Goal: Task Accomplishment & Management: Complete application form

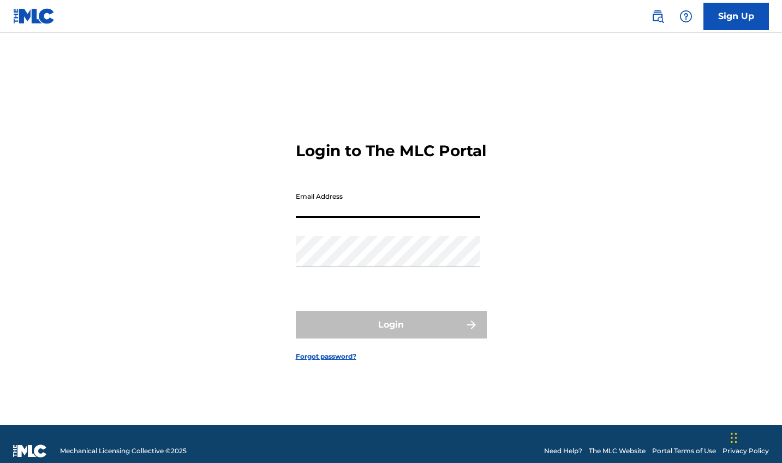
type input "[EMAIL_ADDRESS][DOMAIN_NAME]"
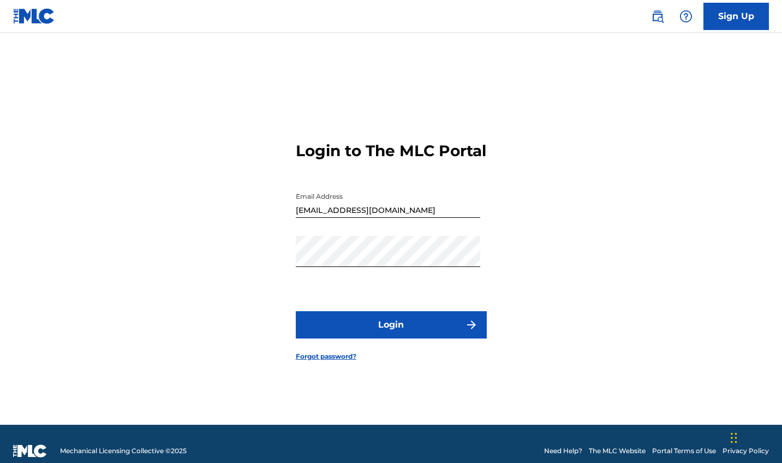
click at [365, 336] on button "Login" at bounding box center [391, 324] width 191 height 27
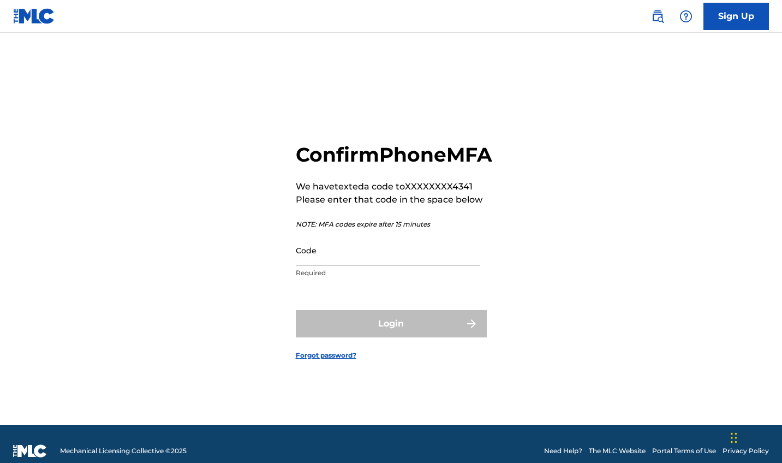
click at [358, 278] on p "Required" at bounding box center [388, 273] width 184 height 10
click at [352, 266] on input "Code" at bounding box center [388, 250] width 184 height 31
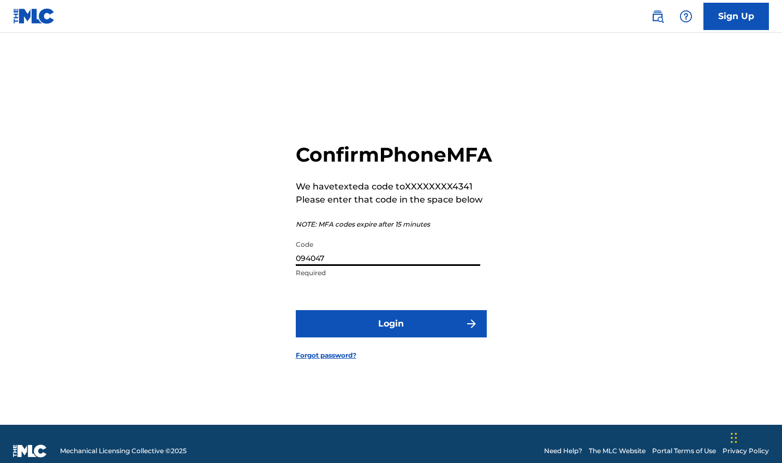
type input "094047"
click at [391, 335] on button "Login" at bounding box center [391, 323] width 191 height 27
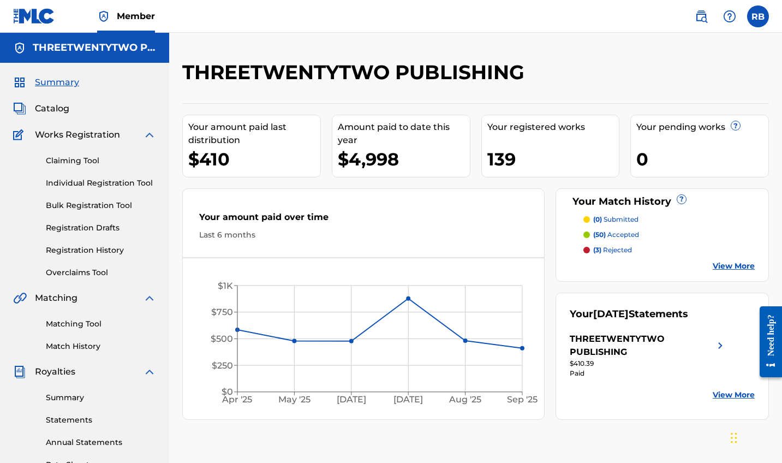
click at [54, 108] on span "Catalog" at bounding box center [52, 108] width 34 height 13
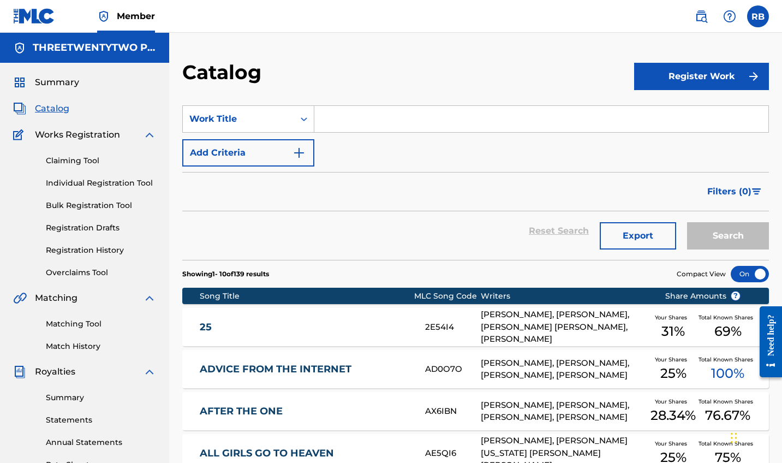
click at [759, 189] on img "Search Form" at bounding box center [756, 191] width 9 height 7
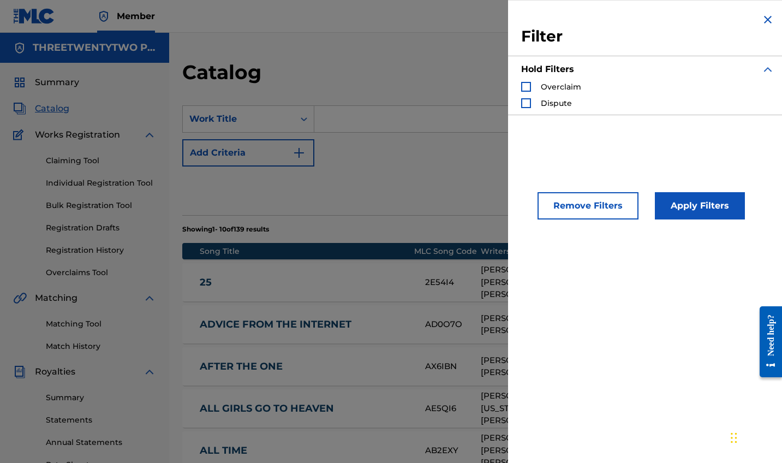
click at [446, 196] on div "Reset Search Export Search" at bounding box center [475, 185] width 587 height 39
click at [765, 15] on img "Search Form" at bounding box center [767, 19] width 13 height 13
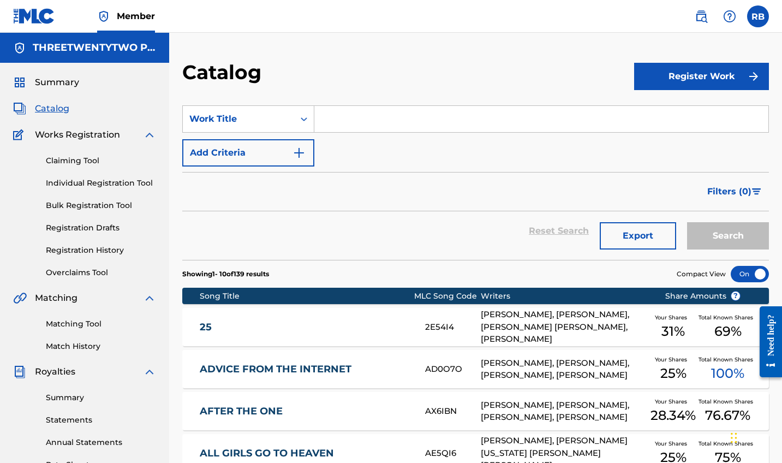
click at [355, 122] on input "Search Form" at bounding box center [541, 119] width 454 height 26
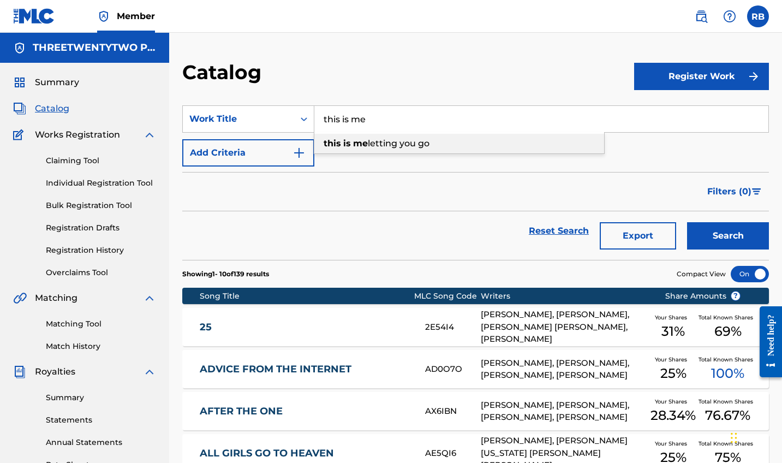
click at [382, 142] on span "letting you go" at bounding box center [399, 143] width 62 height 10
type input "this is me letting you go"
click at [728, 236] on button "Search" at bounding box center [728, 235] width 82 height 27
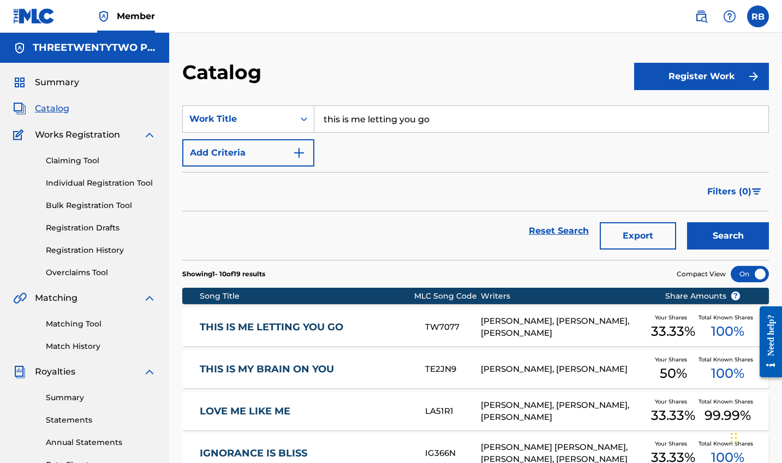
drag, startPoint x: 440, startPoint y: 123, endPoint x: 314, endPoint y: 122, distance: 126.1
click at [315, 122] on input "this is me letting you go" at bounding box center [541, 119] width 454 height 26
click at [344, 145] on strong "used" at bounding box center [335, 143] width 22 height 10
type input "used to love me"
click at [728, 236] on button "Search" at bounding box center [728, 235] width 82 height 27
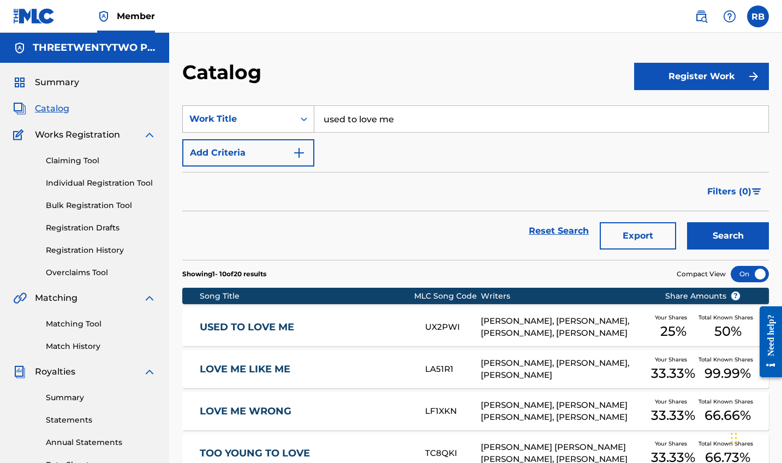
drag, startPoint x: 409, startPoint y: 122, endPoint x: 299, endPoint y: 108, distance: 111.2
click at [299, 108] on div "SearchWithCriteriaa9b3c3ad-1db1-4d50-86fe-4c996f8e26bd Work Title used to love …" at bounding box center [475, 118] width 587 height 27
click at [363, 152] on div "summer home" at bounding box center [459, 144] width 290 height 20
click at [728, 236] on button "Search" at bounding box center [728, 235] width 82 height 27
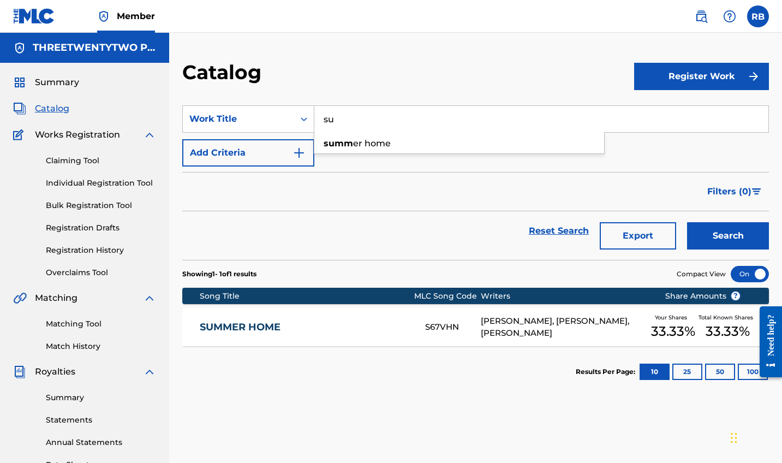
type input "s"
click at [363, 142] on strong "the" at bounding box center [358, 143] width 15 height 10
type input "die in the hills"
click at [728, 236] on button "Search" at bounding box center [728, 235] width 82 height 27
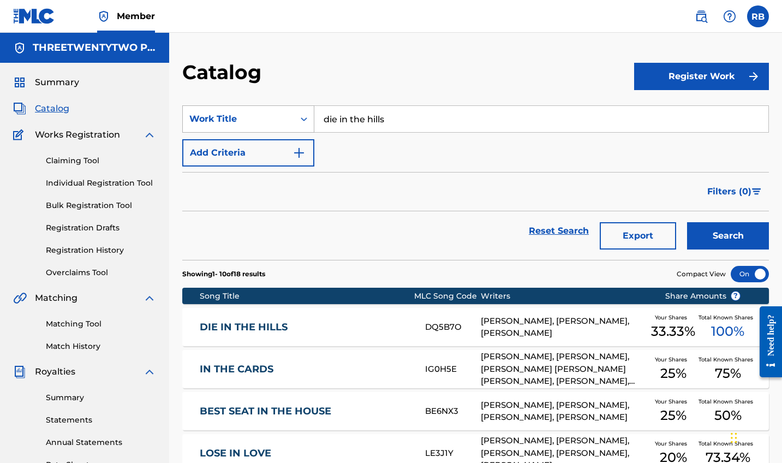
drag, startPoint x: 402, startPoint y: 120, endPoint x: 311, endPoint y: 116, distance: 91.2
click at [313, 119] on div "SearchWithCriteriaa9b3c3ad-1db1-4d50-86fe-4c996f8e26bd Work Title die in the hi…" at bounding box center [475, 118] width 587 height 27
type input "[PERSON_NAME]"
click at [342, 142] on strong "[PERSON_NAME]" at bounding box center [363, 143] width 78 height 10
click at [728, 236] on button "Search" at bounding box center [728, 235] width 82 height 27
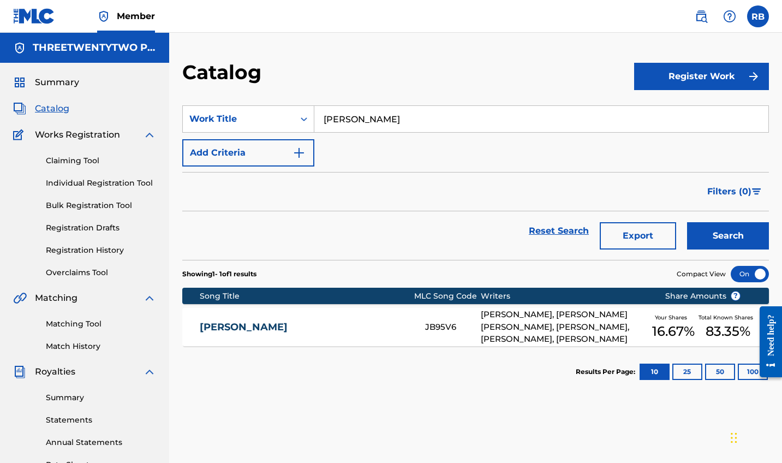
click at [344, 119] on input "[PERSON_NAME]" at bounding box center [541, 119] width 454 height 26
click at [344, 120] on input "[PERSON_NAME]" at bounding box center [541, 119] width 454 height 26
click at [381, 141] on span "of people" at bounding box center [380, 143] width 41 height 10
type input "roomful of people"
click at [728, 236] on button "Search" at bounding box center [728, 235] width 82 height 27
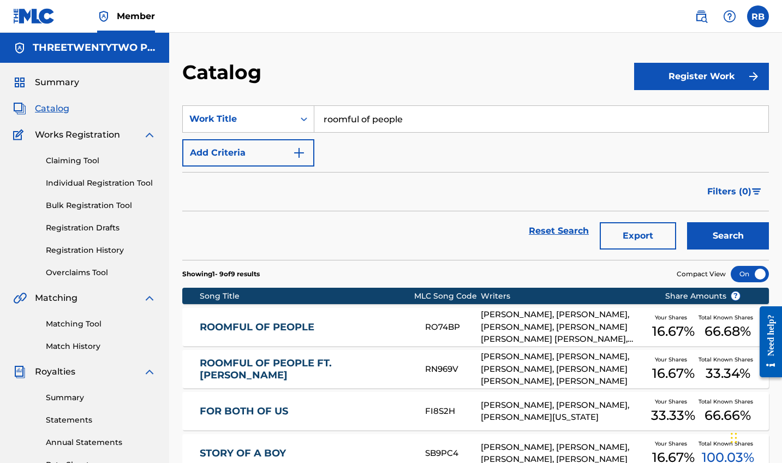
drag, startPoint x: 411, startPoint y: 123, endPoint x: 321, endPoint y: 122, distance: 90.1
click at [321, 123] on input "roomful of people" at bounding box center [541, 119] width 454 height 26
type input "c"
type input "valentine"
click at [728, 236] on button "Search" at bounding box center [728, 235] width 82 height 27
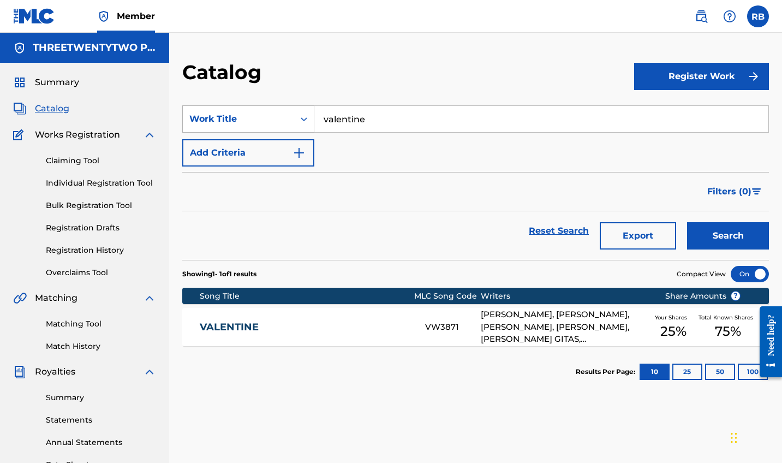
drag, startPoint x: 379, startPoint y: 121, endPoint x: 294, endPoint y: 118, distance: 85.2
click at [294, 121] on div "SearchWithCriteriaa9b3c3ad-1db1-4d50-86fe-4c996f8e26bd Work Title valentine" at bounding box center [475, 118] width 587 height 27
click at [728, 236] on button "Search" at bounding box center [728, 235] width 82 height 27
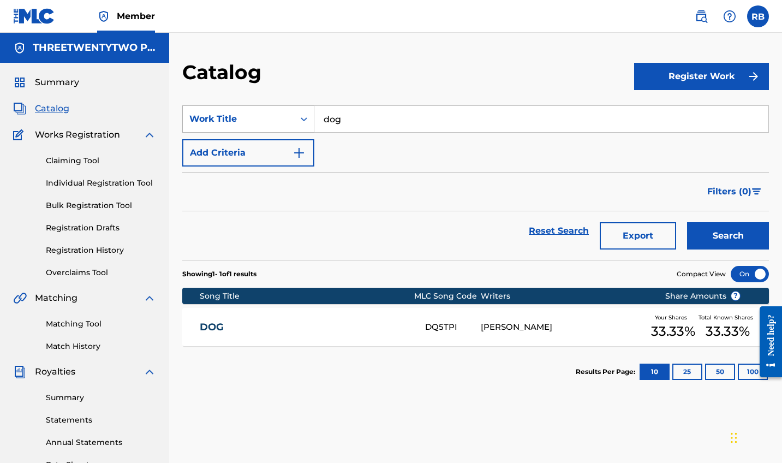
drag, startPoint x: 354, startPoint y: 121, endPoint x: 288, endPoint y: 121, distance: 65.5
click at [293, 121] on div "SearchWithCriteriaa9b3c3ad-1db1-4d50-86fe-4c996f8e26bd Work Title dog" at bounding box center [475, 118] width 587 height 27
type input "\"
click at [329, 142] on strong "cliff" at bounding box center [332, 143] width 17 height 10
type input "cliffhangers"
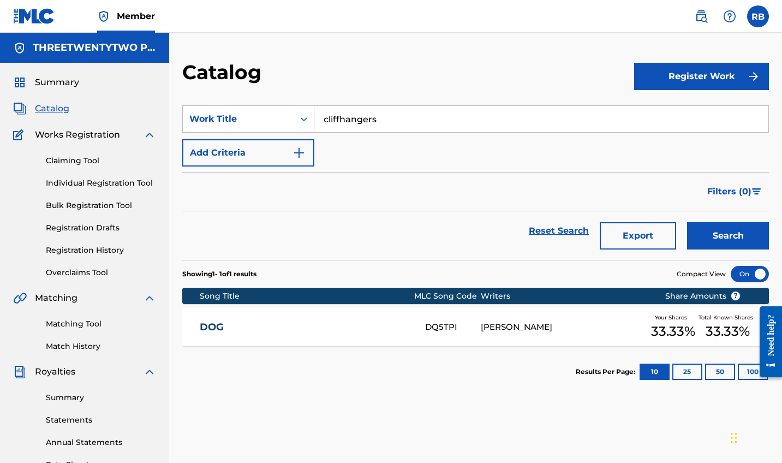
click at [728, 236] on button "Search" at bounding box center [728, 235] width 82 height 27
drag, startPoint x: 385, startPoint y: 123, endPoint x: 306, endPoint y: 121, distance: 78.6
click at [311, 122] on div "SearchWithCriteriaa9b3c3ad-1db1-4d50-86fe-4c996f8e26bd Work Title cliffhangers" at bounding box center [475, 118] width 587 height 27
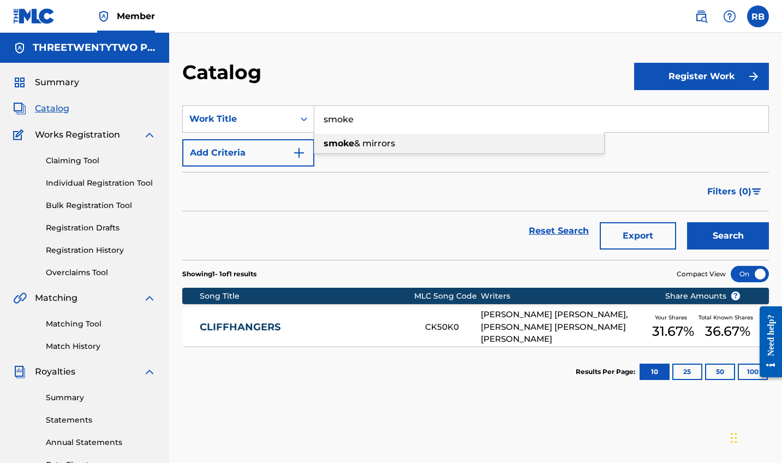
click at [372, 146] on span "& mirrors" at bounding box center [374, 143] width 41 height 10
type input "smoke & mirrors"
click at [728, 236] on button "Search" at bounding box center [728, 235] width 82 height 27
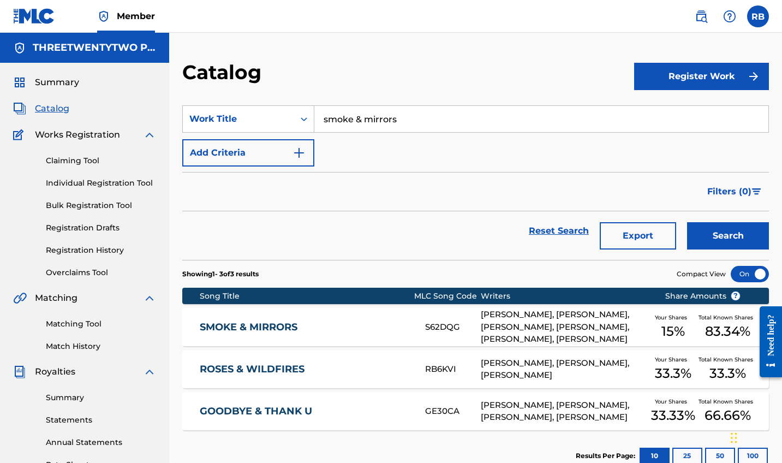
click at [350, 120] on input "smoke & mirrors" at bounding box center [541, 119] width 454 height 26
type input "wifi"
click at [728, 236] on button "Search" at bounding box center [728, 235] width 82 height 27
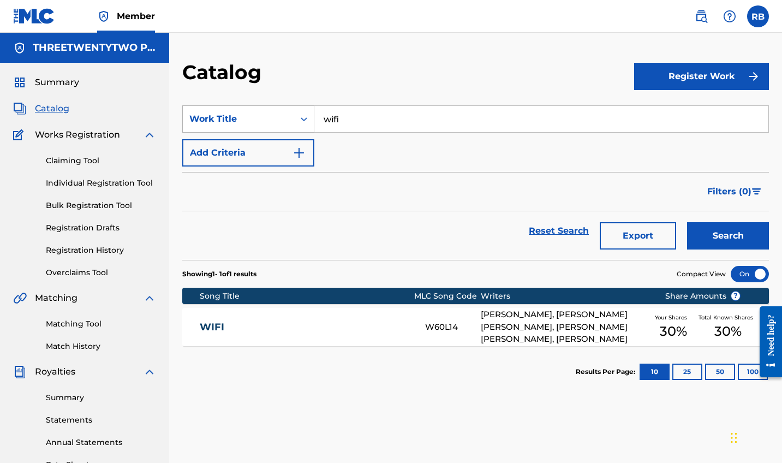
drag, startPoint x: 372, startPoint y: 120, endPoint x: 303, endPoint y: 120, distance: 68.8
click at [303, 120] on div "SearchWithCriteriaa9b3c3ad-1db1-4d50-86fe-4c996f8e26bd Work Title wifi" at bounding box center [475, 118] width 587 height 27
type input "n"
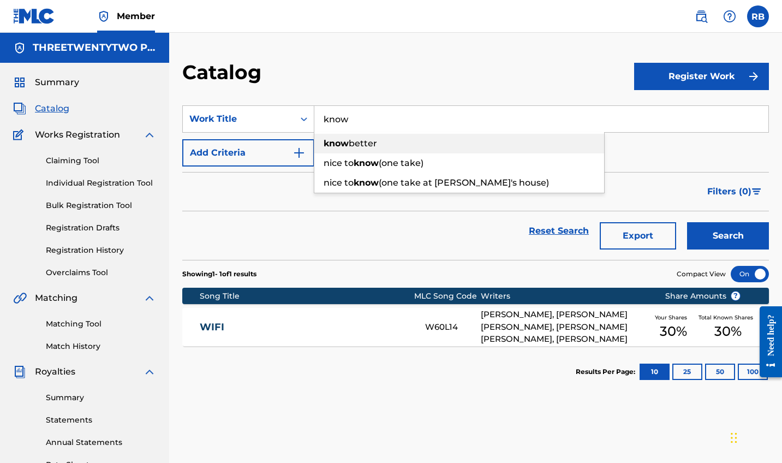
click at [355, 139] on span "better" at bounding box center [363, 143] width 28 height 10
type input "know better"
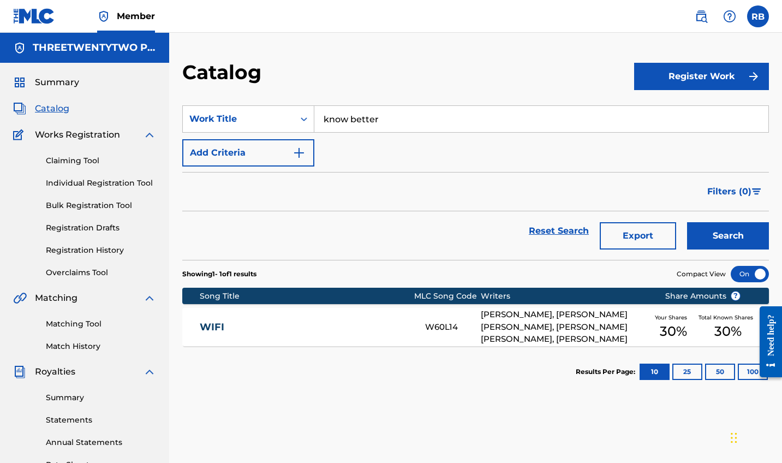
click at [728, 236] on button "Search" at bounding box center [728, 235] width 82 height 27
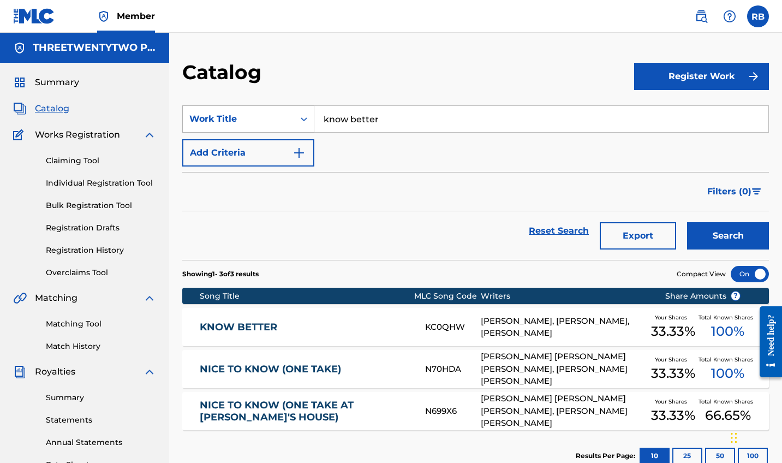
drag, startPoint x: 392, startPoint y: 123, endPoint x: 302, endPoint y: 122, distance: 90.1
click at [302, 122] on div "SearchWithCriteriaa9b3c3ad-1db1-4d50-86fe-4c996f8e26bd Work Title know better" at bounding box center [475, 118] width 587 height 27
type input "o"
type input "it is what it is"
click at [728, 236] on button "Search" at bounding box center [728, 235] width 82 height 27
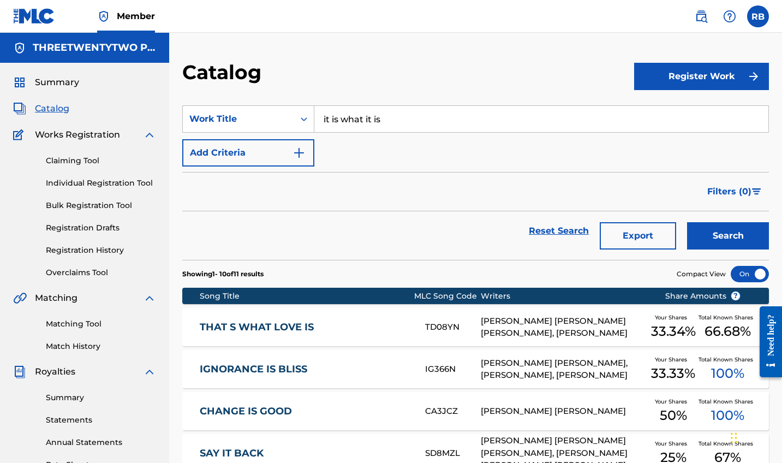
click at [64, 158] on link "Claiming Tool" at bounding box center [101, 160] width 110 height 11
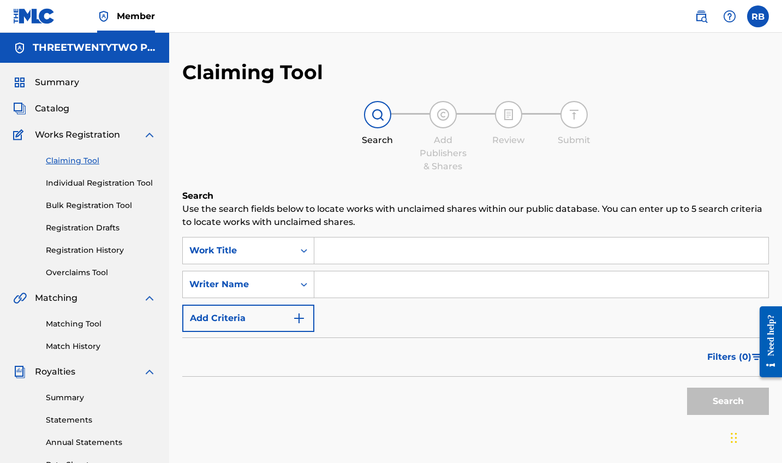
click at [334, 247] on input "Search Form" at bounding box center [541, 250] width 454 height 26
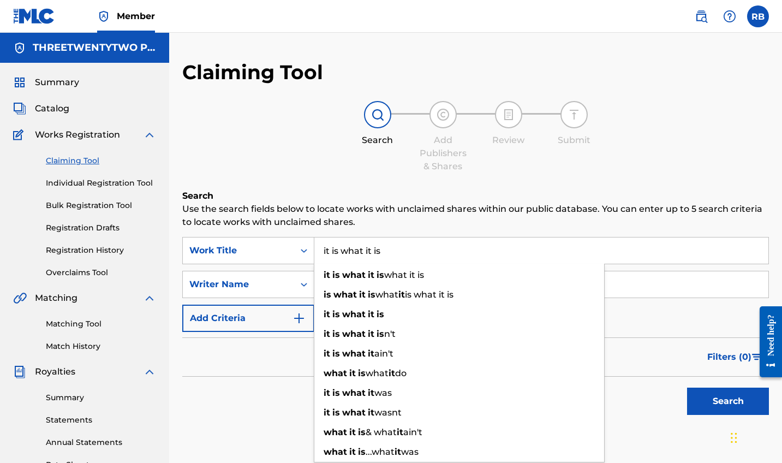
type input "it is what it is"
click at [498, 220] on p "Use the search fields below to locate works with unclaimed shares within our pu…" at bounding box center [475, 215] width 587 height 26
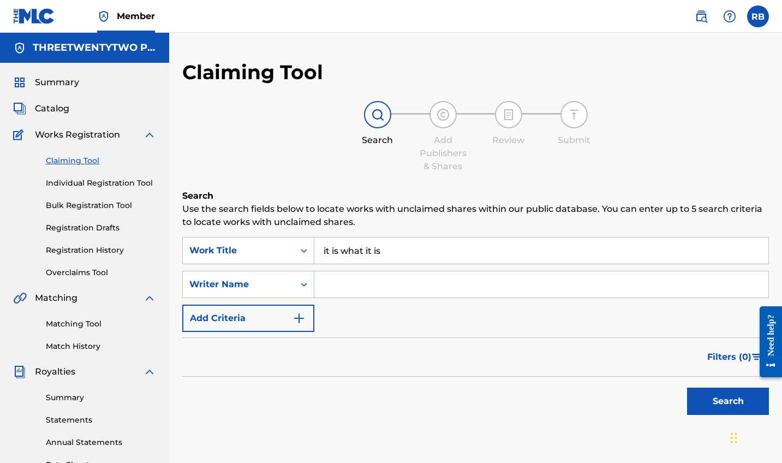
click at [451, 277] on input "Search Form" at bounding box center [541, 284] width 454 height 26
type input "[PERSON_NAME]"
click at [728, 401] on button "Search" at bounding box center [728, 401] width 82 height 27
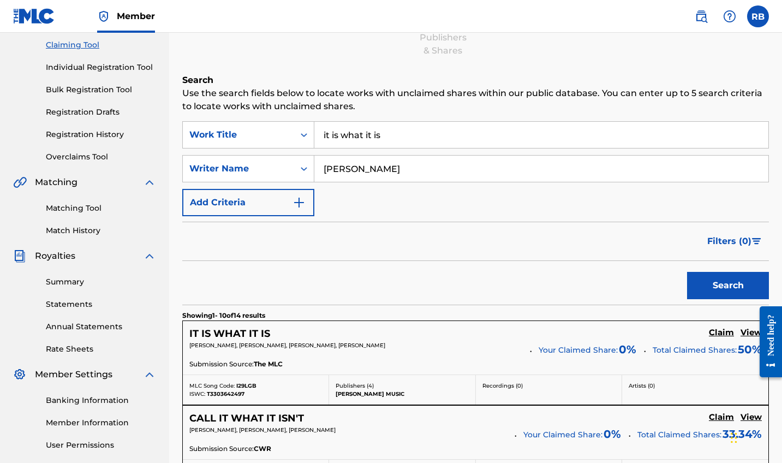
scroll to position [152, 0]
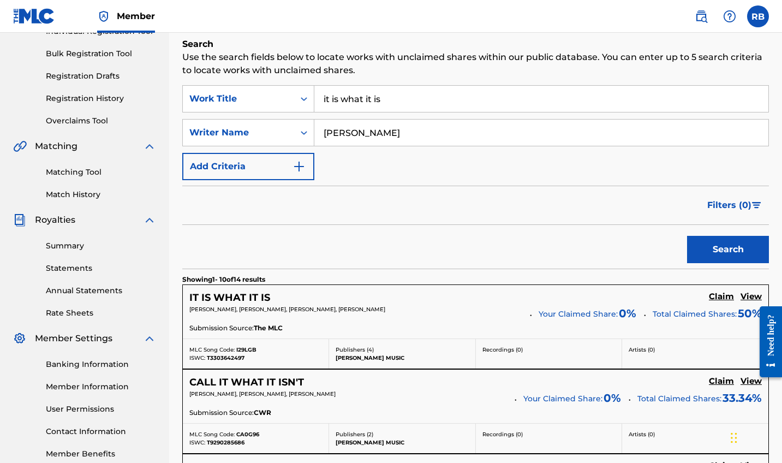
click at [719, 298] on h5 "Claim" at bounding box center [721, 296] width 25 height 10
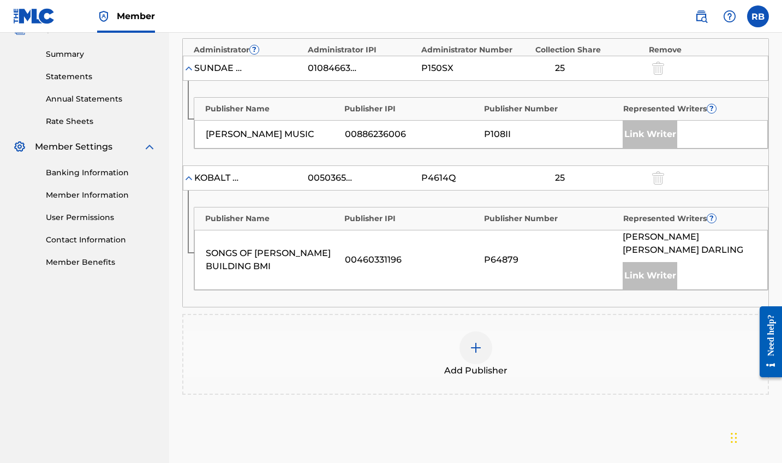
scroll to position [396, 0]
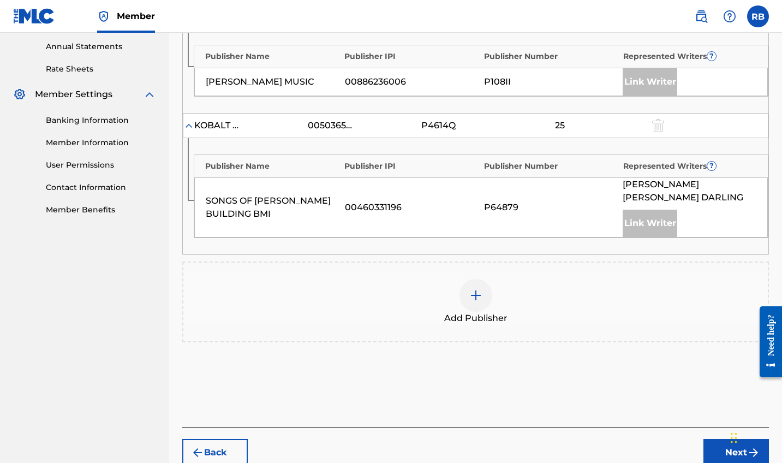
click at [479, 297] on div at bounding box center [476, 295] width 33 height 33
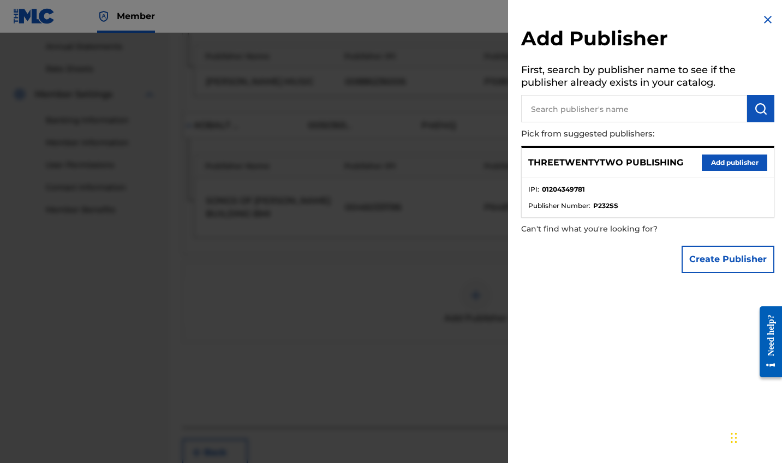
click at [728, 163] on button "Add publisher" at bounding box center [734, 162] width 65 height 16
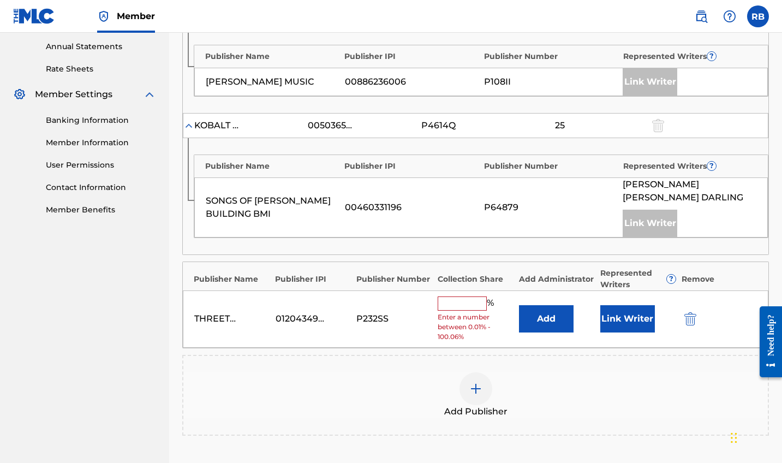
click at [452, 296] on input "text" at bounding box center [462, 303] width 49 height 14
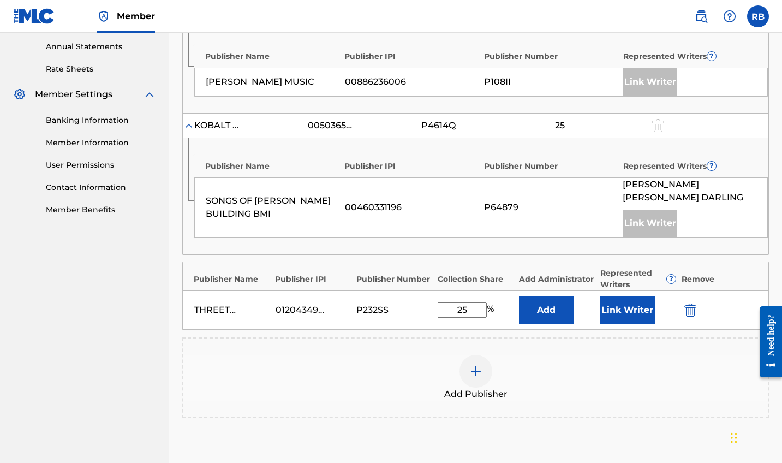
type input "25"
click at [547, 337] on div "Add Publisher" at bounding box center [475, 377] width 587 height 81
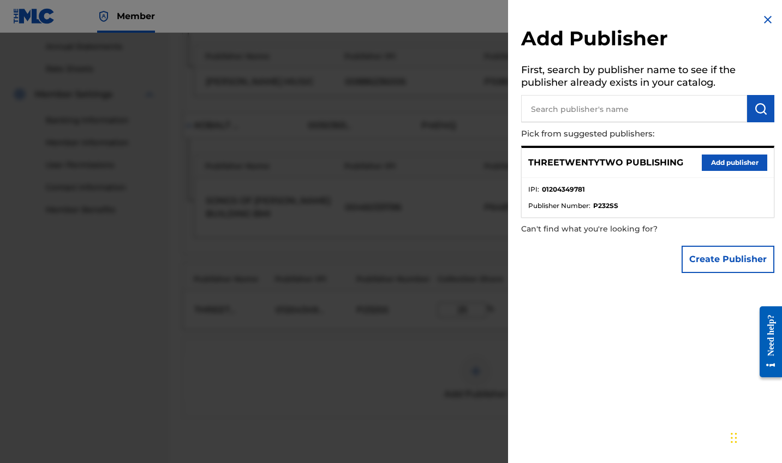
click at [392, 394] on div at bounding box center [391, 264] width 782 height 463
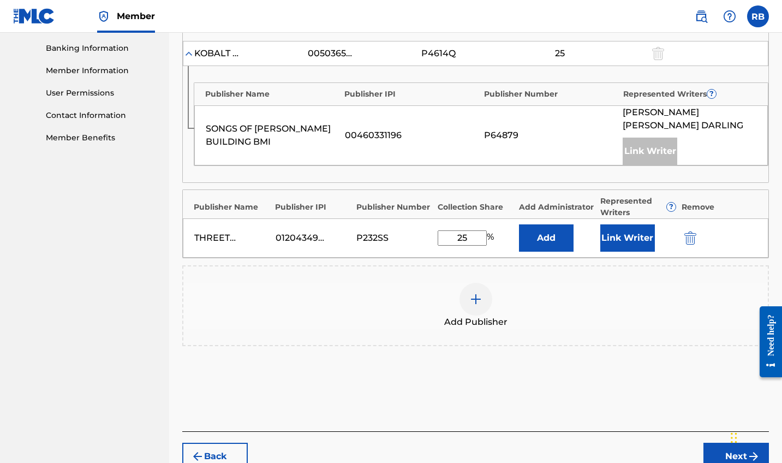
scroll to position [469, 0]
click at [634, 224] on button "Link Writer" at bounding box center [627, 236] width 55 height 27
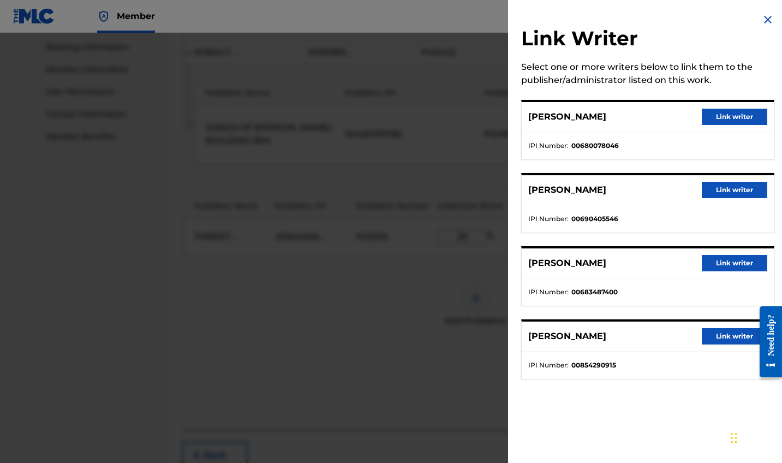
click at [720, 262] on button "Link writer" at bounding box center [734, 263] width 65 height 16
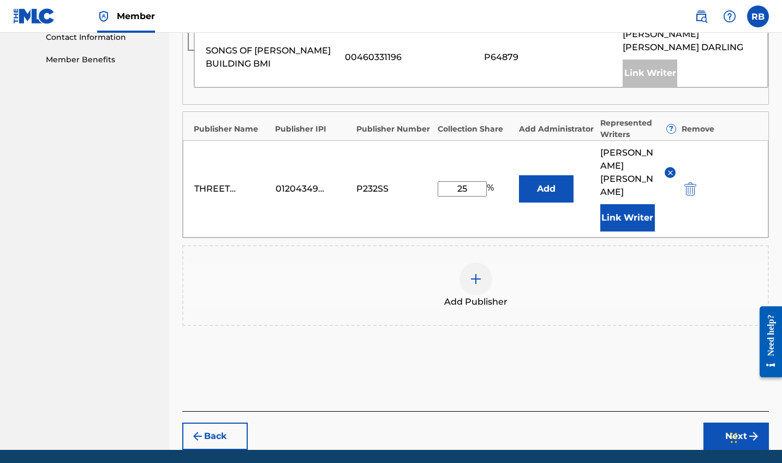
click at [730, 422] on button "Next" at bounding box center [736, 435] width 65 height 27
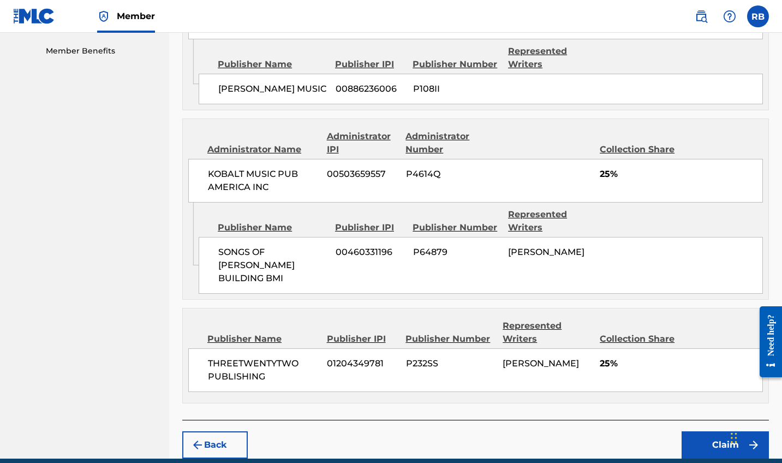
scroll to position [553, 0]
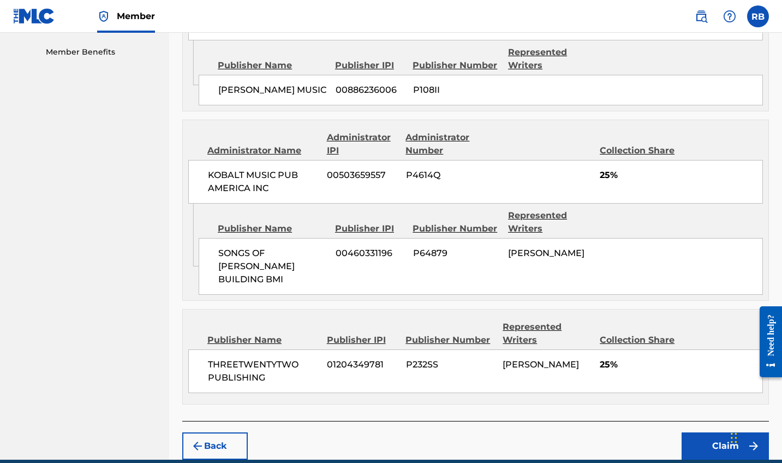
click at [709, 432] on button "Claim" at bounding box center [725, 445] width 87 height 27
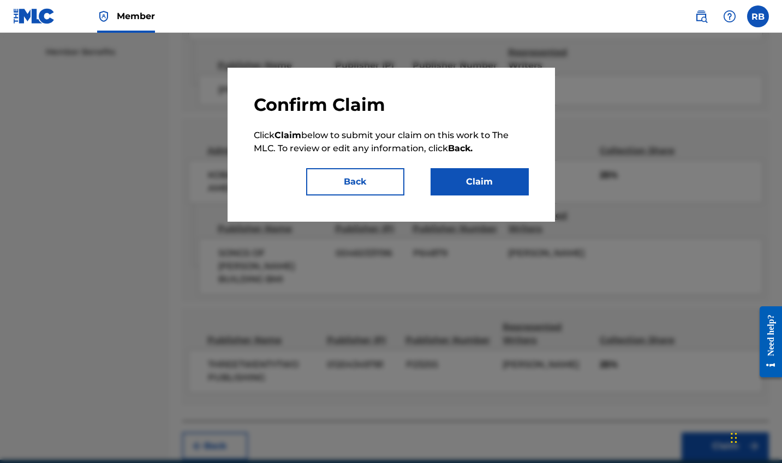
click at [453, 181] on button "Claim" at bounding box center [480, 181] width 98 height 27
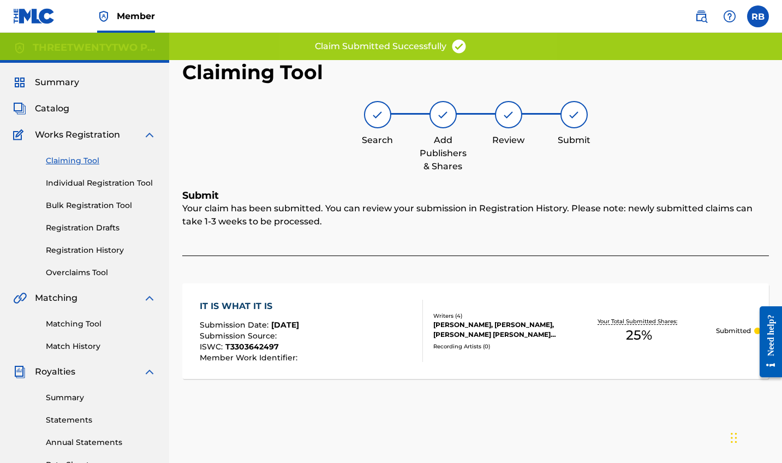
scroll to position [0, 0]
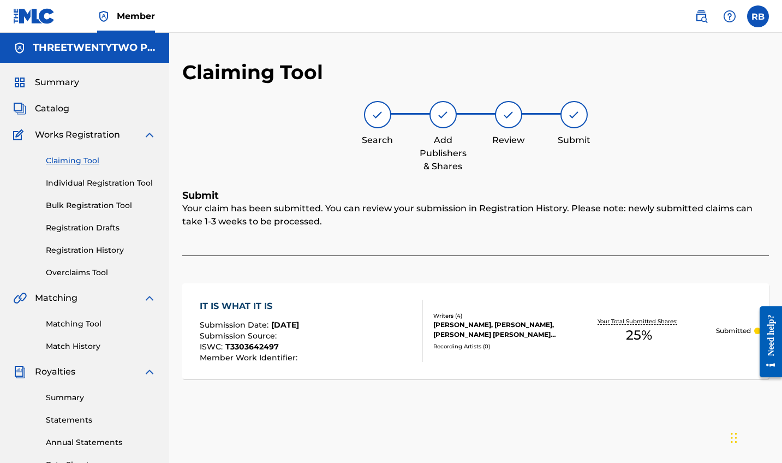
click at [63, 108] on span "Catalog" at bounding box center [52, 108] width 34 height 13
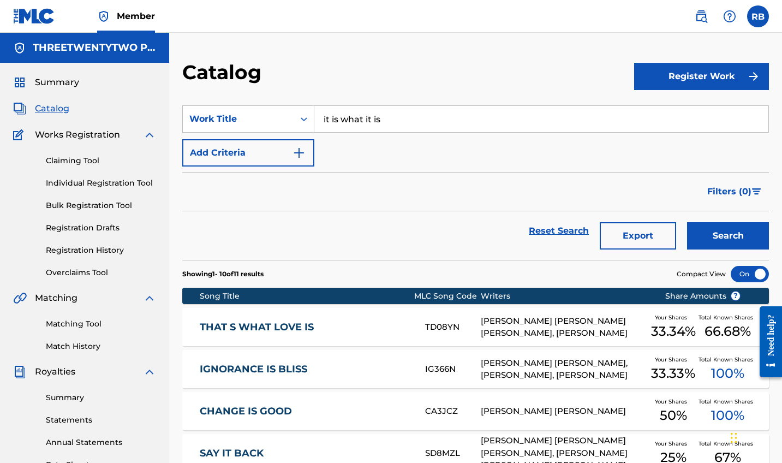
drag, startPoint x: 405, startPoint y: 114, endPoint x: 269, endPoint y: 102, distance: 137.0
click at [275, 108] on div "SearchWithCriteriaa9b3c3ad-1db1-4d50-86fe-4c996f8e26bd Work Title it is what it…" at bounding box center [475, 118] width 587 height 27
type input "\"
type input "bad news"
click at [728, 236] on button "Search" at bounding box center [728, 235] width 82 height 27
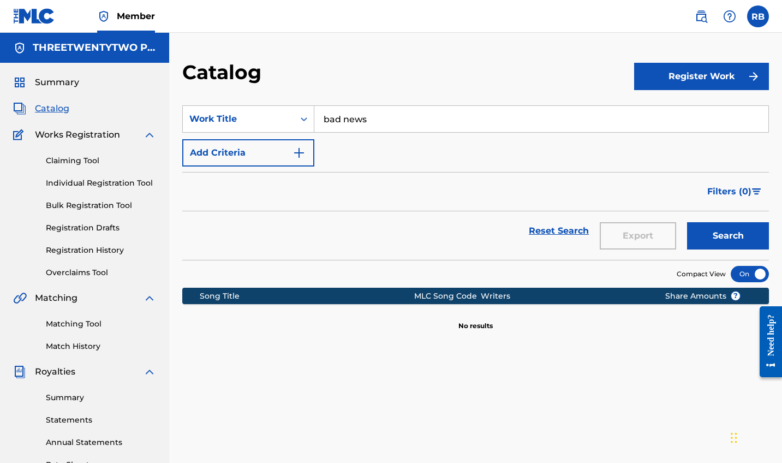
click at [73, 157] on link "Claiming Tool" at bounding box center [101, 160] width 110 height 11
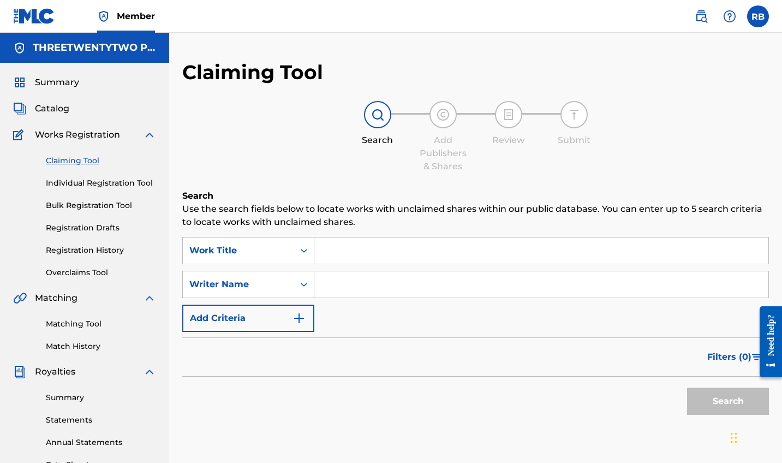
click at [332, 248] on input "Search Form" at bounding box center [541, 250] width 454 height 26
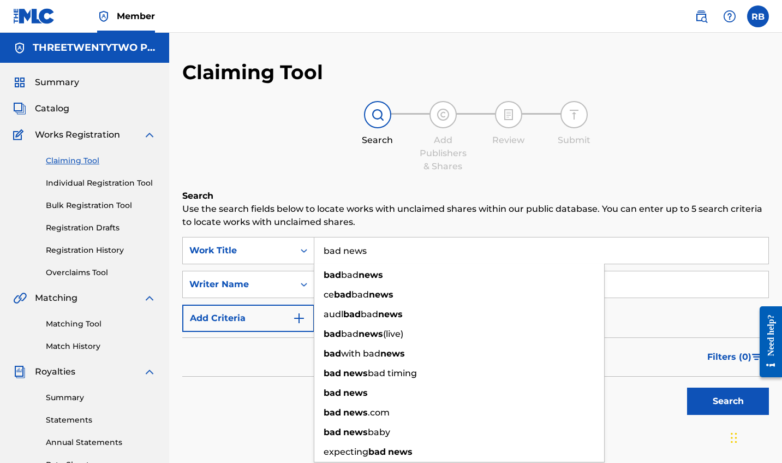
type input "bad news"
click at [449, 210] on p "Use the search fields below to locate works with unclaimed shares within our pu…" at bounding box center [475, 215] width 587 height 26
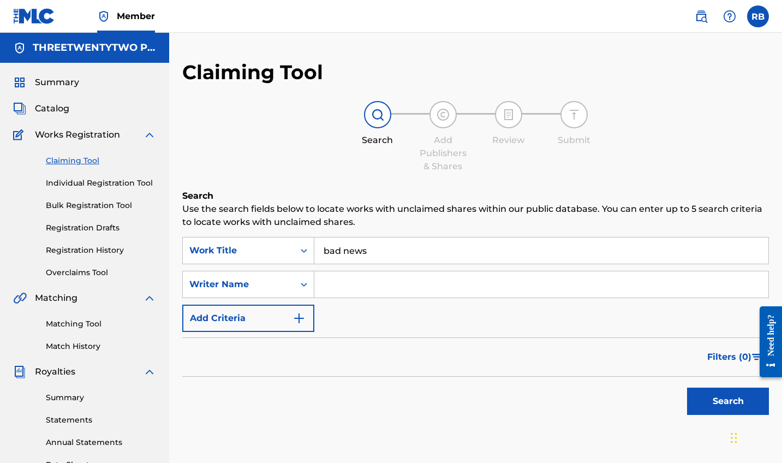
click at [407, 293] on input "Search Form" at bounding box center [541, 284] width 454 height 26
click at [728, 401] on button "Search" at bounding box center [728, 401] width 82 height 27
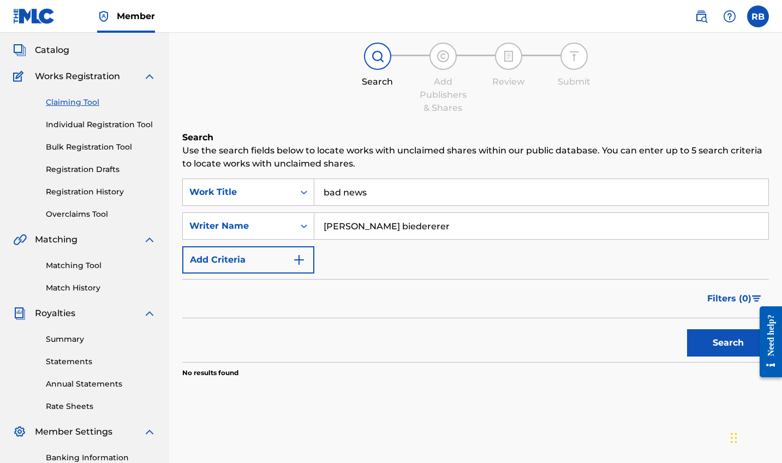
scroll to position [59, 0]
drag, startPoint x: 408, startPoint y: 230, endPoint x: 295, endPoint y: 230, distance: 113.0
click at [295, 230] on div "SearchWithCriteriaf4983552-e33c-4301-bafa-d719a667ca70 Writer Name [PERSON_NAME]" at bounding box center [475, 224] width 587 height 27
type input "r"
type input "[PERSON_NAME]"
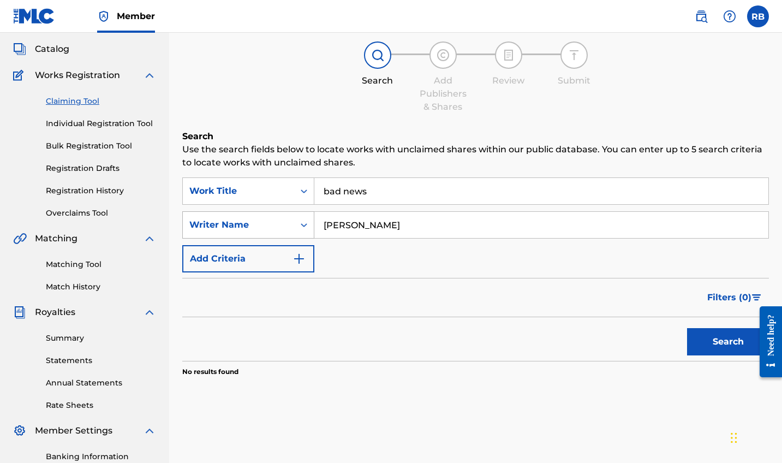
click at [728, 342] on button "Search" at bounding box center [728, 341] width 82 height 27
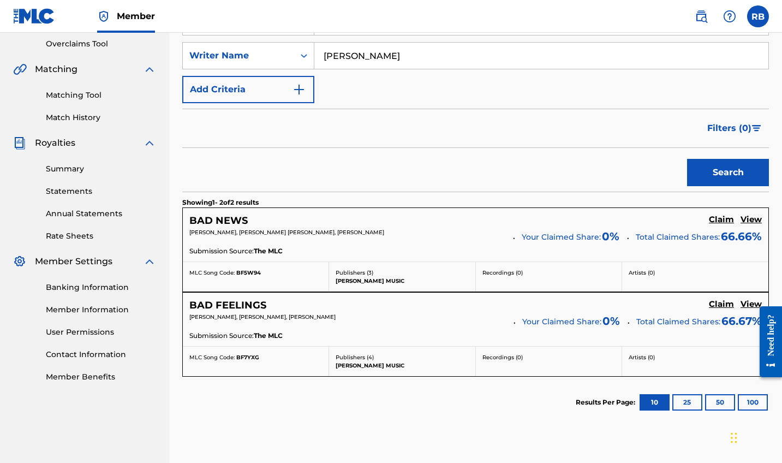
scroll to position [230, 0]
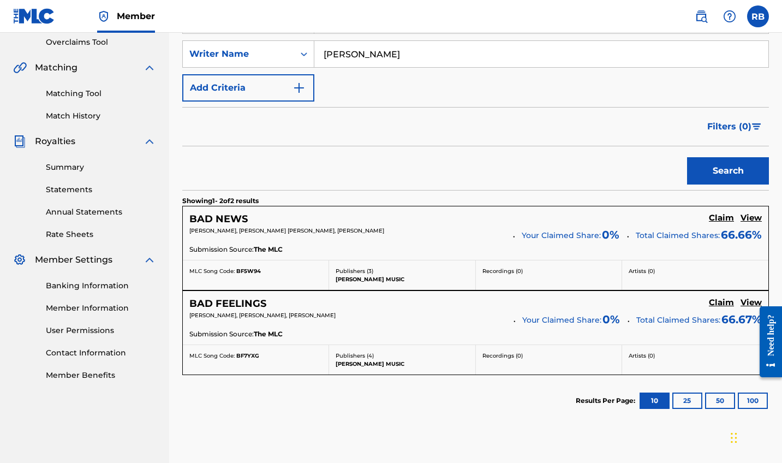
click at [720, 219] on h5 "Claim" at bounding box center [721, 218] width 25 height 10
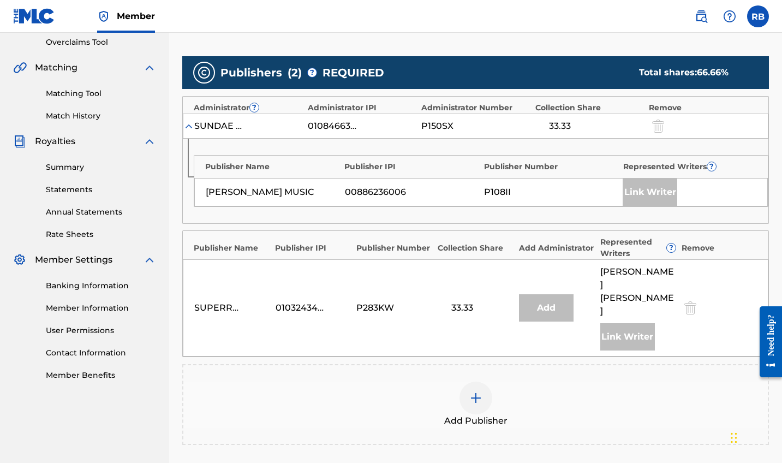
click at [475, 391] on img at bounding box center [475, 397] width 13 height 13
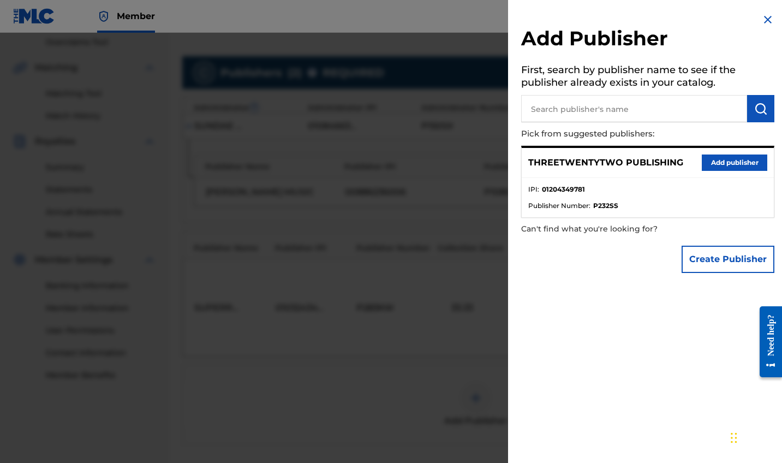
click at [335, 346] on div at bounding box center [391, 264] width 782 height 463
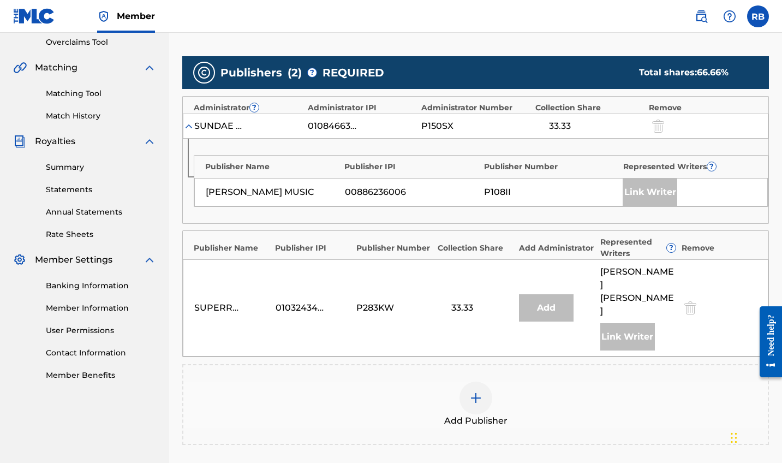
click at [235, 301] on div "SUPERREAL PUBLISHING" at bounding box center [218, 307] width 49 height 13
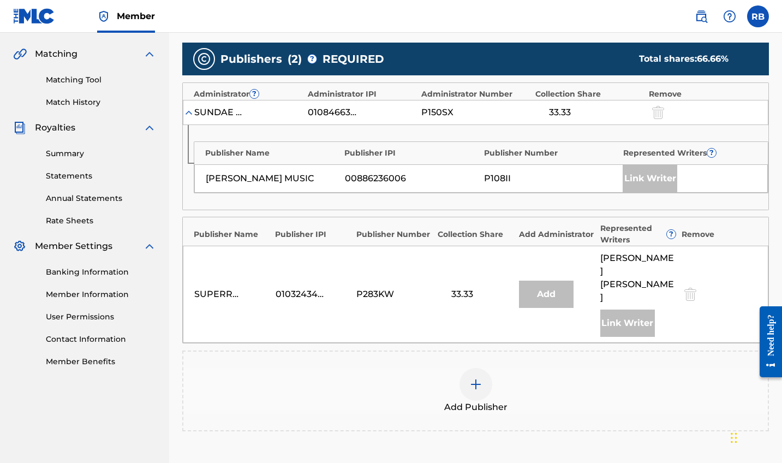
scroll to position [245, 0]
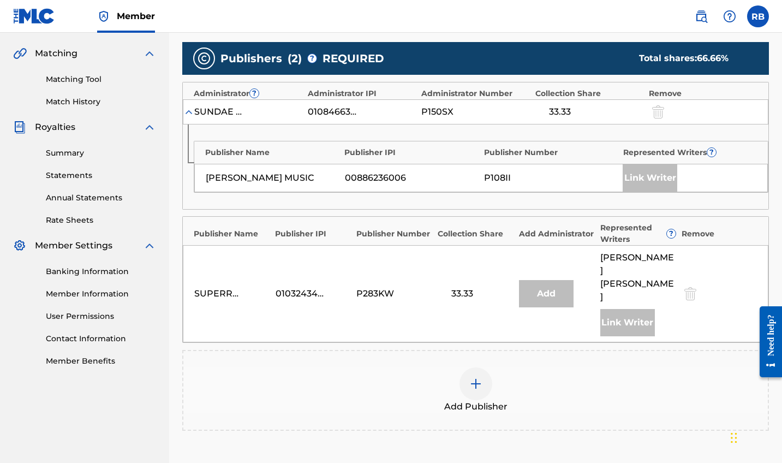
click at [330, 261] on div "SUPERREAL PUBLISHING 01032434407 P283KW 33.33 [PERSON_NAME] Link Writer" at bounding box center [476, 293] width 586 height 97
click at [235, 281] on div "SUPERREAL PUBLISHING 01032434407 P283KW 33.33 [PERSON_NAME] Link Writer" at bounding box center [476, 293] width 586 height 97
click at [259, 259] on div "SUPERREAL PUBLISHING 01032434407 P283KW 33.33 [PERSON_NAME] Link Writer" at bounding box center [476, 293] width 586 height 97
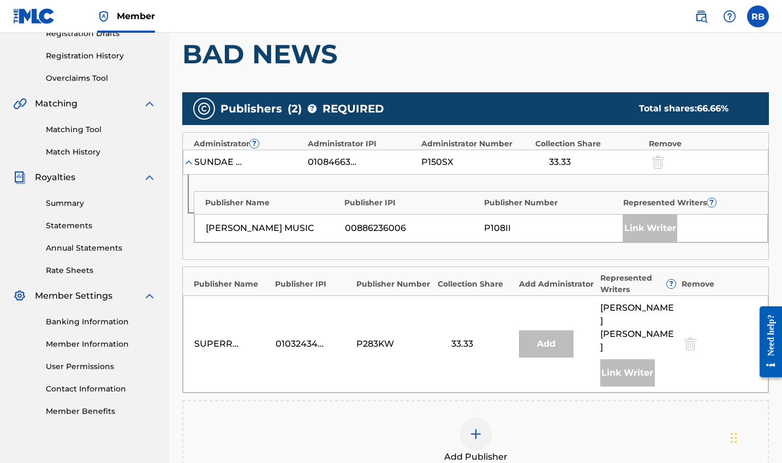
scroll to position [194, 0]
click at [225, 337] on div "SUPERREAL PUBLISHING" at bounding box center [218, 343] width 49 height 13
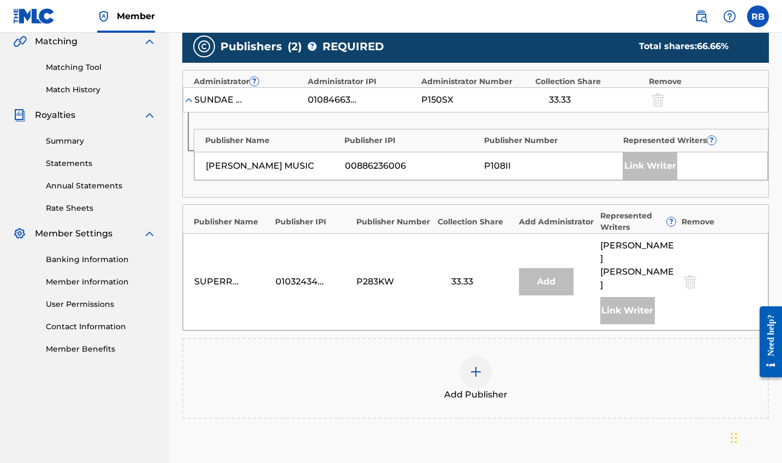
scroll to position [257, 0]
click at [413, 275] on div "P283KW" at bounding box center [394, 281] width 76 height 13
click at [193, 96] on img at bounding box center [188, 99] width 11 height 11
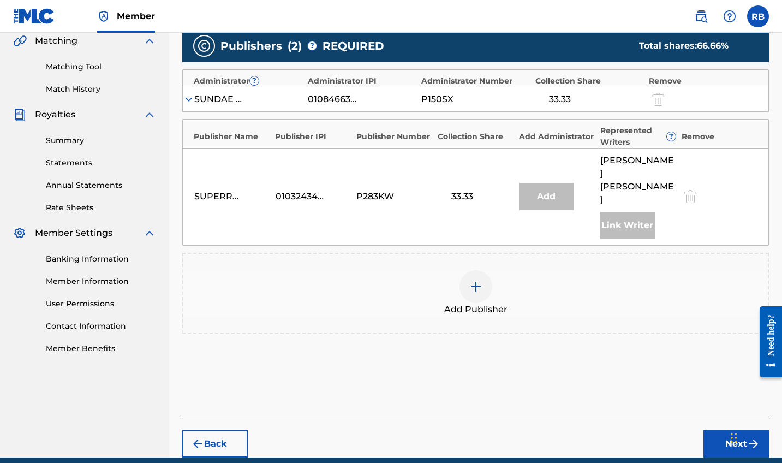
click at [192, 96] on img at bounding box center [188, 99] width 11 height 11
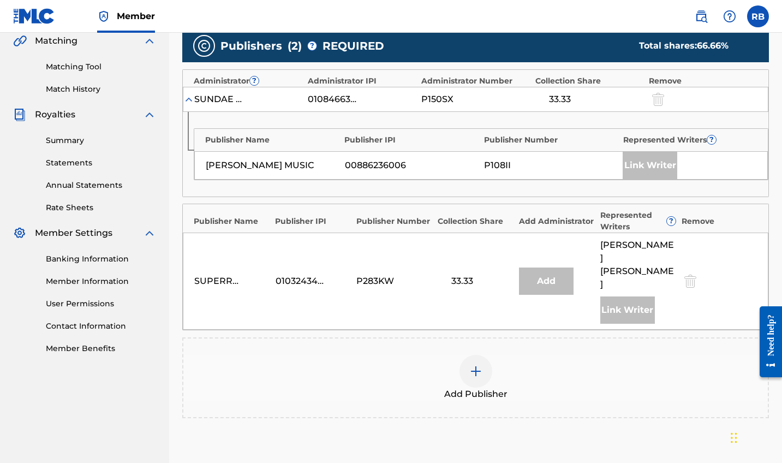
click at [297, 275] on div "01032434407" at bounding box center [300, 281] width 49 height 13
click at [409, 240] on div "SUPERREAL PUBLISHING 01032434407 P283KW 33.33 [PERSON_NAME] Link Writer" at bounding box center [476, 281] width 586 height 97
click at [245, 275] on div "SUPERREAL PUBLISHING" at bounding box center [232, 281] width 76 height 13
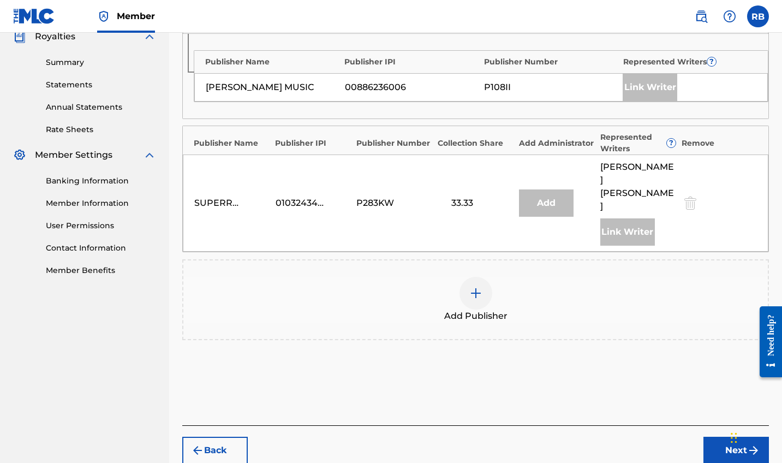
scroll to position [337, 0]
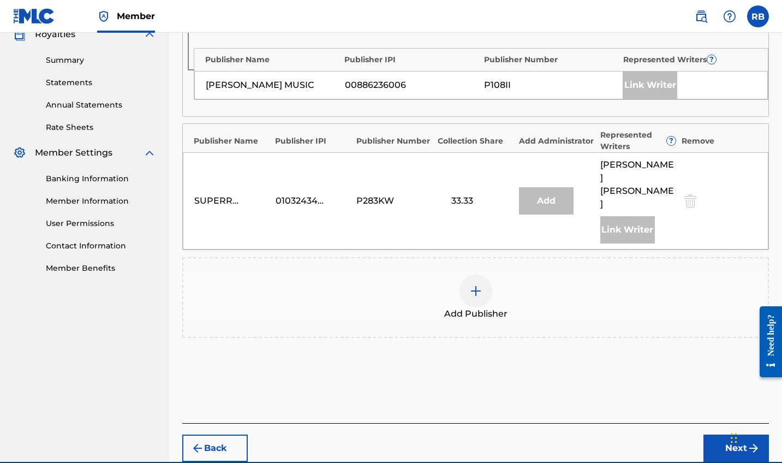
click at [485, 275] on div at bounding box center [476, 291] width 33 height 33
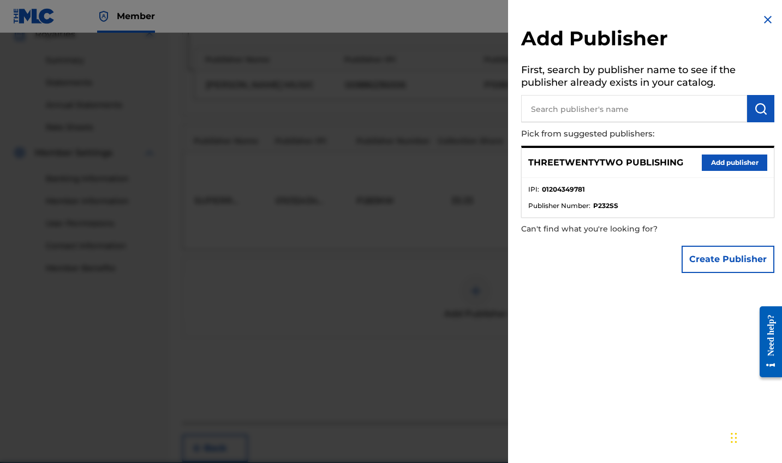
click at [414, 309] on div at bounding box center [391, 264] width 782 height 463
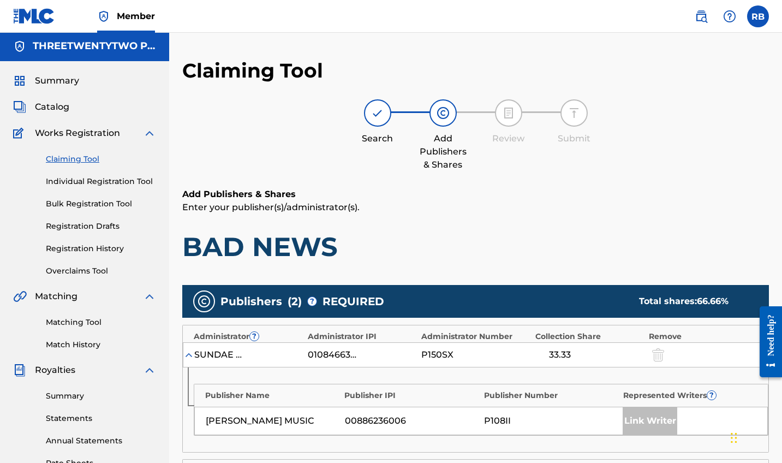
scroll to position [0, 0]
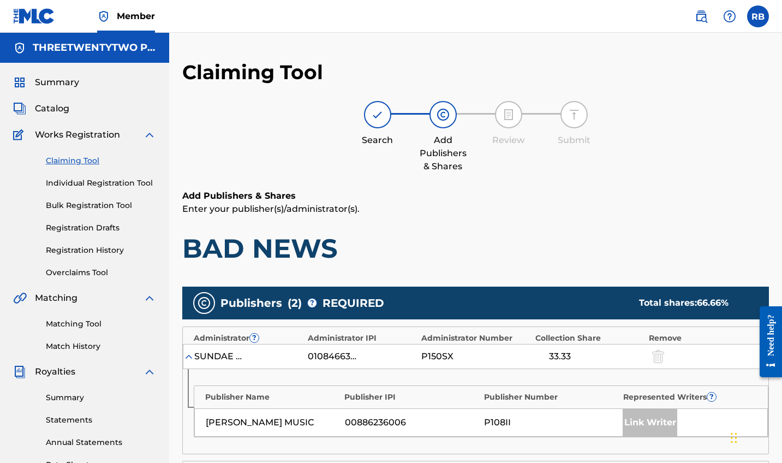
click at [52, 106] on span "Catalog" at bounding box center [52, 108] width 34 height 13
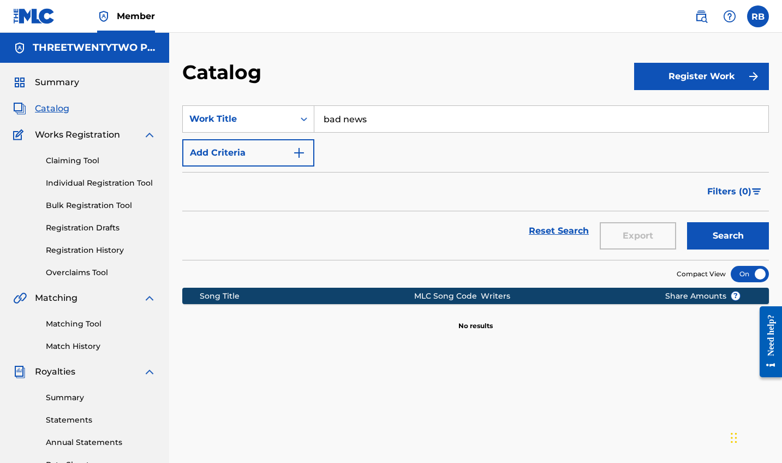
click at [395, 124] on input "bad news" at bounding box center [541, 119] width 454 height 26
type input "b"
type input "found her first"
click at [728, 236] on button "Search" at bounding box center [728, 235] width 82 height 27
click at [81, 166] on link "Claiming Tool" at bounding box center [101, 160] width 110 height 11
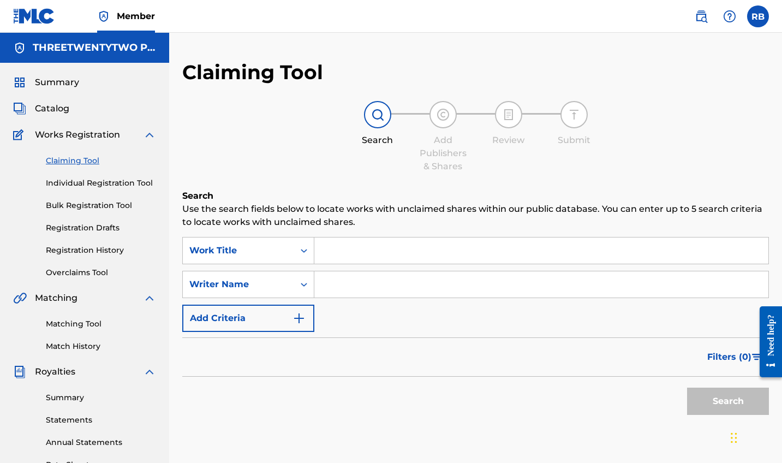
click at [332, 265] on div "SearchWithCriteria56593088-2005-4bdd-8bab-12c4bb631611 Work Title SearchWithCri…" at bounding box center [475, 284] width 587 height 95
click at [333, 250] on input "Search Form" at bounding box center [541, 250] width 454 height 26
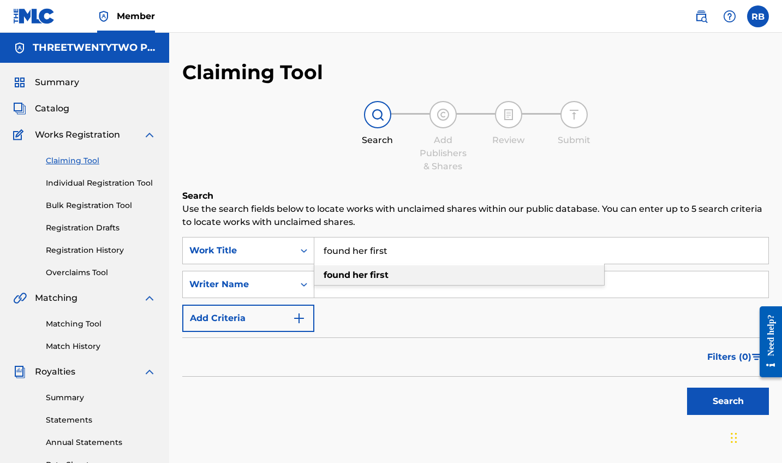
type input "found her first"
click at [369, 273] on span "Search Form" at bounding box center [369, 275] width 2 height 10
click at [367, 281] on input "Search Form" at bounding box center [541, 284] width 454 height 26
type input "whakaio"
click at [728, 401] on button "Search" at bounding box center [728, 401] width 82 height 27
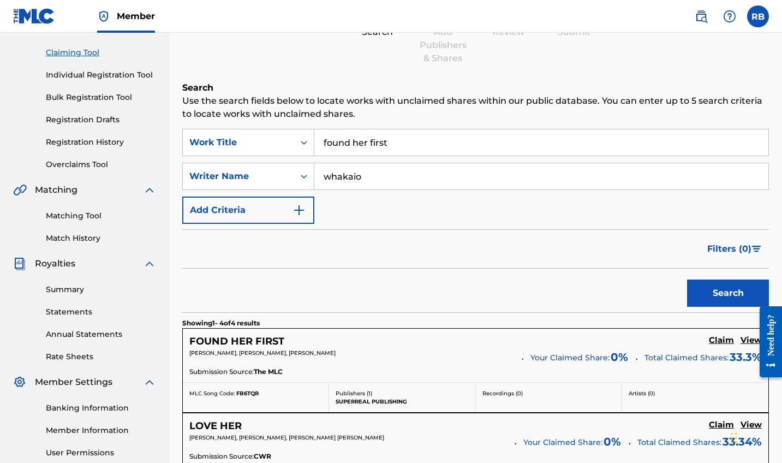
scroll to position [188, 0]
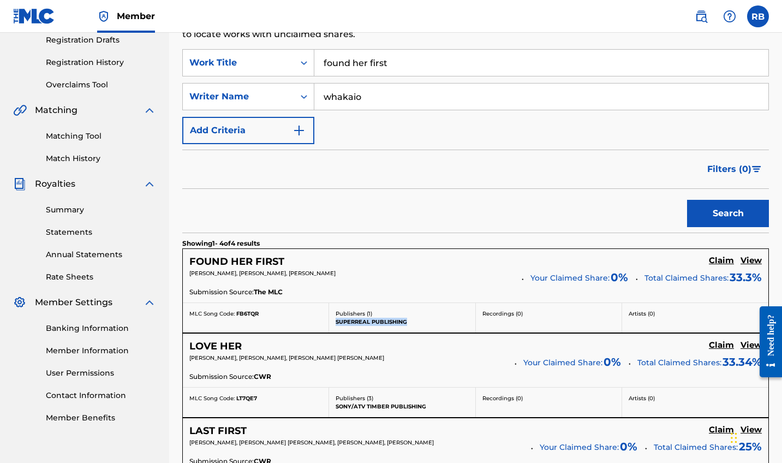
drag, startPoint x: 410, startPoint y: 322, endPoint x: 332, endPoint y: 322, distance: 78.0
click at [332, 322] on div "Publishers ( 1 ) SUPERREAL PUBLISHING" at bounding box center [402, 317] width 146 height 29
click at [726, 263] on h5 "Claim" at bounding box center [721, 260] width 25 height 10
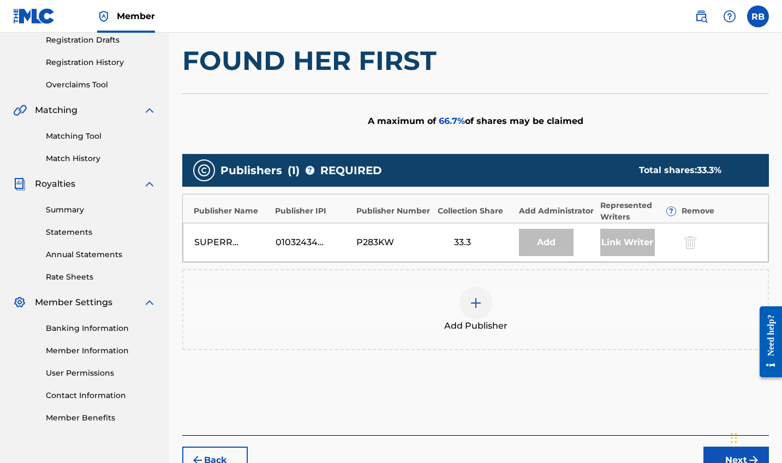
click at [626, 233] on div "Link Writer" at bounding box center [627, 242] width 55 height 27
click at [627, 251] on div "Link Writer" at bounding box center [627, 242] width 55 height 27
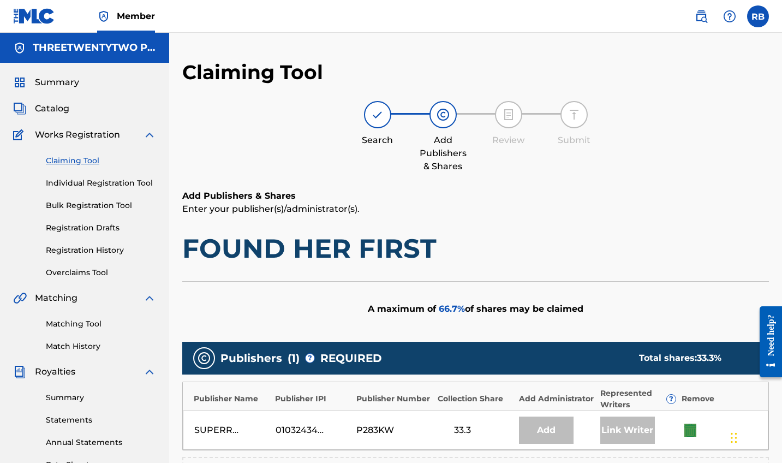
scroll to position [0, 0]
click at [88, 160] on link "Claiming Tool" at bounding box center [101, 160] width 110 height 11
click at [62, 106] on span "Catalog" at bounding box center [52, 108] width 34 height 13
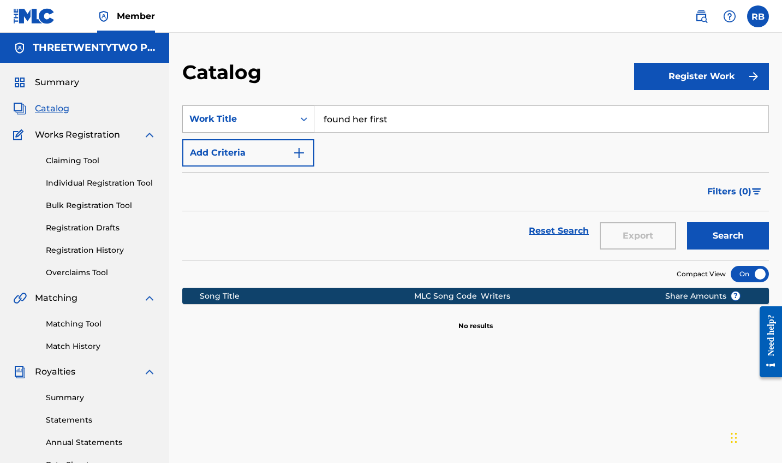
drag, startPoint x: 404, startPoint y: 121, endPoint x: 237, endPoint y: 115, distance: 167.7
click at [237, 115] on div "SearchWithCriteriaa9b3c3ad-1db1-4d50-86fe-4c996f8e26bd Work Title found her fir…" at bounding box center [475, 118] width 587 height 27
type input "lonely again"
click at [728, 236] on button "Search" at bounding box center [728, 235] width 82 height 27
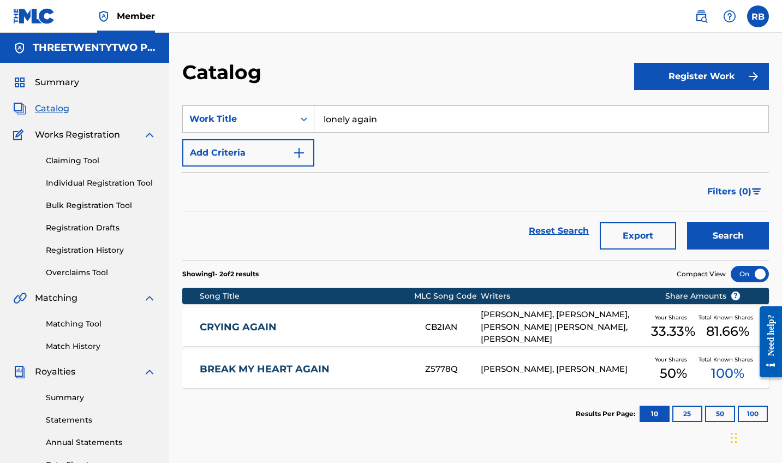
click at [79, 165] on link "Claiming Tool" at bounding box center [101, 160] width 110 height 11
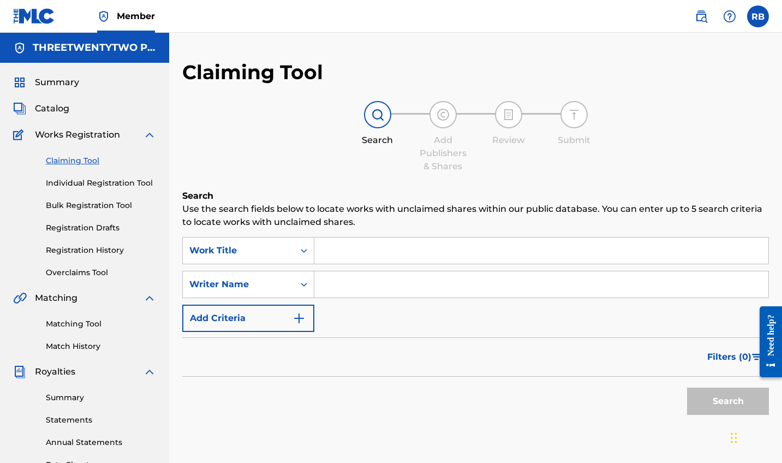
click at [362, 248] on input "Search Form" at bounding box center [541, 250] width 454 height 26
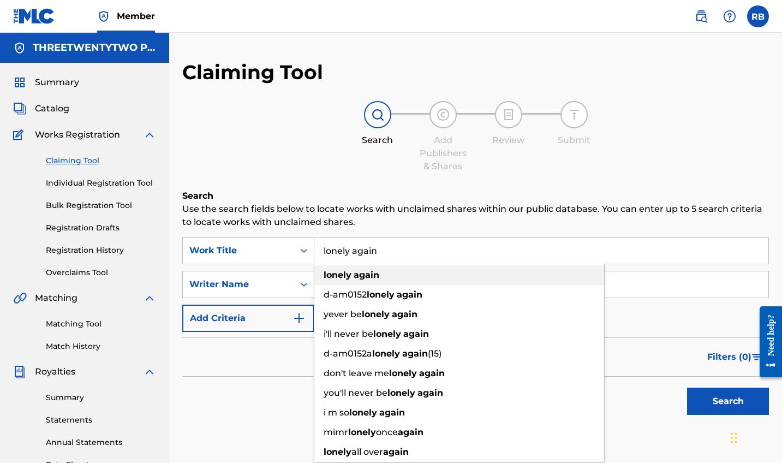
type input "lonely again"
click at [378, 276] on strong "again" at bounding box center [367, 275] width 26 height 10
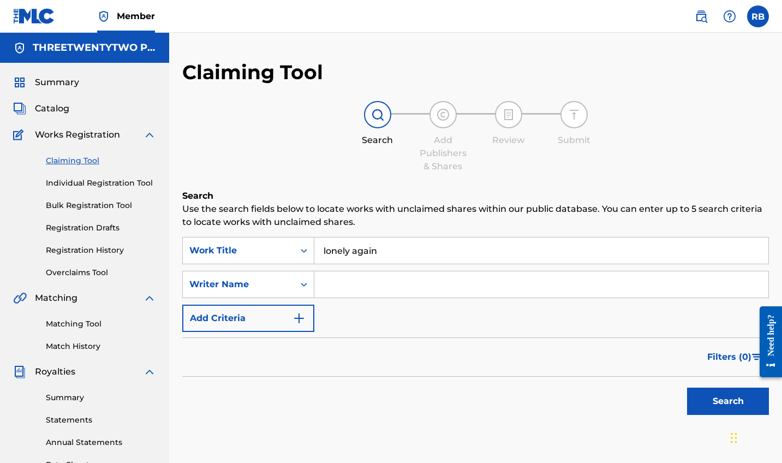
click at [376, 283] on input "Search Form" at bounding box center [541, 284] width 454 height 26
type input "[PERSON_NAME]"
click at [728, 401] on button "Search" at bounding box center [728, 401] width 82 height 27
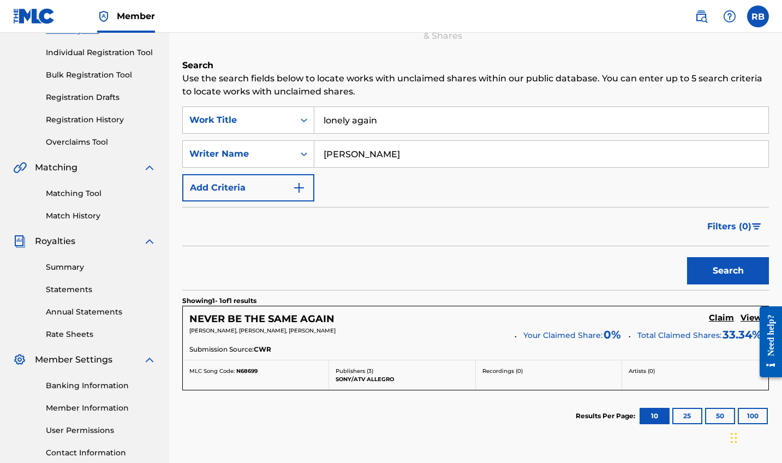
scroll to position [133, 0]
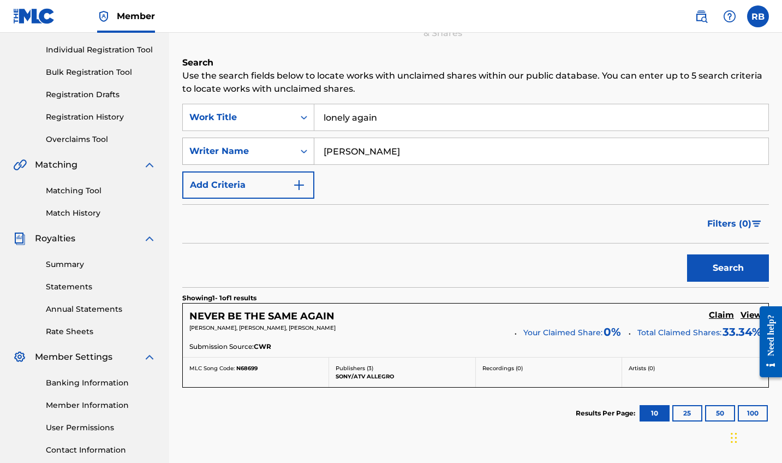
drag, startPoint x: 399, startPoint y: 155, endPoint x: 274, endPoint y: 151, distance: 125.1
click at [272, 152] on div "SearchWithCriteriaf4983552-e33c-4301-bafa-d719a667ca70 Writer Name [PERSON_NAME]" at bounding box center [475, 151] width 587 height 27
click at [728, 268] on button "Search" at bounding box center [728, 267] width 82 height 27
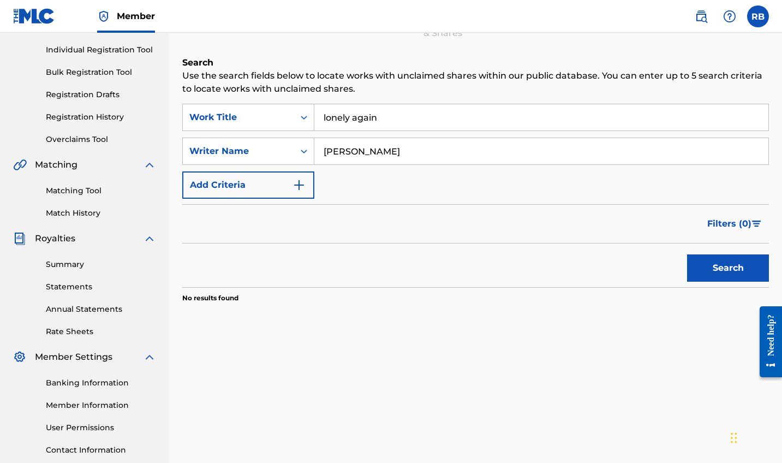
type input "[PERSON_NAME]"
click at [728, 268] on button "Search" at bounding box center [728, 267] width 82 height 27
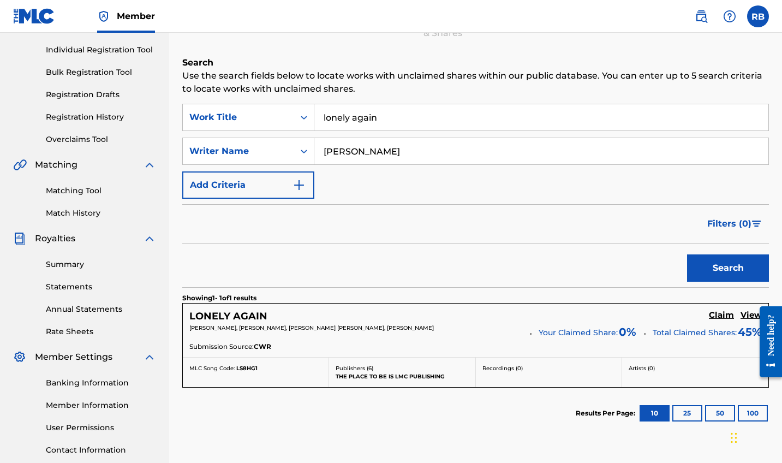
click at [719, 316] on h5 "Claim" at bounding box center [721, 315] width 25 height 10
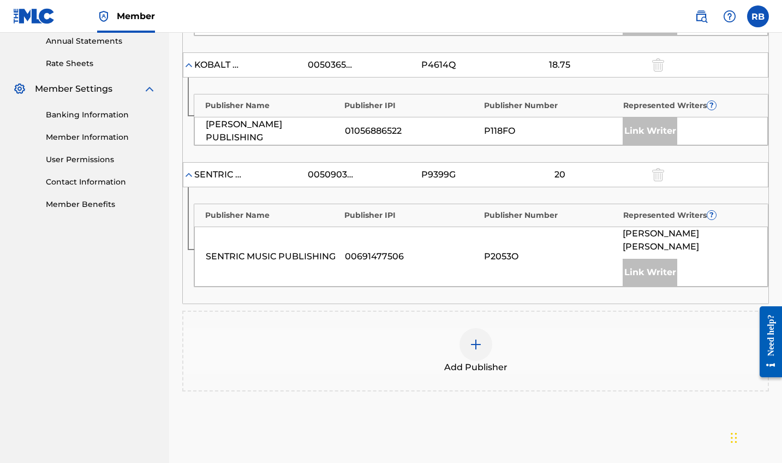
scroll to position [409, 0]
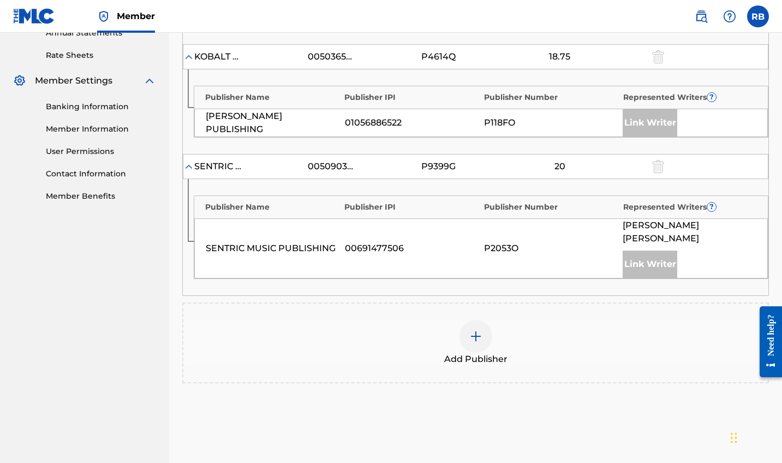
click at [482, 327] on div at bounding box center [476, 336] width 33 height 33
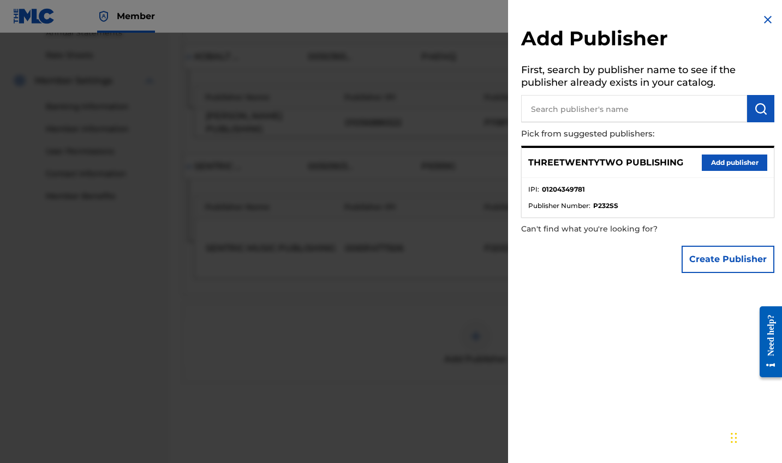
click at [723, 160] on button "Add publisher" at bounding box center [734, 162] width 65 height 16
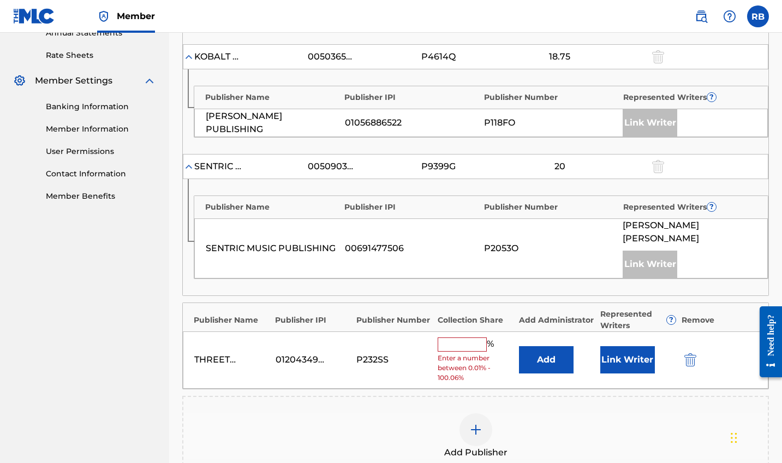
click at [458, 337] on input "text" at bounding box center [462, 344] width 49 height 14
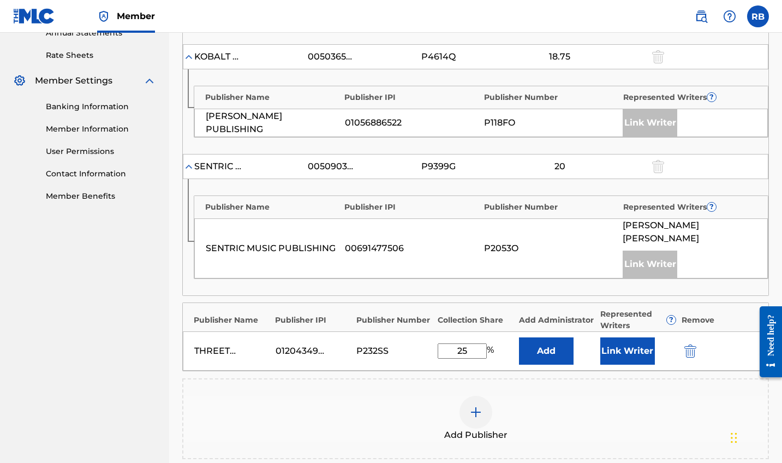
type input "25"
click at [631, 337] on button "Link Writer" at bounding box center [627, 350] width 55 height 27
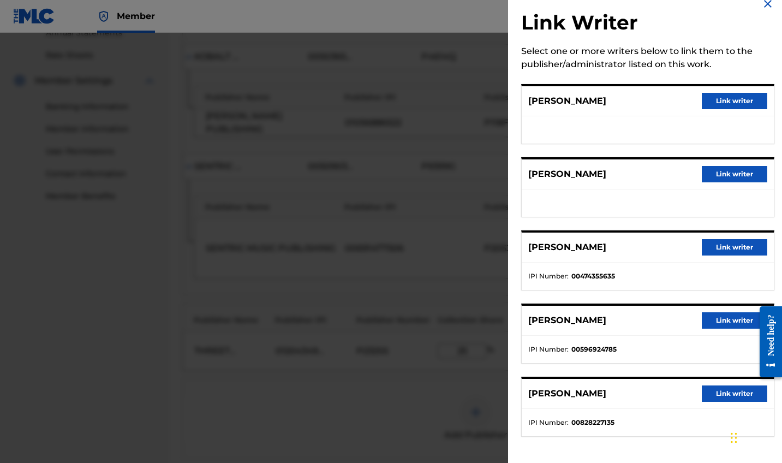
scroll to position [16, 0]
click at [722, 97] on button "Link writer" at bounding box center [734, 101] width 65 height 16
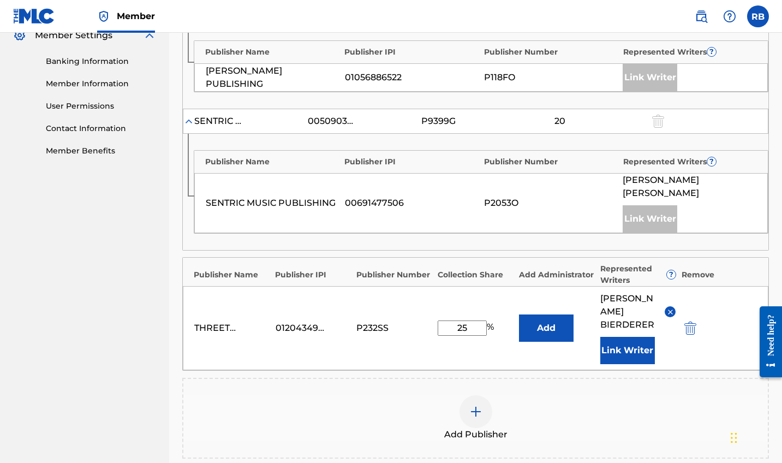
scroll to position [471, 0]
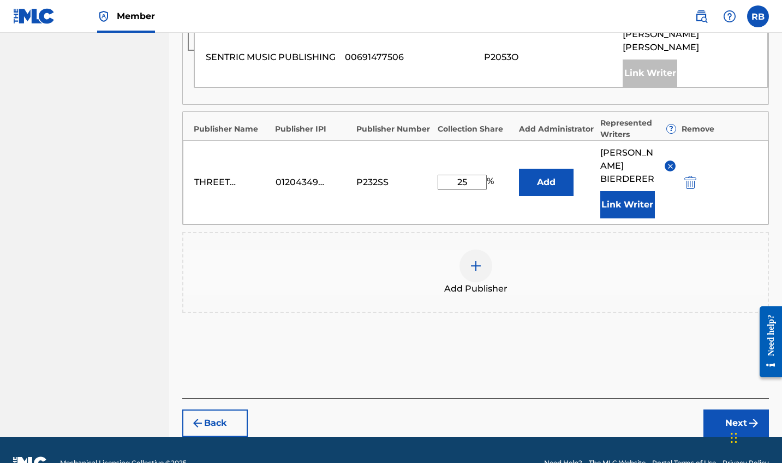
click at [741, 409] on button "Next" at bounding box center [736, 422] width 65 height 27
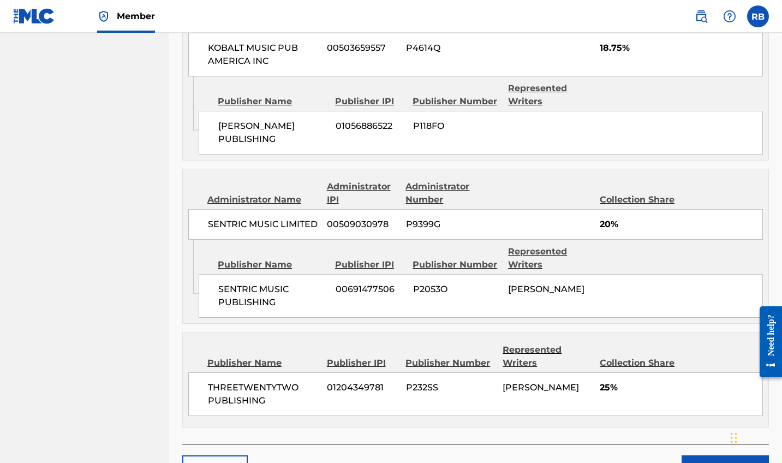
scroll to position [708, 0]
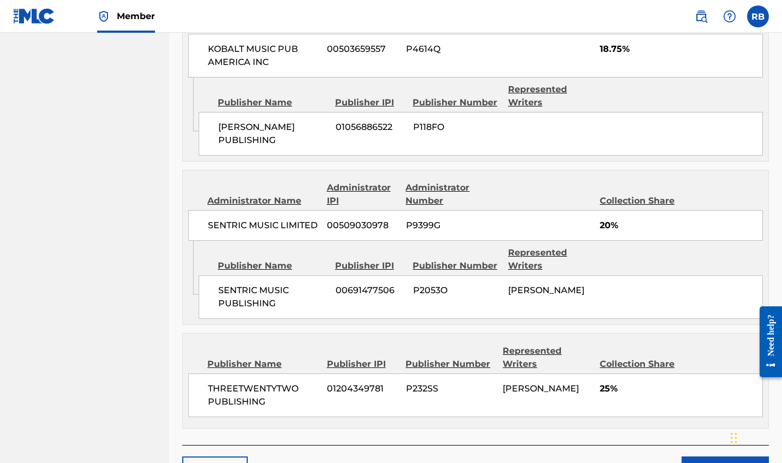
click at [731, 456] on button "Claim" at bounding box center [725, 469] width 87 height 27
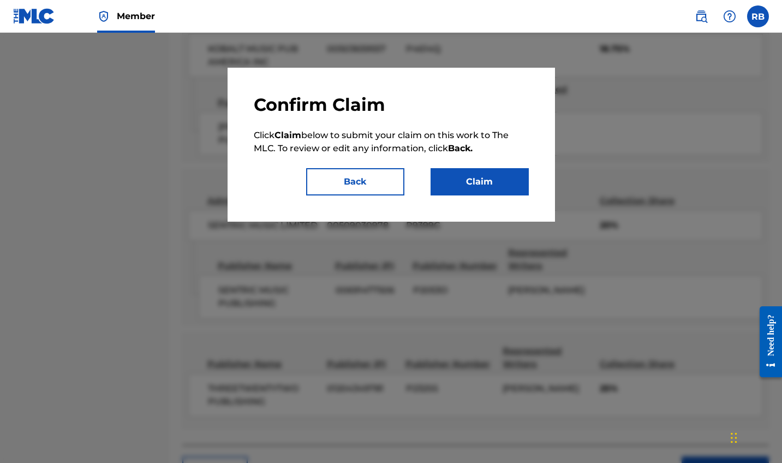
click at [483, 180] on button "Claim" at bounding box center [480, 181] width 98 height 27
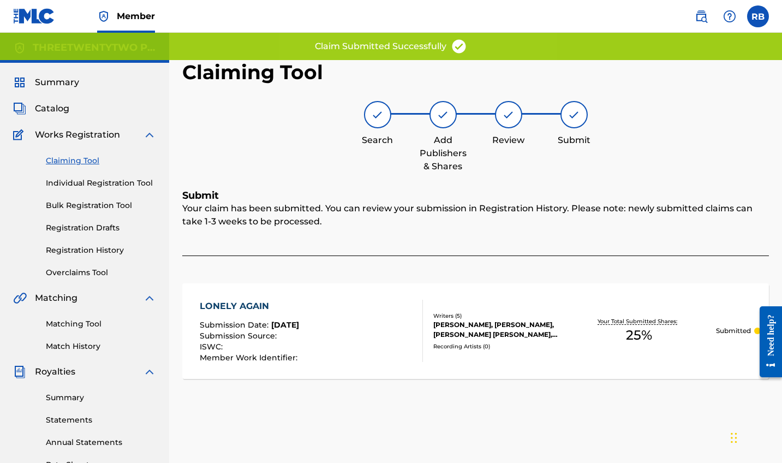
scroll to position [0, 0]
click at [79, 162] on link "Claiming Tool" at bounding box center [101, 160] width 110 height 11
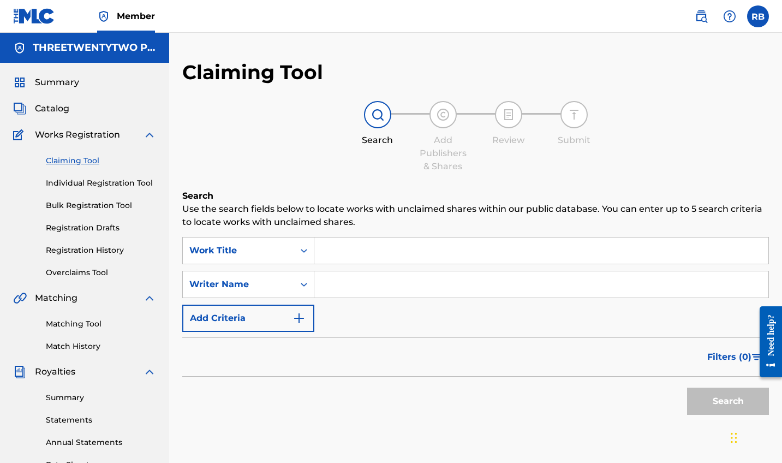
click at [71, 163] on link "Claiming Tool" at bounding box center [101, 160] width 110 height 11
click at [52, 104] on span "Catalog" at bounding box center [52, 108] width 34 height 13
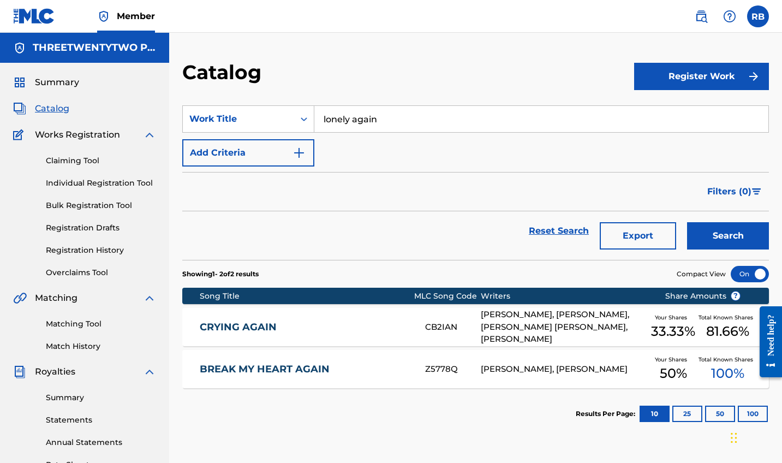
click at [375, 116] on input "lonely again" at bounding box center [541, 119] width 454 height 26
click at [376, 116] on input "lonely again" at bounding box center [541, 119] width 454 height 26
type input "looking for you"
click at [728, 236] on button "Search" at bounding box center [728, 235] width 82 height 27
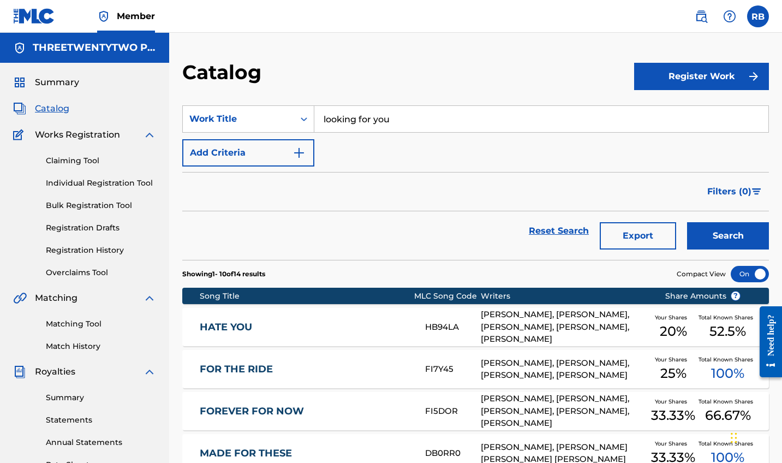
click at [78, 162] on link "Claiming Tool" at bounding box center [101, 160] width 110 height 11
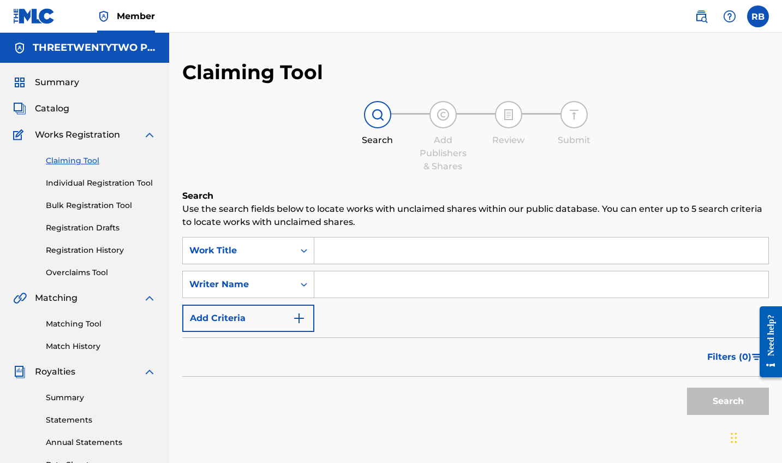
click at [344, 251] on input "Search Form" at bounding box center [541, 250] width 454 height 26
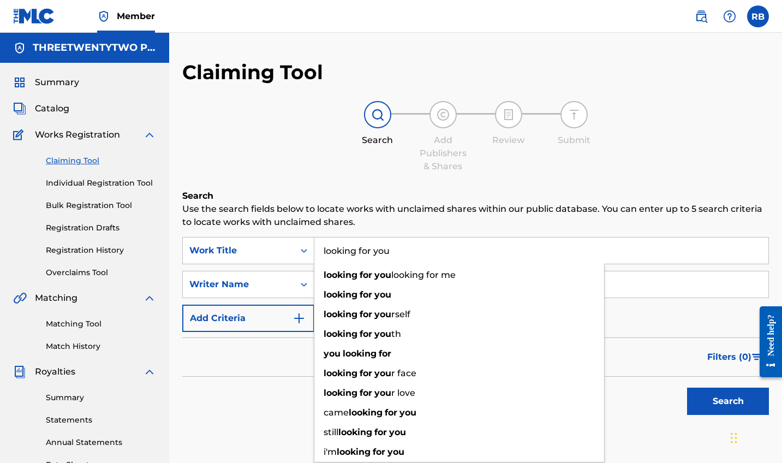
type input "looking for you"
click at [414, 204] on p "Use the search fields below to locate works with unclaimed shares within our pu…" at bounding box center [475, 215] width 587 height 26
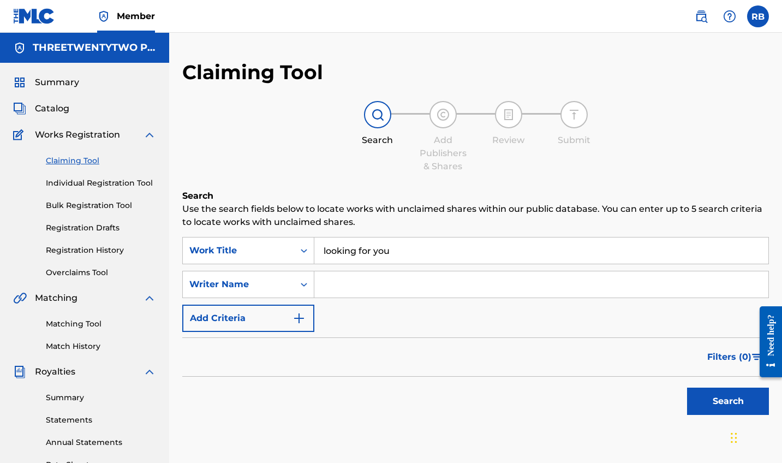
click at [391, 291] on input "Search Form" at bounding box center [541, 284] width 454 height 26
type input "[PERSON_NAME]"
click at [728, 401] on button "Search" at bounding box center [728, 401] width 82 height 27
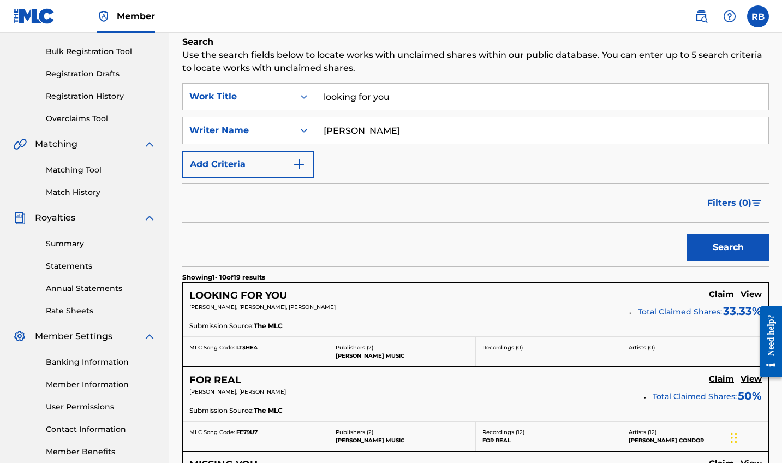
scroll to position [157, 0]
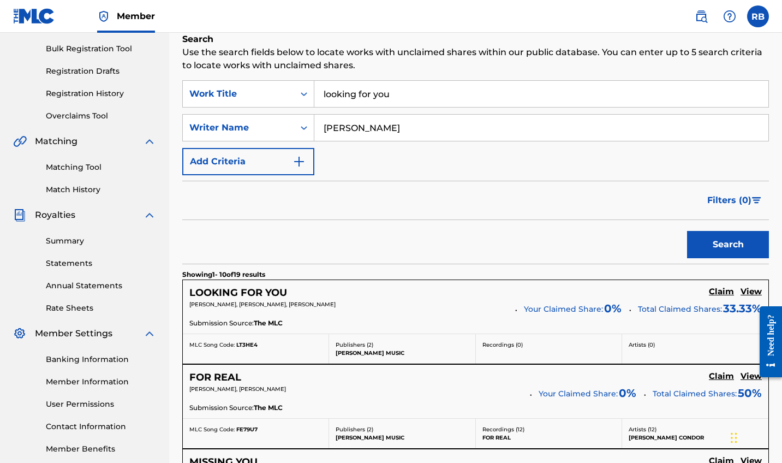
click at [718, 290] on h5 "Claim" at bounding box center [721, 292] width 25 height 10
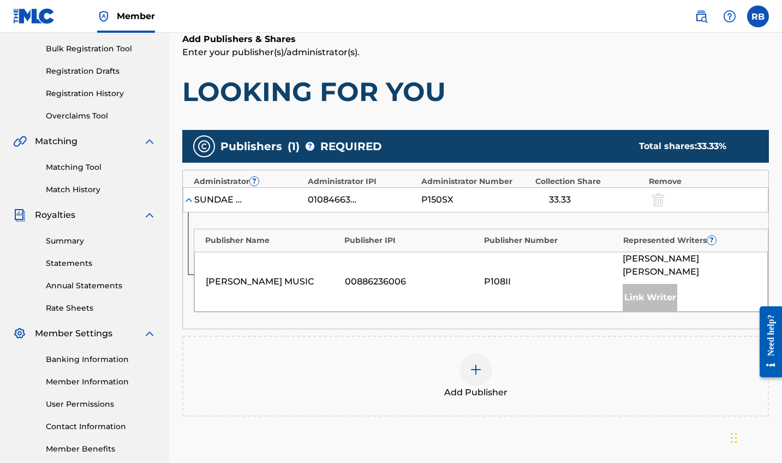
click at [478, 363] on img at bounding box center [475, 369] width 13 height 13
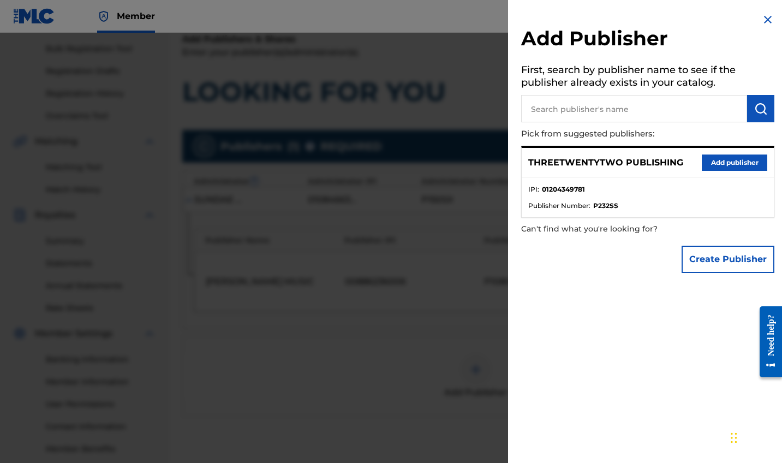
click at [728, 162] on button "Add publisher" at bounding box center [734, 162] width 65 height 16
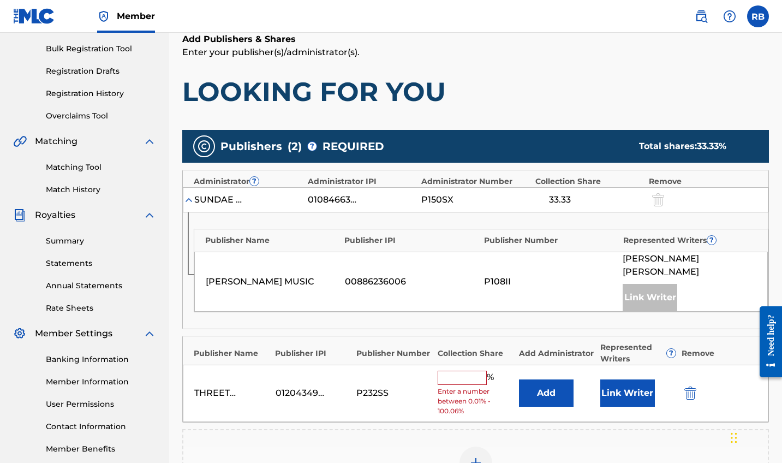
click at [461, 371] on input "text" at bounding box center [462, 378] width 49 height 14
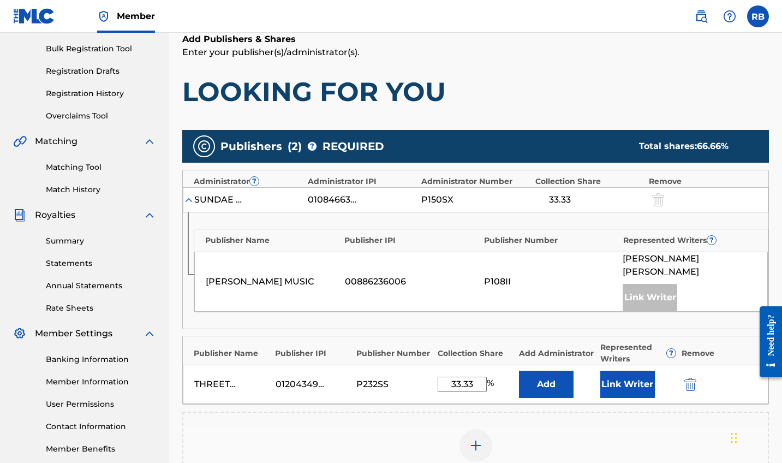
type input "33.33"
click at [590, 429] on div "Add Publisher" at bounding box center [475, 452] width 585 height 46
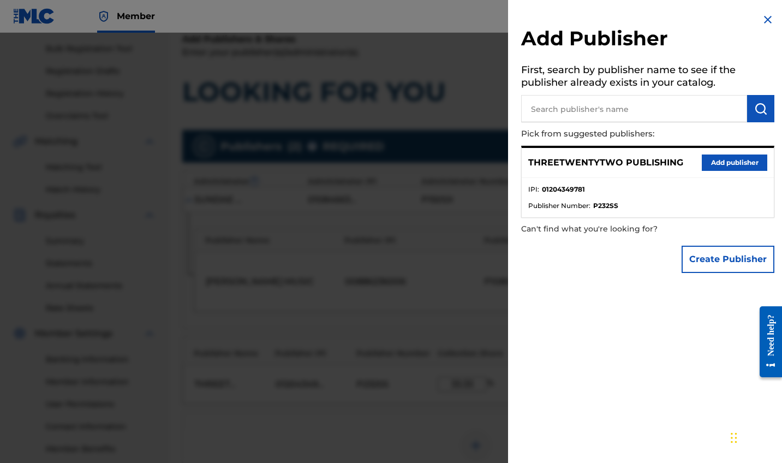
click at [418, 425] on div at bounding box center [391, 264] width 782 height 463
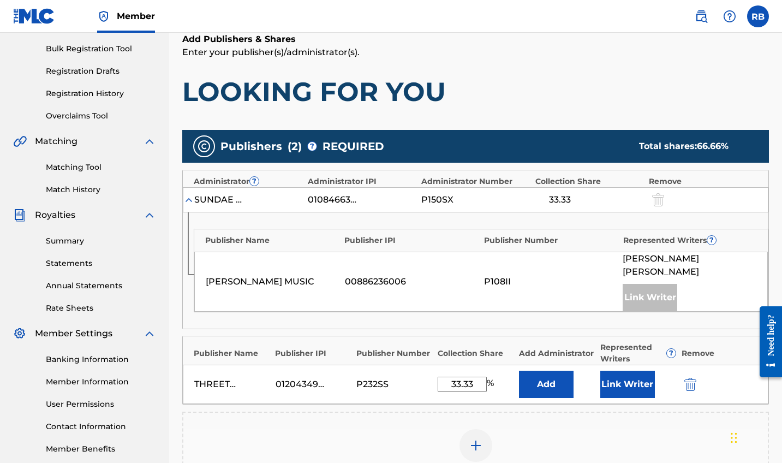
click at [537, 371] on button "Add" at bounding box center [546, 384] width 55 height 27
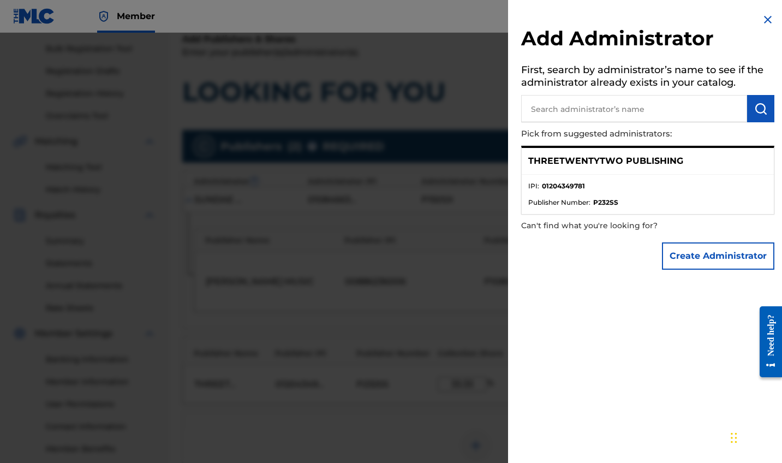
click at [451, 341] on div at bounding box center [391, 264] width 782 height 463
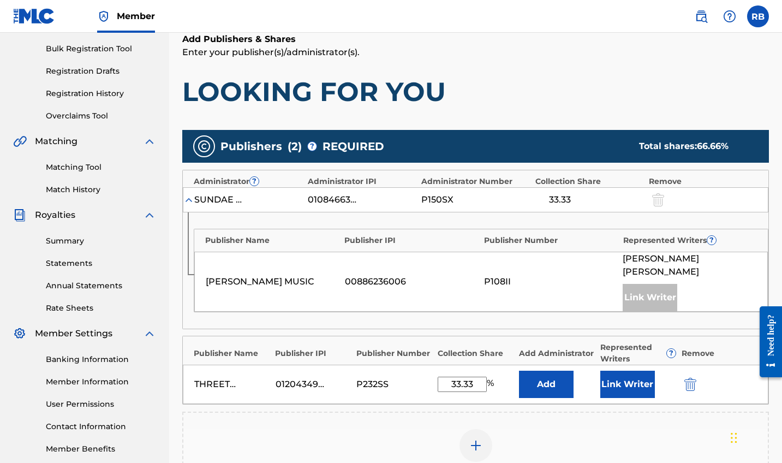
click at [633, 382] on button "Link Writer" at bounding box center [627, 384] width 55 height 27
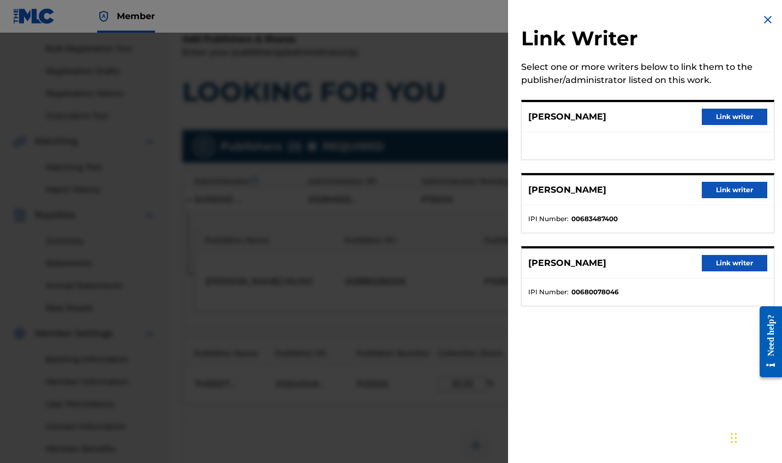
click at [727, 194] on button "Link writer" at bounding box center [734, 190] width 65 height 16
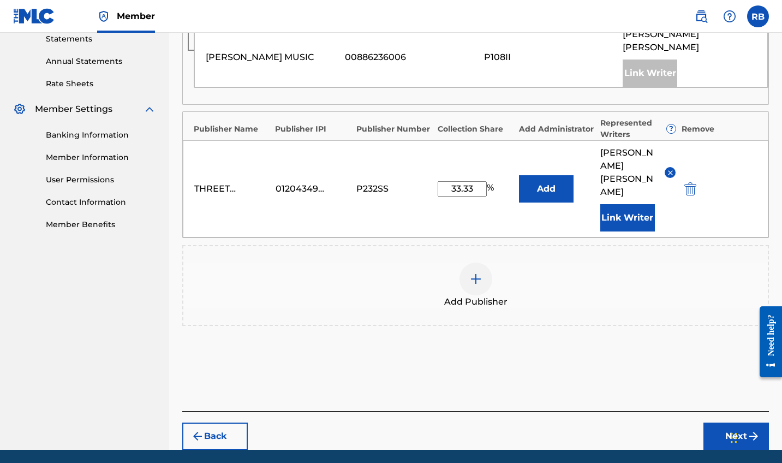
click at [725, 422] on button "Next" at bounding box center [736, 435] width 65 height 27
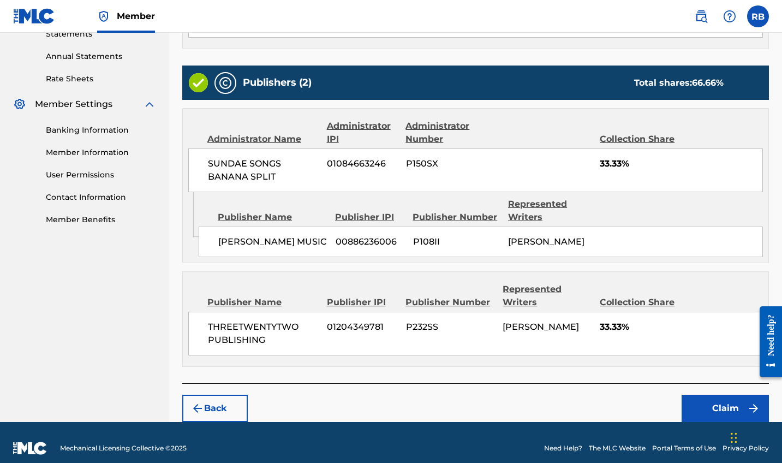
scroll to position [385, 0]
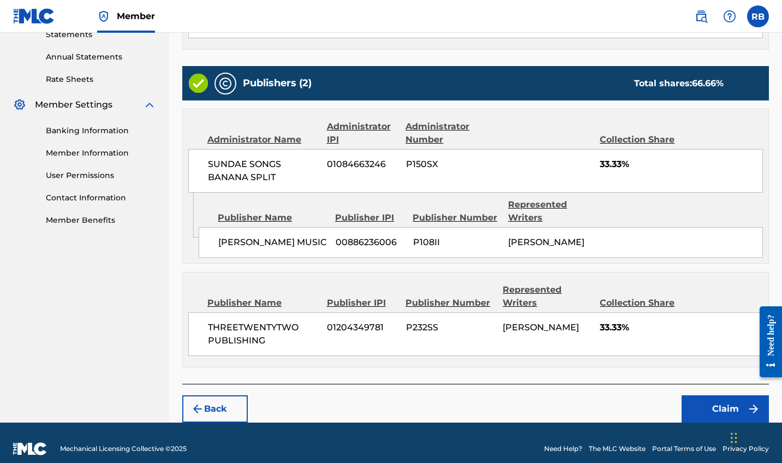
click at [700, 395] on button "Claim" at bounding box center [725, 408] width 87 height 27
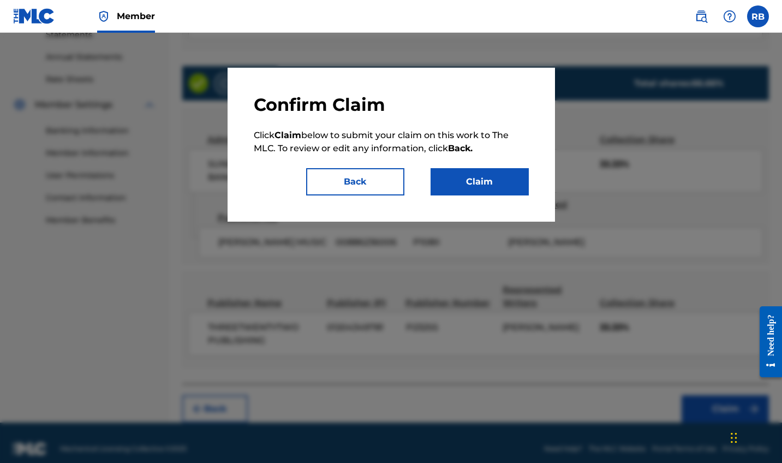
click at [469, 172] on button "Claim" at bounding box center [480, 181] width 98 height 27
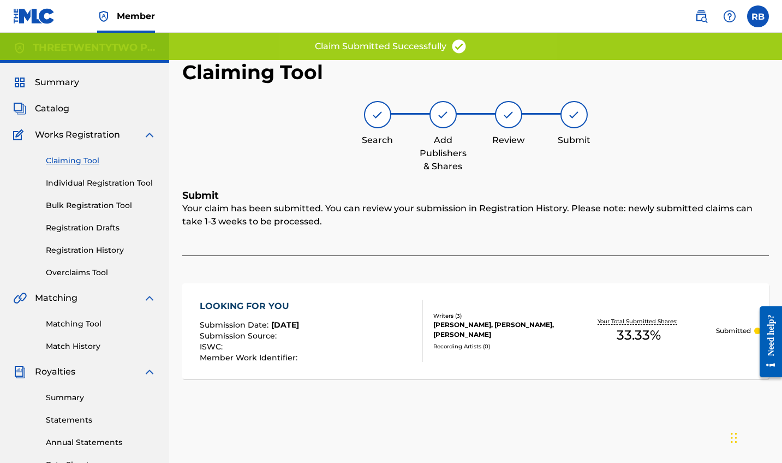
scroll to position [0, 0]
click at [63, 112] on span "Catalog" at bounding box center [52, 108] width 34 height 13
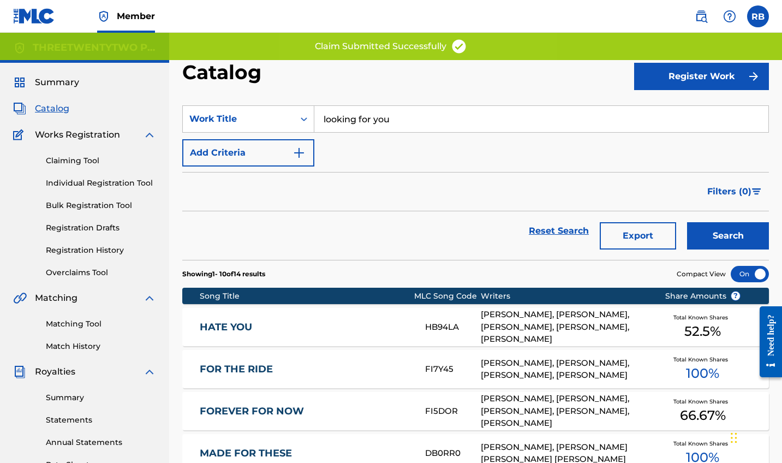
click at [369, 126] on input "looking for you" at bounding box center [541, 119] width 454 height 26
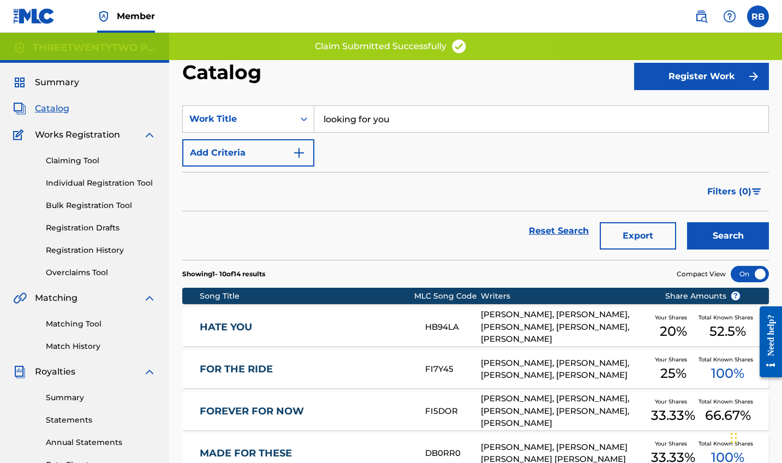
click at [369, 126] on input "looking for you" at bounding box center [541, 119] width 454 height 26
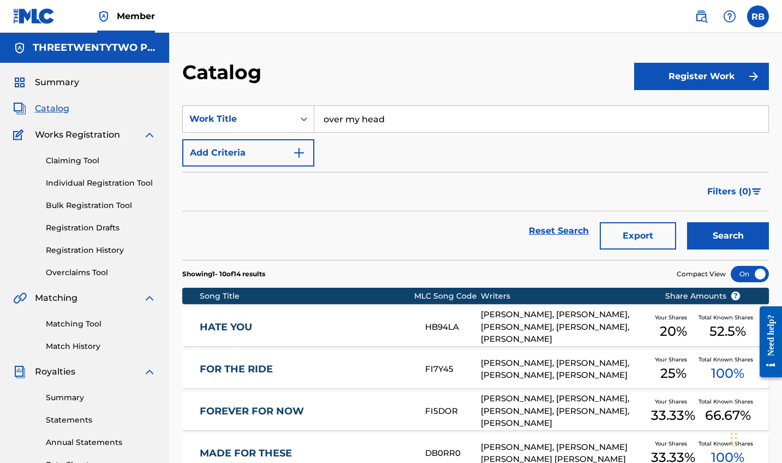
type input "over my head"
click at [728, 236] on button "Search" at bounding box center [728, 235] width 82 height 27
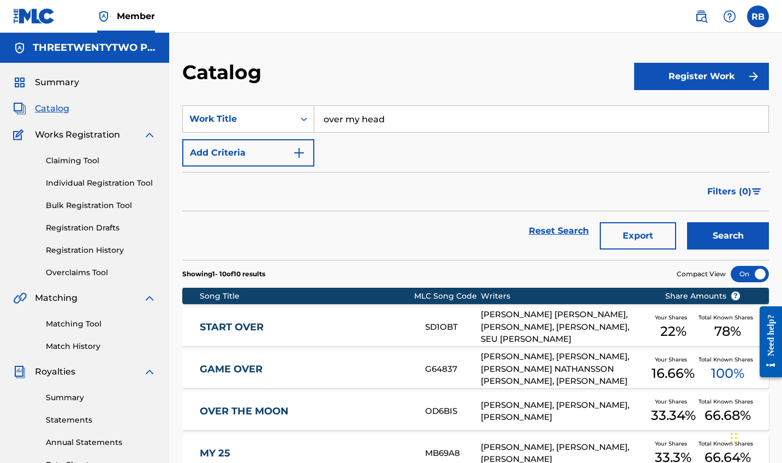
click at [65, 162] on link "Claiming Tool" at bounding box center [101, 160] width 110 height 11
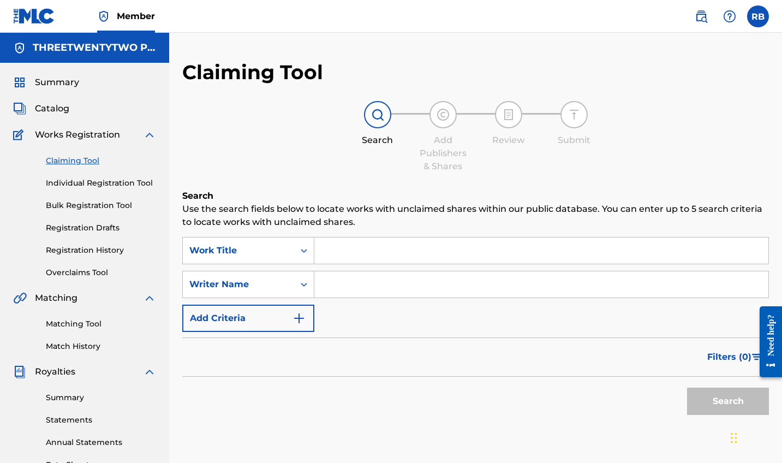
click at [399, 254] on input "Search Form" at bounding box center [541, 250] width 454 height 26
type input "v"
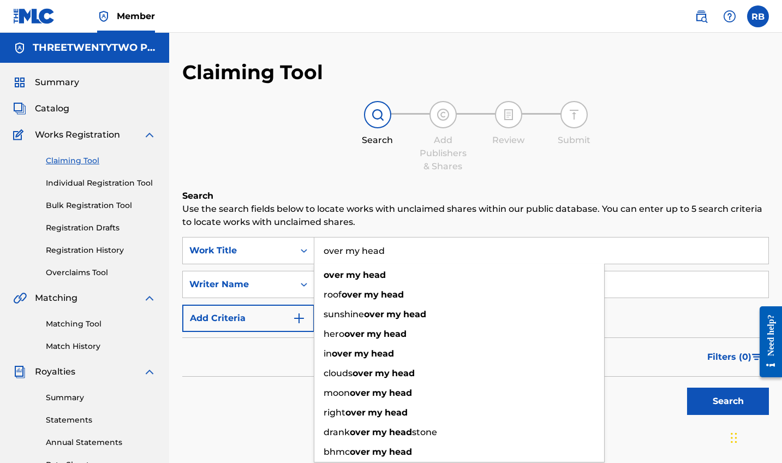
type input "over my head"
click at [480, 214] on p "Use the search fields below to locate works with unclaimed shares within our pu…" at bounding box center [475, 215] width 587 height 26
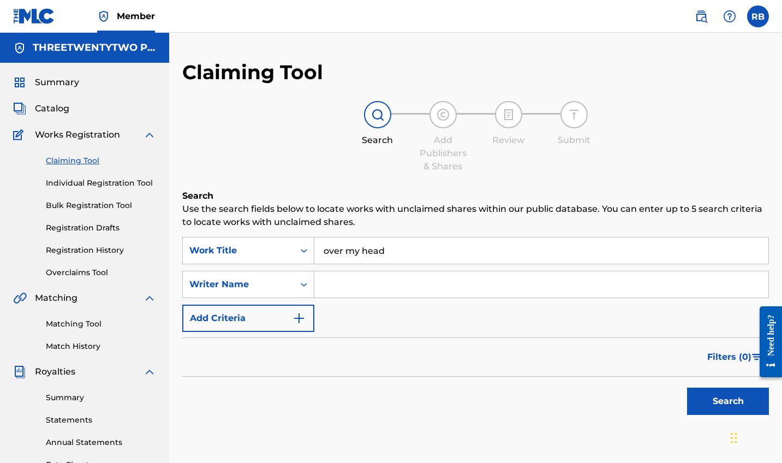
click at [436, 286] on input "Search Form" at bounding box center [541, 284] width 454 height 26
click at [728, 401] on button "Search" at bounding box center [728, 401] width 82 height 27
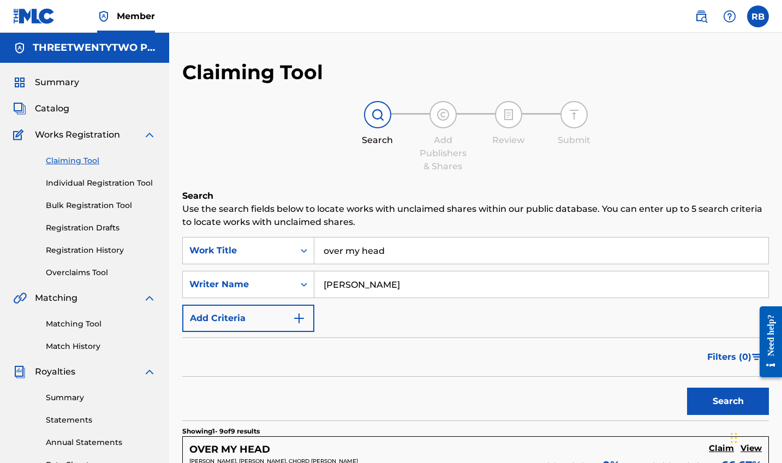
click at [361, 290] on input "[PERSON_NAME]" at bounding box center [541, 284] width 454 height 26
type input "[PERSON_NAME]"
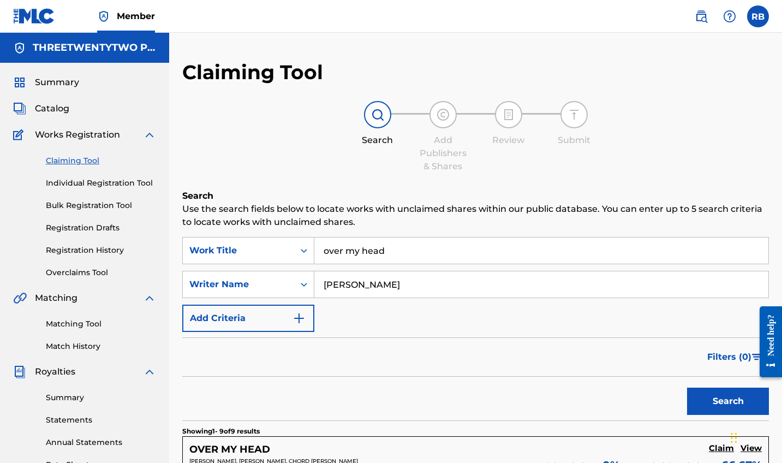
click at [728, 401] on button "Search" at bounding box center [728, 401] width 82 height 27
click at [92, 185] on link "Individual Registration Tool" at bounding box center [101, 182] width 110 height 11
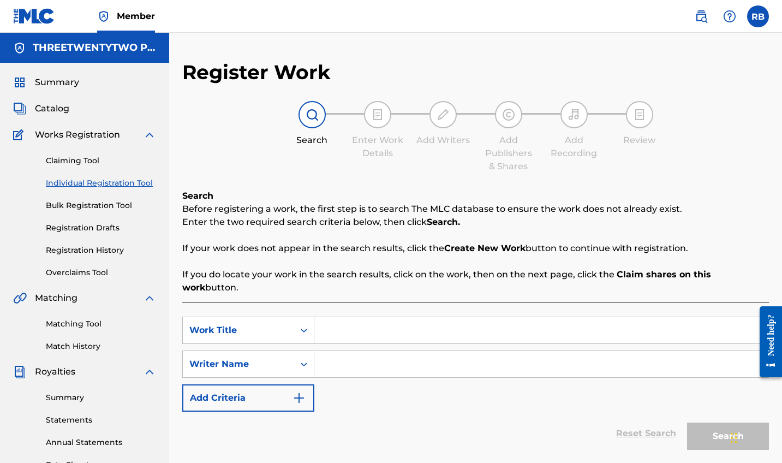
click at [395, 319] on input "Search Form" at bounding box center [541, 330] width 454 height 26
type input "Over My Head"
click at [408, 351] on input "Search Form" at bounding box center [541, 364] width 454 height 26
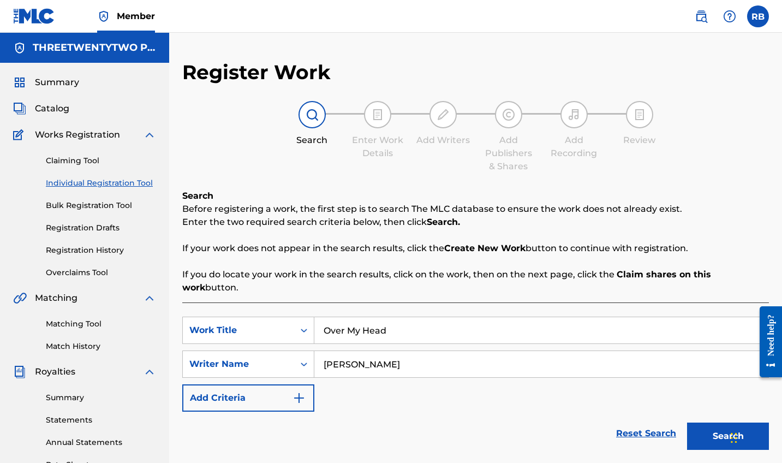
type input "[PERSON_NAME]"
click at [728, 423] on button "Search" at bounding box center [728, 435] width 82 height 27
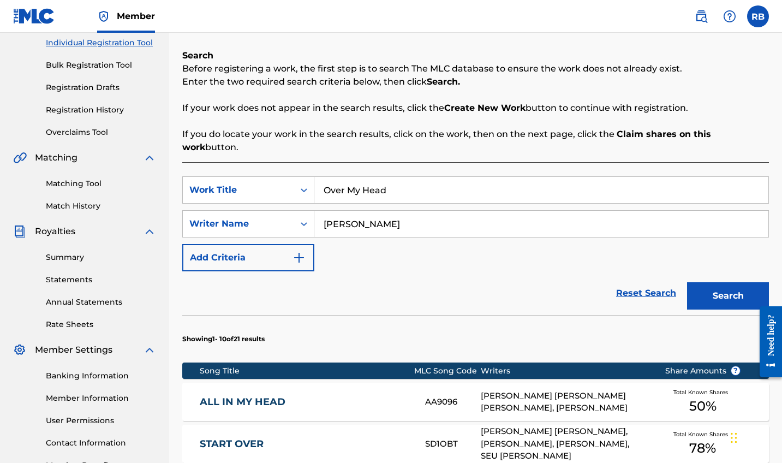
scroll to position [142, 0]
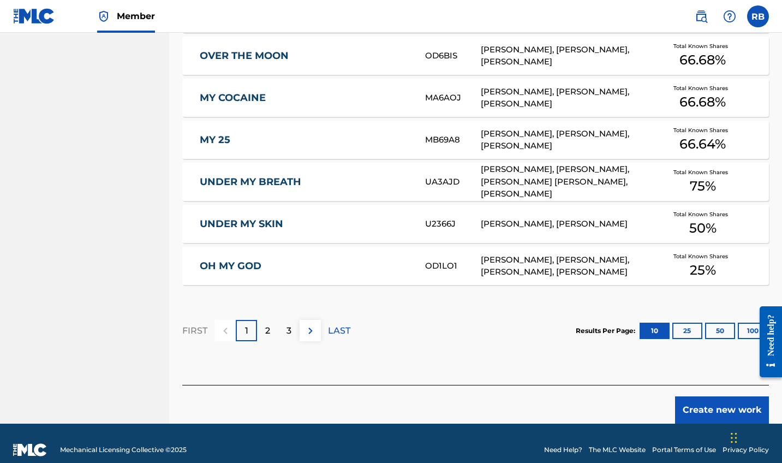
click at [717, 398] on button "Create new work" at bounding box center [722, 409] width 94 height 27
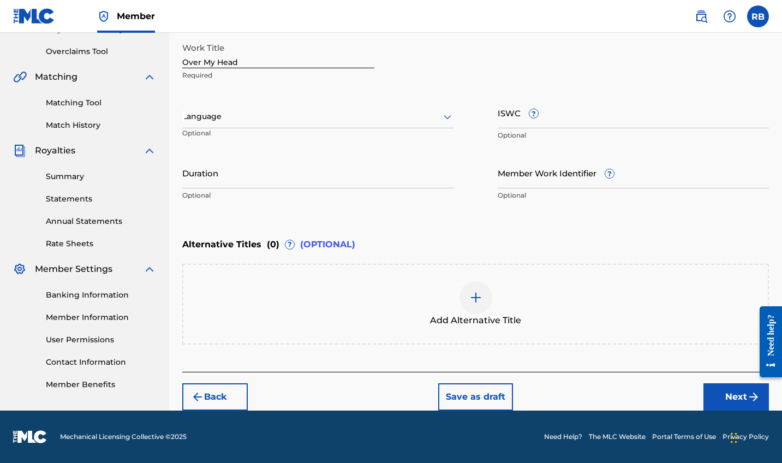
scroll to position [221, 0]
click at [738, 392] on button "Next" at bounding box center [736, 396] width 65 height 27
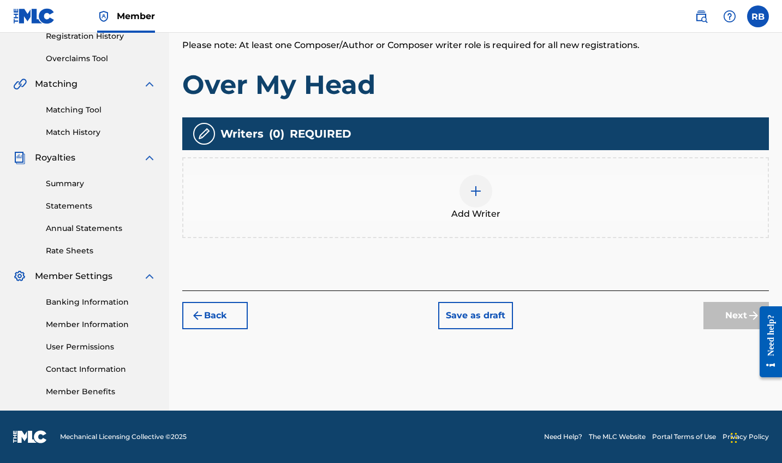
click at [481, 205] on div at bounding box center [476, 191] width 33 height 33
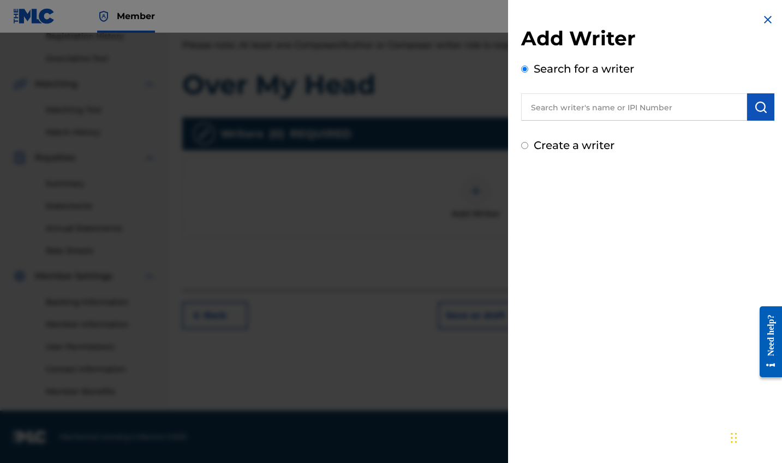
click at [613, 106] on input "text" at bounding box center [634, 106] width 226 height 27
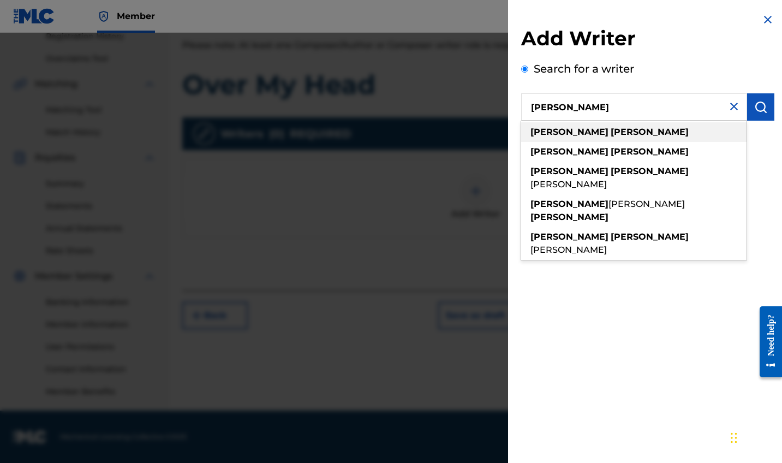
click at [595, 136] on div "[PERSON_NAME]" at bounding box center [633, 132] width 225 height 20
type input "[PERSON_NAME]"
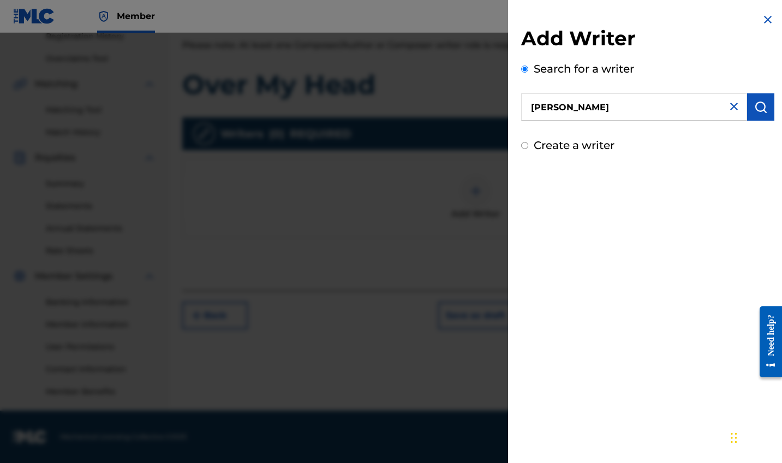
click at [749, 104] on button "submit" at bounding box center [760, 106] width 27 height 27
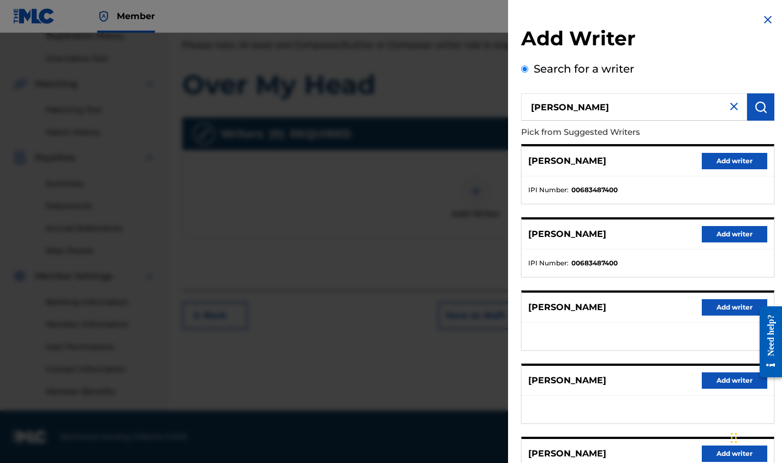
click at [723, 157] on button "Add writer" at bounding box center [734, 161] width 65 height 16
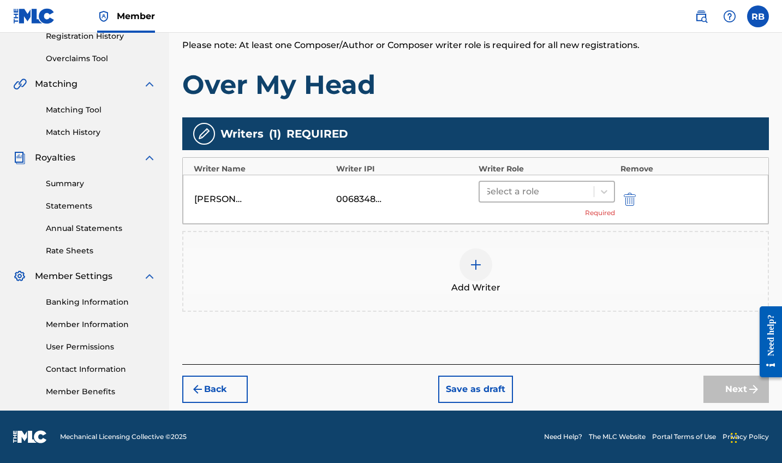
click at [541, 191] on div at bounding box center [536, 191] width 103 height 15
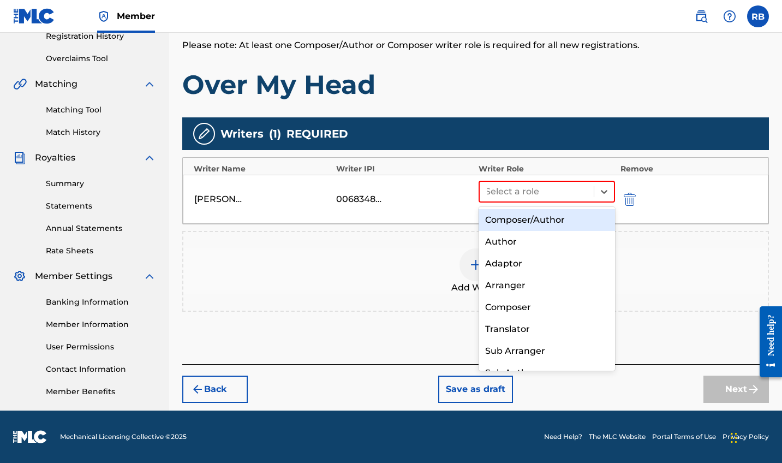
click at [535, 224] on div "Composer/Author" at bounding box center [547, 220] width 136 height 22
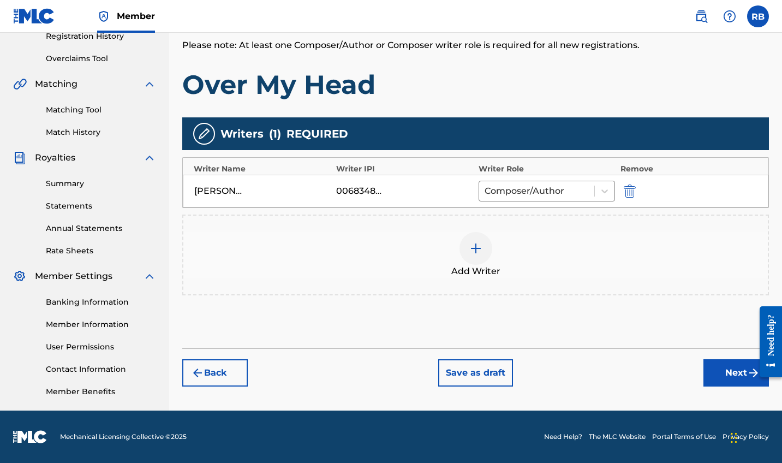
click at [474, 258] on div at bounding box center [476, 248] width 33 height 33
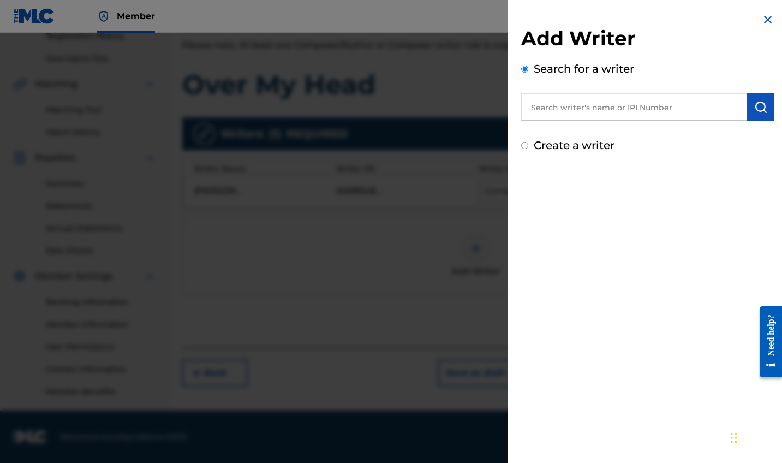
click at [651, 106] on input "text" at bounding box center [634, 106] width 226 height 27
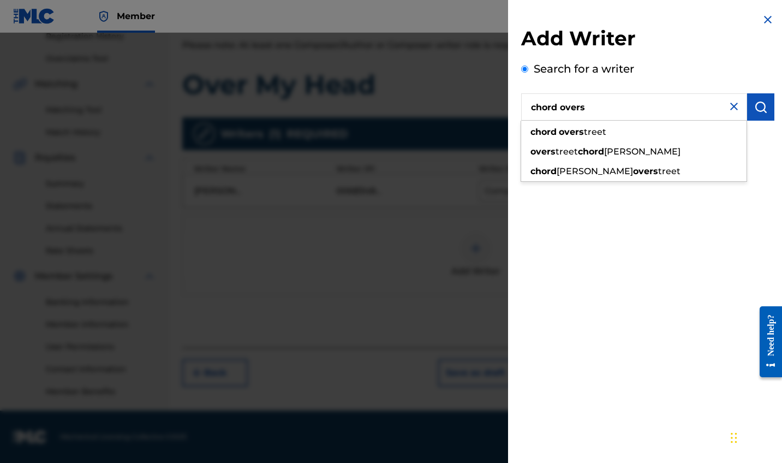
drag, startPoint x: 651, startPoint y: 106, endPoint x: 645, endPoint y: 132, distance: 26.5
click at [645, 132] on div "chord overs treet" at bounding box center [633, 132] width 225 height 20
type input "[PERSON_NAME]"
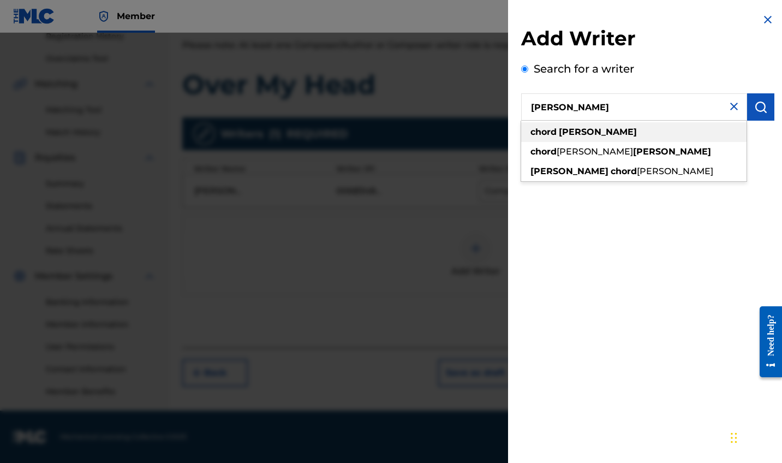
click at [585, 131] on strong "[PERSON_NAME]" at bounding box center [598, 132] width 78 height 10
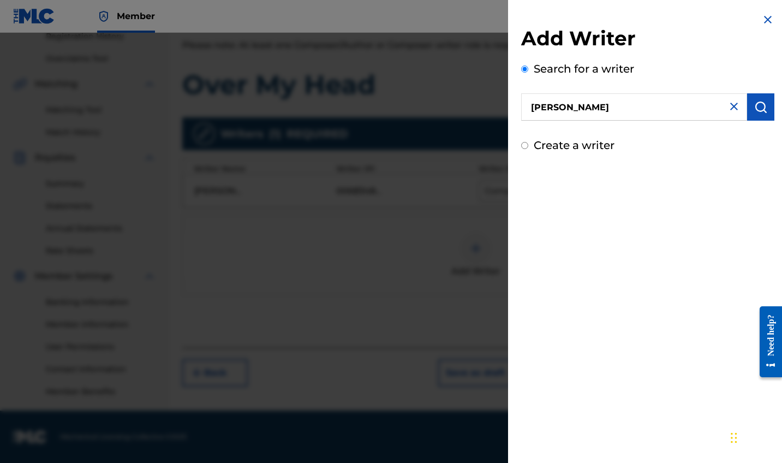
click at [758, 114] on button "submit" at bounding box center [760, 106] width 27 height 27
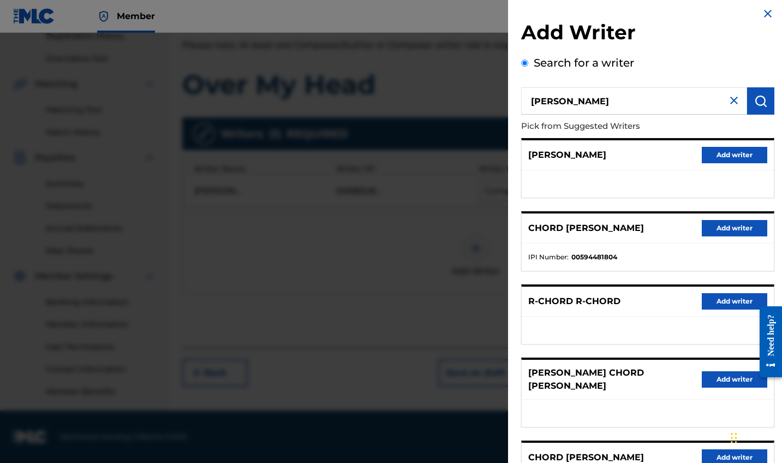
scroll to position [0, 0]
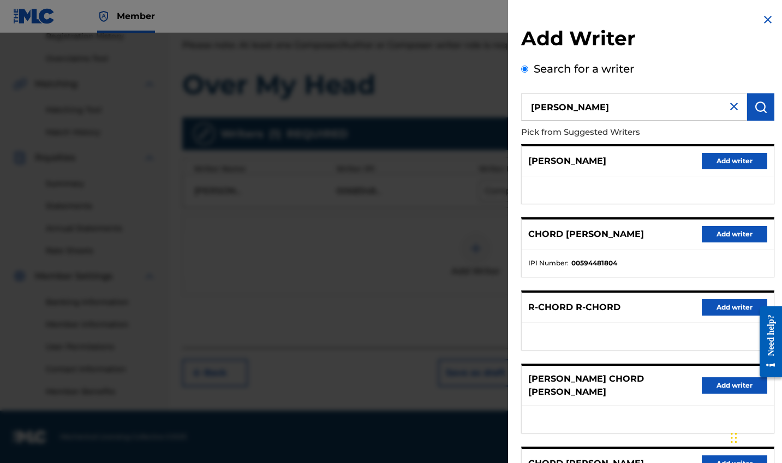
click at [731, 230] on button "Add writer" at bounding box center [734, 234] width 65 height 16
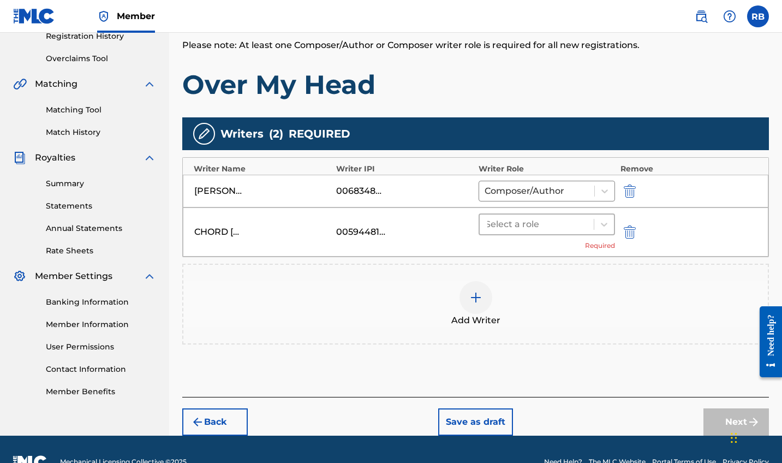
click at [592, 228] on div "Select a role" at bounding box center [537, 224] width 114 height 20
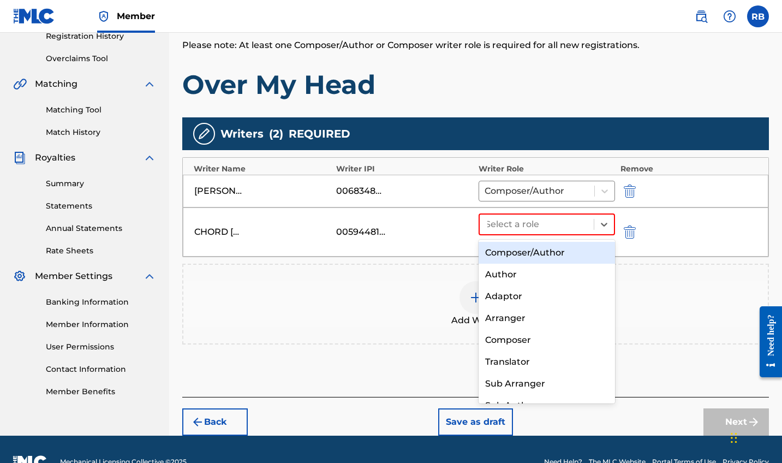
click at [544, 249] on div "Composer/Author" at bounding box center [547, 253] width 136 height 22
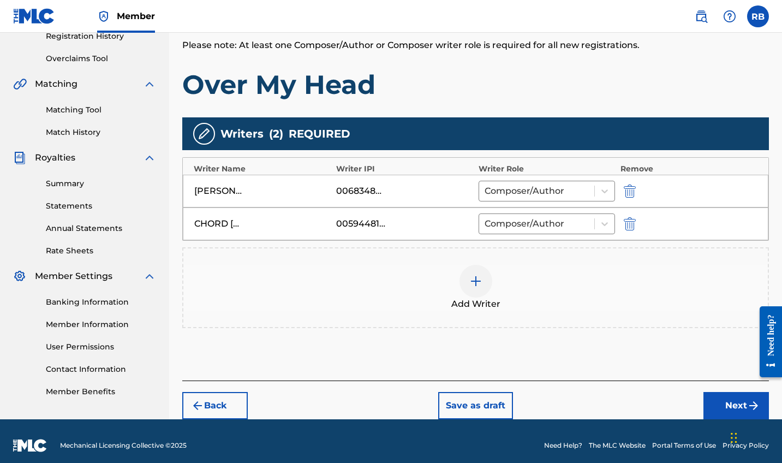
click at [473, 287] on img at bounding box center [475, 281] width 13 height 13
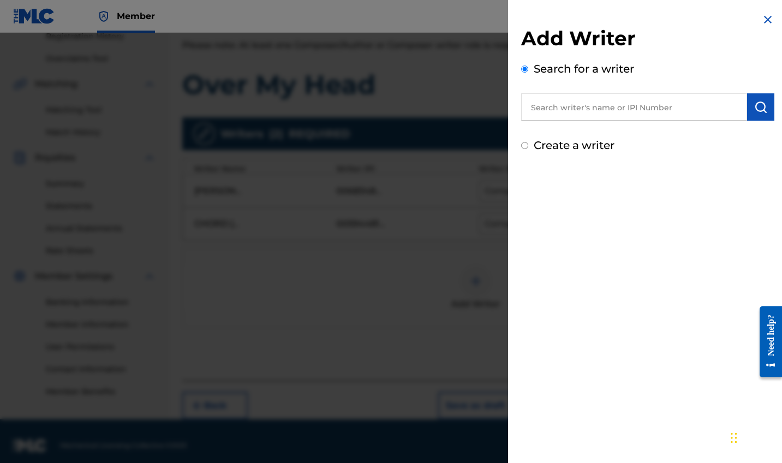
click at [649, 109] on input "text" at bounding box center [634, 106] width 226 height 27
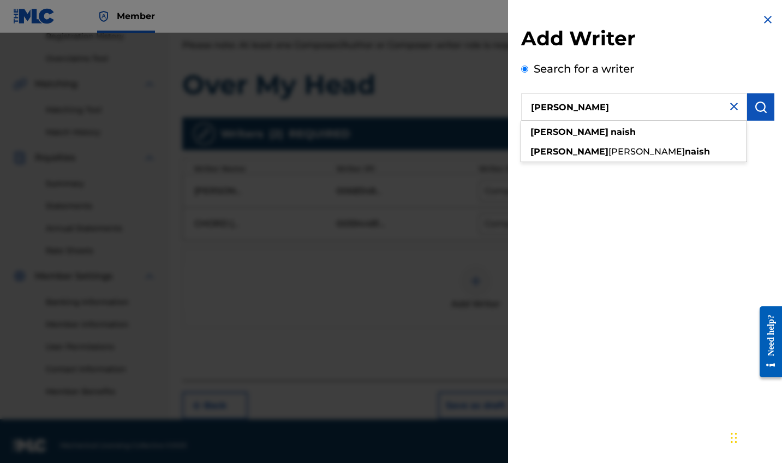
type input "[PERSON_NAME]"
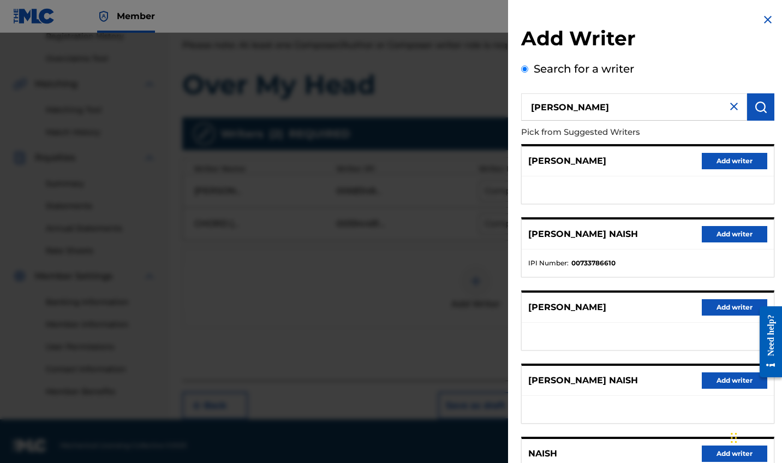
scroll to position [50, 0]
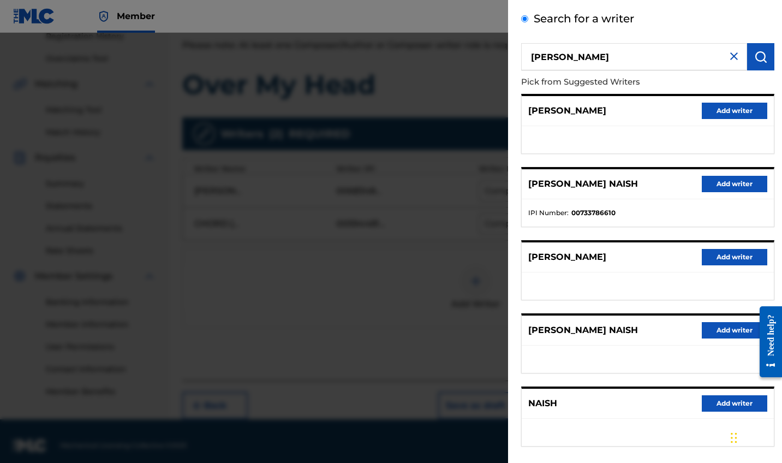
click at [748, 182] on button "Add writer" at bounding box center [734, 184] width 65 height 16
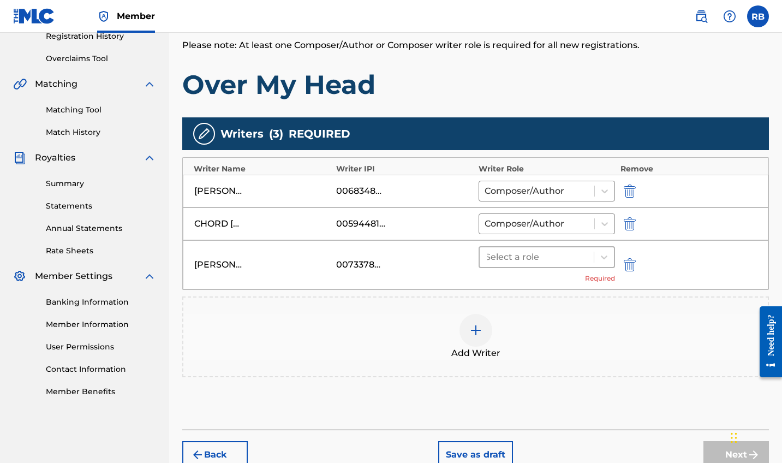
click at [552, 260] on div at bounding box center [536, 256] width 103 height 15
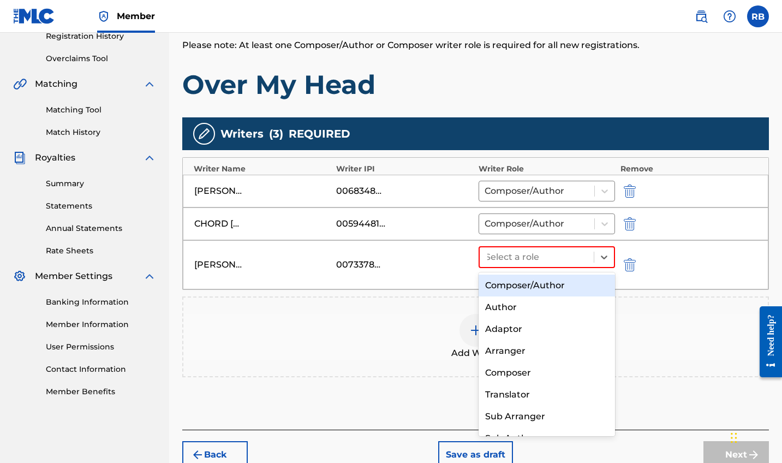
click at [539, 291] on div "Composer/Author" at bounding box center [547, 286] width 136 height 22
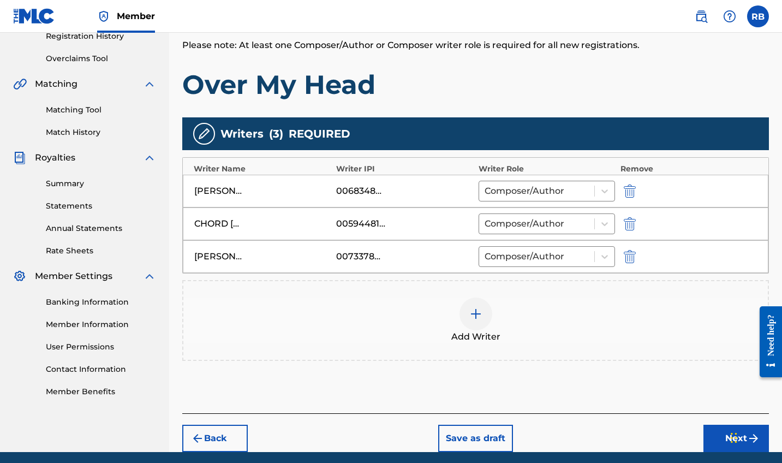
click at [719, 440] on button "Next" at bounding box center [736, 438] width 65 height 27
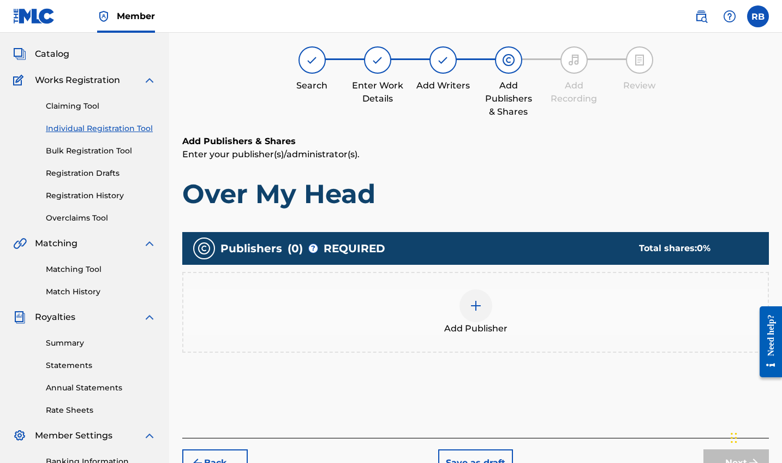
scroll to position [49, 0]
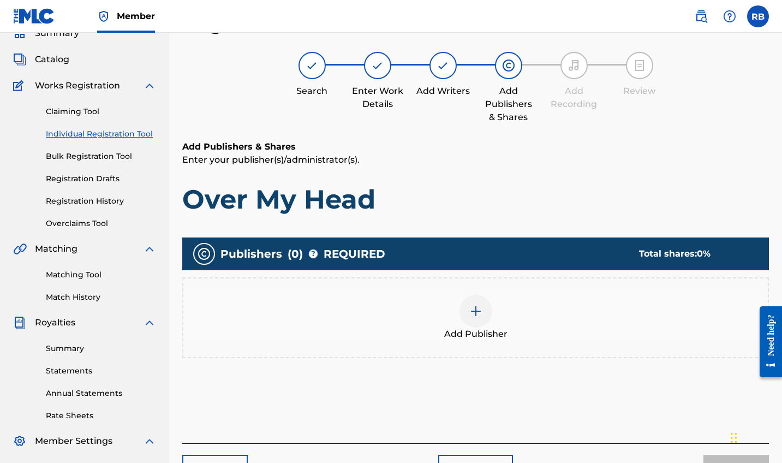
click at [471, 317] on img at bounding box center [475, 311] width 13 height 13
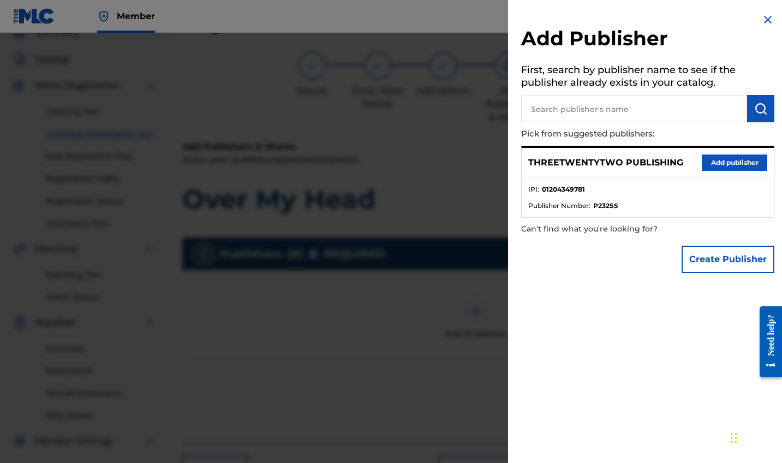
click at [740, 158] on button "Add publisher" at bounding box center [734, 162] width 65 height 16
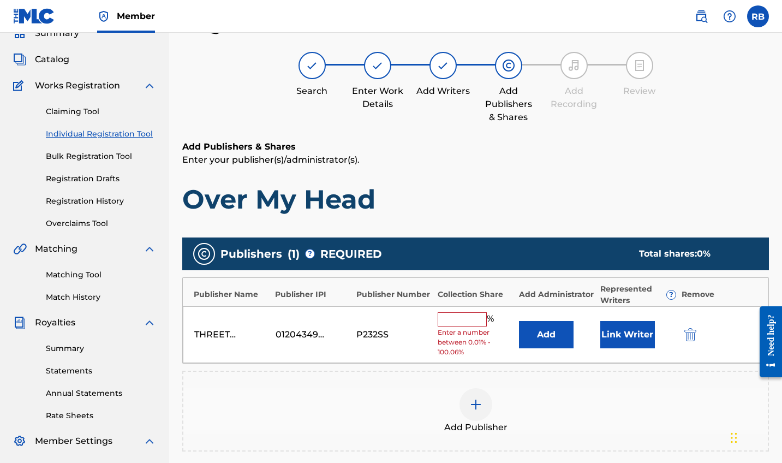
click at [470, 317] on input "text" at bounding box center [462, 319] width 49 height 14
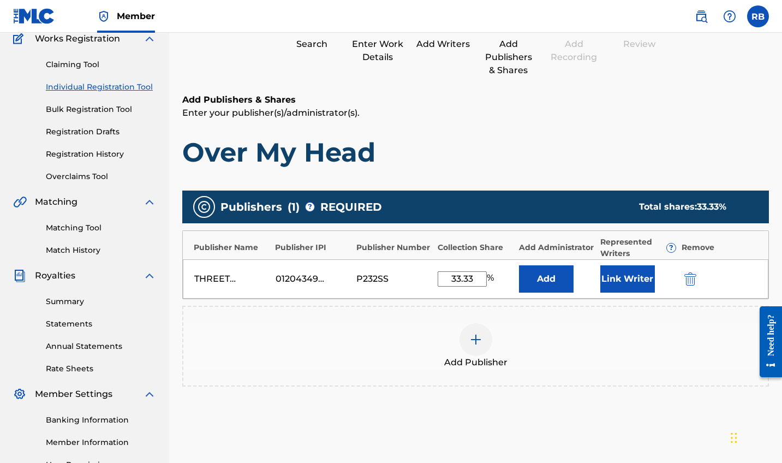
scroll to position [98, 0]
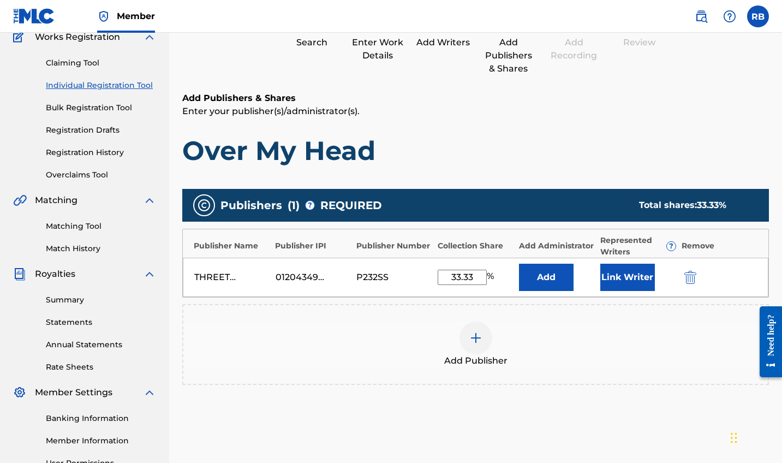
type input "33.33"
click at [631, 273] on button "Link Writer" at bounding box center [627, 277] width 55 height 27
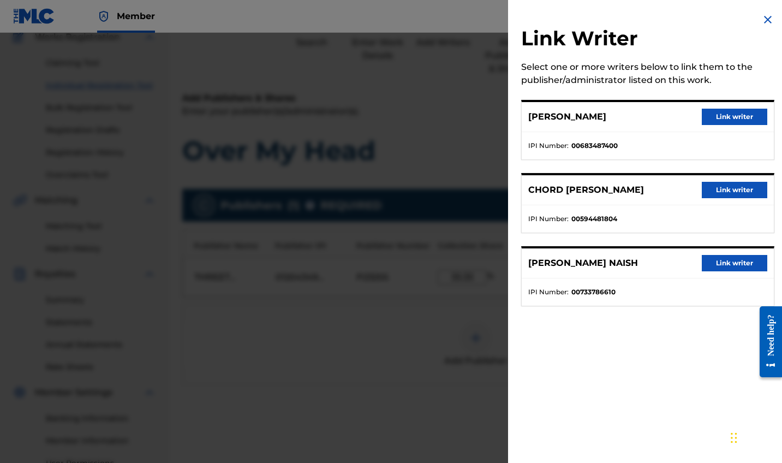
click at [718, 118] on button "Link writer" at bounding box center [734, 117] width 65 height 16
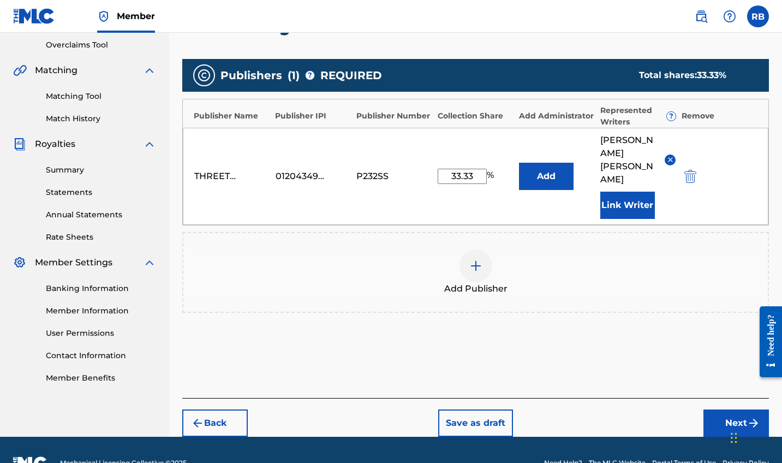
click at [737, 409] on button "Next" at bounding box center [736, 422] width 65 height 27
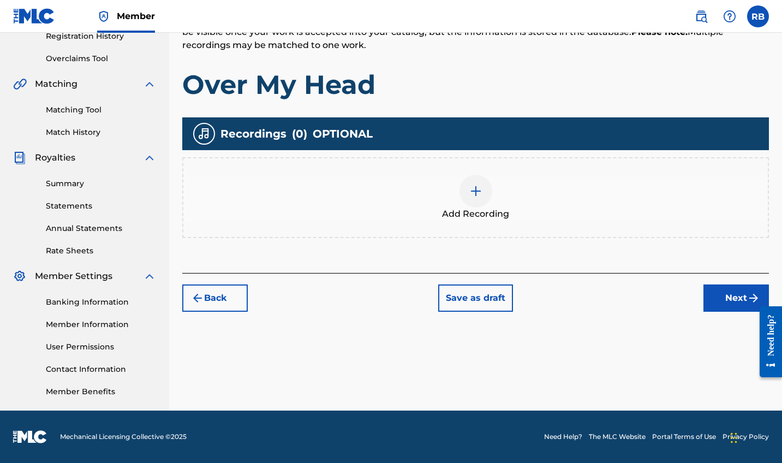
click at [735, 299] on button "Next" at bounding box center [736, 297] width 65 height 27
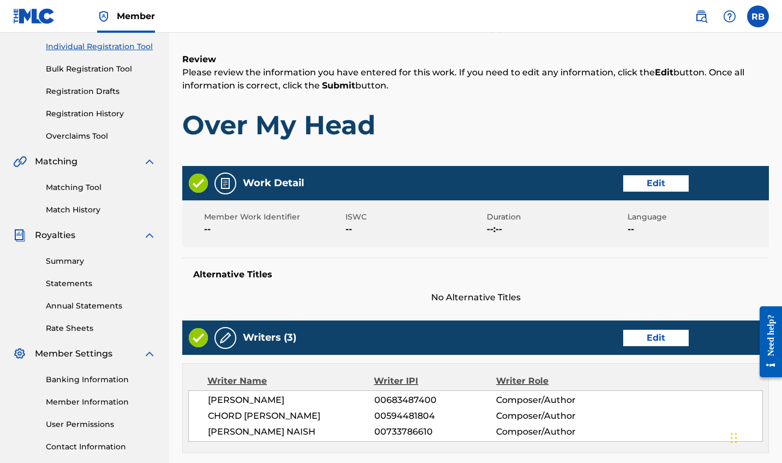
scroll to position [140, 0]
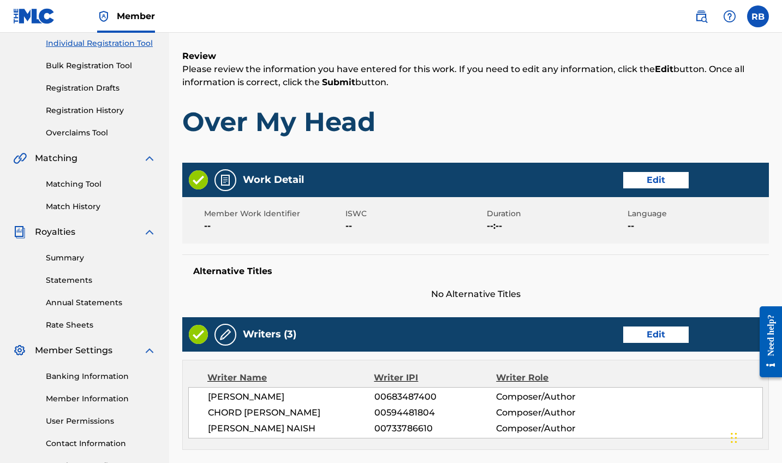
click at [650, 183] on button "Edit" at bounding box center [655, 180] width 65 height 16
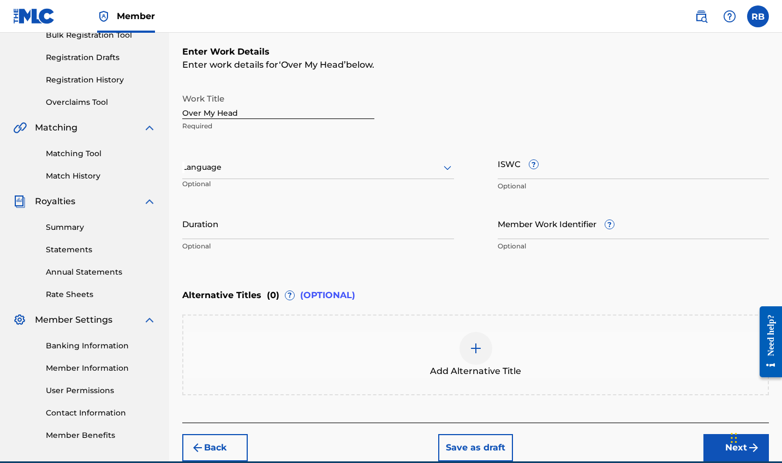
scroll to position [171, 0]
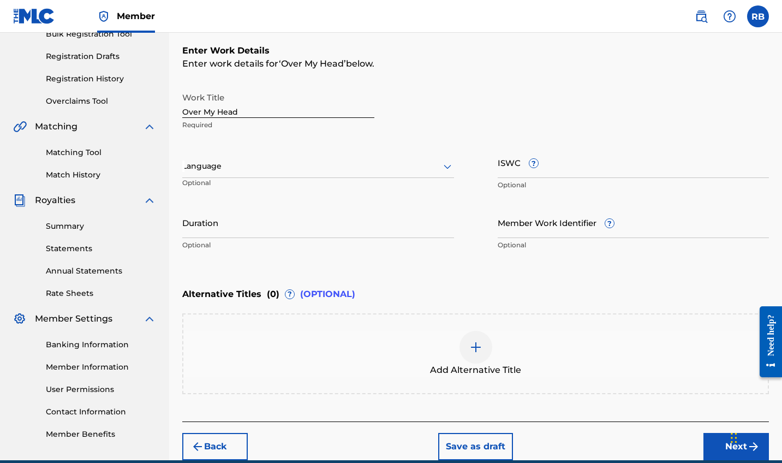
click at [318, 231] on input "Duration" at bounding box center [318, 222] width 272 height 31
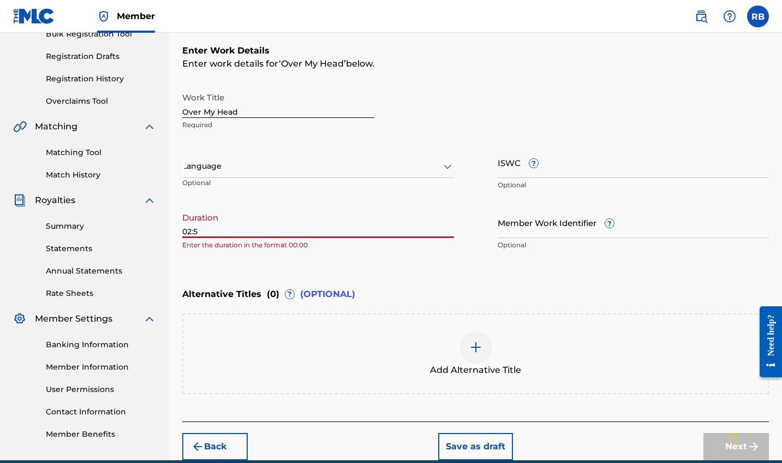
type input "02:52"
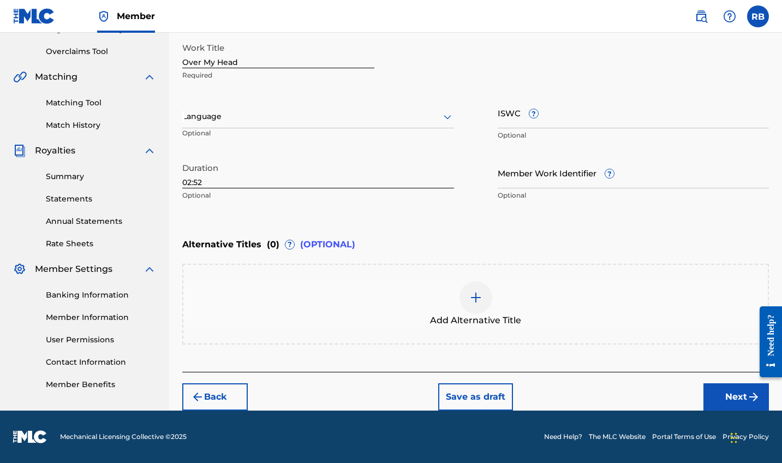
click at [727, 407] on button "Next" at bounding box center [736, 396] width 65 height 27
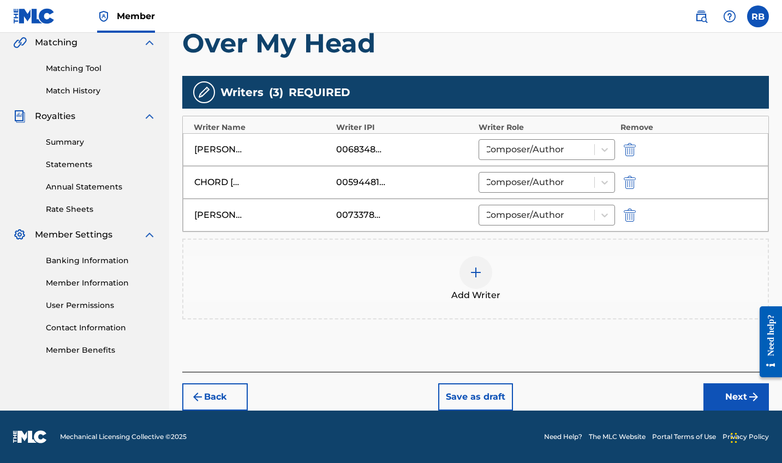
click at [735, 401] on button "Next" at bounding box center [736, 396] width 65 height 27
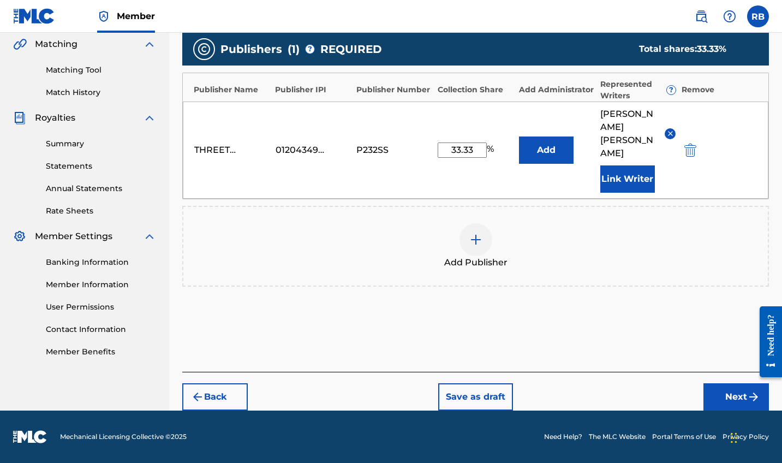
scroll to position [228, 0]
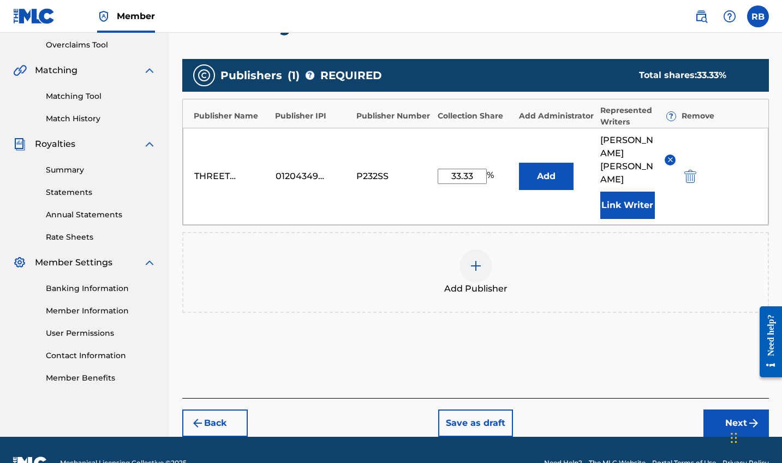
click at [735, 409] on button "Next" at bounding box center [736, 422] width 65 height 27
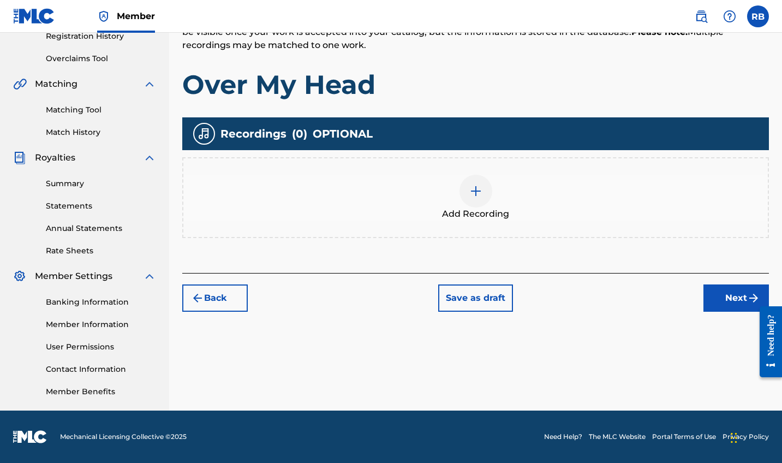
click at [741, 294] on button "Next" at bounding box center [736, 297] width 65 height 27
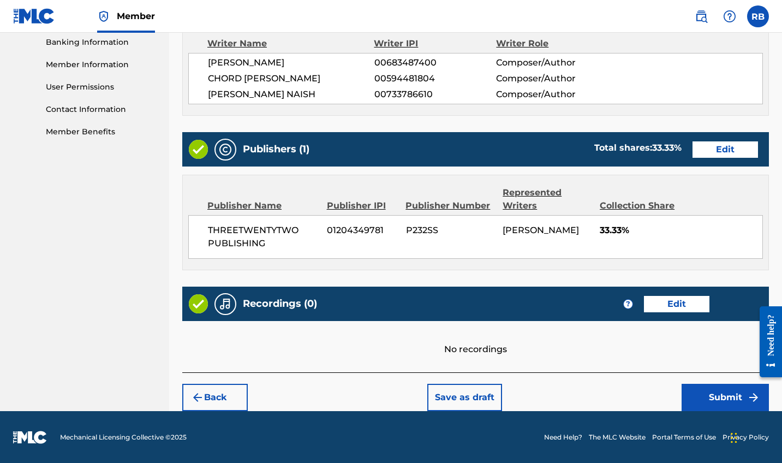
scroll to position [473, 0]
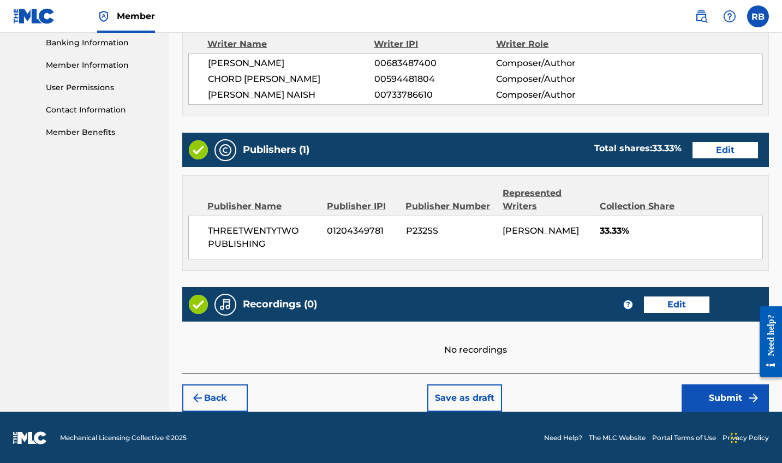
click at [730, 397] on button "Submit" at bounding box center [725, 397] width 87 height 27
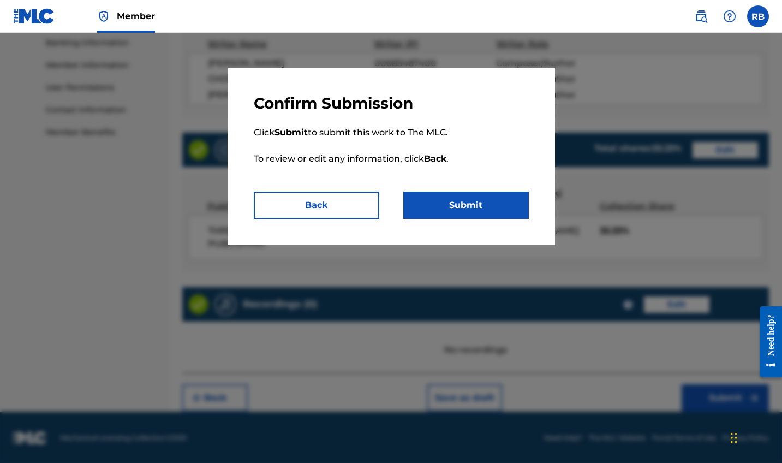
click at [494, 193] on button "Submit" at bounding box center [466, 205] width 126 height 27
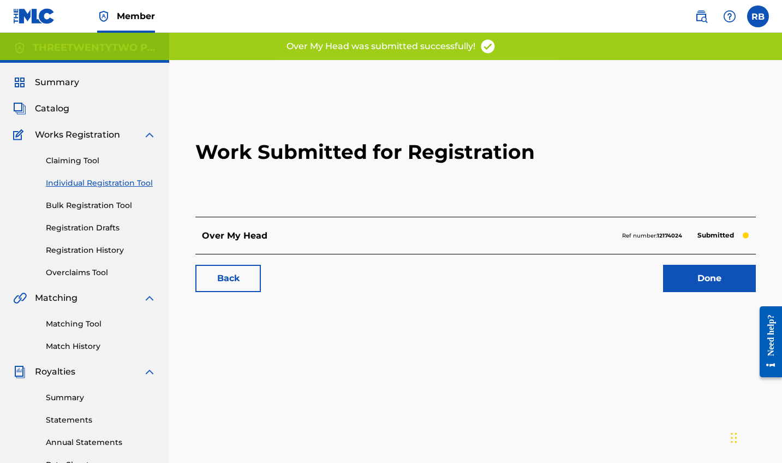
click at [81, 156] on link "Claiming Tool" at bounding box center [101, 160] width 110 height 11
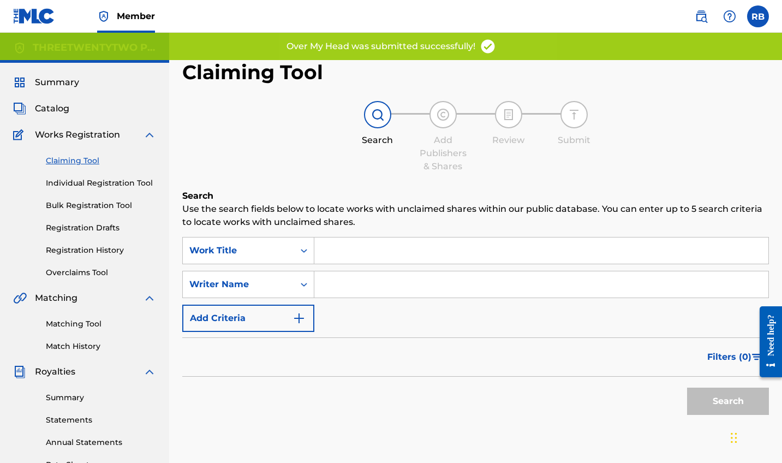
click at [338, 241] on input "Search Form" at bounding box center [541, 250] width 454 height 26
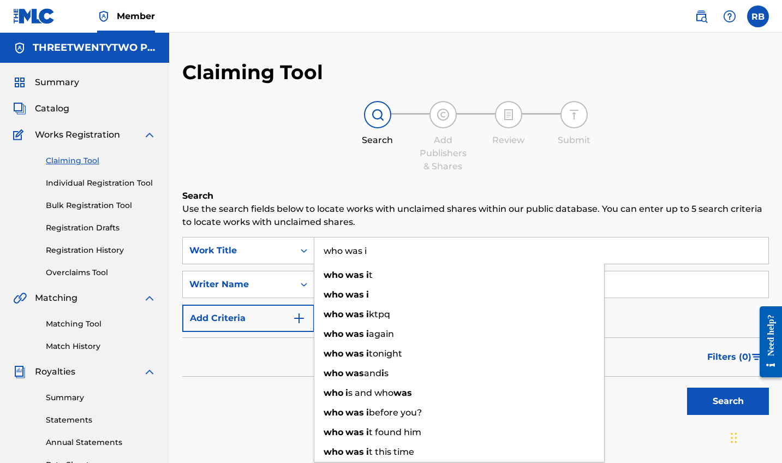
type input "who was i"
click at [728, 401] on button "Search" at bounding box center [728, 401] width 82 height 27
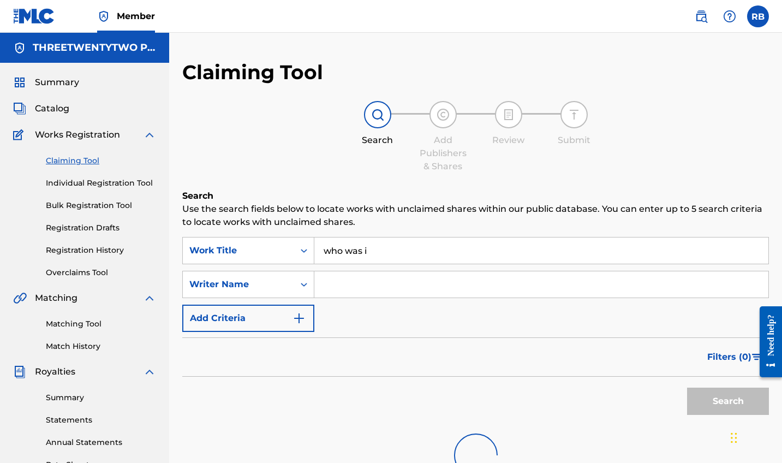
click at [363, 288] on input "Search Form" at bounding box center [541, 284] width 454 height 26
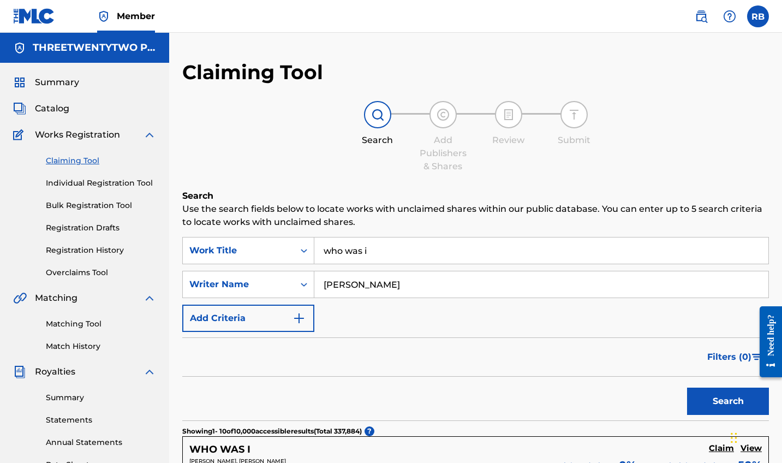
type input "[PERSON_NAME]"
click at [728, 401] on button "Search" at bounding box center [728, 401] width 82 height 27
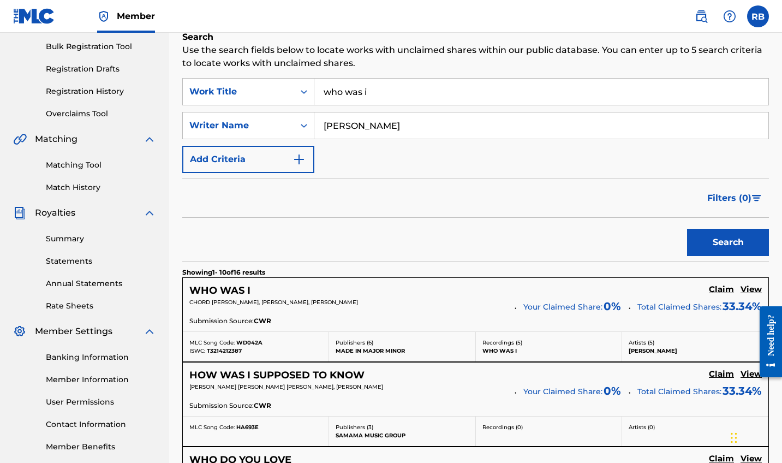
scroll to position [159, 0]
click at [721, 288] on h5 "Claim" at bounding box center [721, 289] width 25 height 10
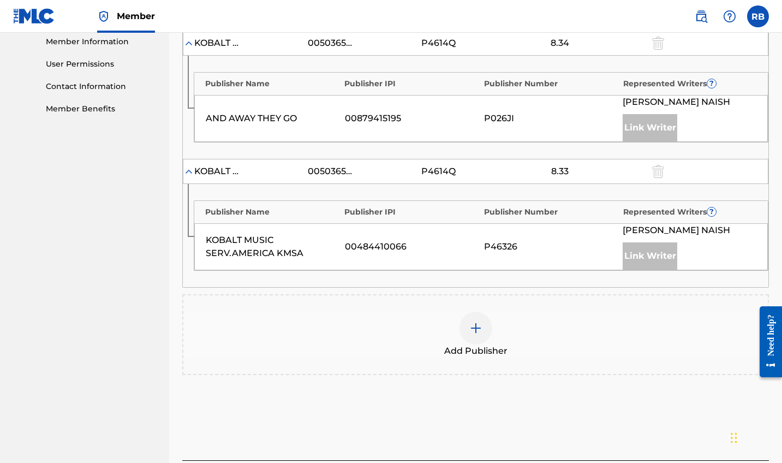
scroll to position [499, 0]
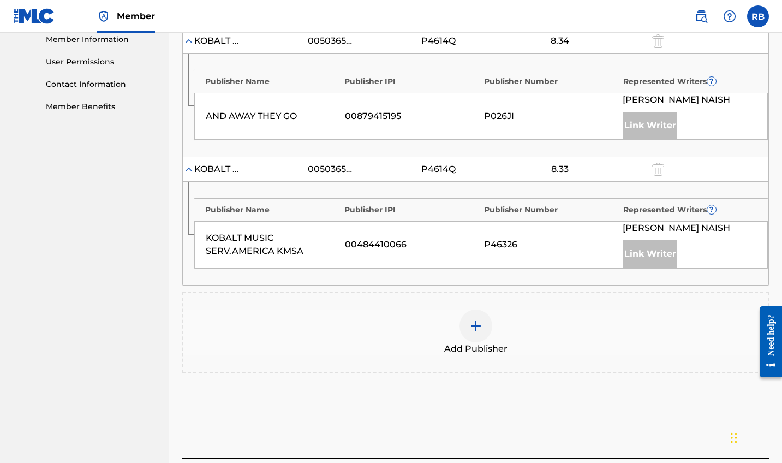
click at [488, 320] on div at bounding box center [476, 325] width 33 height 33
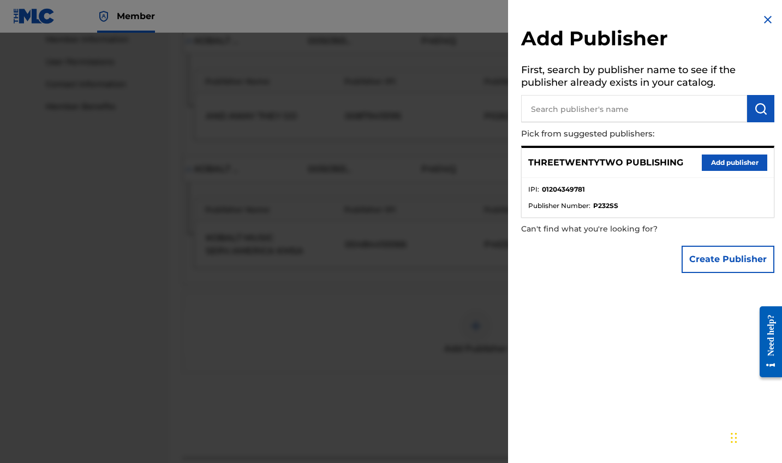
click at [730, 164] on button "Add publisher" at bounding box center [734, 162] width 65 height 16
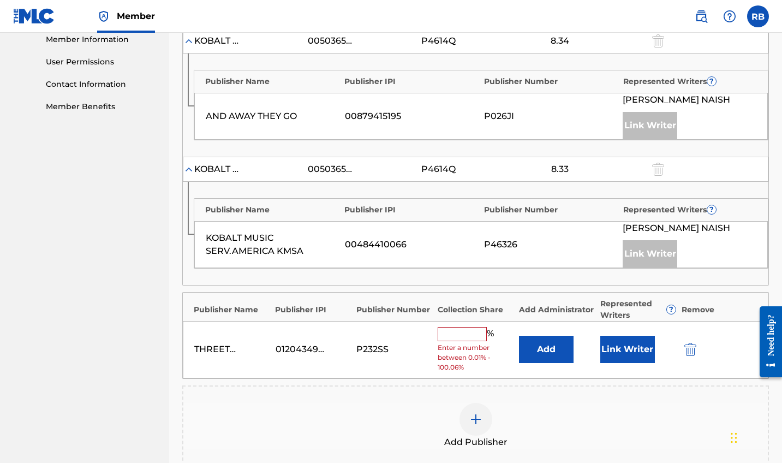
click at [468, 330] on input "text" at bounding box center [462, 334] width 49 height 14
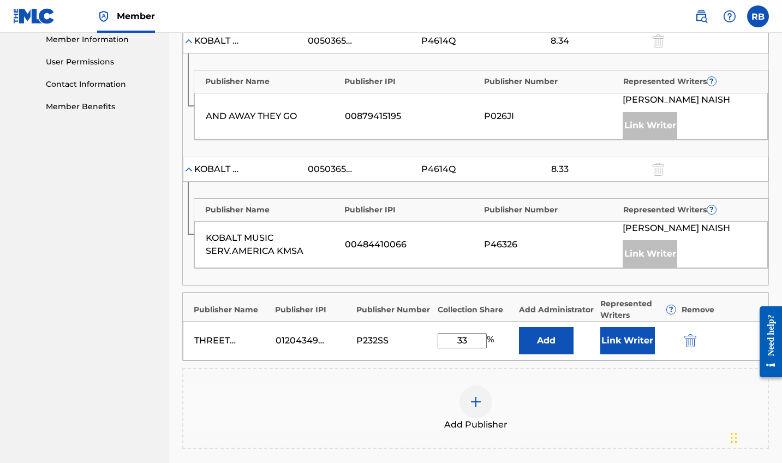
click at [337, 380] on div "Add Publisher" at bounding box center [475, 408] width 587 height 81
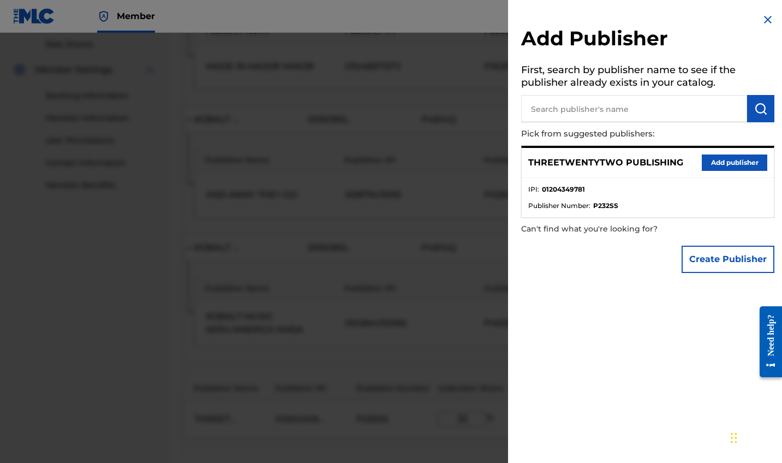
scroll to position [414, 0]
click at [463, 255] on div at bounding box center [391, 264] width 782 height 463
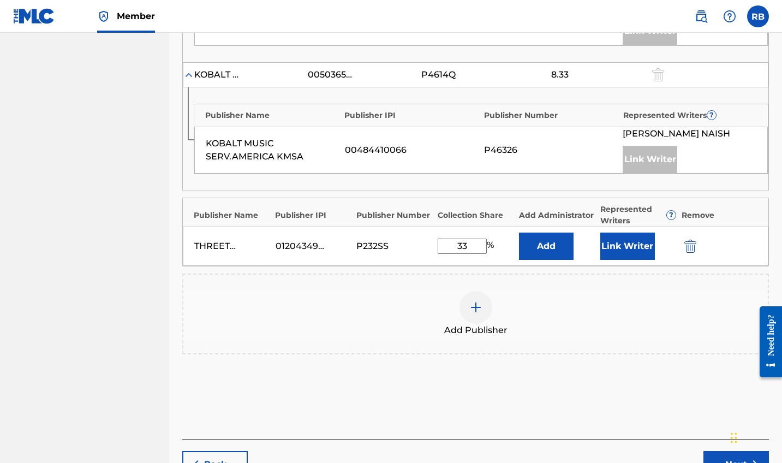
scroll to position [591, 0]
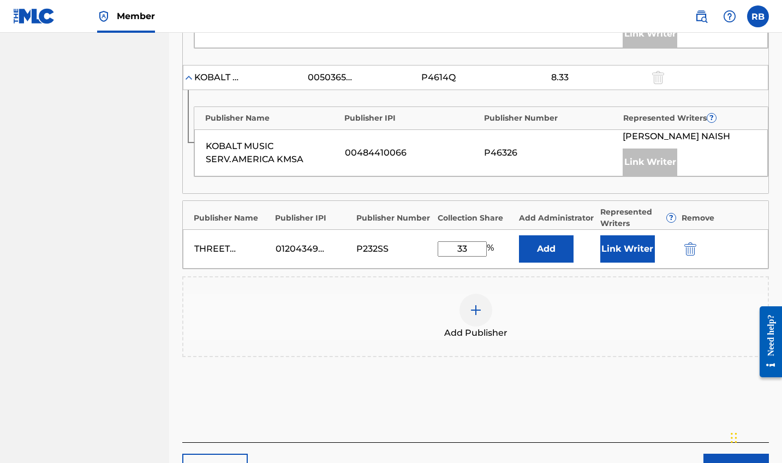
click at [475, 248] on input "33" at bounding box center [462, 248] width 49 height 15
type input "33.33"
click at [557, 252] on button "Add" at bounding box center [546, 248] width 55 height 27
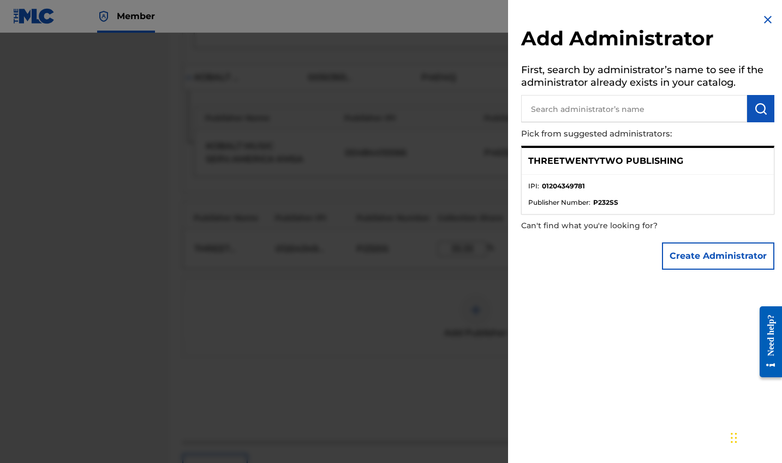
click at [475, 224] on div at bounding box center [391, 264] width 782 height 463
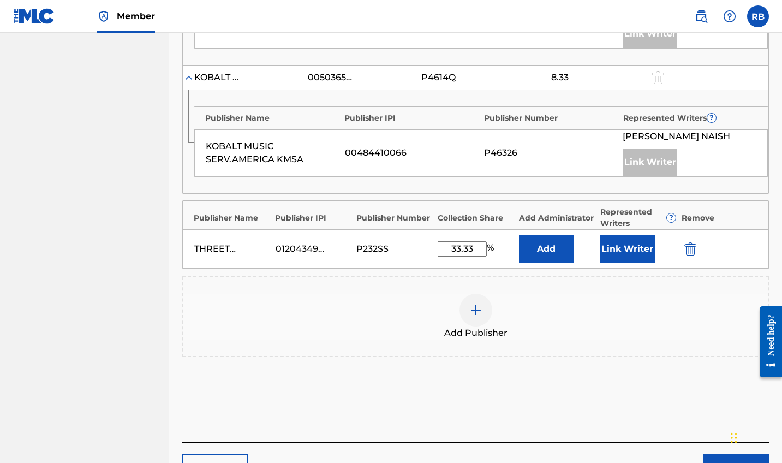
click at [622, 263] on div "THREETWENTYTWO PUBLISHING 01204349781 P232SS 33.33 % Add Link Writer" at bounding box center [476, 248] width 586 height 39
click at [624, 250] on button "Link Writer" at bounding box center [627, 248] width 55 height 27
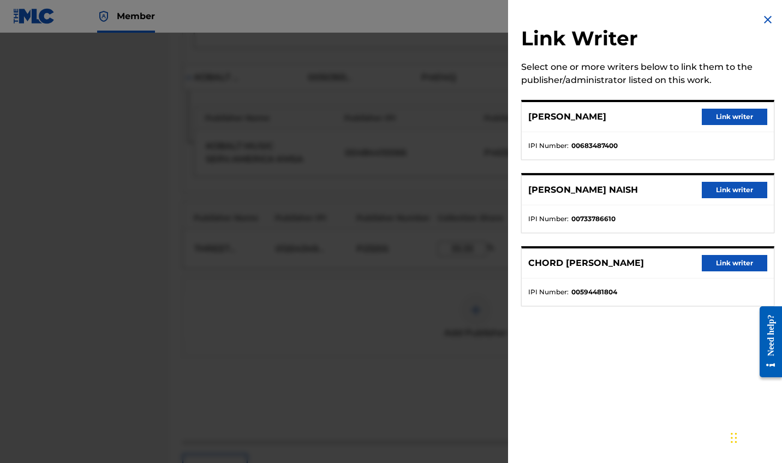
click at [714, 114] on button "Link writer" at bounding box center [734, 117] width 65 height 16
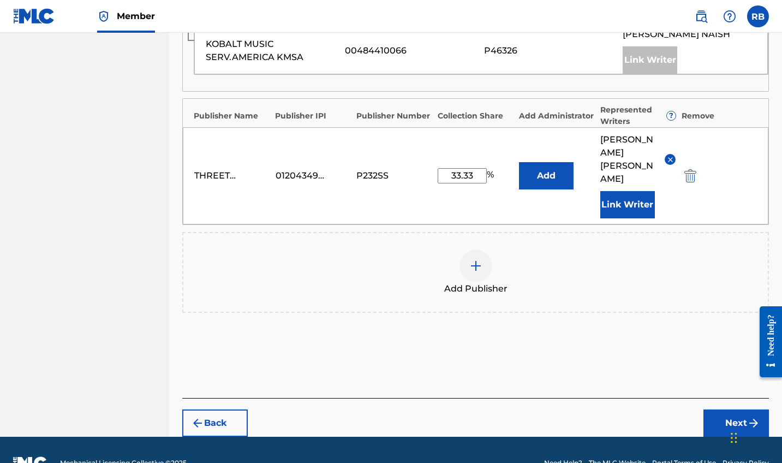
click at [724, 409] on button "Next" at bounding box center [736, 422] width 65 height 27
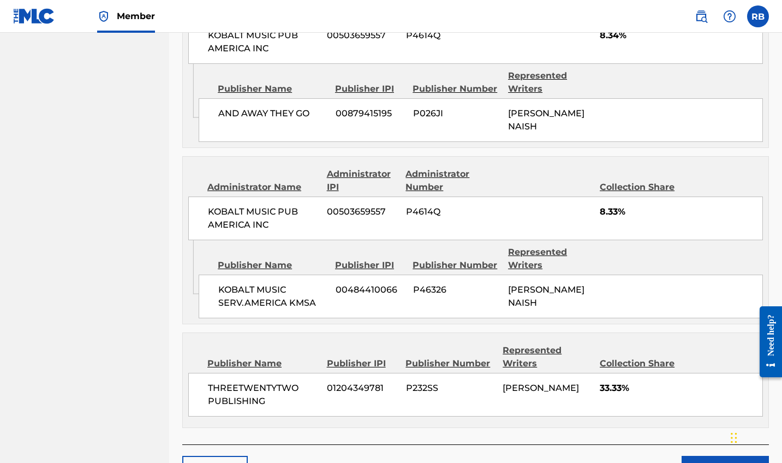
scroll to position [690, 0]
click at [719, 456] on button "Claim" at bounding box center [725, 469] width 87 height 27
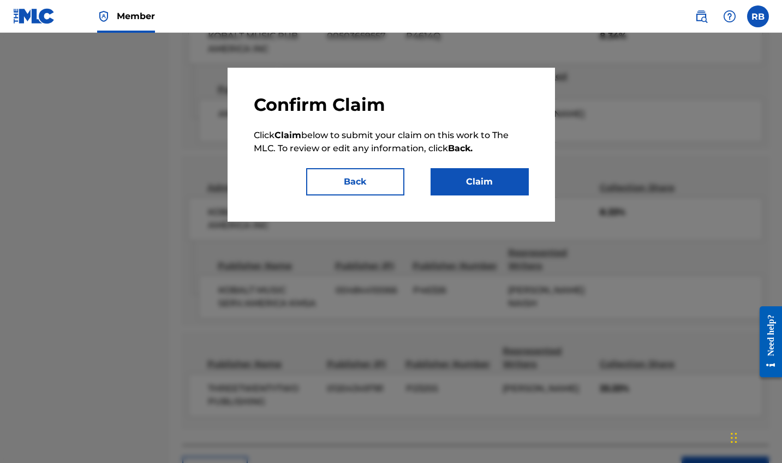
click at [490, 180] on button "Claim" at bounding box center [480, 181] width 98 height 27
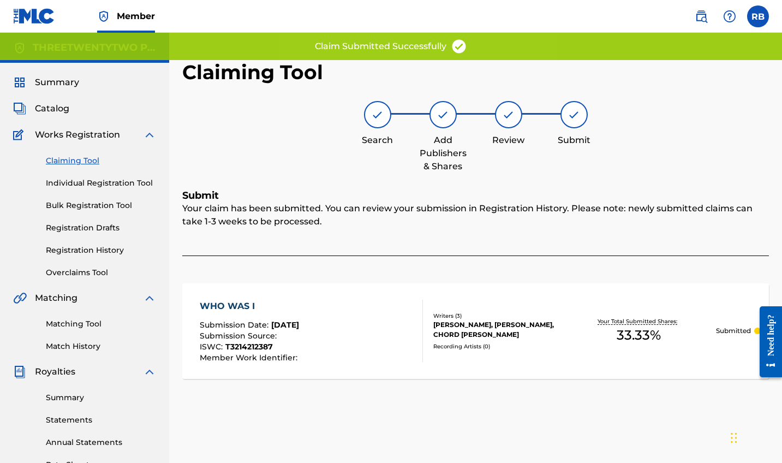
scroll to position [0, 0]
click at [76, 162] on link "Claiming Tool" at bounding box center [101, 160] width 110 height 11
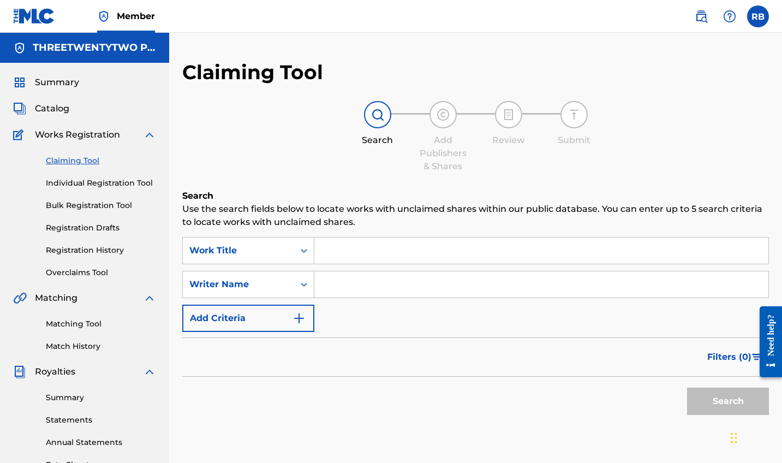
click at [341, 259] on input "Search Form" at bounding box center [541, 250] width 454 height 26
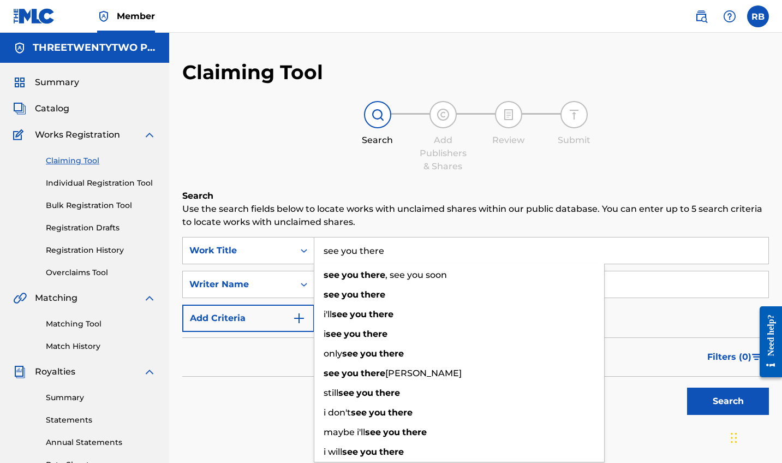
type input "see you there"
click at [728, 401] on button "Search" at bounding box center [728, 401] width 82 height 27
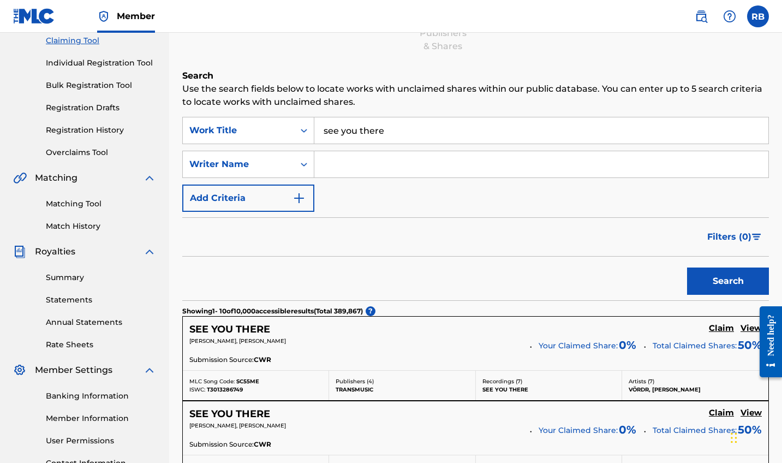
scroll to position [138, 0]
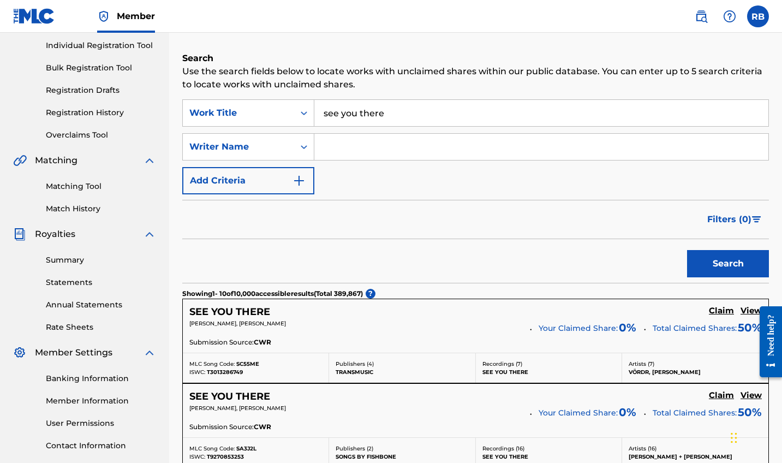
click at [342, 139] on input "Search Form" at bounding box center [541, 147] width 454 height 26
type input "r"
type input "[PERSON_NAME]"
click at [728, 264] on button "Search" at bounding box center [728, 263] width 82 height 27
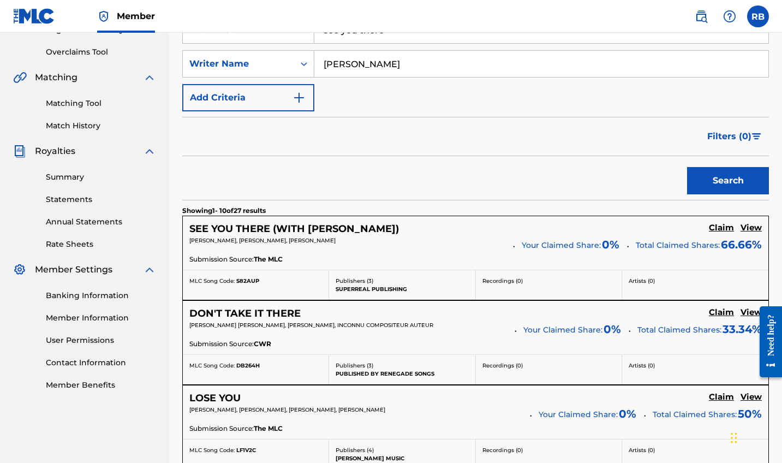
scroll to position [222, 0]
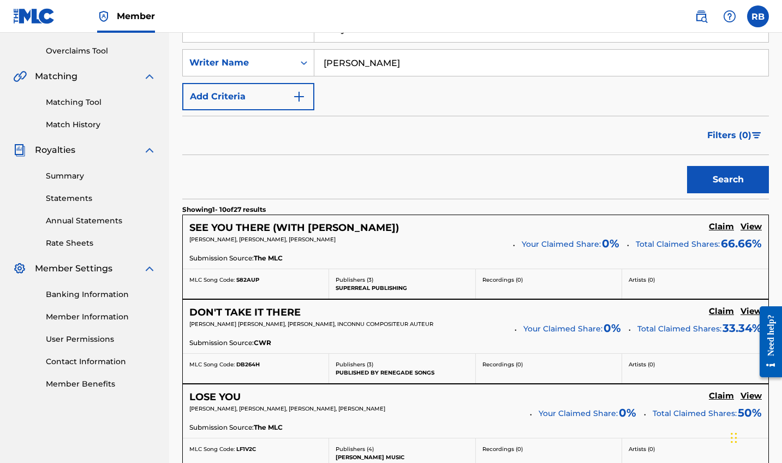
click at [720, 230] on h5 "Claim" at bounding box center [721, 227] width 25 height 10
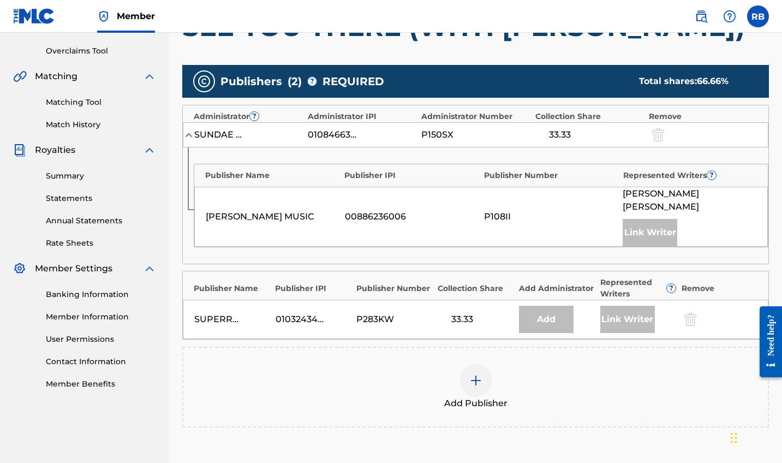
click at [622, 306] on div "Link Writer" at bounding box center [627, 319] width 55 height 27
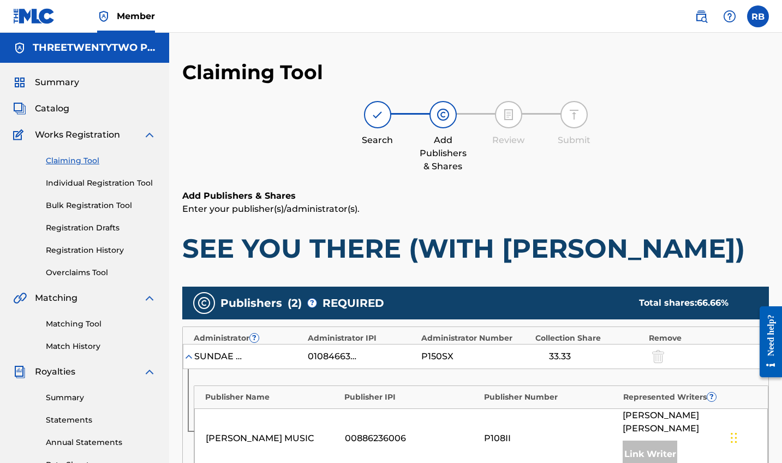
scroll to position [0, 0]
click at [74, 163] on link "Claiming Tool" at bounding box center [101, 160] width 110 height 11
click at [56, 108] on span "Catalog" at bounding box center [52, 108] width 34 height 13
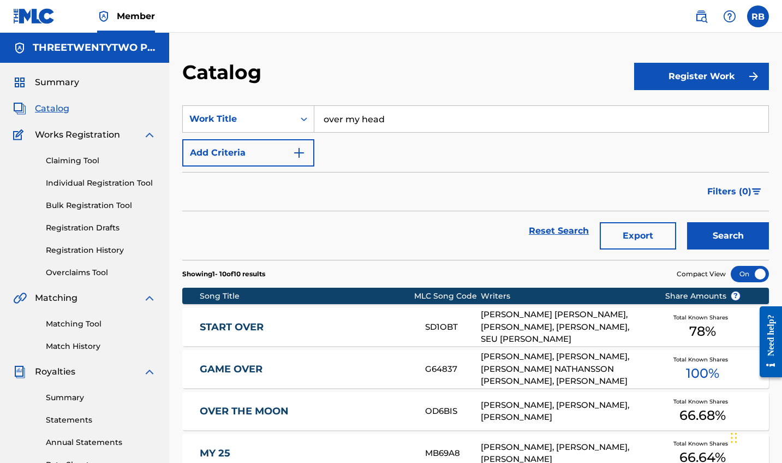
click at [392, 124] on input "over my head" at bounding box center [541, 119] width 454 height 26
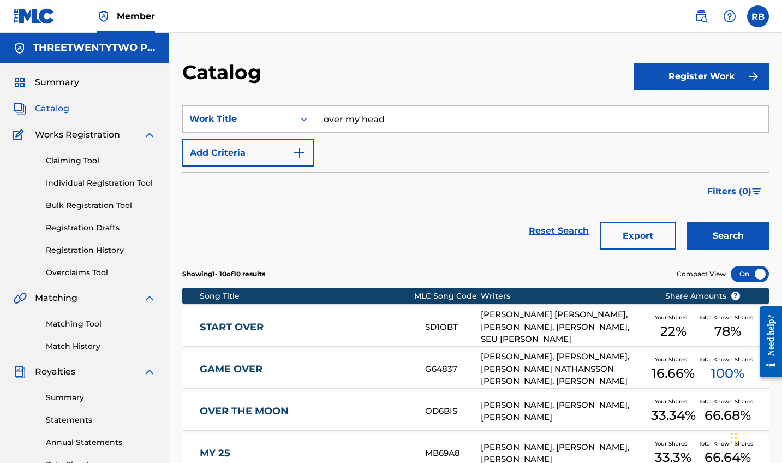
click at [392, 124] on input "over my head" at bounding box center [541, 119] width 454 height 26
type input "family reunion"
click at [728, 236] on button "Search" at bounding box center [728, 235] width 82 height 27
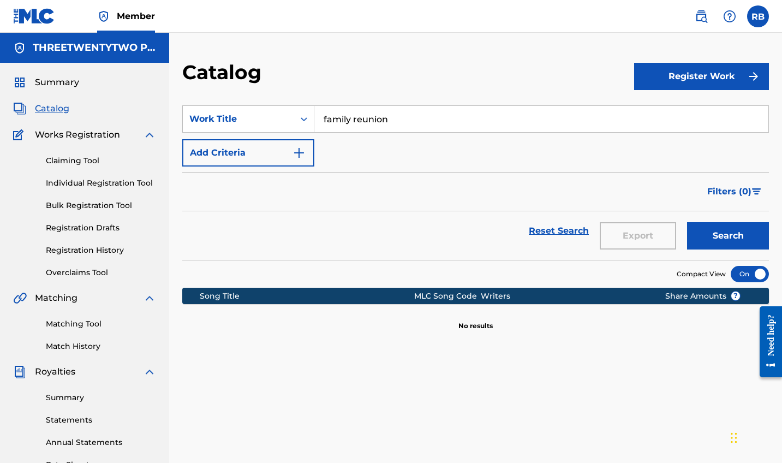
click at [79, 158] on link "Claiming Tool" at bounding box center [101, 160] width 110 height 11
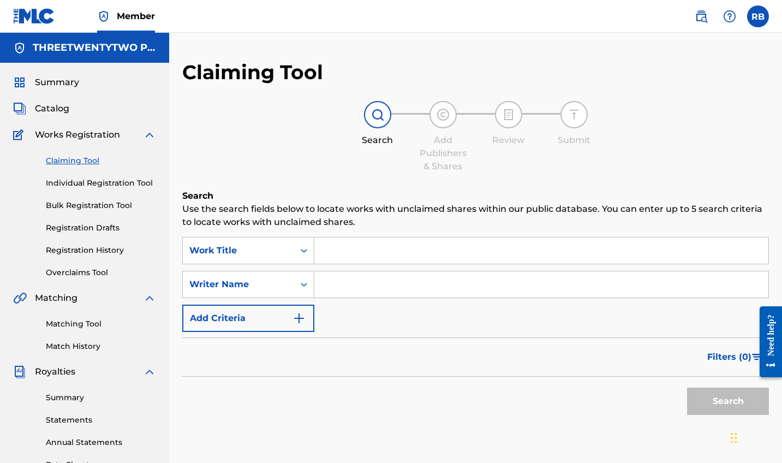
click at [344, 254] on input "Search Form" at bounding box center [541, 250] width 454 height 26
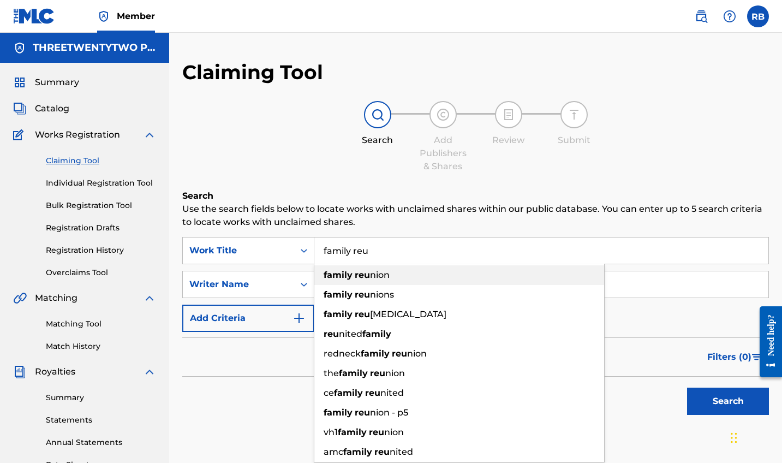
type input "family reunion"
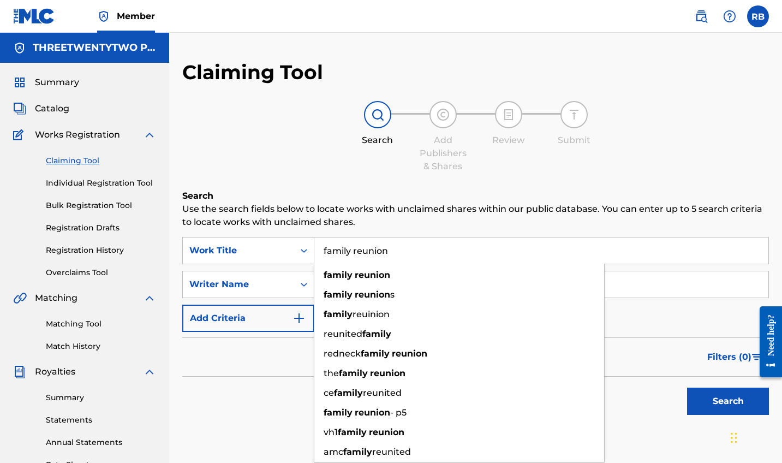
drag, startPoint x: 363, startPoint y: 269, endPoint x: 366, endPoint y: 277, distance: 9.3
click at [366, 277] on strong "reunion" at bounding box center [372, 275] width 35 height 10
drag, startPoint x: 366, startPoint y: 278, endPoint x: 531, endPoint y: 290, distance: 164.7
click at [531, 289] on input "Search Form" at bounding box center [541, 284] width 454 height 26
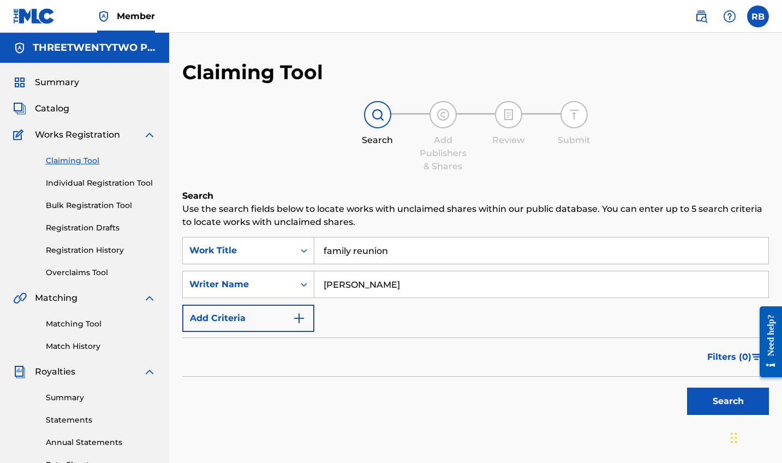
type input "[PERSON_NAME]"
click at [728, 401] on button "Search" at bounding box center [728, 401] width 82 height 27
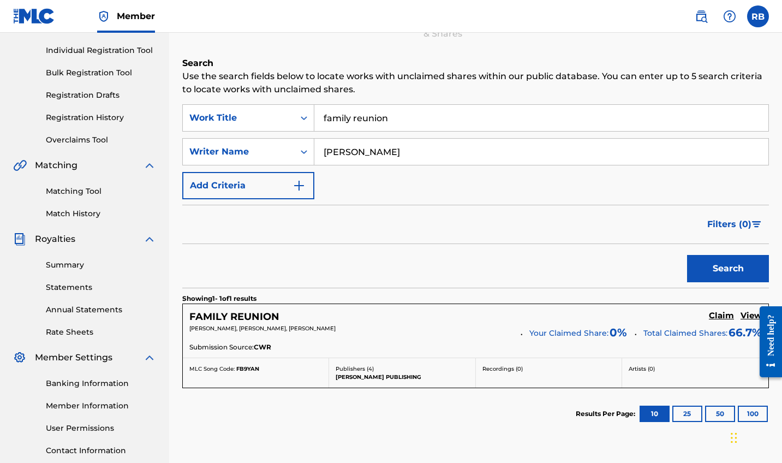
scroll to position [147, 0]
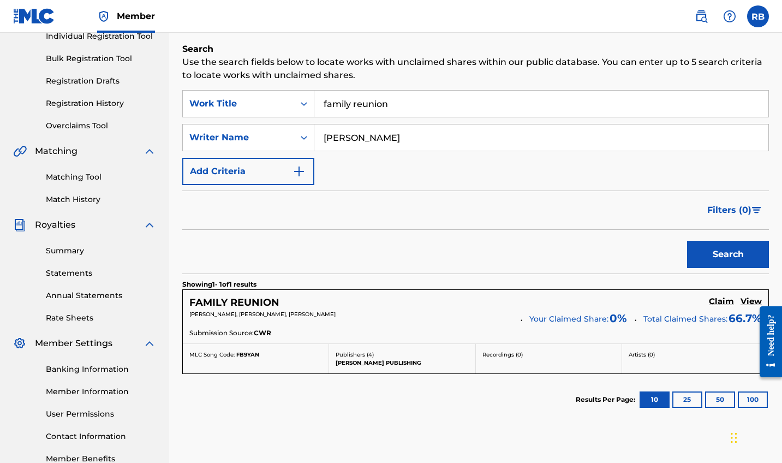
click at [725, 305] on h5 "Claim" at bounding box center [721, 301] width 25 height 10
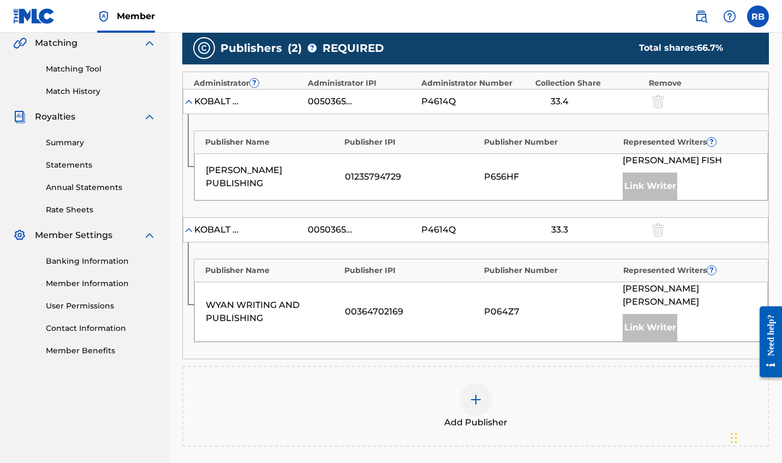
scroll to position [294, 0]
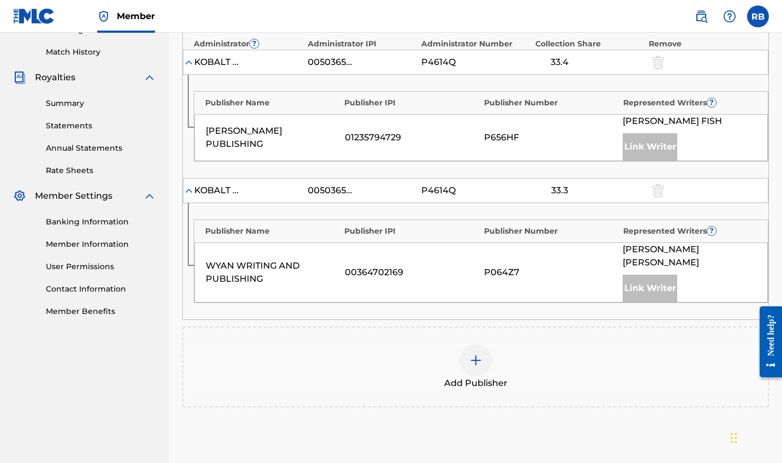
click at [482, 354] on img at bounding box center [475, 360] width 13 height 13
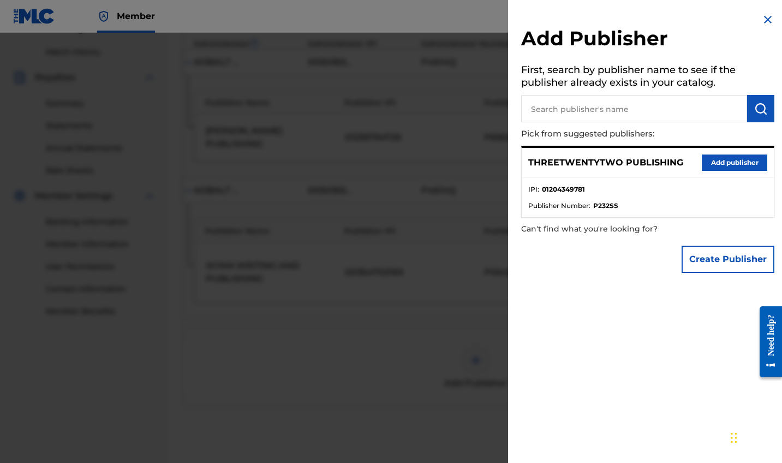
click at [715, 159] on button "Add publisher" at bounding box center [734, 162] width 65 height 16
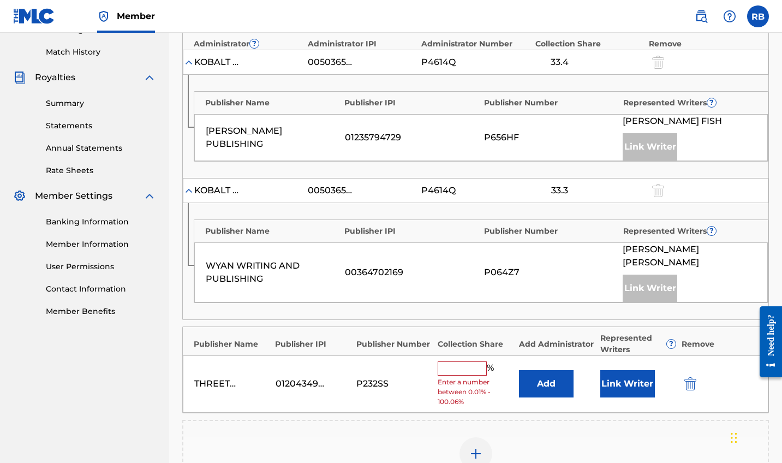
click at [466, 361] on input "text" at bounding box center [462, 368] width 49 height 14
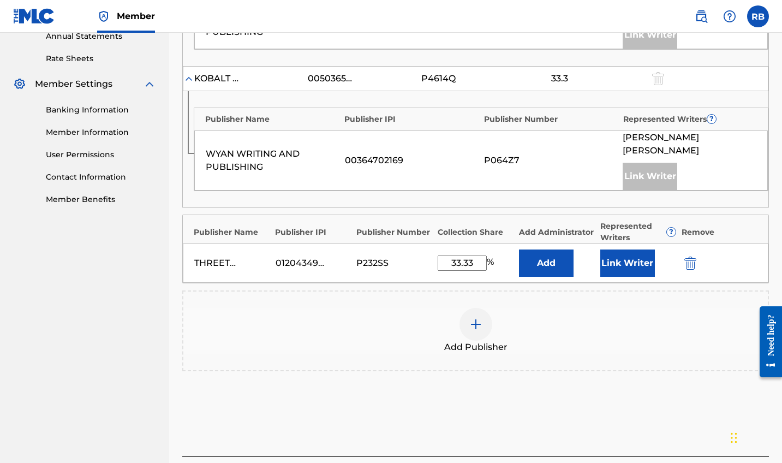
scroll to position [424, 0]
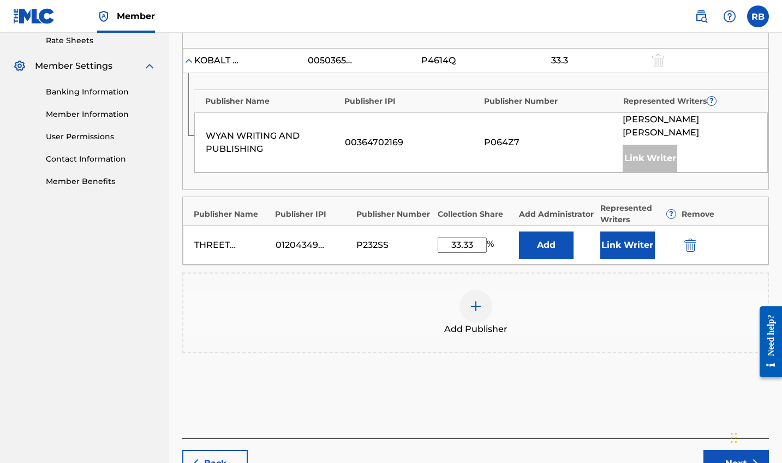
type input "33.33"
click at [617, 245] on button "Link Writer" at bounding box center [627, 244] width 55 height 27
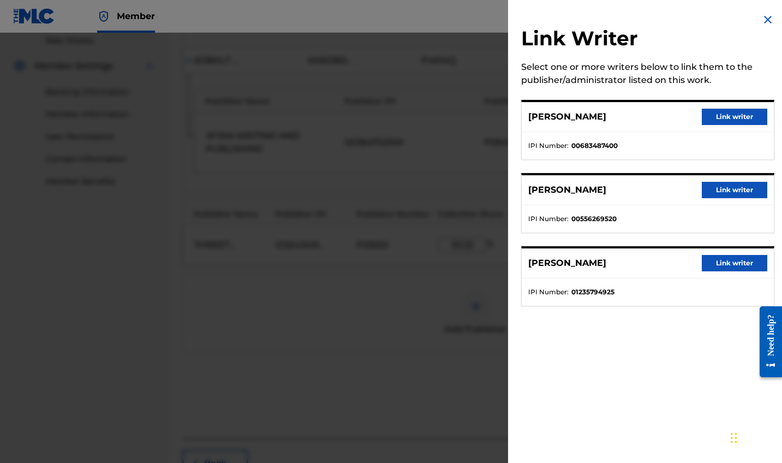
click at [722, 120] on button "Link writer" at bounding box center [734, 117] width 65 height 16
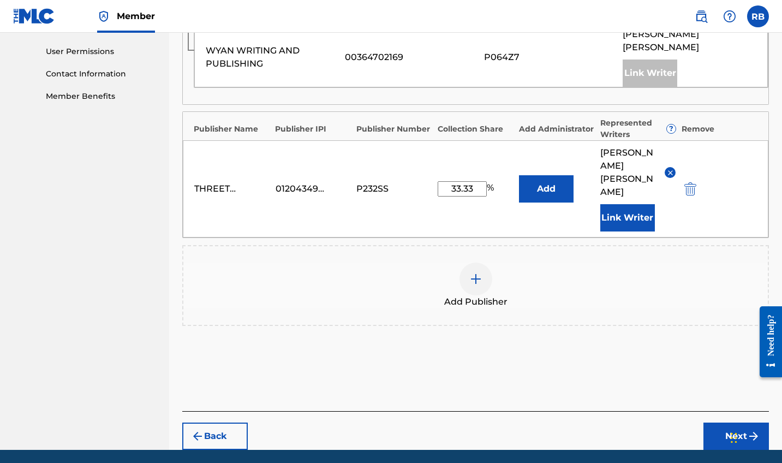
click at [738, 422] on button "Next" at bounding box center [736, 435] width 65 height 27
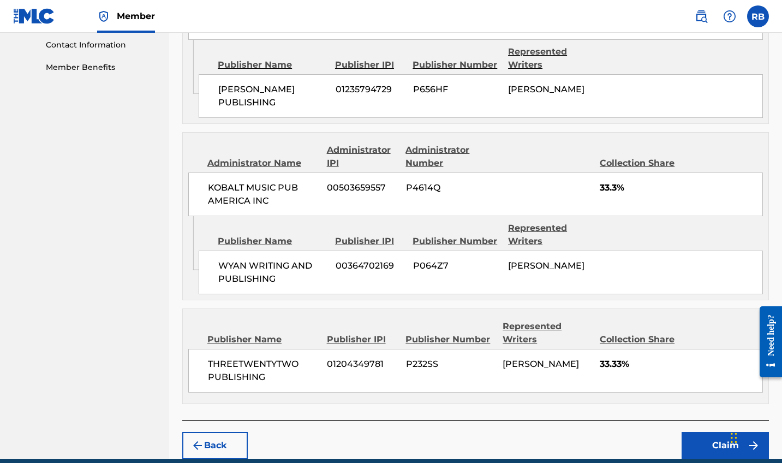
scroll to position [538, 0]
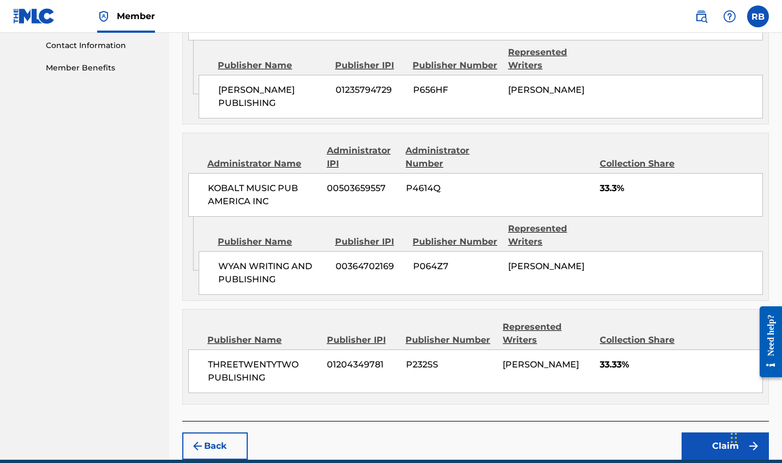
click at [708, 432] on button "Claim" at bounding box center [725, 445] width 87 height 27
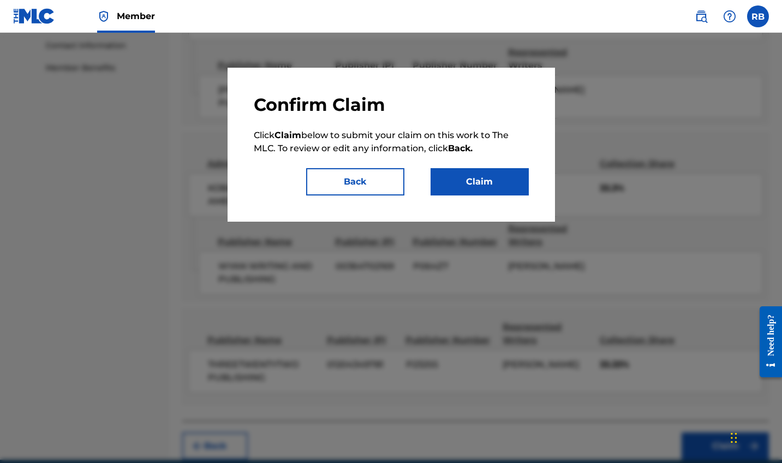
click at [454, 181] on button "Claim" at bounding box center [480, 181] width 98 height 27
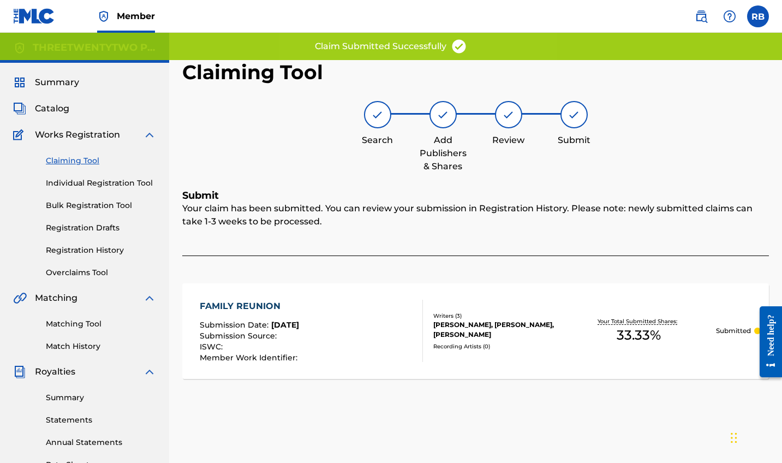
scroll to position [0, 0]
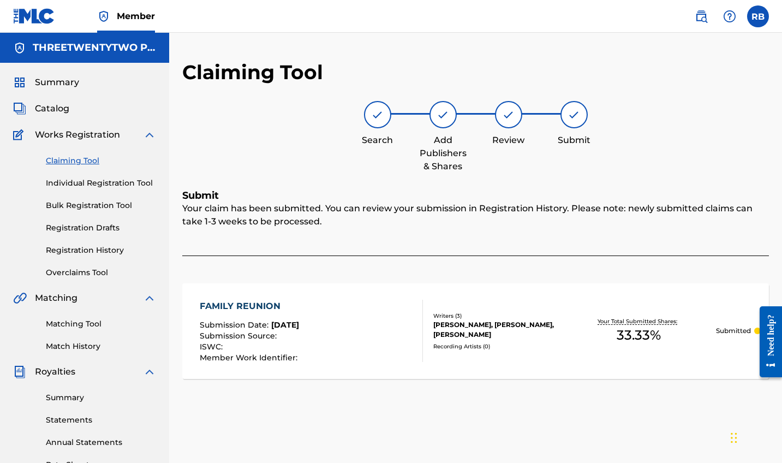
click at [51, 109] on span "Catalog" at bounding box center [52, 108] width 34 height 13
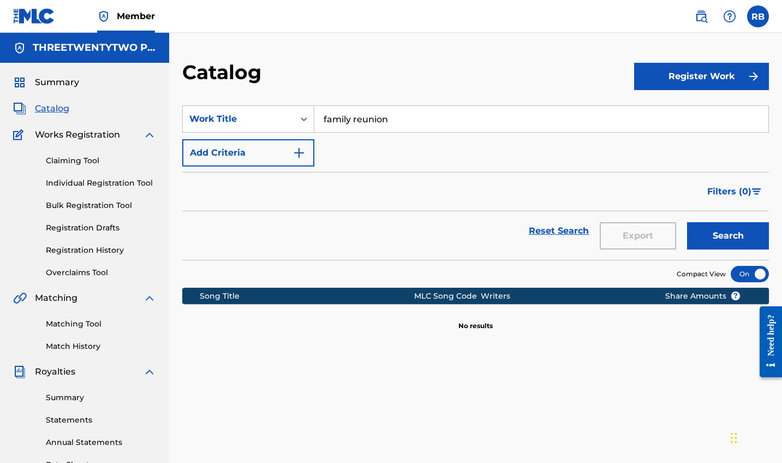
click at [362, 126] on input "family reunion" at bounding box center [541, 119] width 454 height 26
type input "boys come and go"
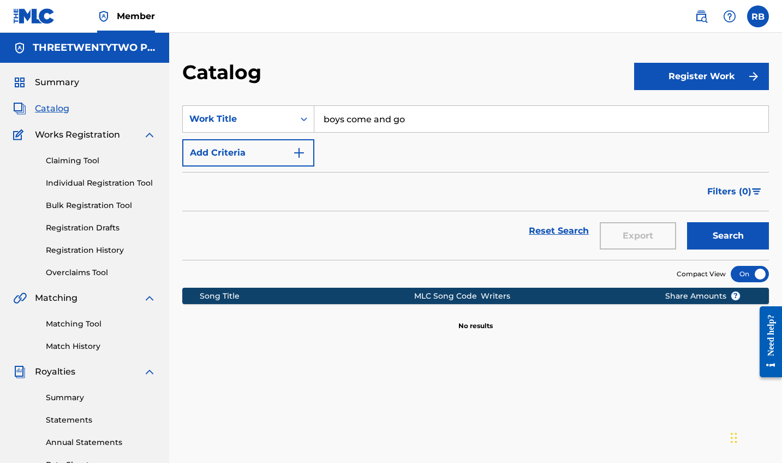
click at [728, 236] on button "Search" at bounding box center [728, 235] width 82 height 27
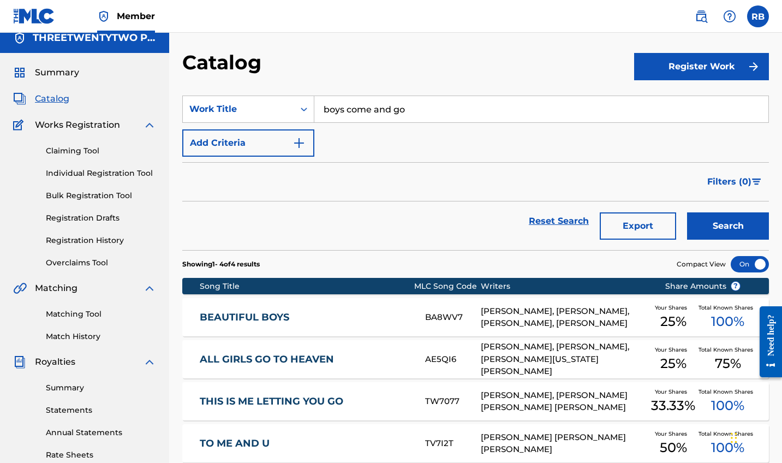
scroll to position [10, 0]
click at [83, 153] on link "Claiming Tool" at bounding box center [101, 150] width 110 height 11
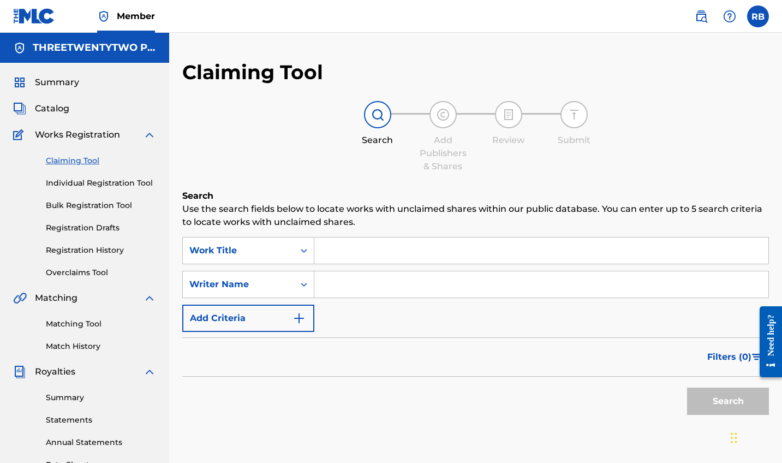
click at [372, 245] on input "Search Form" at bounding box center [541, 250] width 454 height 26
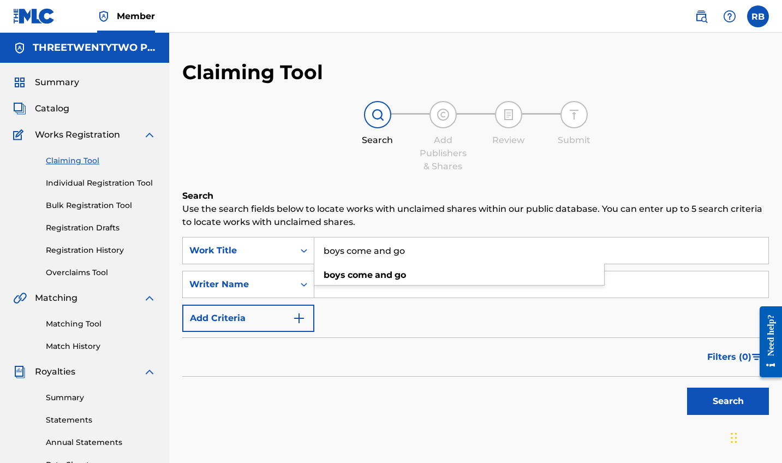
type input "boys come and go"
click at [366, 208] on p "Use the search fields below to locate works with unclaimed shares within our pu…" at bounding box center [475, 215] width 587 height 26
click at [394, 293] on input "Search Form" at bounding box center [541, 284] width 454 height 26
type input "[PERSON_NAME]"
click at [728, 401] on button "Search" at bounding box center [728, 401] width 82 height 27
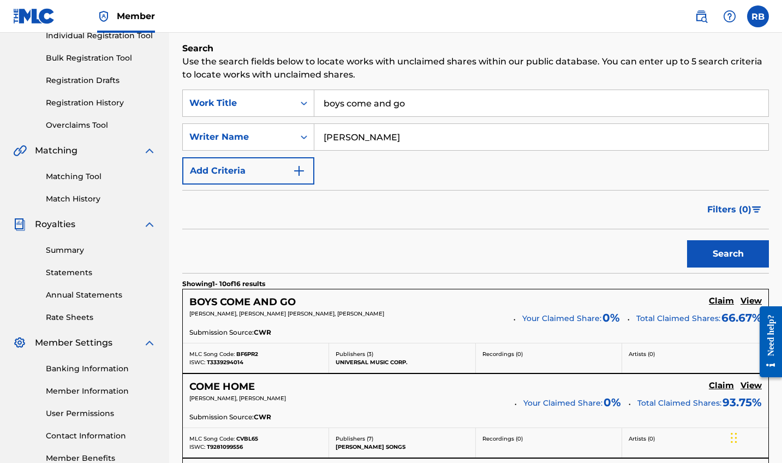
scroll to position [181, 0]
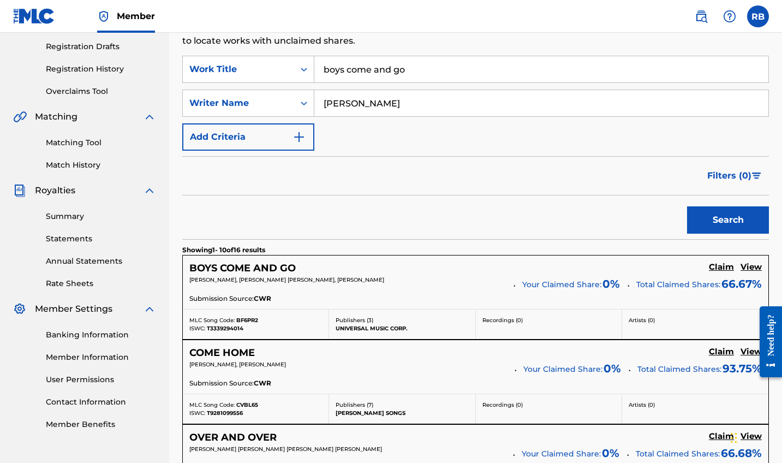
click at [716, 267] on h5 "Claim" at bounding box center [721, 267] width 25 height 10
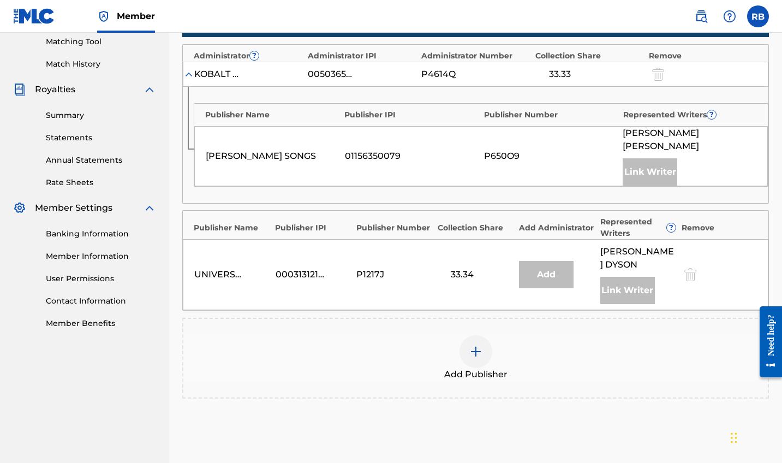
scroll to position [286, 0]
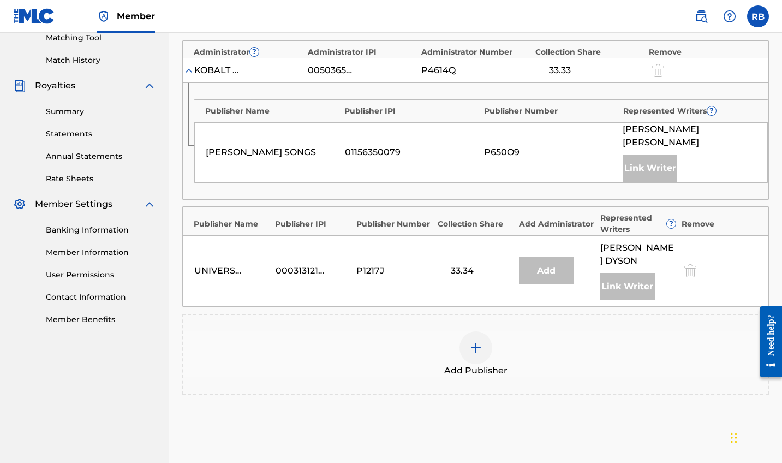
click at [476, 339] on div at bounding box center [476, 347] width 33 height 33
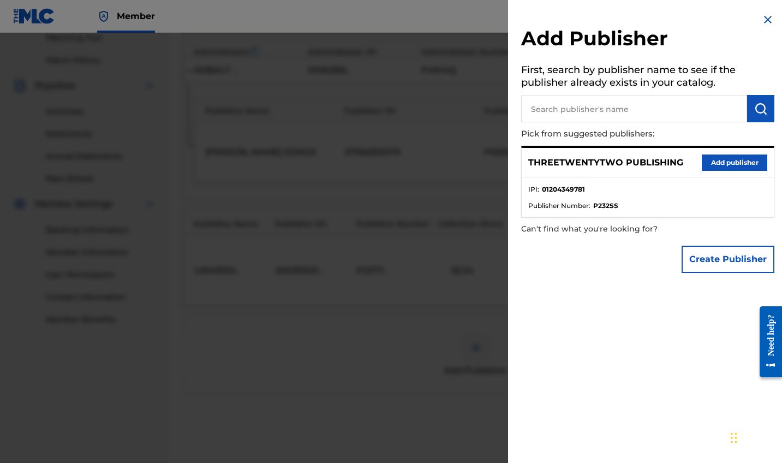
click at [725, 160] on button "Add publisher" at bounding box center [734, 162] width 65 height 16
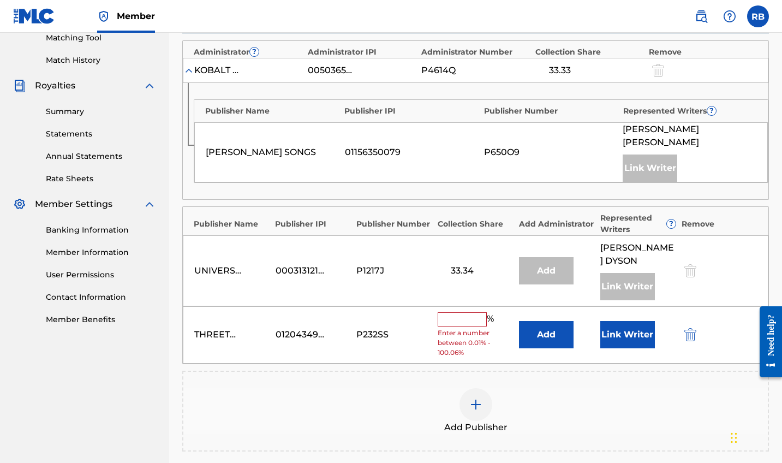
click at [432, 312] on div "THREETWENTYTWO PUBLISHING 01204349781 P232SS % Enter a number between 0.01% - 1…" at bounding box center [476, 334] width 586 height 57
click at [453, 318] on input "text" at bounding box center [462, 319] width 49 height 14
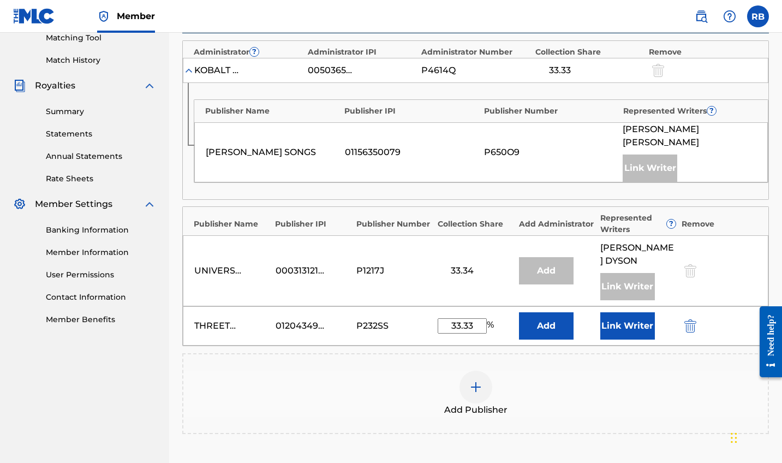
type input "33.33"
click at [633, 328] on button "Link Writer" at bounding box center [627, 325] width 55 height 27
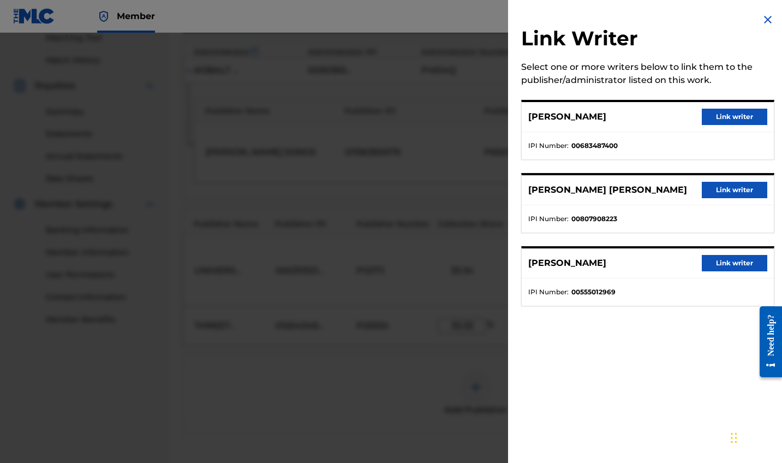
click at [730, 130] on div "[PERSON_NAME] Link writer" at bounding box center [648, 117] width 252 height 30
click at [726, 117] on button "Link writer" at bounding box center [734, 117] width 65 height 16
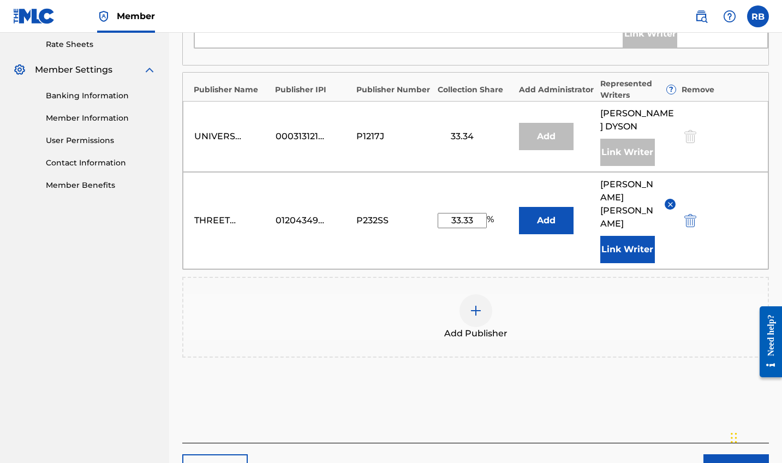
scroll to position [421, 0]
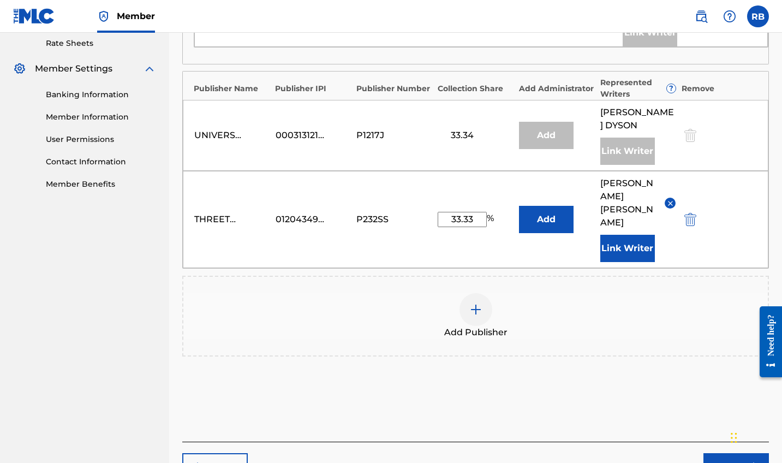
click at [719, 453] on button "Next" at bounding box center [736, 466] width 65 height 27
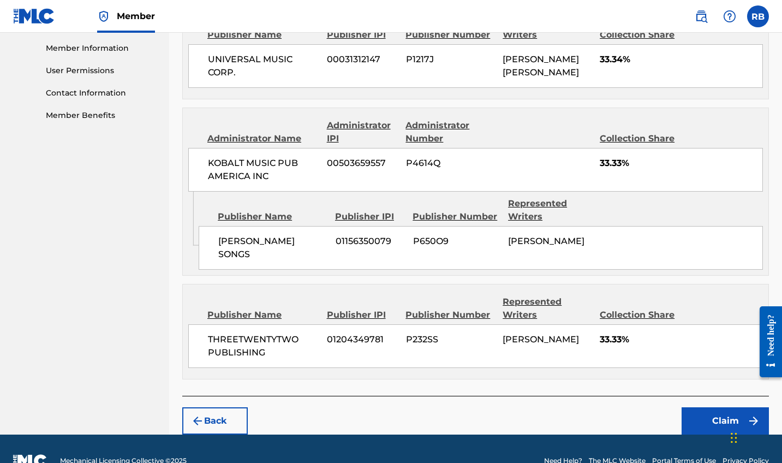
scroll to position [488, 0]
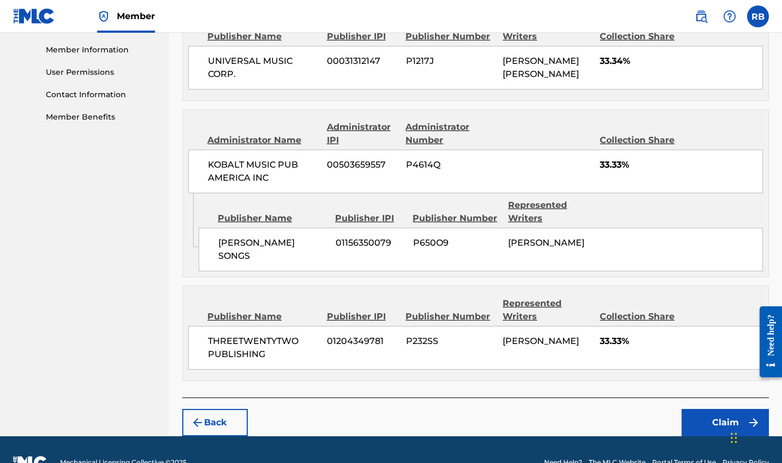
click at [726, 409] on button "Claim" at bounding box center [725, 422] width 87 height 27
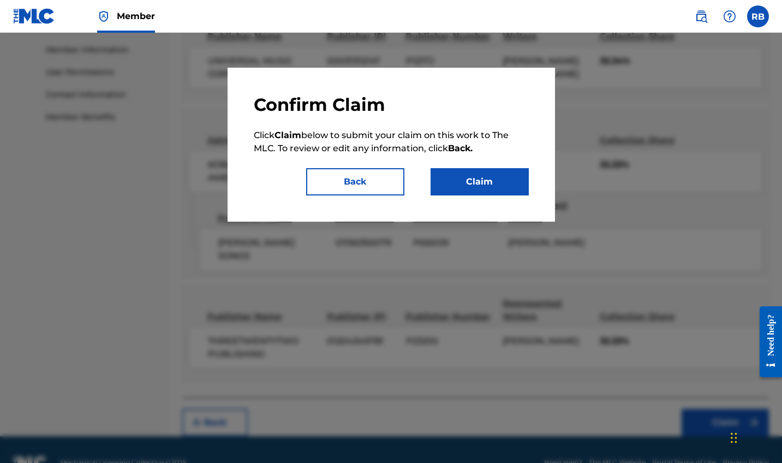
click at [498, 182] on button "Claim" at bounding box center [480, 181] width 98 height 27
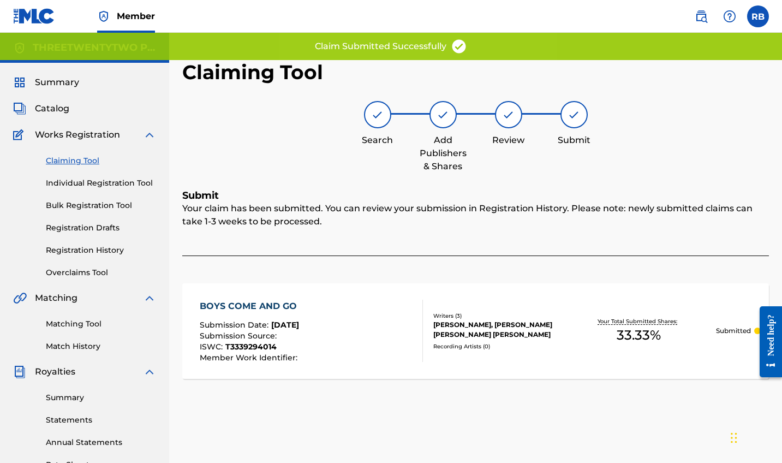
scroll to position [0, 0]
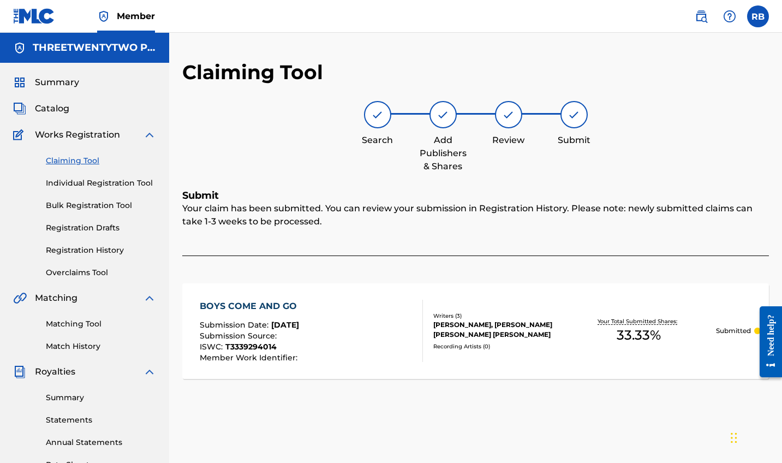
click at [83, 160] on link "Claiming Tool" at bounding box center [101, 160] width 110 height 11
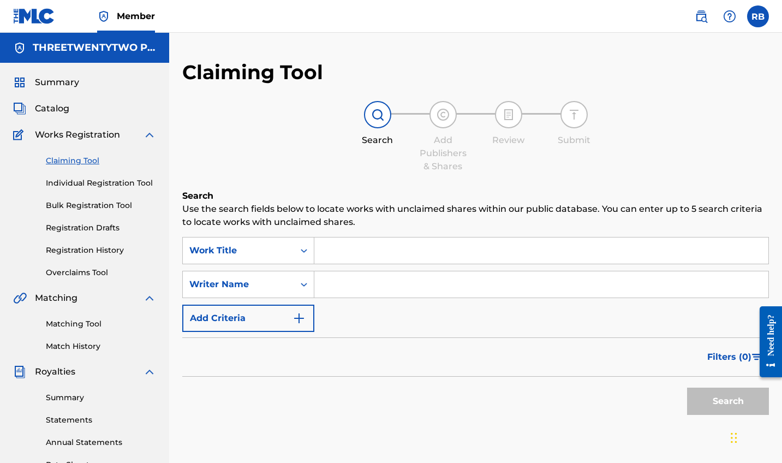
click at [345, 257] on input "Search Form" at bounding box center [541, 250] width 454 height 26
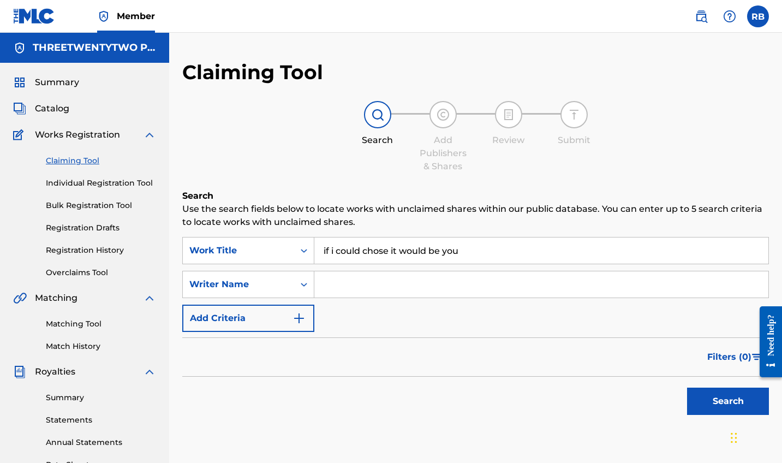
type input "if i could chose it would be you"
click at [376, 288] on input "Search Form" at bounding box center [541, 284] width 454 height 26
type input "[PERSON_NAME]"
click at [728, 401] on button "Search" at bounding box center [728, 401] width 82 height 27
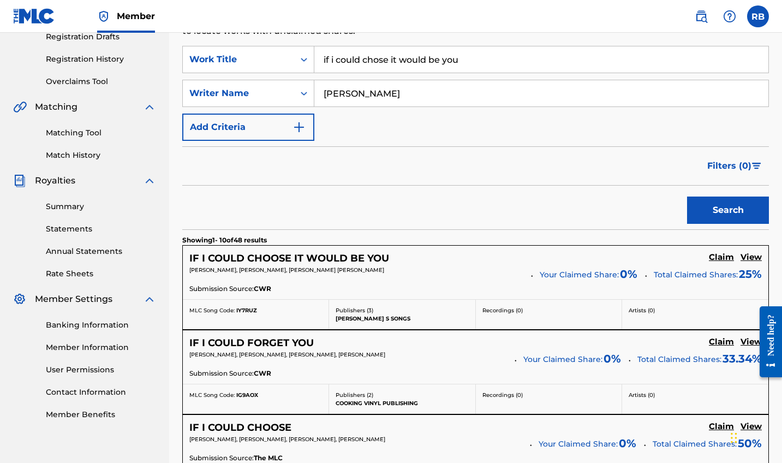
scroll to position [194, 0]
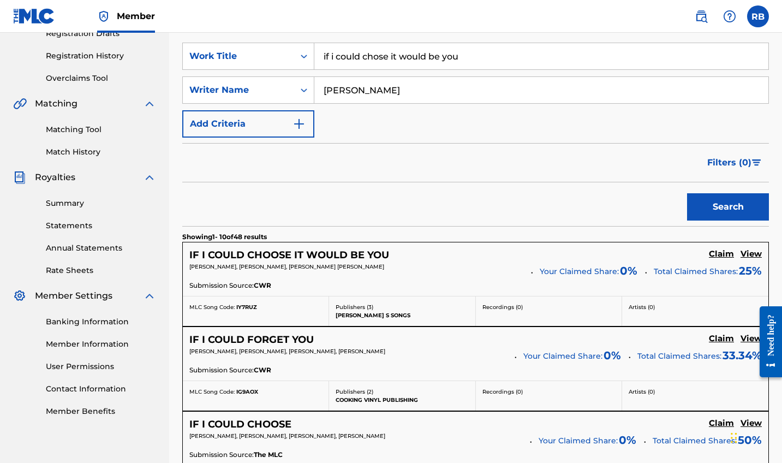
click at [713, 254] on h5 "Claim" at bounding box center [721, 254] width 25 height 10
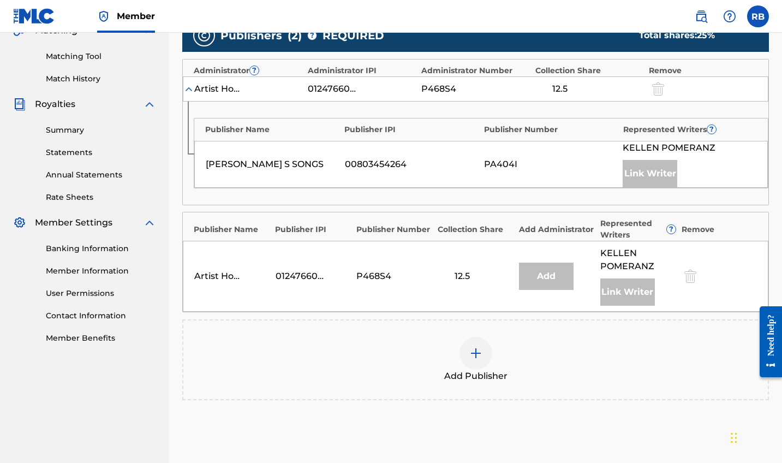
scroll to position [329, 0]
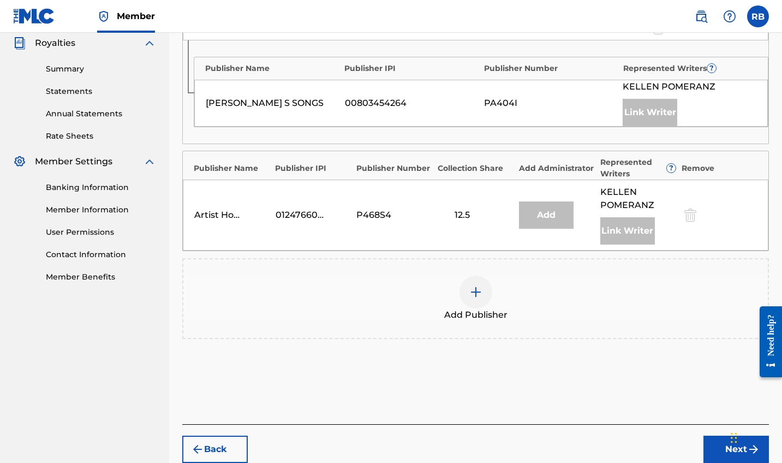
click at [495, 305] on div "Add Publisher" at bounding box center [475, 299] width 585 height 46
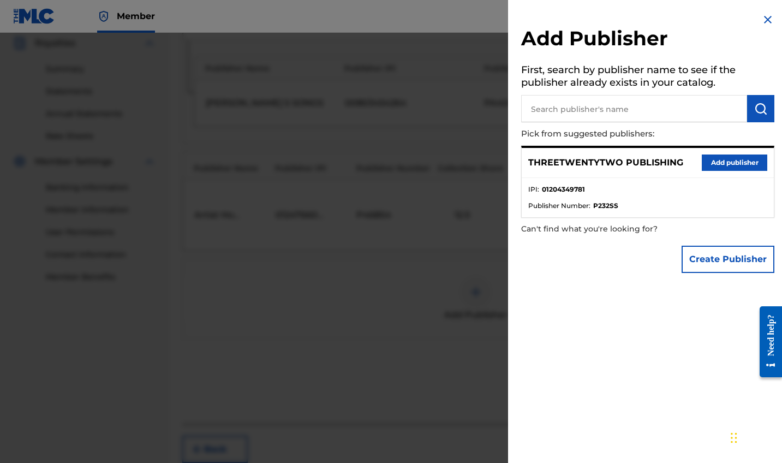
click at [734, 165] on button "Add publisher" at bounding box center [734, 162] width 65 height 16
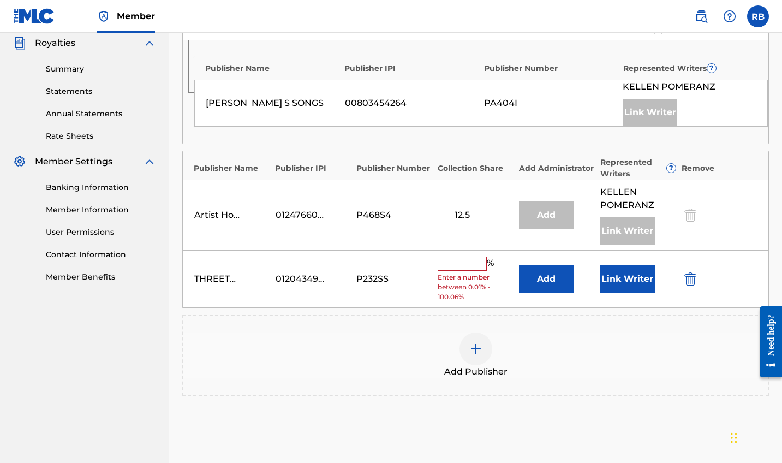
click at [456, 267] on input "text" at bounding box center [462, 264] width 49 height 14
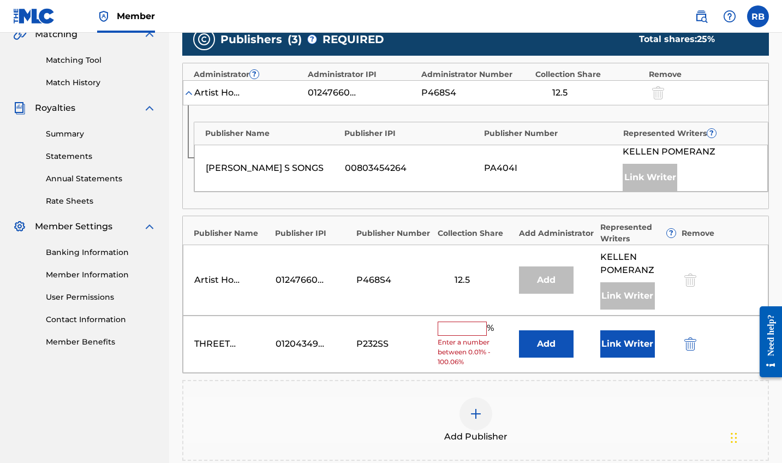
scroll to position [270, 0]
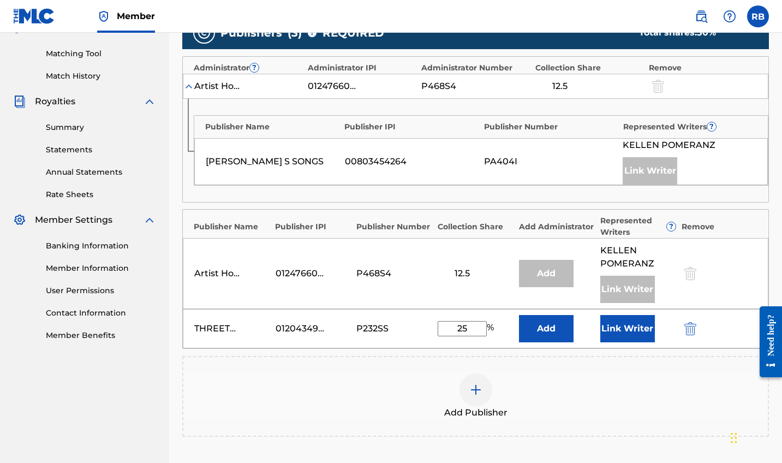
type input "25"
click at [621, 332] on button "Link Writer" at bounding box center [627, 328] width 55 height 27
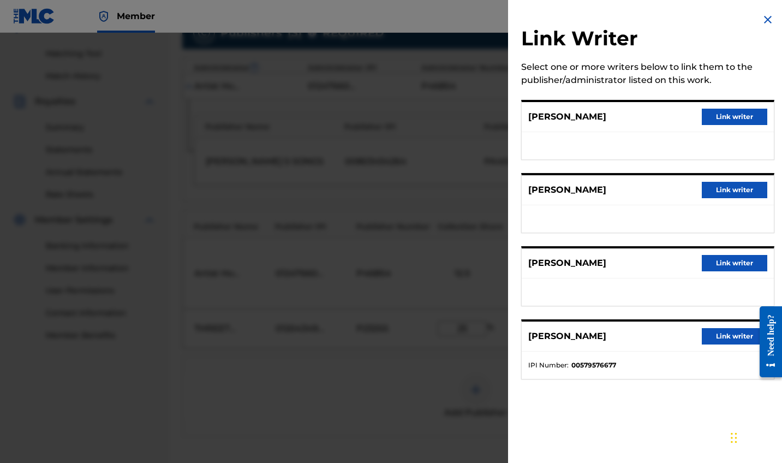
click at [731, 193] on button "Link writer" at bounding box center [734, 190] width 65 height 16
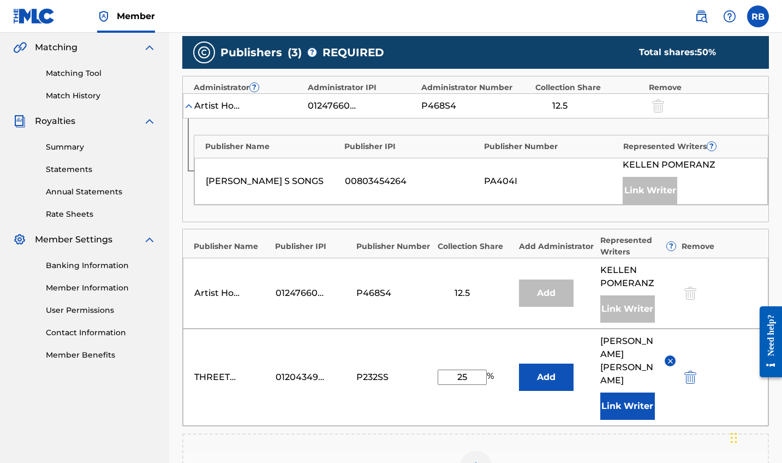
scroll to position [251, 0]
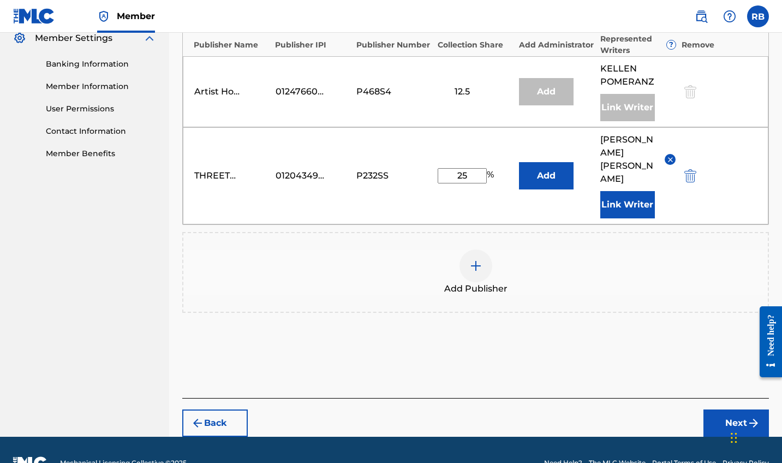
click at [748, 416] on img "submit" at bounding box center [753, 422] width 13 height 13
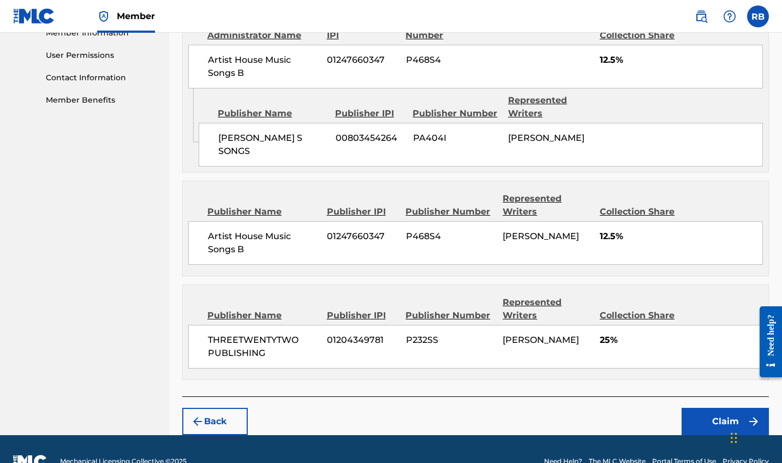
scroll to position [504, 0]
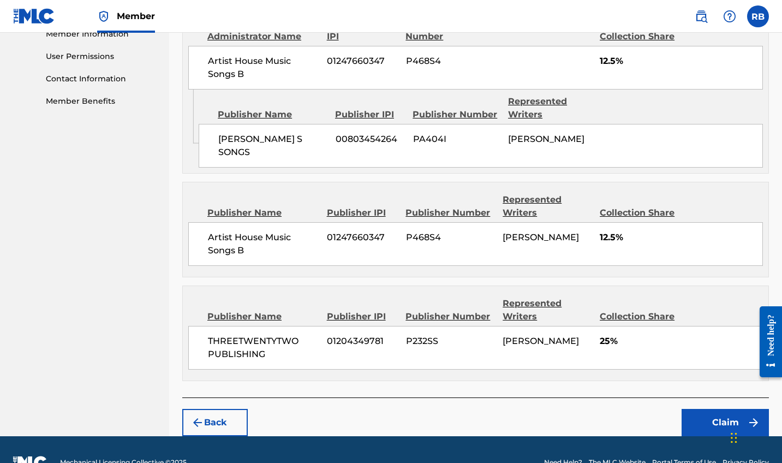
click at [725, 409] on button "Claim" at bounding box center [725, 422] width 87 height 27
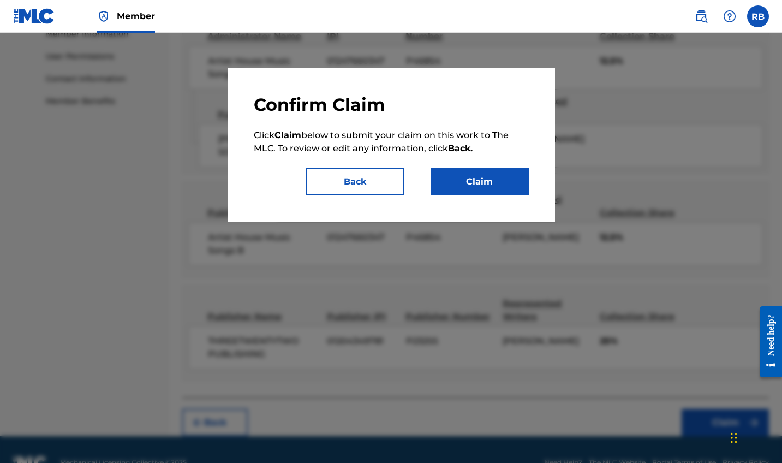
click at [464, 187] on button "Claim" at bounding box center [480, 181] width 98 height 27
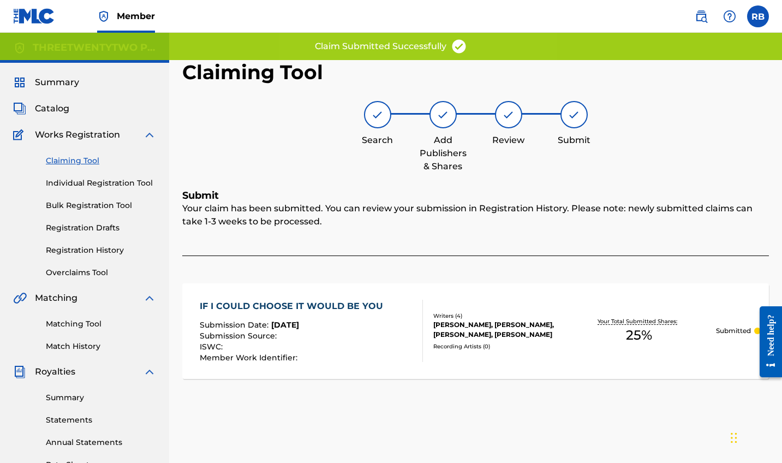
scroll to position [0, 0]
click at [59, 104] on span "Catalog" at bounding box center [52, 108] width 34 height 13
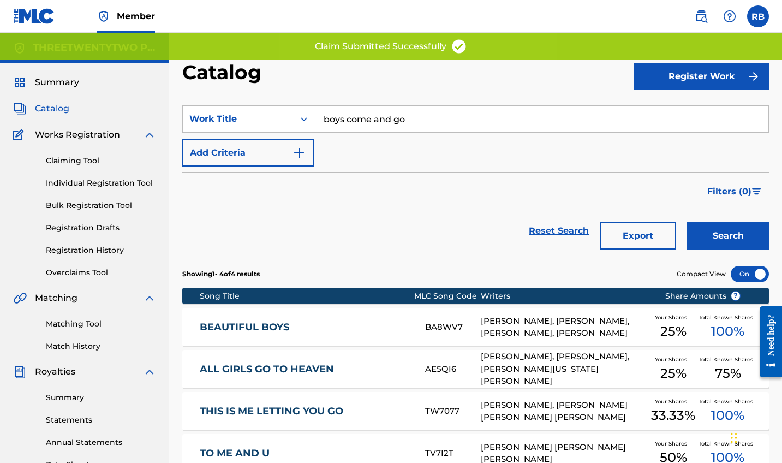
click at [400, 123] on input "boys come and go" at bounding box center [541, 119] width 454 height 26
click at [400, 124] on input "boys come and go" at bounding box center [541, 119] width 454 height 26
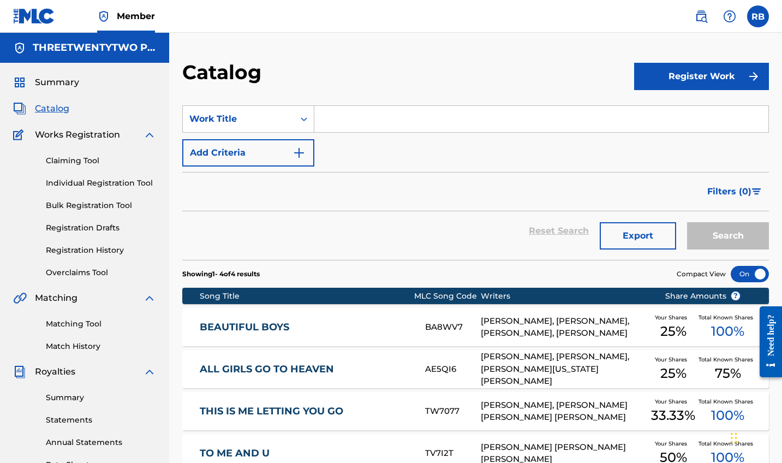
click at [100, 165] on link "Claiming Tool" at bounding box center [101, 160] width 110 height 11
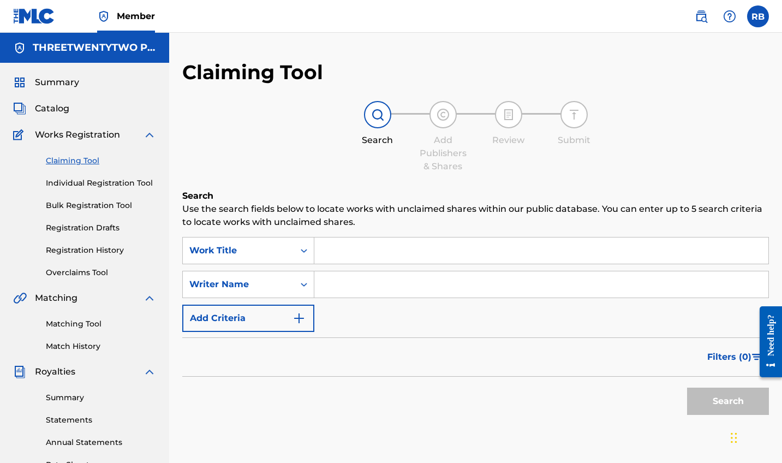
click at [99, 164] on link "Claiming Tool" at bounding box center [101, 160] width 110 height 11
click at [333, 272] on input "Search Form" at bounding box center [541, 284] width 454 height 26
click at [333, 267] on div "SearchWithCriteria56593088-2005-4bdd-8bab-12c4bb631611 Work Title SearchWithCri…" at bounding box center [475, 284] width 587 height 95
click at [330, 250] on input "Search Form" at bounding box center [541, 250] width 454 height 26
type input "kissing call"
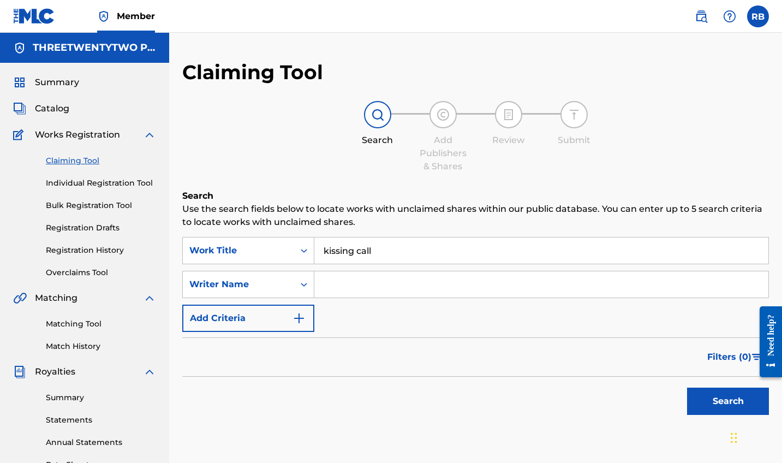
click at [377, 288] on input "Search Form" at bounding box center [541, 284] width 454 height 26
type input "[PERSON_NAME]"
click at [728, 401] on button "Search" at bounding box center [728, 401] width 82 height 27
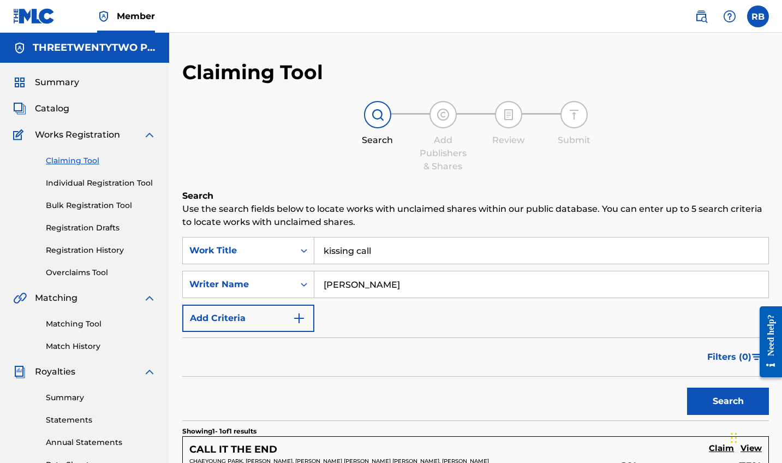
click at [65, 178] on link "Individual Registration Tool" at bounding box center [101, 182] width 110 height 11
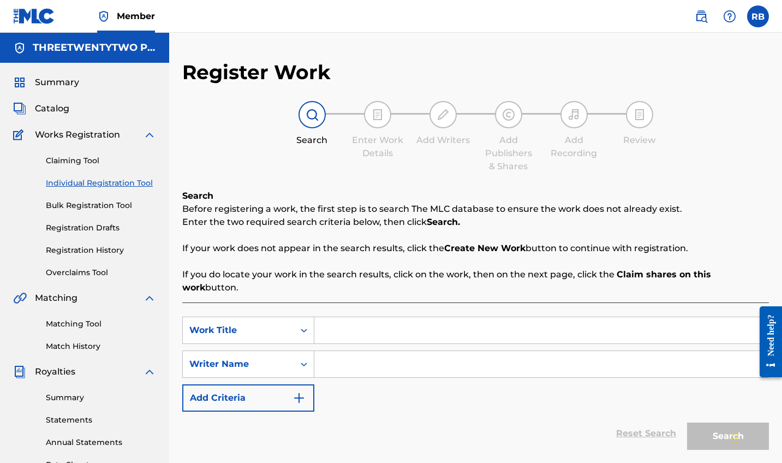
click at [335, 317] on input "Search Form" at bounding box center [541, 330] width 454 height 26
type input "kissing call"
click at [383, 355] on input "Search Form" at bounding box center [541, 364] width 454 height 26
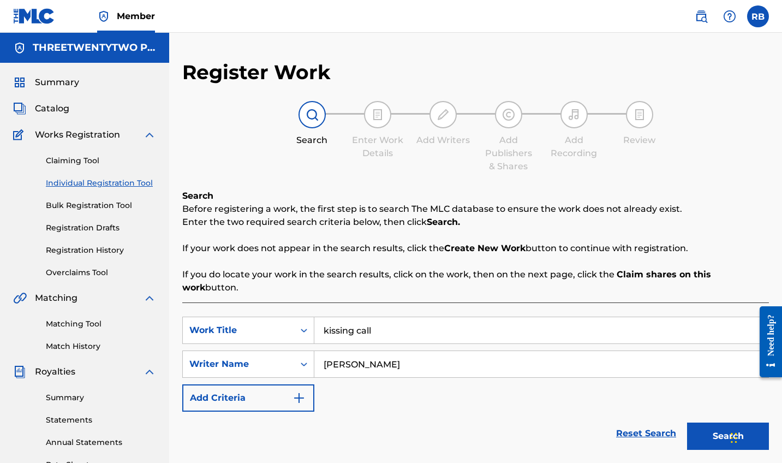
type input "[PERSON_NAME]"
click at [728, 423] on button "Search" at bounding box center [728, 435] width 82 height 27
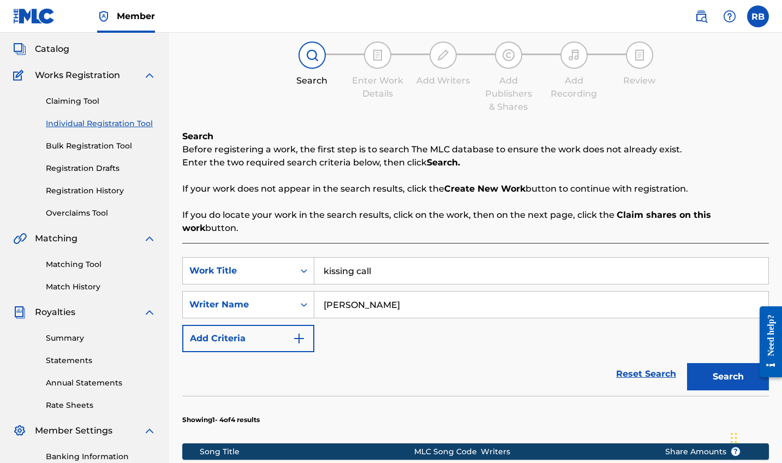
scroll to position [170, 0]
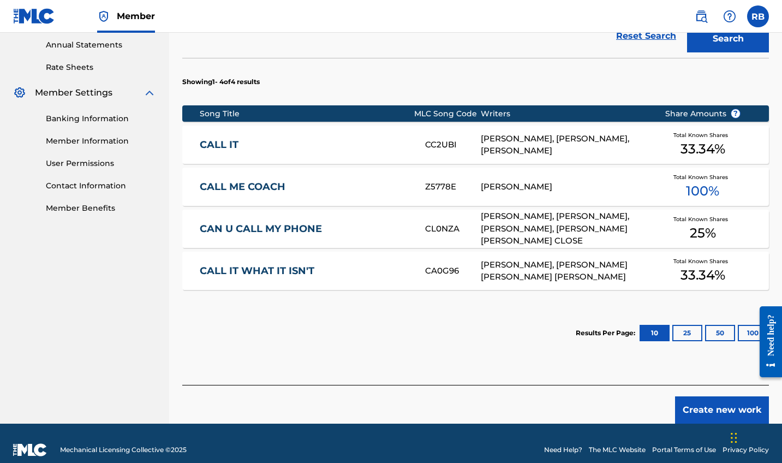
click at [706, 396] on button "Create new work" at bounding box center [722, 409] width 94 height 27
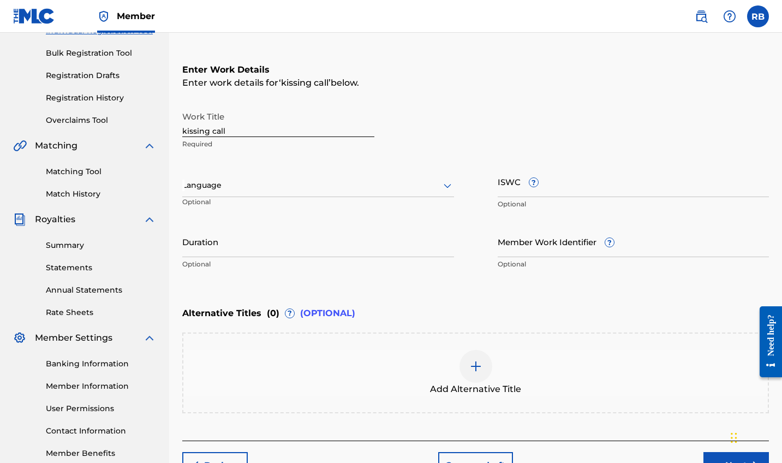
scroll to position [153, 0]
click at [360, 235] on input "Duration" at bounding box center [318, 240] width 272 height 31
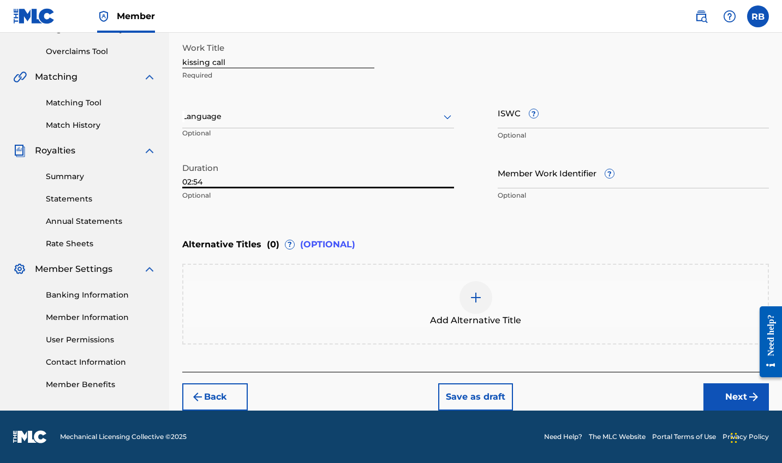
type input "02:54"
click at [726, 400] on button "Next" at bounding box center [736, 396] width 65 height 27
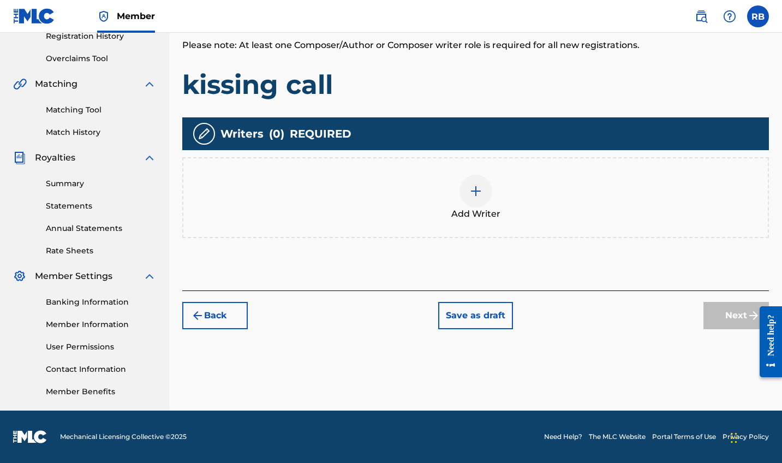
click at [479, 201] on div at bounding box center [476, 191] width 33 height 33
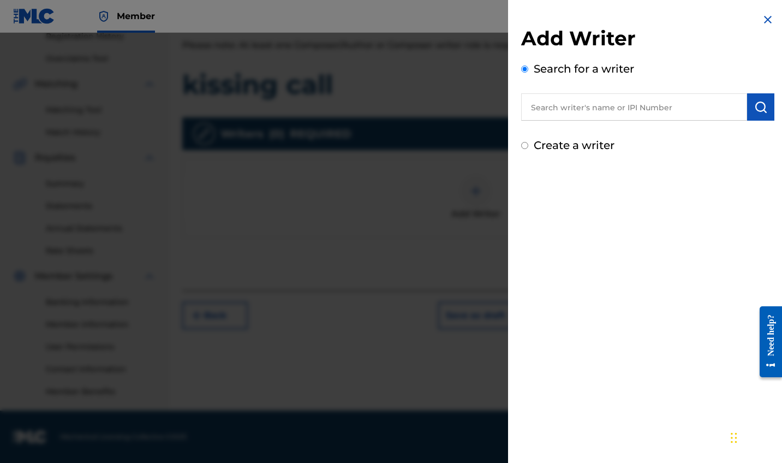
click at [627, 104] on input "text" at bounding box center [634, 106] width 226 height 27
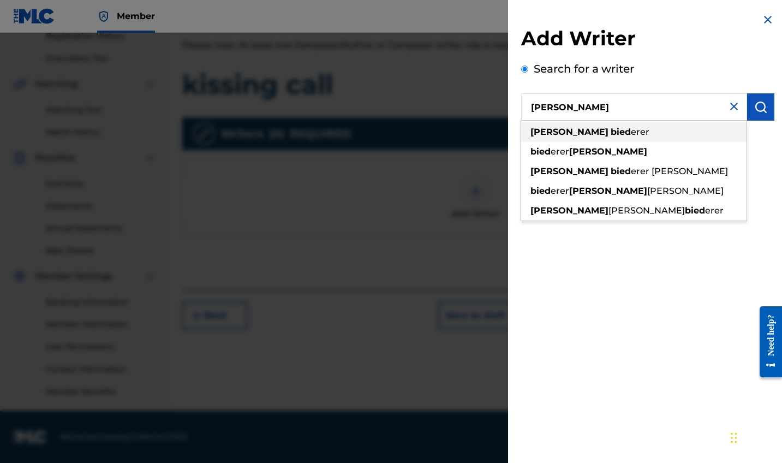
click at [622, 129] on div "[PERSON_NAME] erer" at bounding box center [633, 132] width 225 height 20
type input "[PERSON_NAME]"
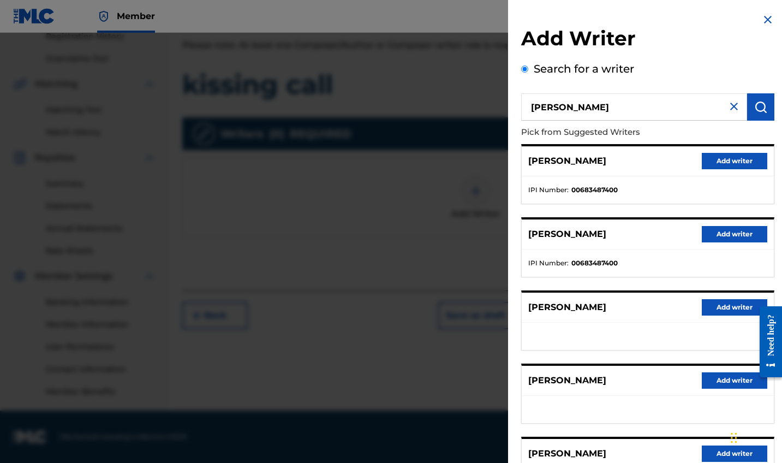
click at [729, 162] on button "Add writer" at bounding box center [734, 161] width 65 height 16
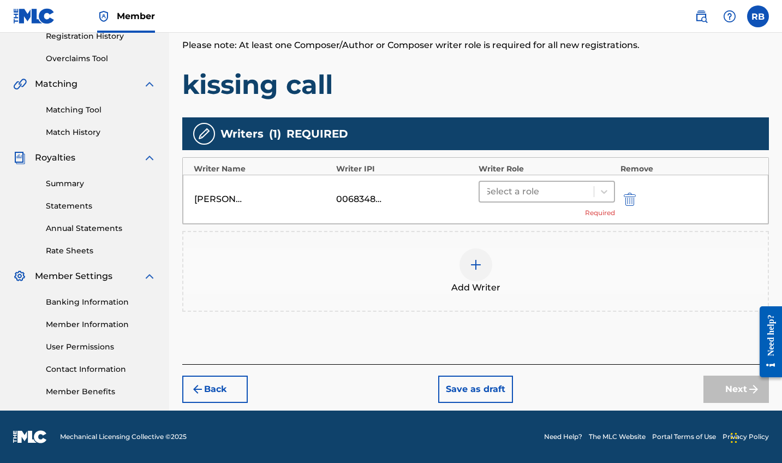
click at [570, 193] on div at bounding box center [536, 191] width 103 height 15
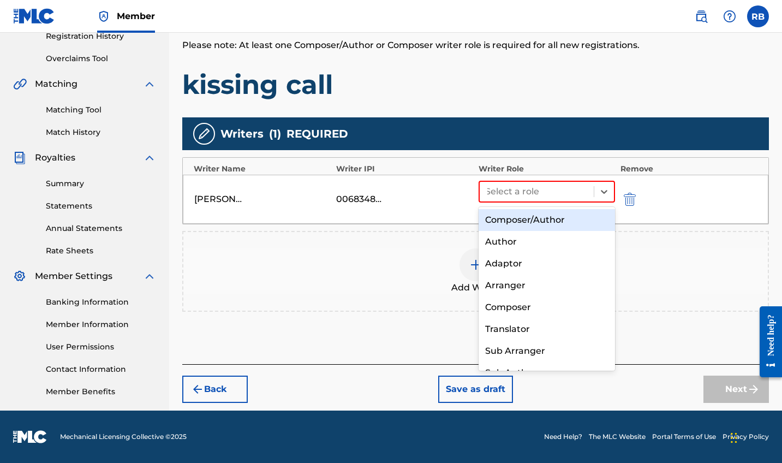
click at [534, 223] on div "Composer/Author" at bounding box center [547, 220] width 136 height 22
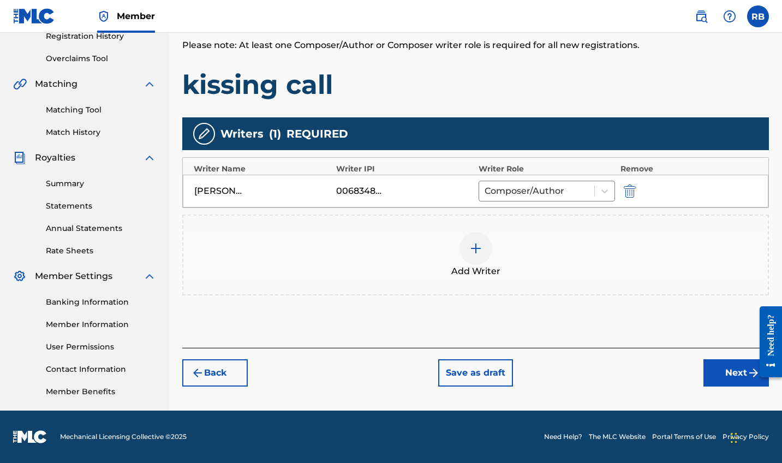
click at [479, 264] on div at bounding box center [476, 248] width 33 height 33
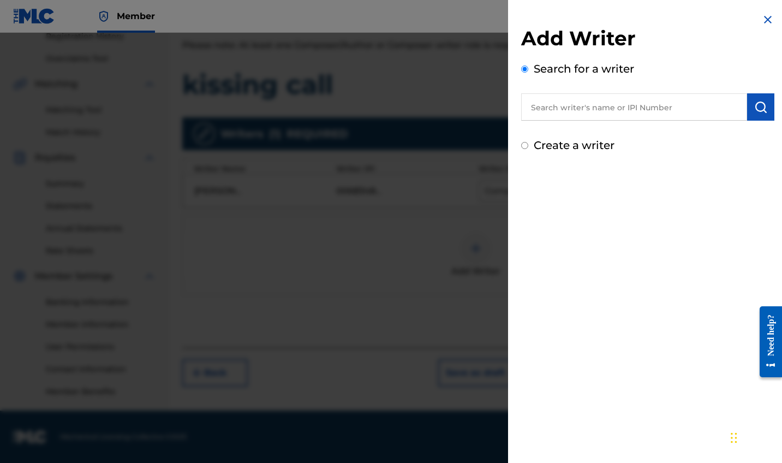
click at [636, 111] on input "text" at bounding box center [634, 106] width 226 height 27
type input "[PERSON_NAME]"
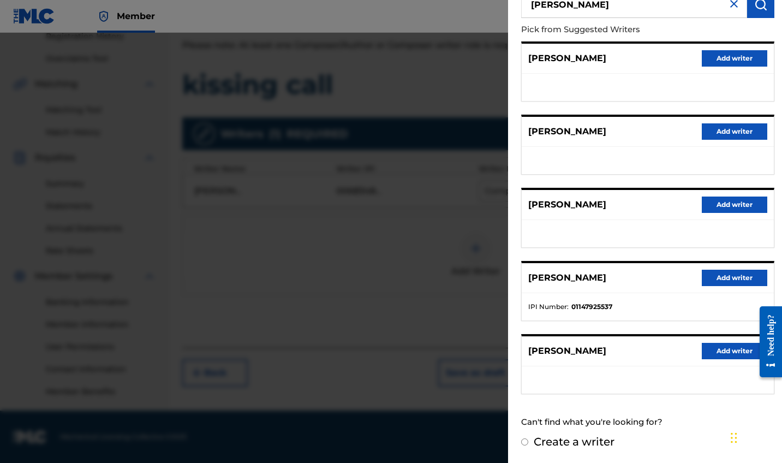
scroll to position [102, 0]
click at [725, 281] on button "Add writer" at bounding box center [734, 278] width 65 height 16
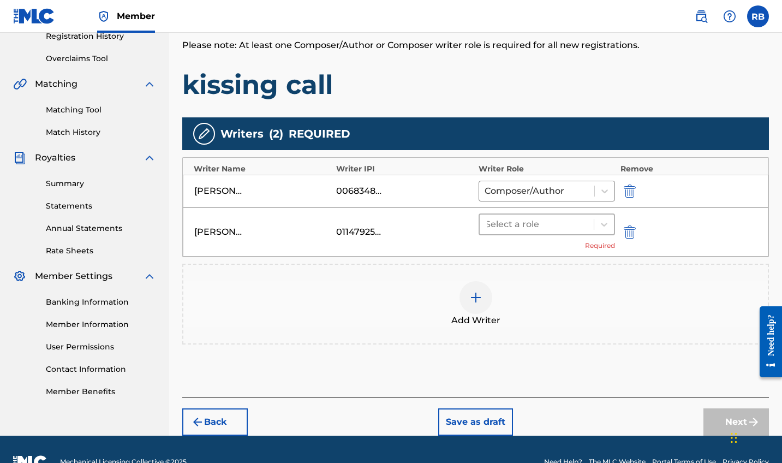
click at [579, 224] on div at bounding box center [536, 224] width 103 height 15
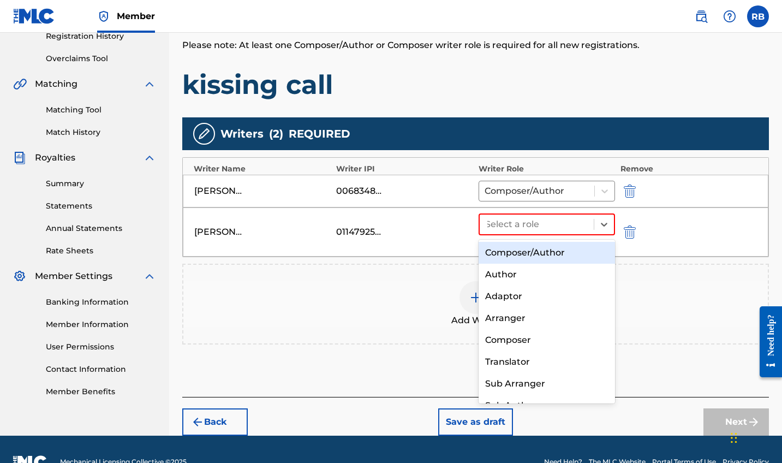
click at [538, 253] on div "Composer/Author" at bounding box center [547, 253] width 136 height 22
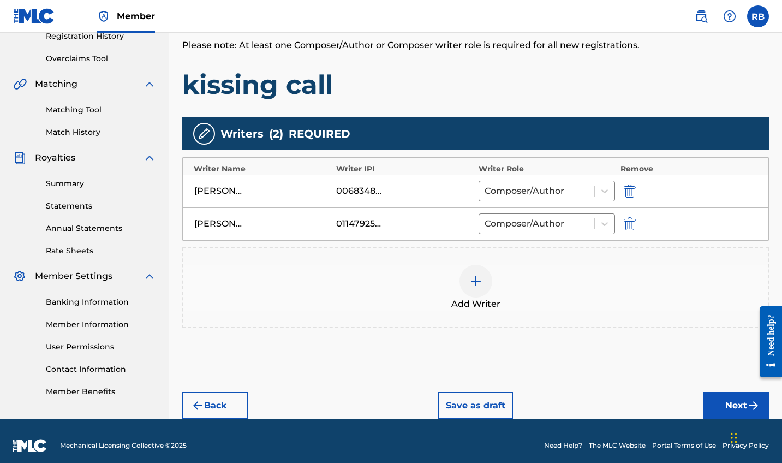
click at [470, 294] on div at bounding box center [476, 281] width 33 height 33
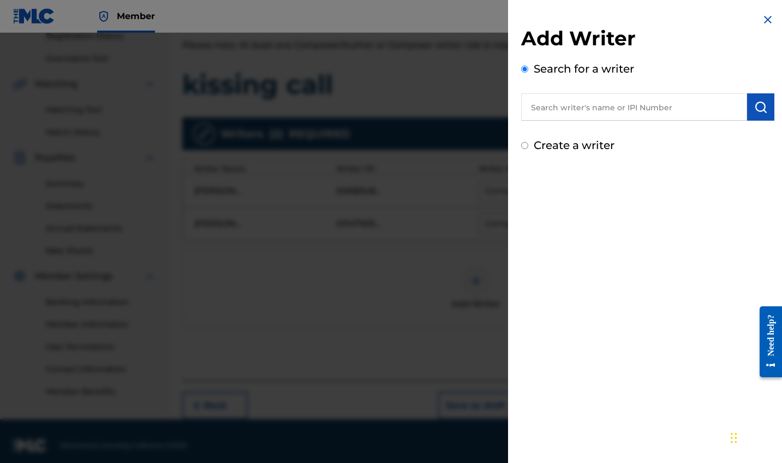
click at [641, 108] on input "text" at bounding box center [634, 106] width 226 height 27
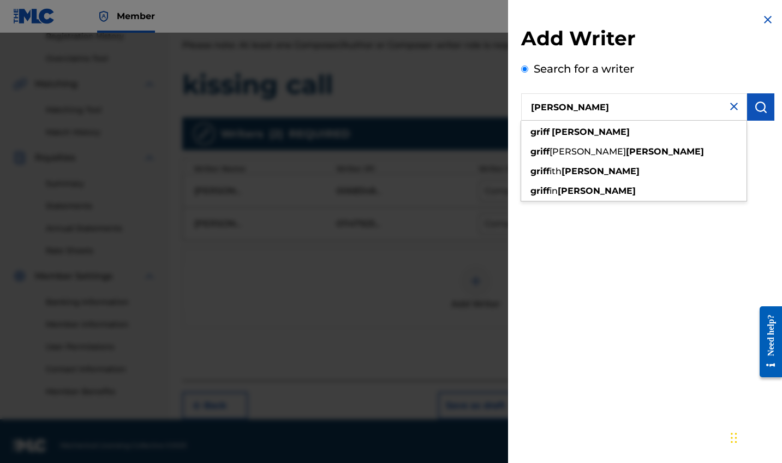
type input "[PERSON_NAME]"
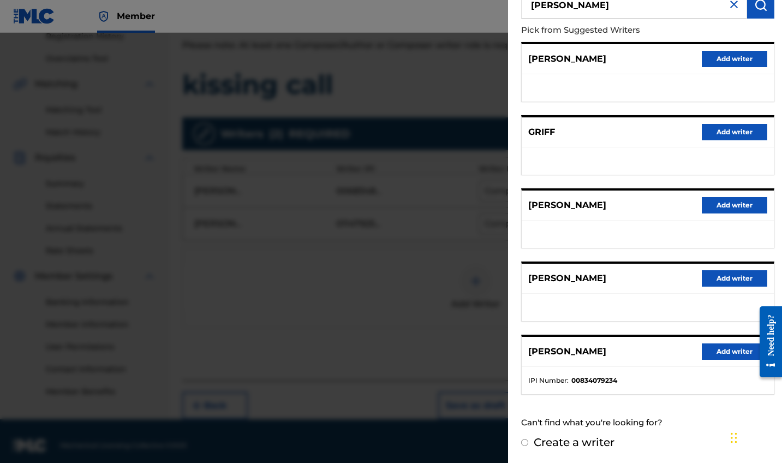
click at [726, 352] on button "Add writer" at bounding box center [734, 351] width 65 height 16
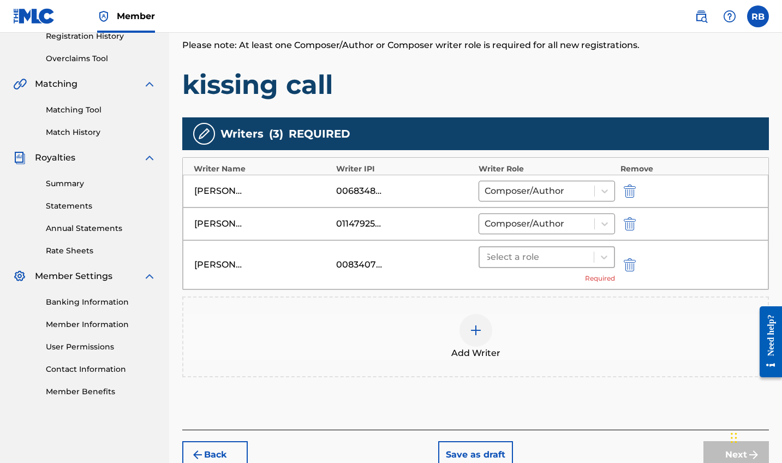
click at [556, 261] on div at bounding box center [536, 256] width 103 height 15
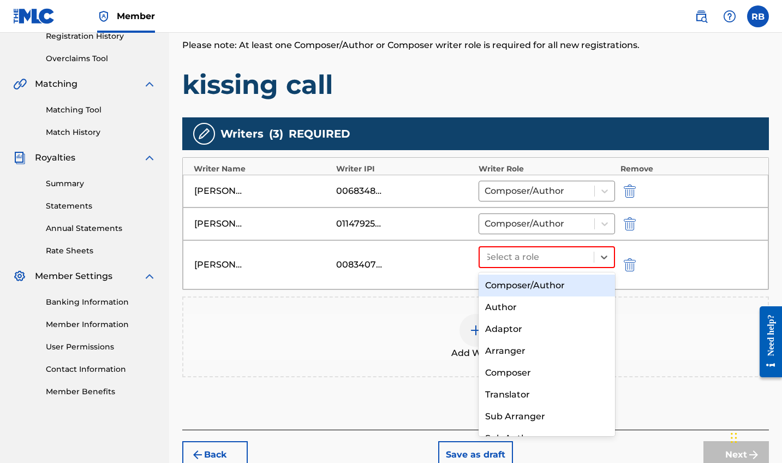
click at [541, 288] on div "Composer/Author" at bounding box center [547, 286] width 136 height 22
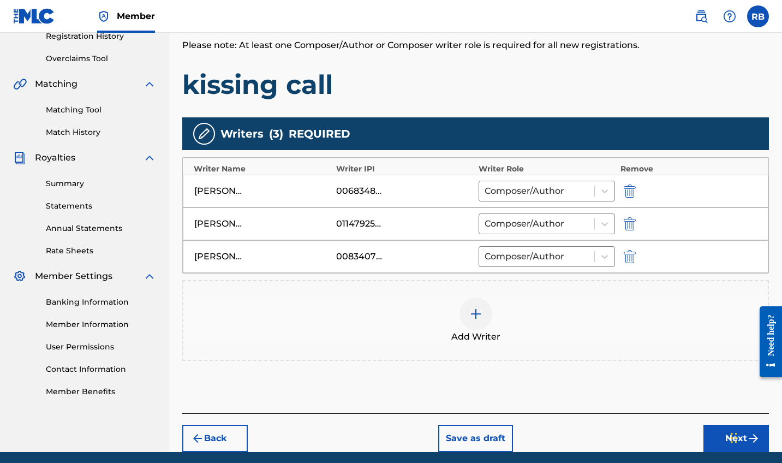
click at [719, 439] on button "Next" at bounding box center [736, 438] width 65 height 27
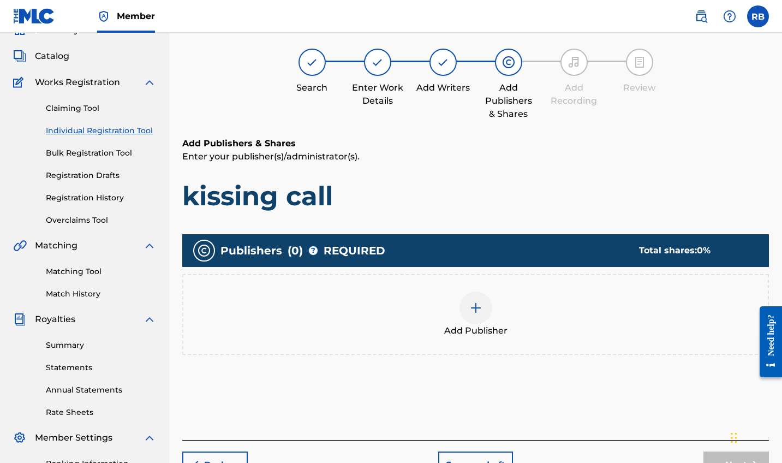
scroll to position [49, 0]
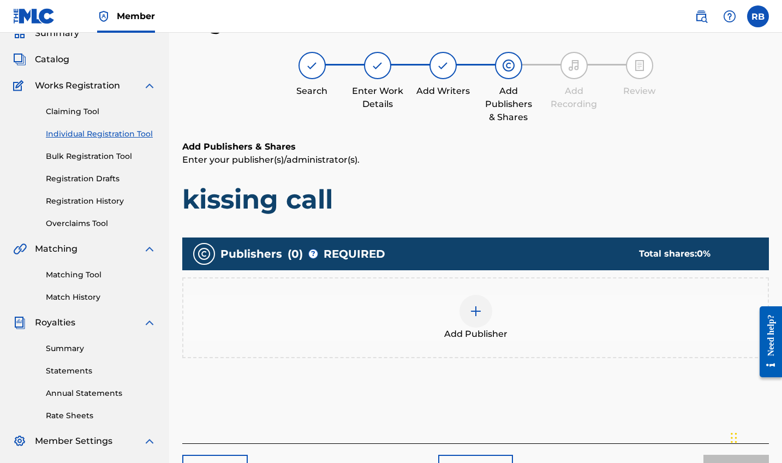
click at [472, 317] on img at bounding box center [475, 311] width 13 height 13
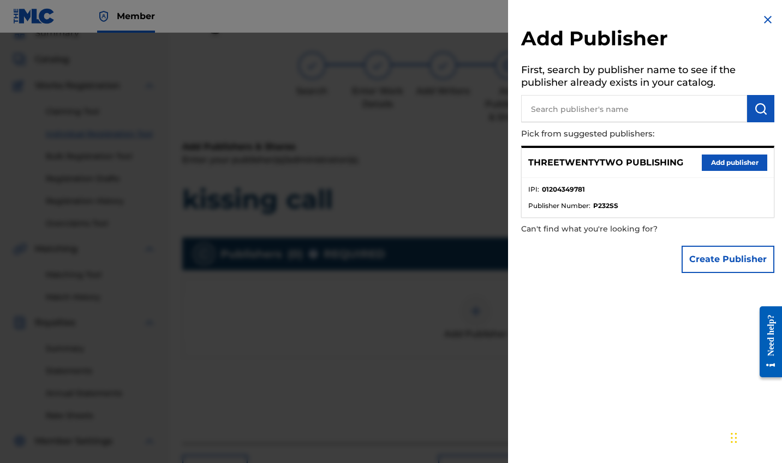
click at [737, 158] on button "Add publisher" at bounding box center [734, 162] width 65 height 16
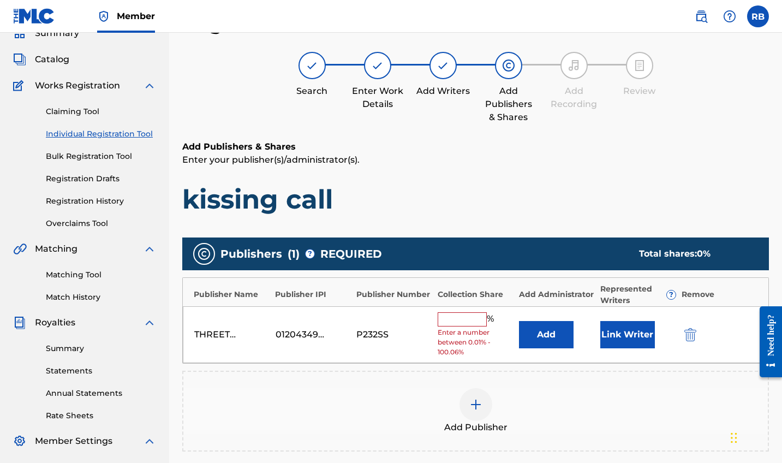
click at [449, 324] on input "text" at bounding box center [462, 319] width 49 height 14
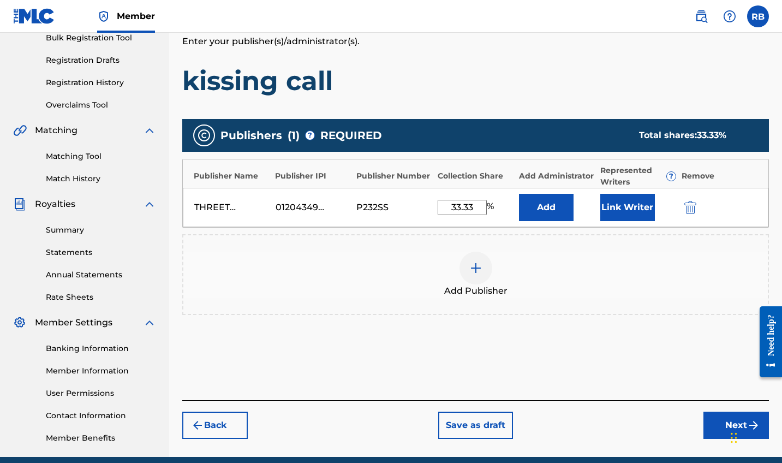
scroll to position [172, 0]
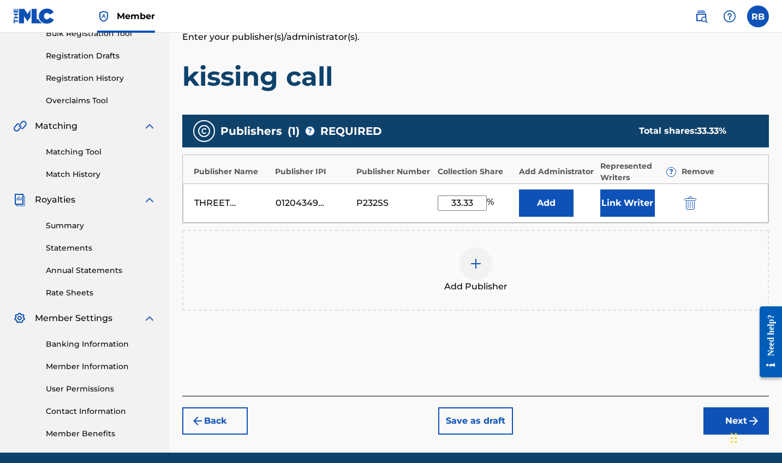
type input "33.33"
click at [621, 203] on button "Link Writer" at bounding box center [627, 202] width 55 height 27
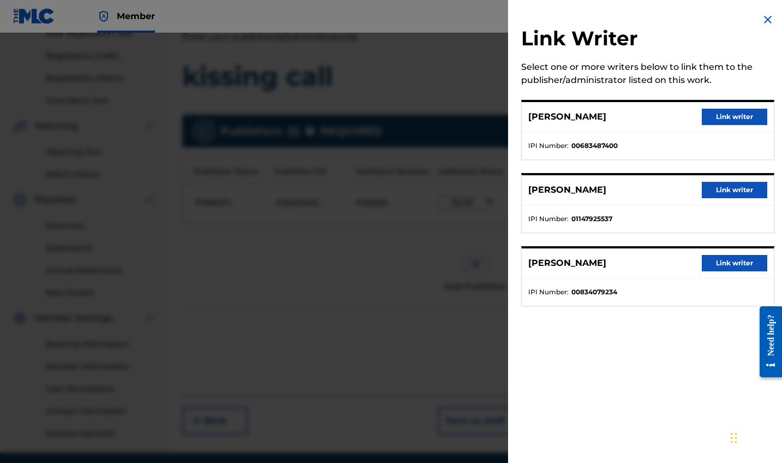
click at [720, 122] on button "Link writer" at bounding box center [734, 117] width 65 height 16
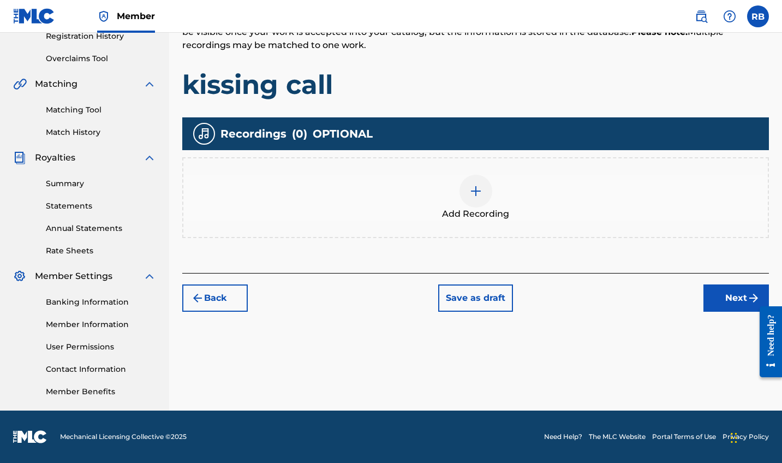
click at [734, 300] on button "Next" at bounding box center [736, 297] width 65 height 27
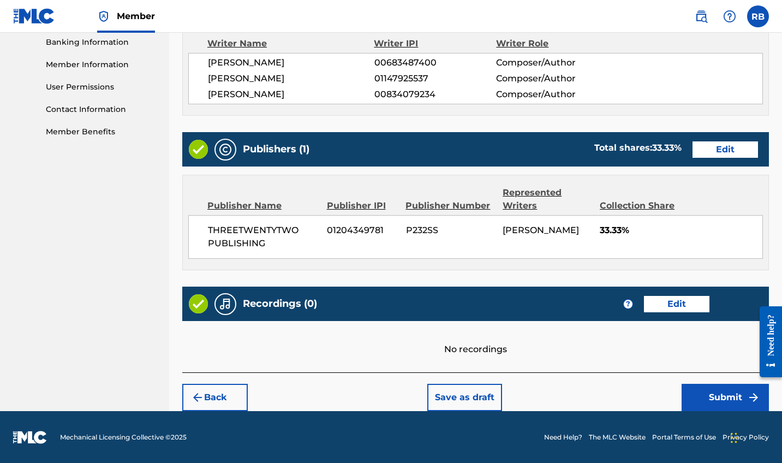
scroll to position [473, 0]
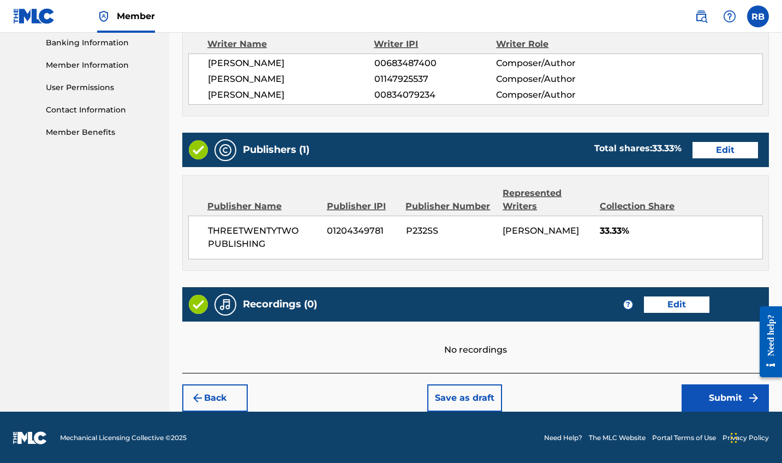
click at [716, 395] on button "Submit" at bounding box center [725, 397] width 87 height 27
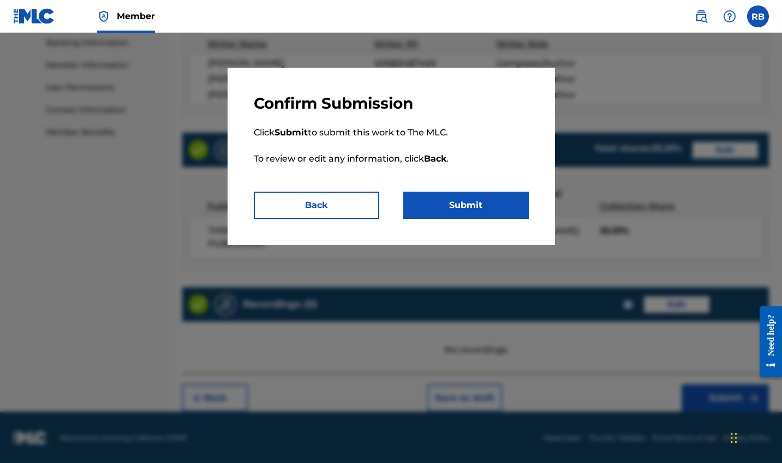
click at [451, 196] on button "Submit" at bounding box center [466, 205] width 126 height 27
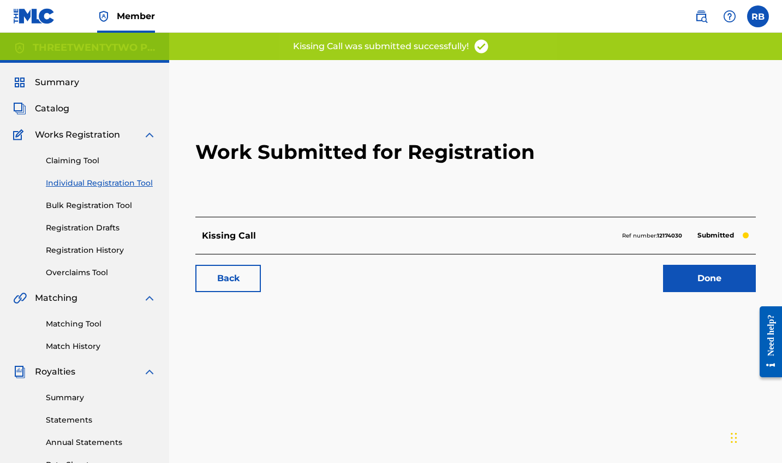
click at [88, 159] on link "Claiming Tool" at bounding box center [101, 160] width 110 height 11
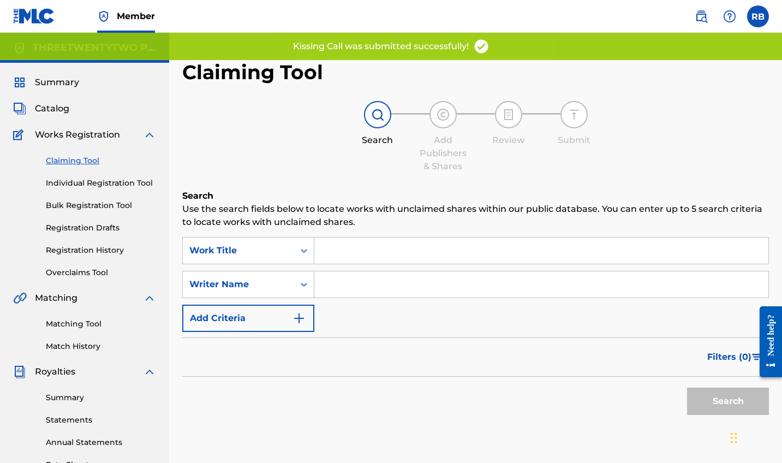
click at [359, 255] on input "Search Form" at bounding box center [541, 250] width 454 height 26
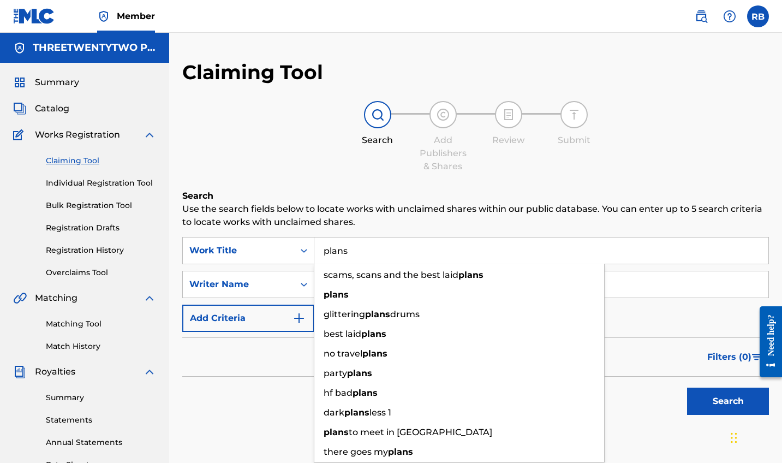
type input "plans"
click at [556, 280] on input "Search Form" at bounding box center [541, 284] width 454 height 26
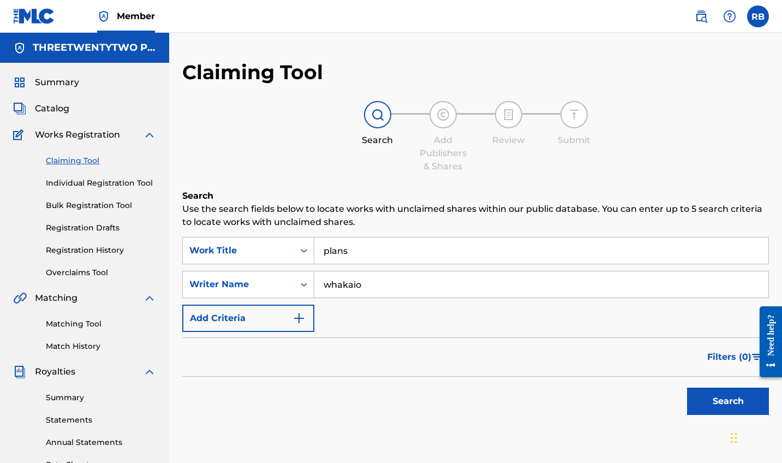
type input "whakaio"
click at [728, 401] on button "Search" at bounding box center [728, 401] width 82 height 27
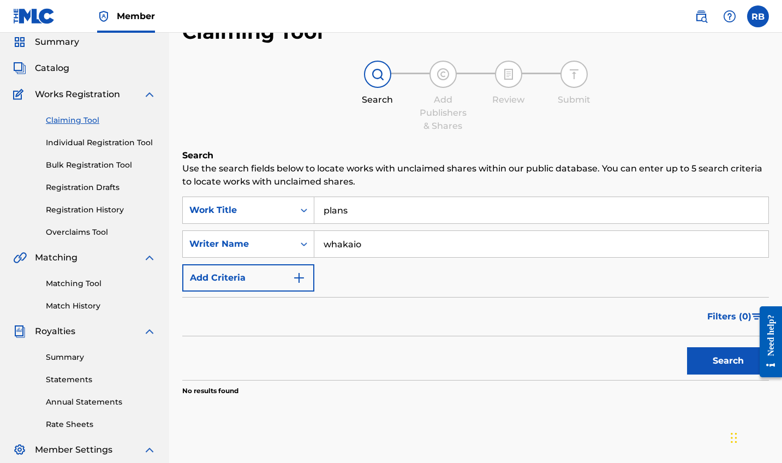
scroll to position [32, 0]
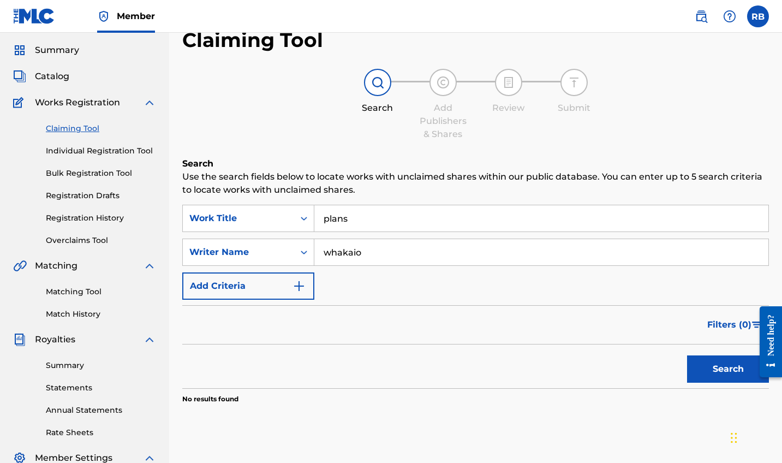
click at [129, 141] on div "Claiming Tool Individual Registration Tool Bulk Registration Tool Registration …" at bounding box center [84, 177] width 143 height 137
click at [129, 164] on div "Claiming Tool Individual Registration Tool Bulk Registration Tool Registration …" at bounding box center [84, 177] width 143 height 137
click at [127, 156] on link "Individual Registration Tool" at bounding box center [101, 150] width 110 height 11
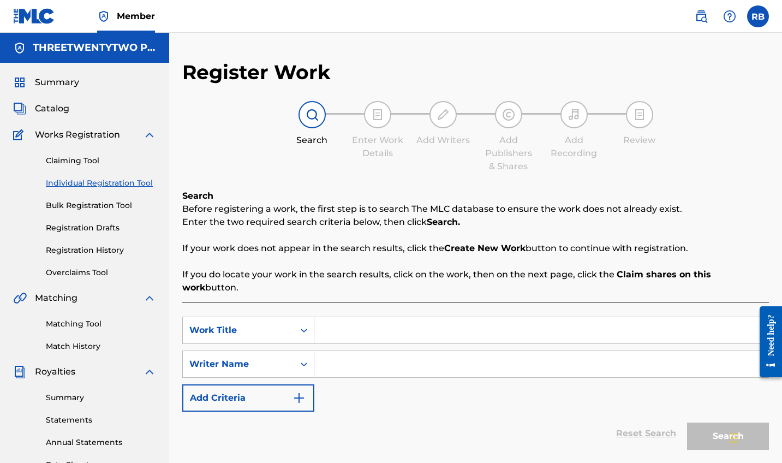
click at [386, 323] on input "Search Form" at bounding box center [541, 330] width 454 height 26
type input "Plans"
click at [406, 362] on input "Search Form" at bounding box center [541, 364] width 454 height 26
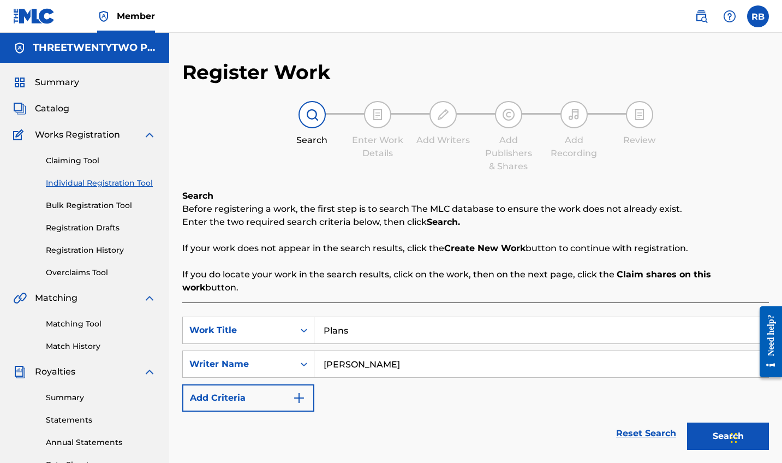
type input "[PERSON_NAME]"
click at [728, 423] on button "Search" at bounding box center [728, 435] width 82 height 27
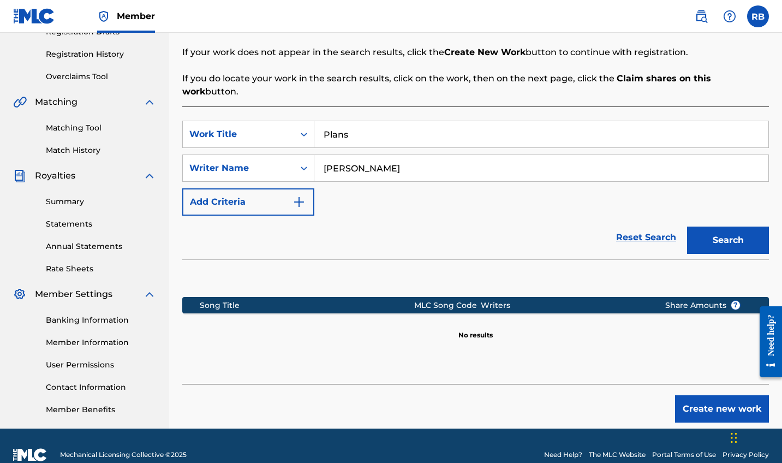
scroll to position [200, 0]
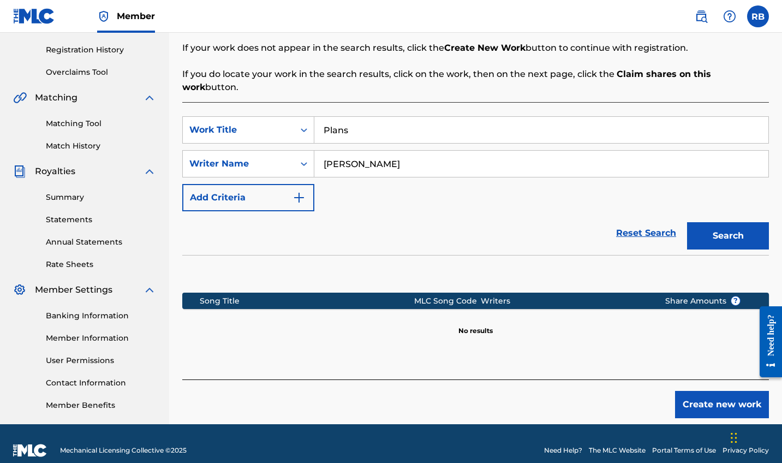
click at [703, 396] on button "Create new work" at bounding box center [722, 404] width 94 height 27
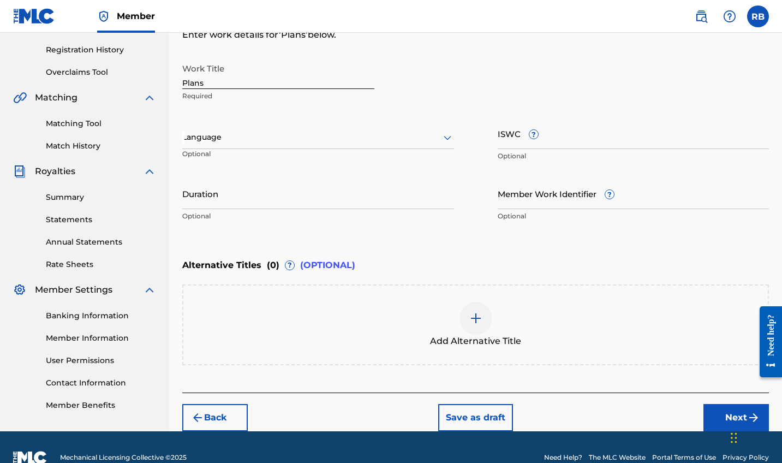
click at [311, 192] on input "Duration" at bounding box center [318, 193] width 272 height 31
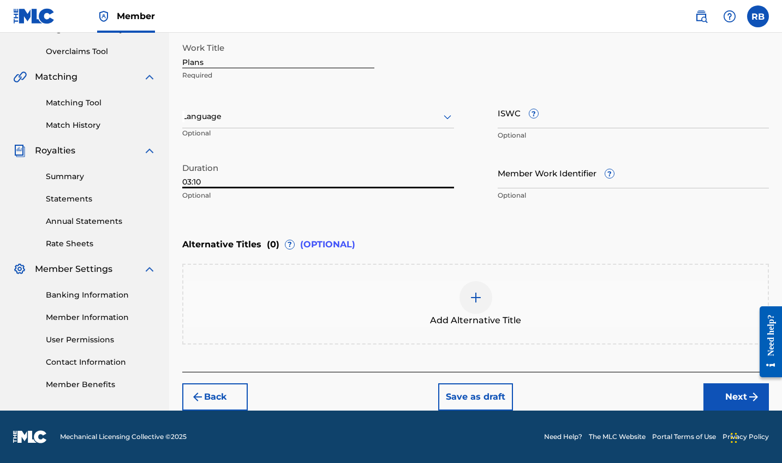
type input "03:10"
click at [463, 318] on span "Add Alternative Title" at bounding box center [475, 320] width 91 height 13
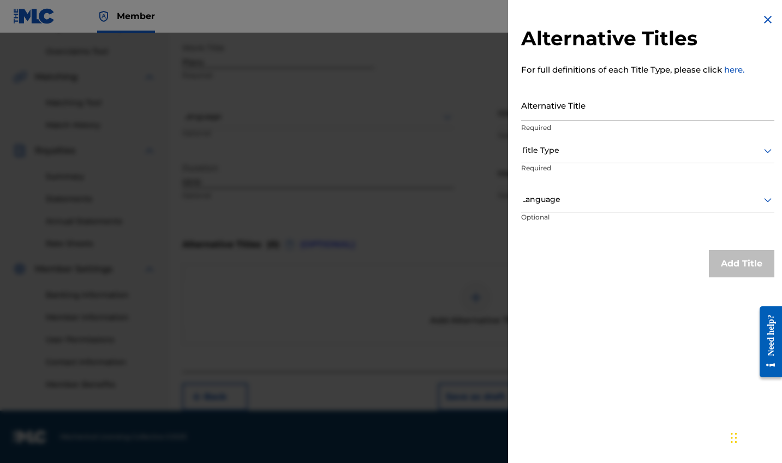
click at [415, 165] on div at bounding box center [391, 264] width 782 height 463
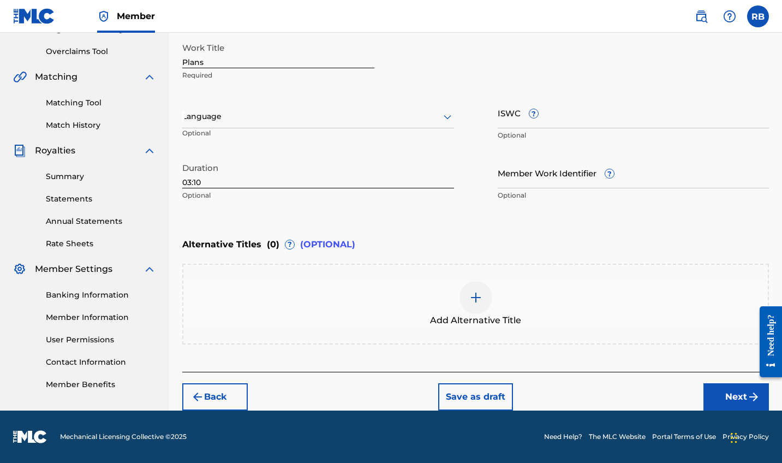
click at [718, 389] on button "Next" at bounding box center [736, 396] width 65 height 27
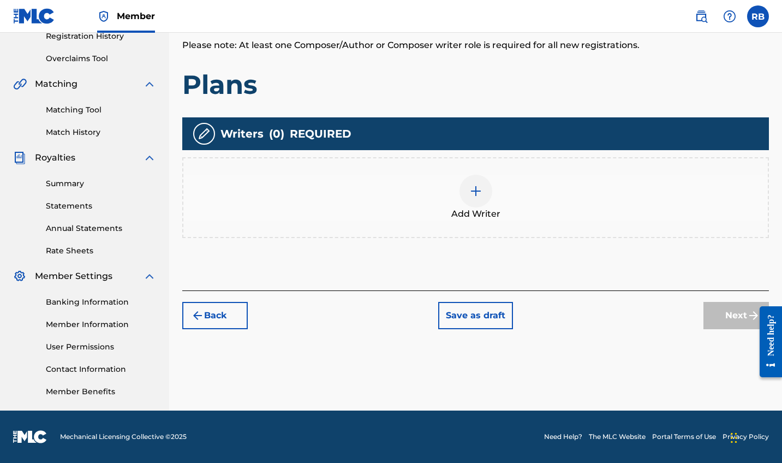
click at [497, 188] on div "Add Writer" at bounding box center [475, 198] width 585 height 46
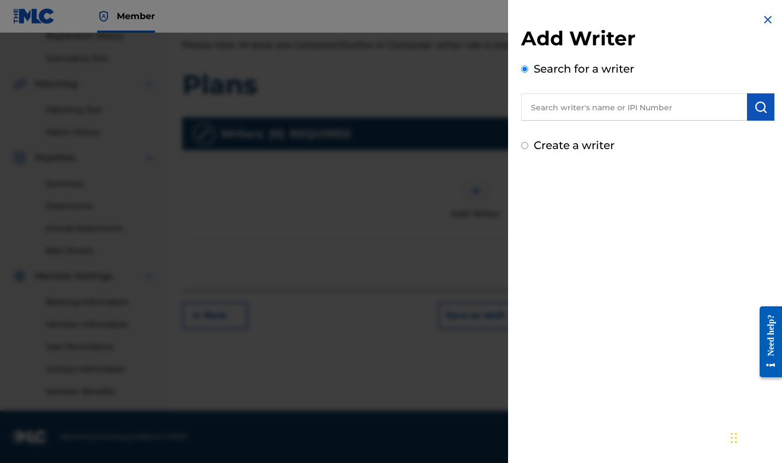
click at [573, 106] on input "text" at bounding box center [634, 106] width 226 height 27
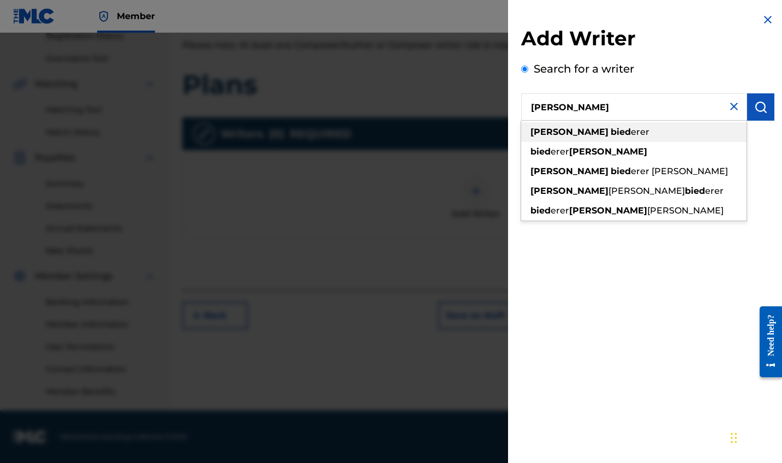
click at [611, 131] on div "[PERSON_NAME] erer" at bounding box center [633, 132] width 225 height 20
type input "[PERSON_NAME]"
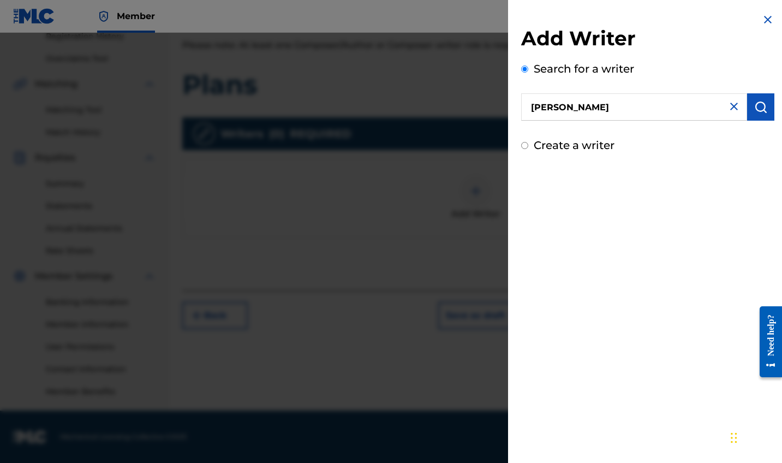
click at [767, 111] on button "submit" at bounding box center [760, 106] width 27 height 27
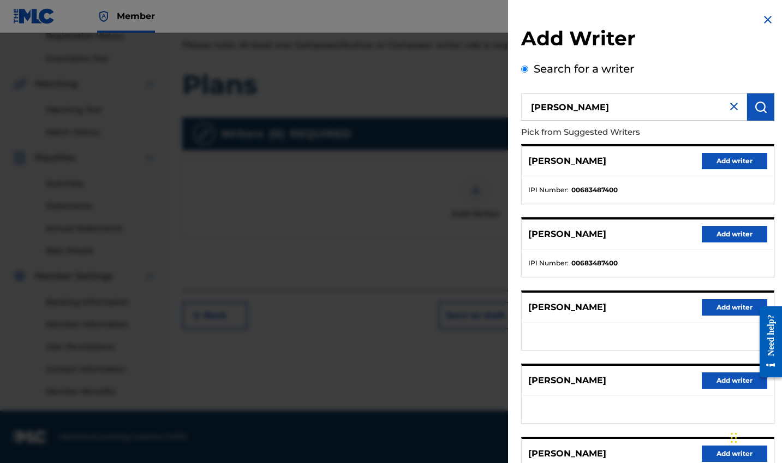
click at [728, 161] on button "Add writer" at bounding box center [734, 161] width 65 height 16
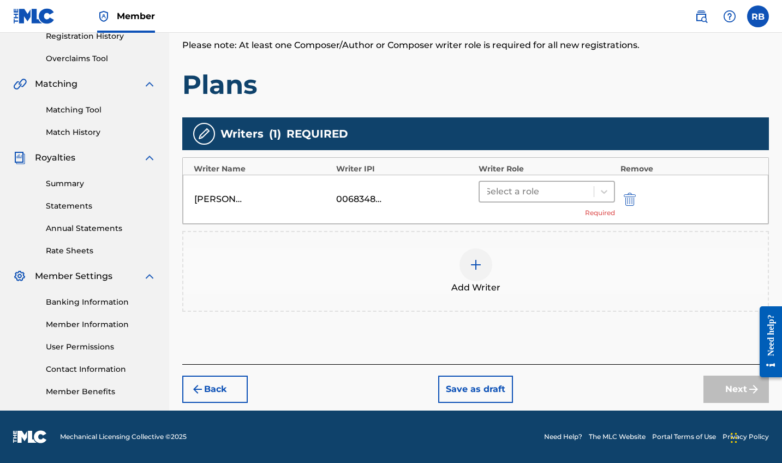
click at [571, 193] on div at bounding box center [536, 191] width 103 height 15
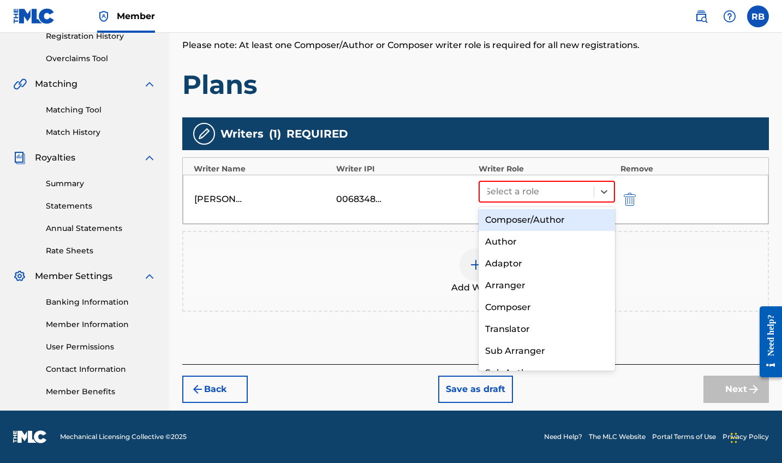
click at [548, 217] on div "Composer/Author" at bounding box center [547, 220] width 136 height 22
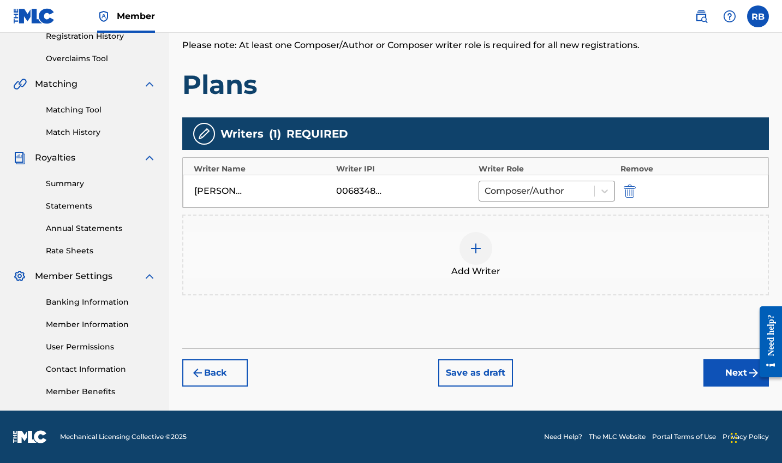
click at [472, 264] on div at bounding box center [476, 248] width 33 height 33
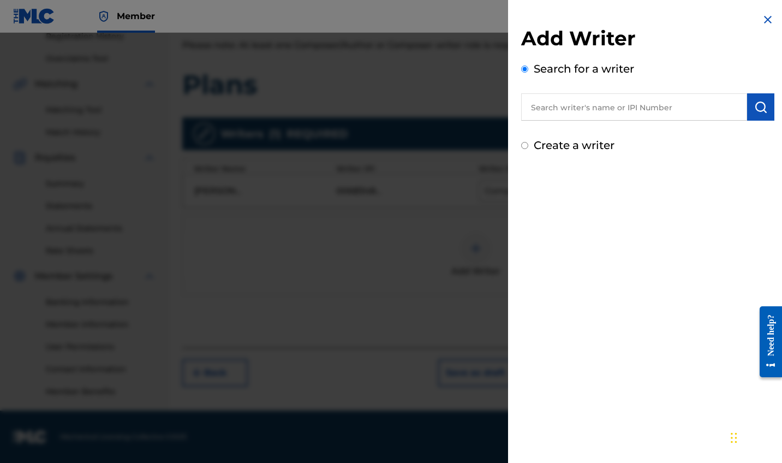
click at [661, 107] on input "text" at bounding box center [634, 106] width 226 height 27
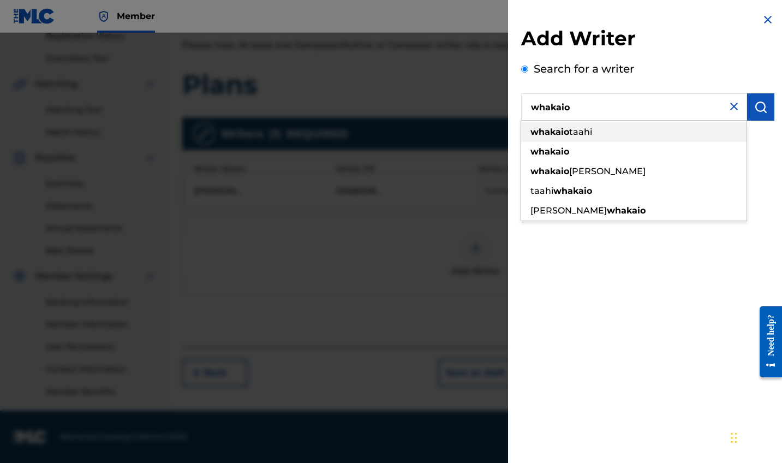
click at [647, 132] on div "whakaio taahi" at bounding box center [633, 132] width 225 height 20
type input "whakaio taahi"
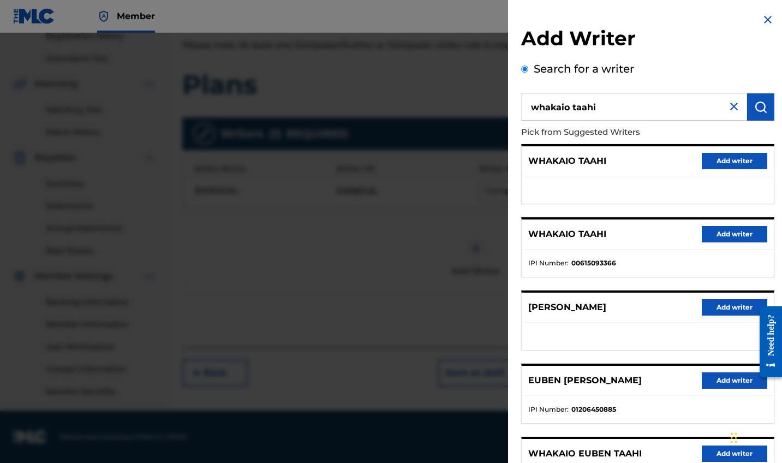
scroll to position [0, 0]
click at [732, 237] on button "Add writer" at bounding box center [734, 234] width 65 height 16
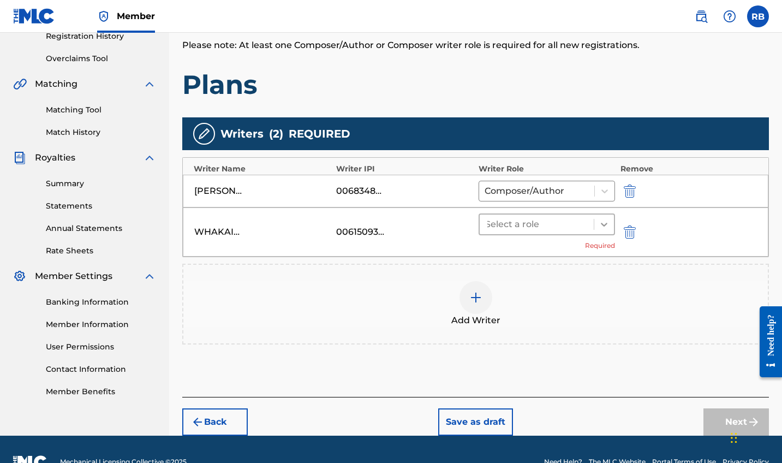
click at [602, 228] on icon at bounding box center [604, 224] width 11 height 11
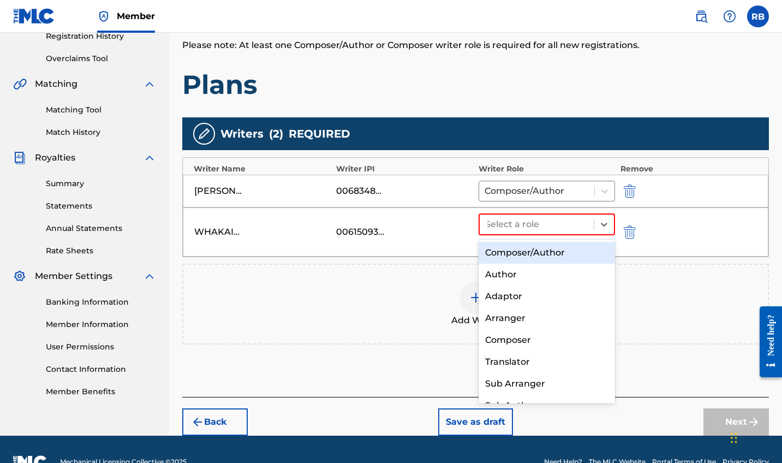
click at [534, 251] on div "Composer/Author" at bounding box center [547, 253] width 136 height 22
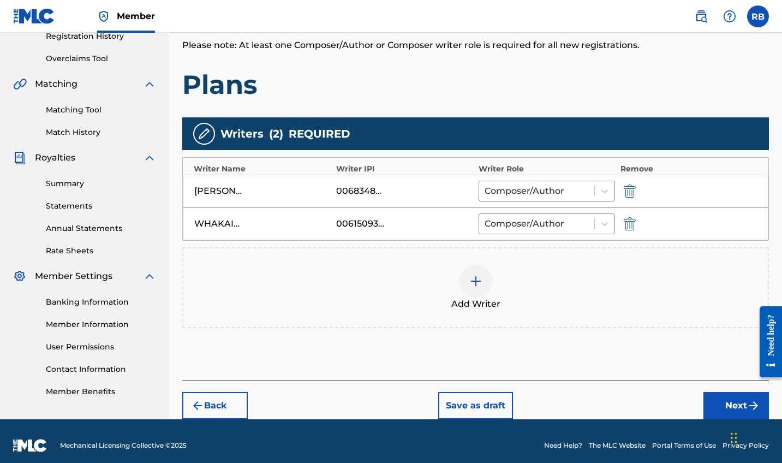
click at [474, 281] on img at bounding box center [475, 281] width 13 height 13
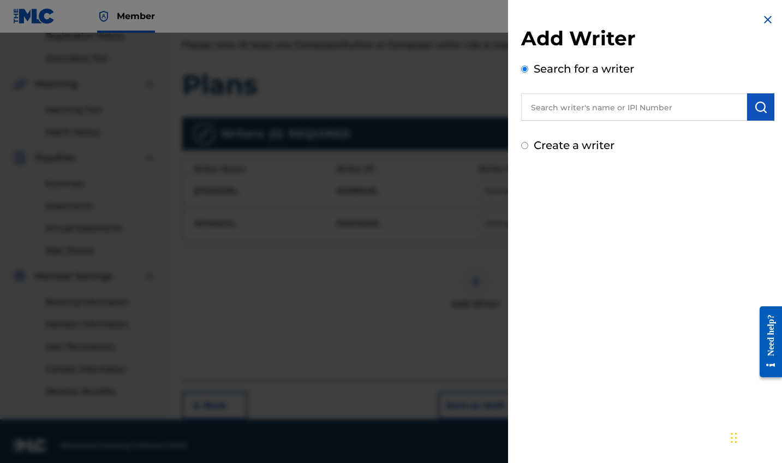
click at [608, 93] on input "text" at bounding box center [634, 106] width 226 height 27
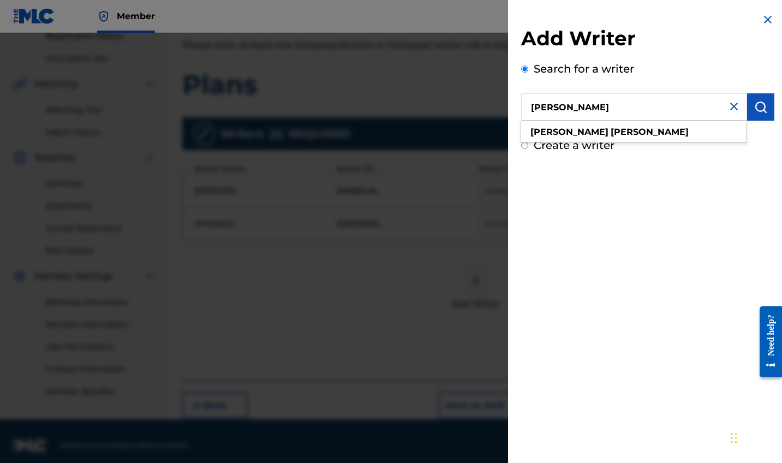
type input "[PERSON_NAME]"
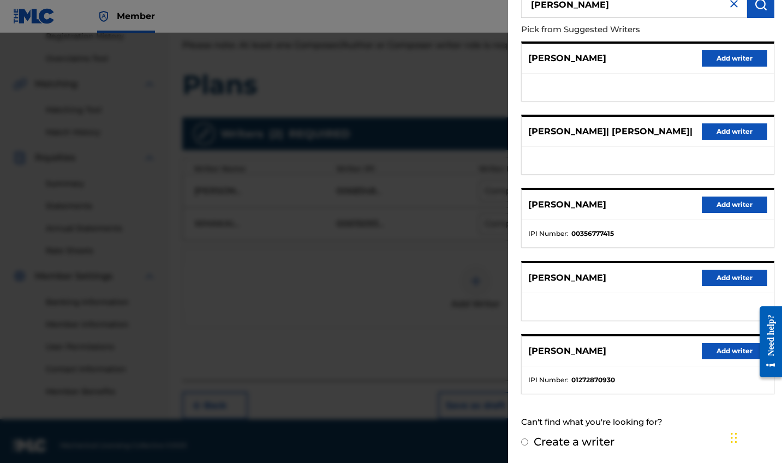
scroll to position [102, 0]
click at [734, 342] on div "[PERSON_NAME] Add writer" at bounding box center [648, 352] width 252 height 30
click at [731, 352] on button "Add writer" at bounding box center [734, 351] width 65 height 16
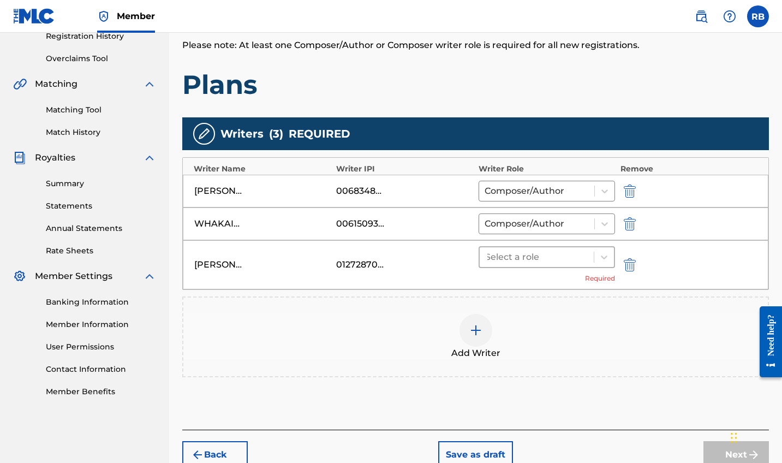
click at [506, 264] on div at bounding box center [536, 256] width 103 height 15
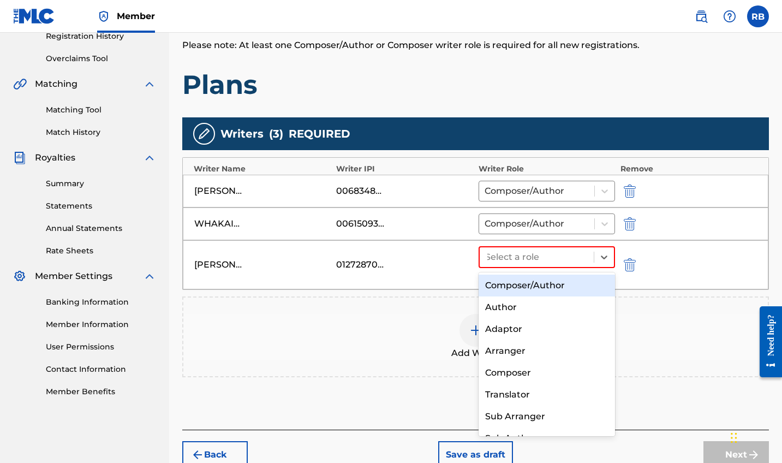
click at [510, 284] on div "Composer/Author" at bounding box center [547, 286] width 136 height 22
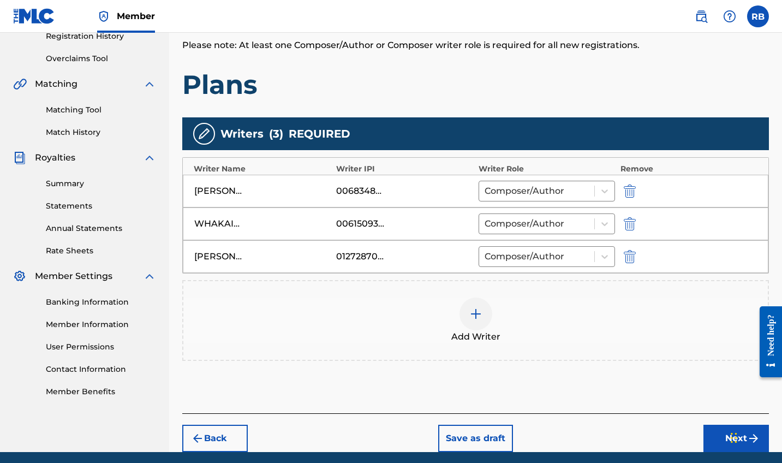
click at [714, 432] on button "Next" at bounding box center [736, 438] width 65 height 27
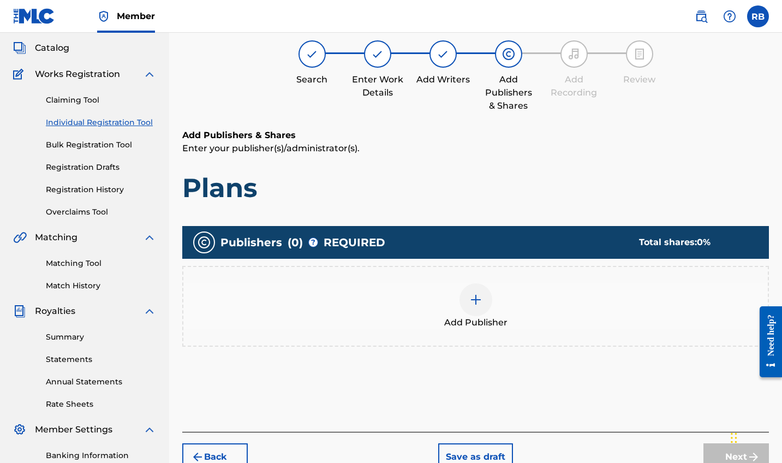
scroll to position [49, 0]
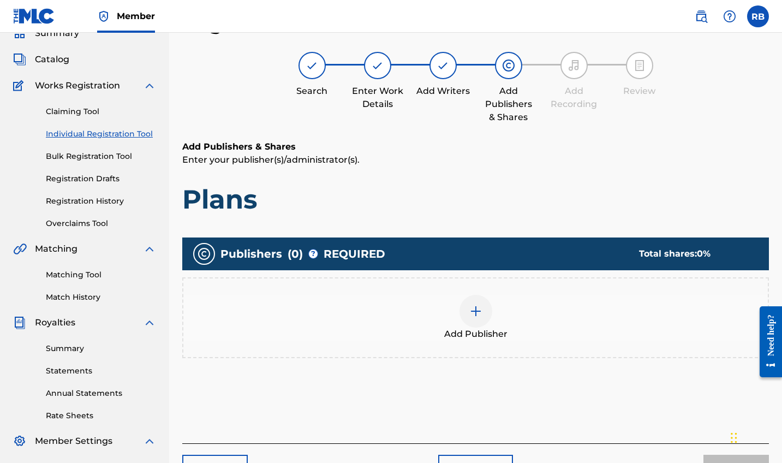
click at [480, 313] on img at bounding box center [475, 311] width 13 height 13
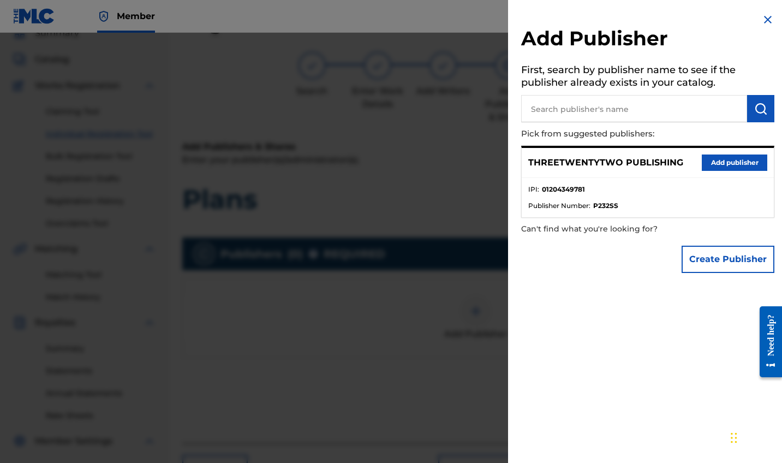
click at [755, 158] on button "Add publisher" at bounding box center [734, 162] width 65 height 16
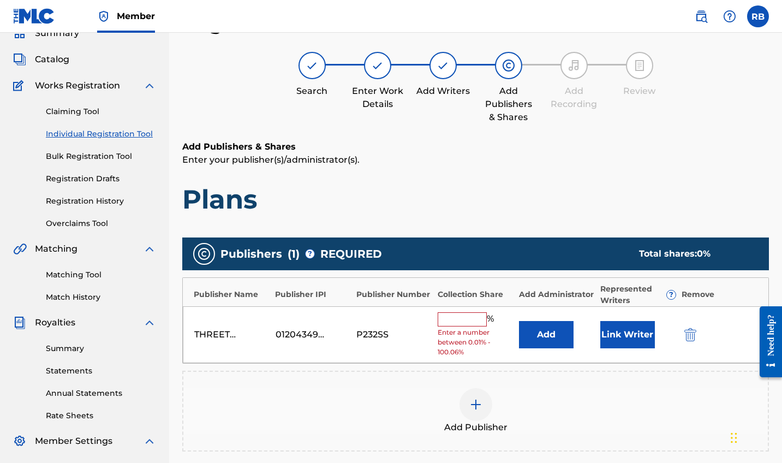
click at [468, 316] on input "text" at bounding box center [462, 319] width 49 height 14
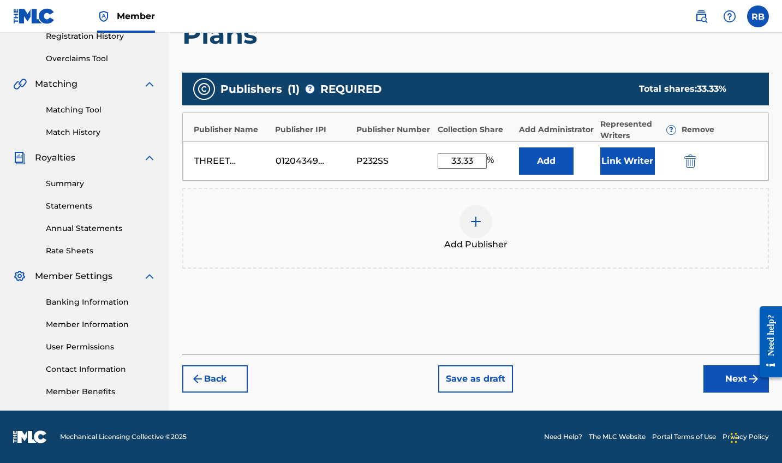
type input "33.33"
click at [719, 371] on button "Next" at bounding box center [736, 378] width 65 height 27
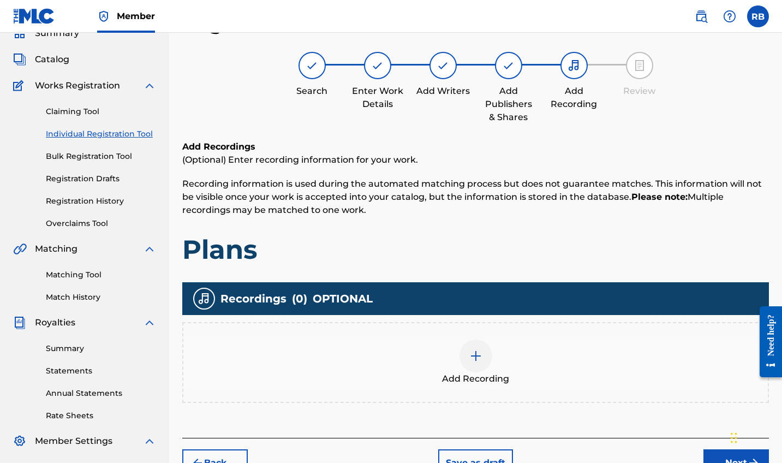
click at [216, 462] on button "Back" at bounding box center [214, 462] width 65 height 27
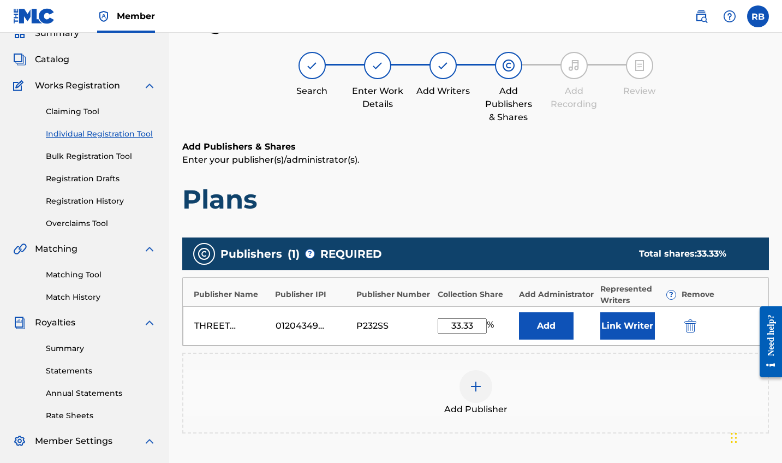
click at [622, 325] on button "Link Writer" at bounding box center [627, 325] width 55 height 27
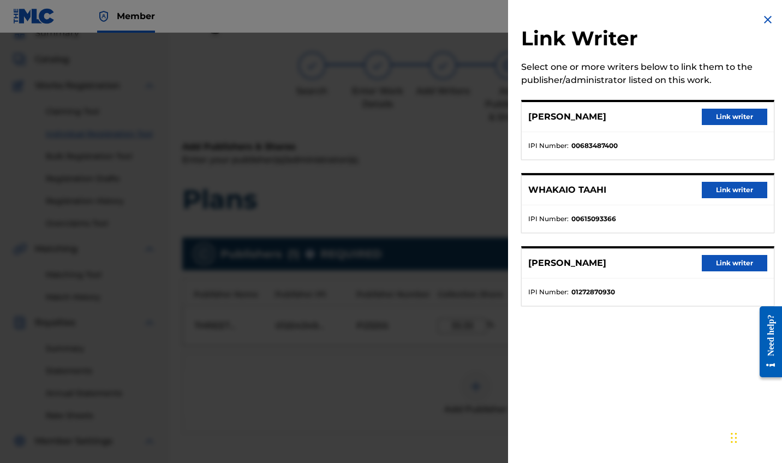
click at [739, 120] on button "Link writer" at bounding box center [734, 117] width 65 height 16
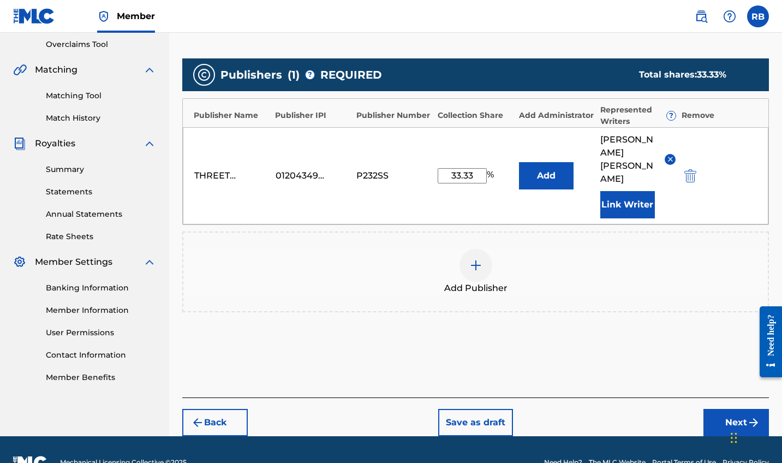
click at [722, 409] on button "Next" at bounding box center [736, 422] width 65 height 27
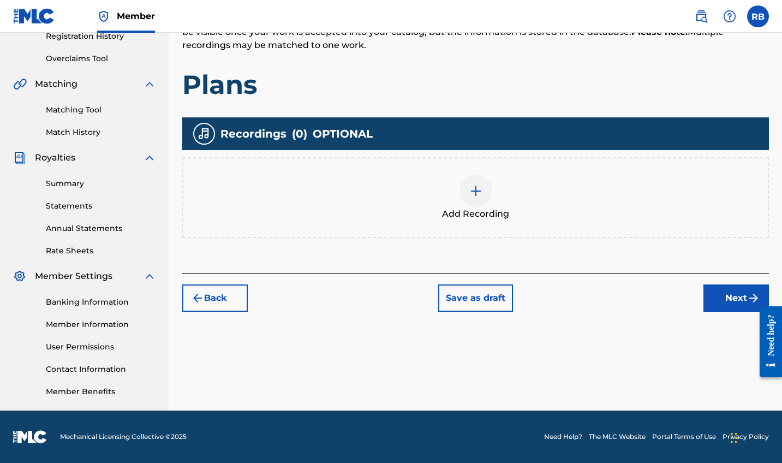
scroll to position [214, 0]
click at [714, 300] on button "Next" at bounding box center [736, 297] width 65 height 27
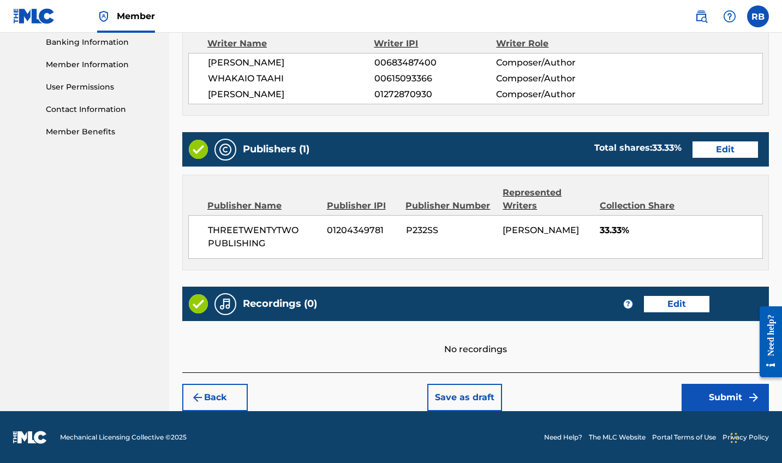
scroll to position [473, 0]
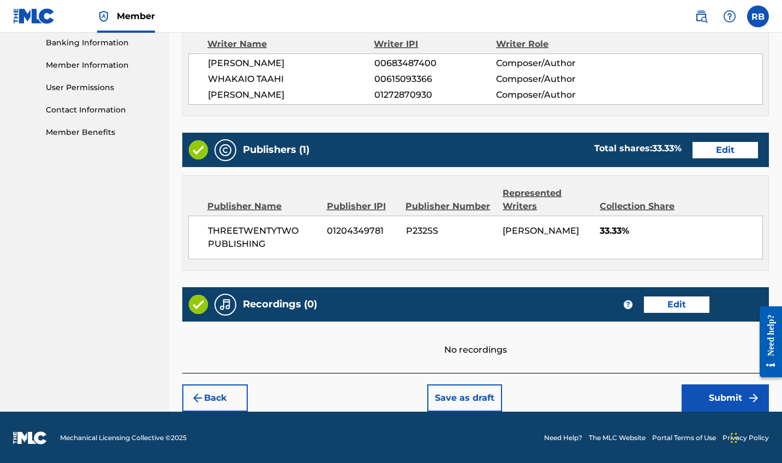
click at [742, 400] on button "Submit" at bounding box center [725, 397] width 87 height 27
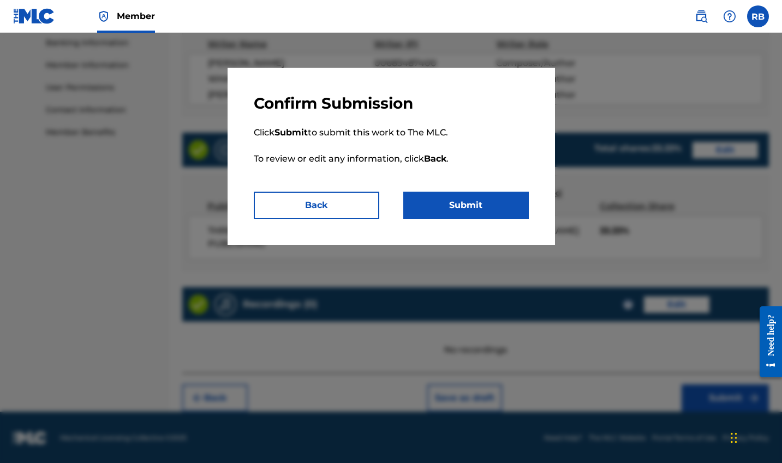
click at [484, 199] on button "Submit" at bounding box center [466, 205] width 126 height 27
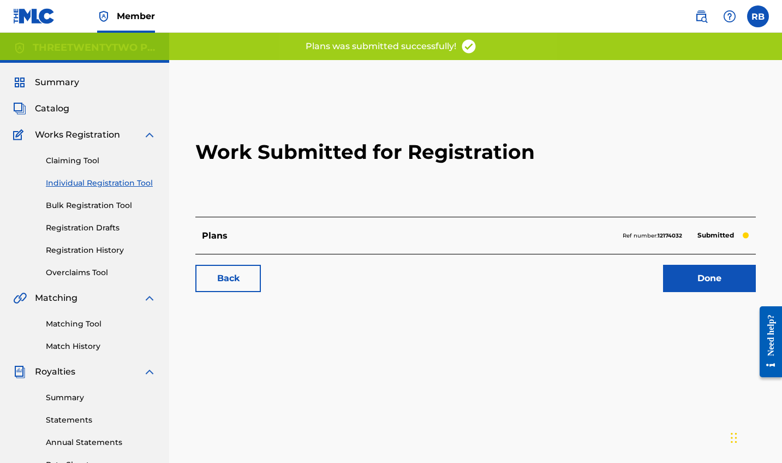
click at [84, 160] on link "Claiming Tool" at bounding box center [101, 160] width 110 height 11
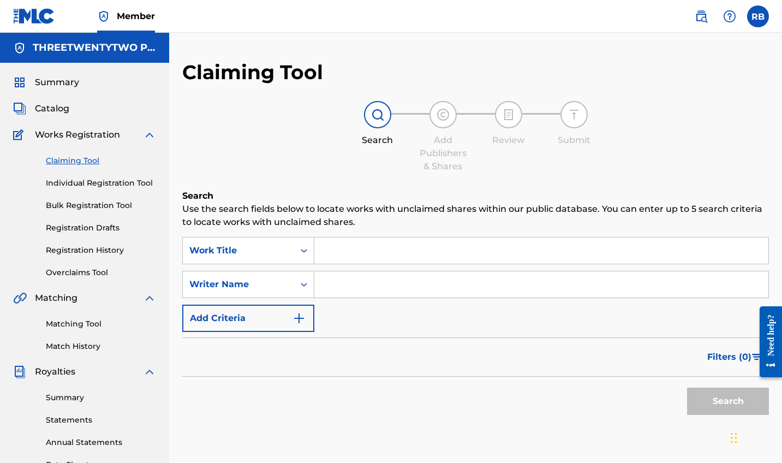
click at [356, 257] on input "Search Form" at bounding box center [541, 250] width 454 height 26
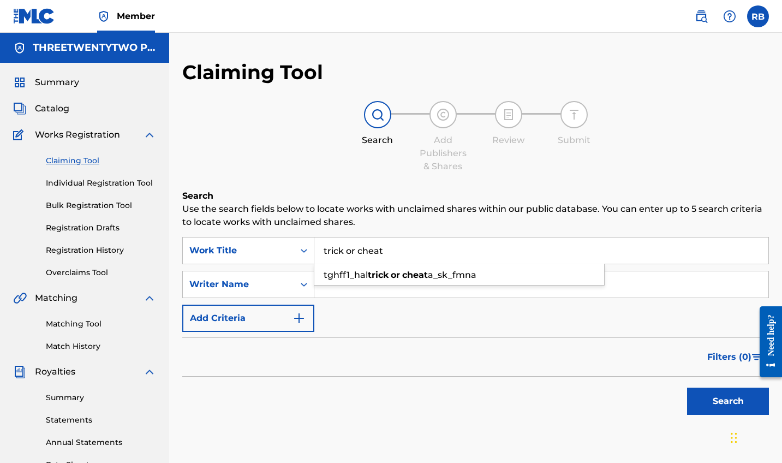
type input "trick or cheat"
click at [580, 286] on input "Search Form" at bounding box center [541, 284] width 454 height 26
type input "[PERSON_NAME]"
click at [728, 401] on button "Search" at bounding box center [728, 401] width 82 height 27
click at [86, 186] on link "Individual Registration Tool" at bounding box center [101, 182] width 110 height 11
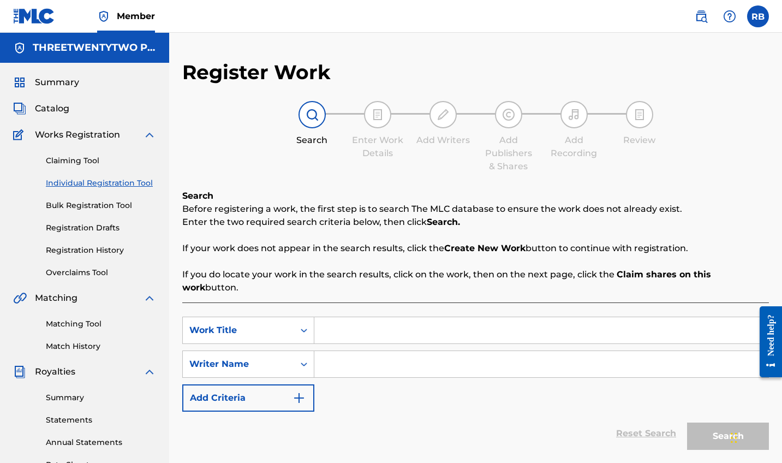
click at [362, 302] on div "SearchWithCriteriac437ca4d-9aec-4d59-a4a8-6eac89afe14d Work Title SearchWithCri…" at bounding box center [475, 391] width 587 height 179
click at [360, 317] on input "Search Form" at bounding box center [541, 330] width 454 height 26
type input "Trick Or Cheat"
click at [441, 351] on input "Search Form" at bounding box center [541, 364] width 454 height 26
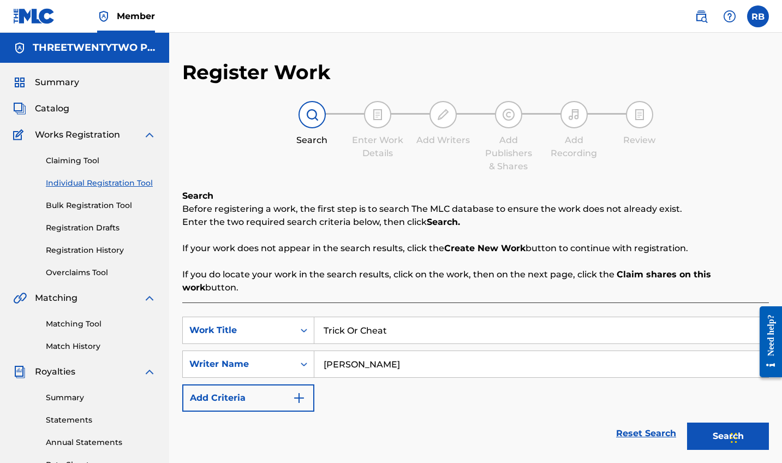
type input "[PERSON_NAME]"
click at [728, 423] on button "Search" at bounding box center [728, 435] width 82 height 27
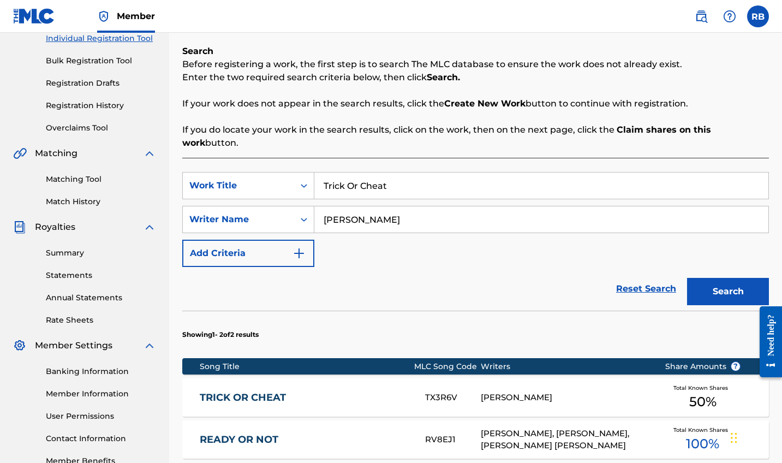
scroll to position [178, 0]
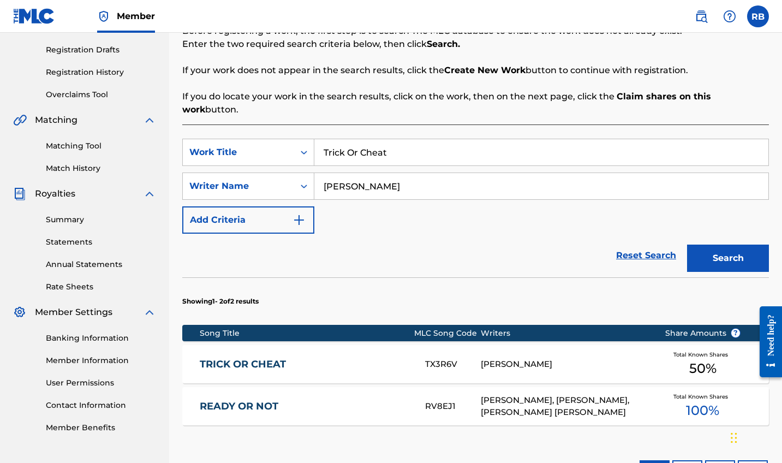
click at [607, 358] on div "[PERSON_NAME]" at bounding box center [564, 364] width 167 height 13
